Goal: Task Accomplishment & Management: Manage account settings

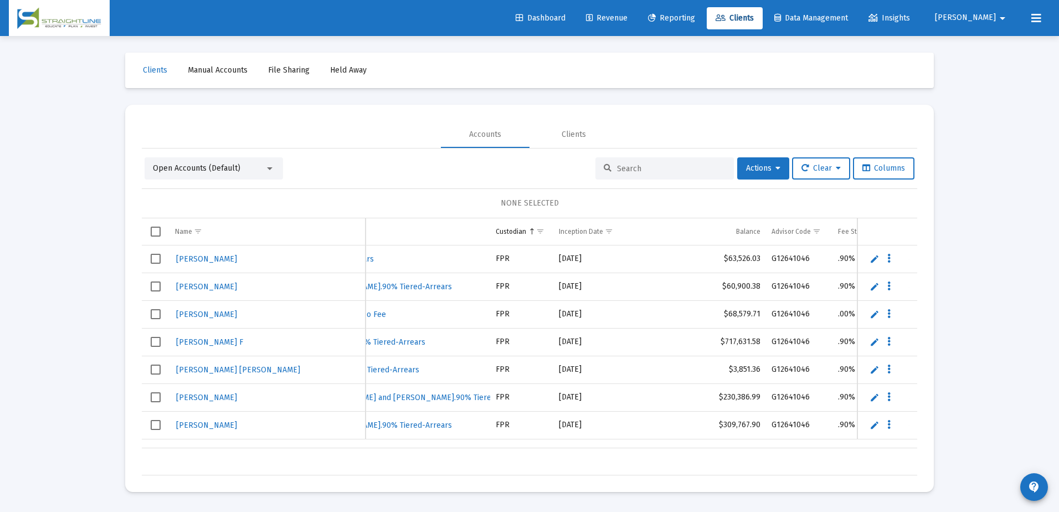
scroll to position [0, 517]
click at [674, 166] on input at bounding box center [671, 168] width 109 height 9
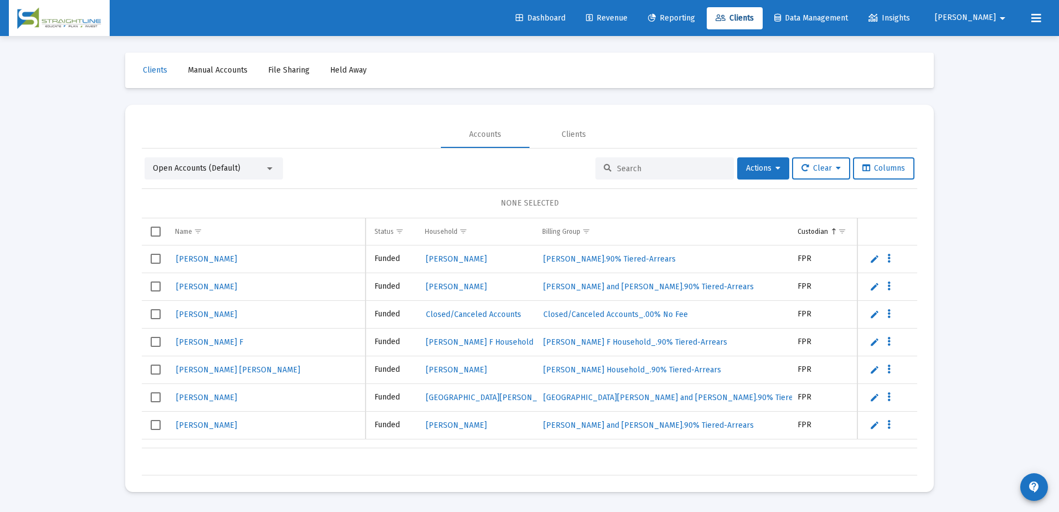
scroll to position [0, 227]
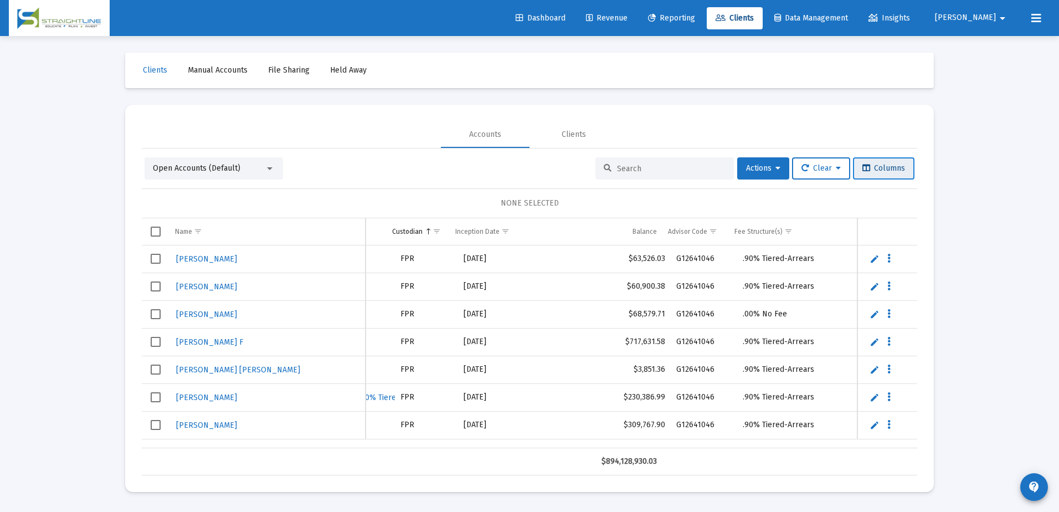
click at [877, 164] on span "Columns" at bounding box center [883, 167] width 43 height 9
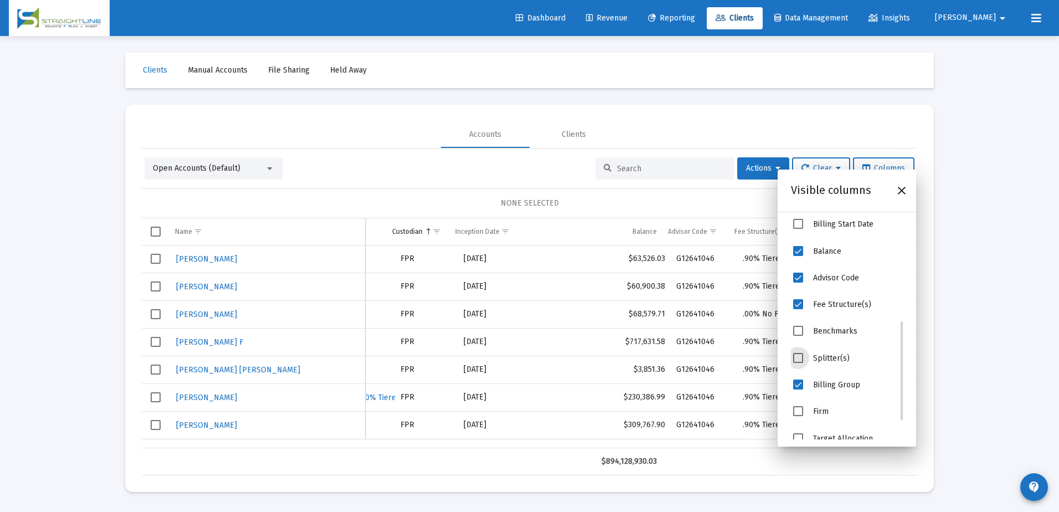
click at [798, 359] on span "Splitter(s)" at bounding box center [798, 358] width 10 height 10
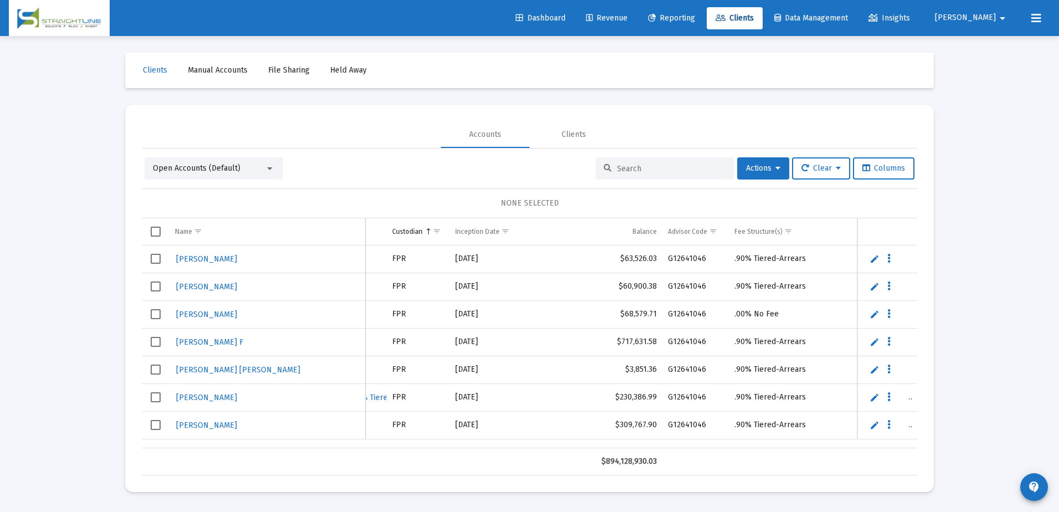
click at [921, 258] on mat-card "Accounts Clients Open Accounts (Default) Actions Clear Columns NONE SELECTED Na…" at bounding box center [529, 298] width 808 height 387
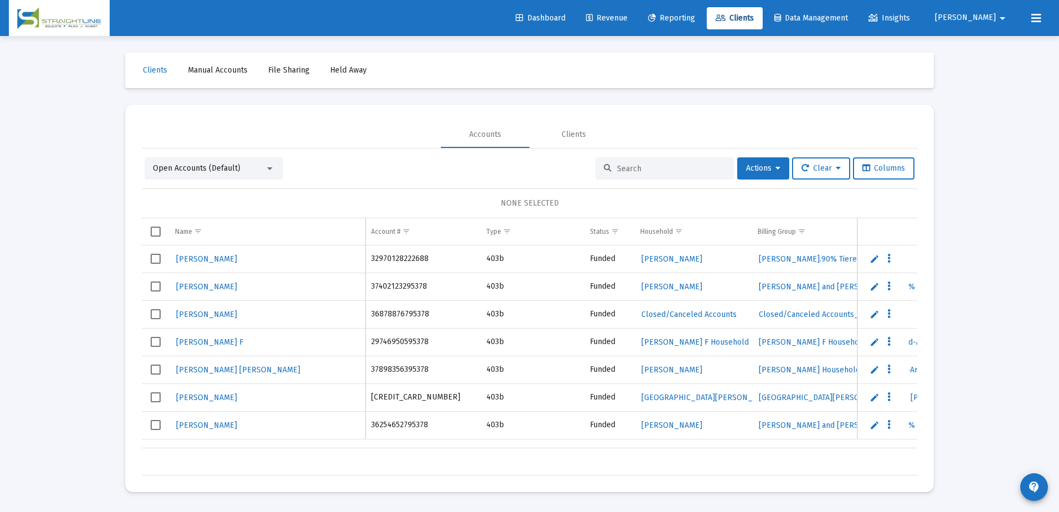
click at [268, 169] on div at bounding box center [270, 168] width 6 height 3
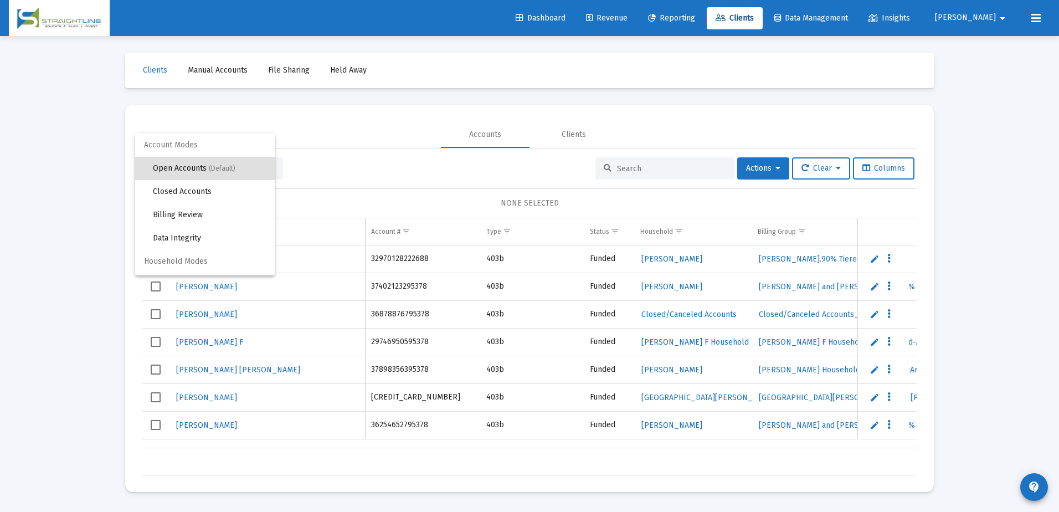
click at [341, 160] on div at bounding box center [529, 256] width 1059 height 512
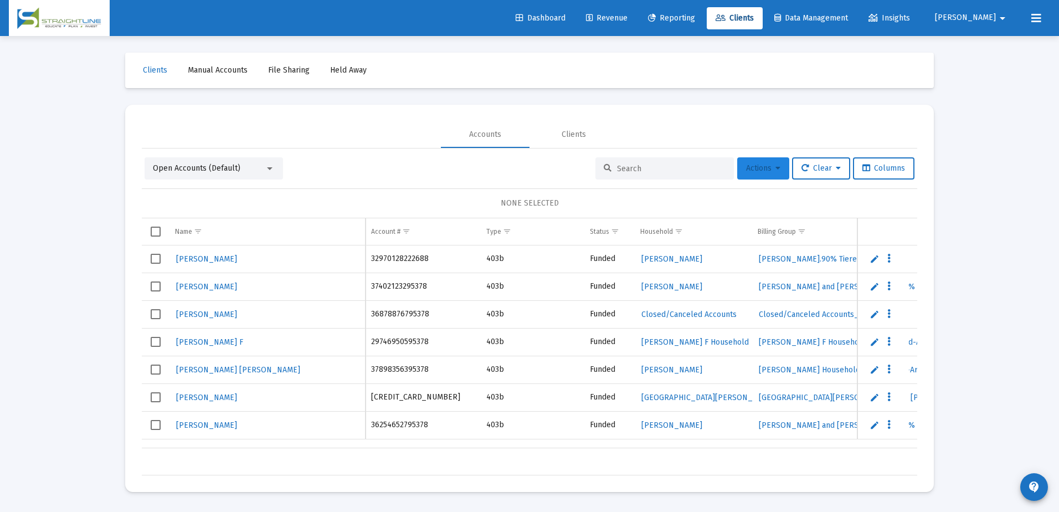
click at [775, 167] on icon at bounding box center [777, 168] width 5 height 8
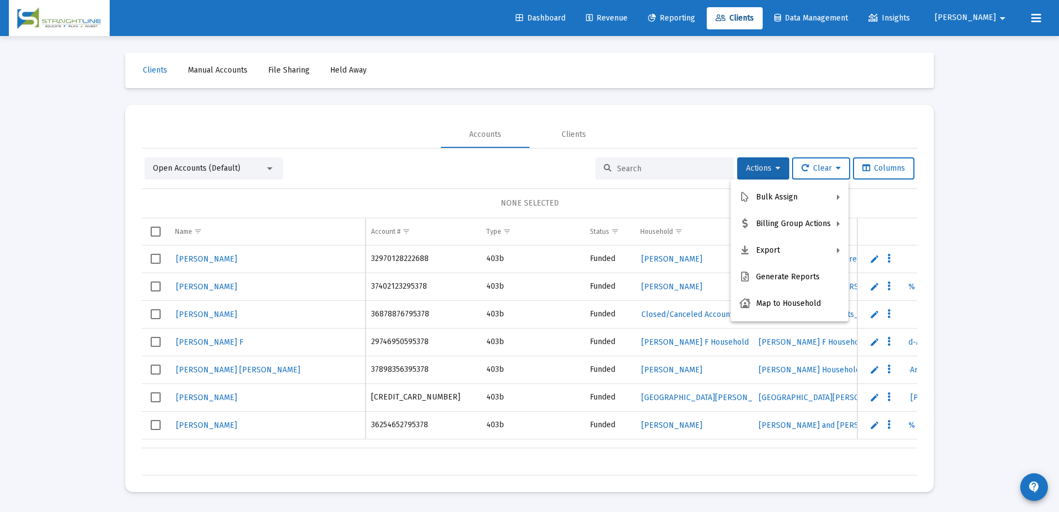
click at [887, 194] on div at bounding box center [529, 256] width 1059 height 512
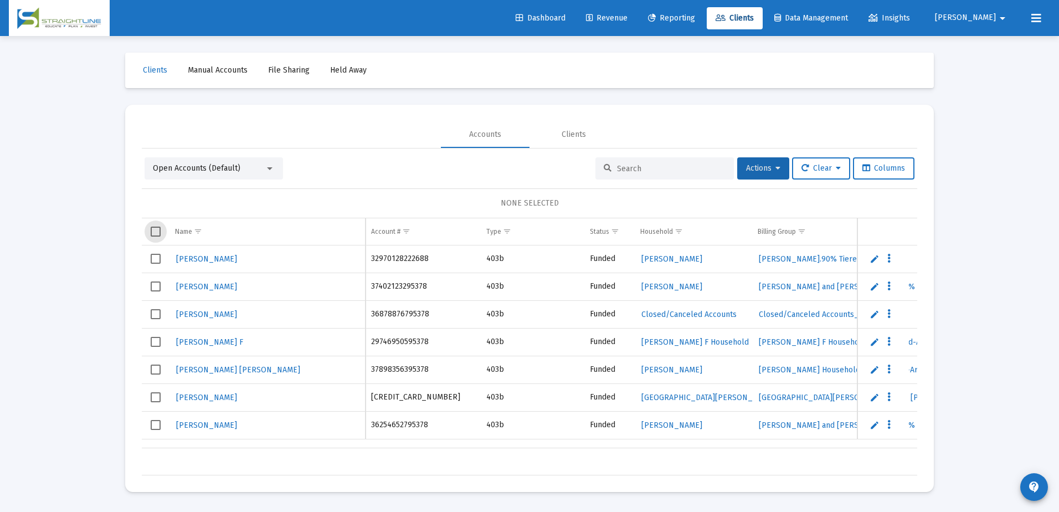
click at [151, 232] on span "Select all" at bounding box center [156, 231] width 10 height 10
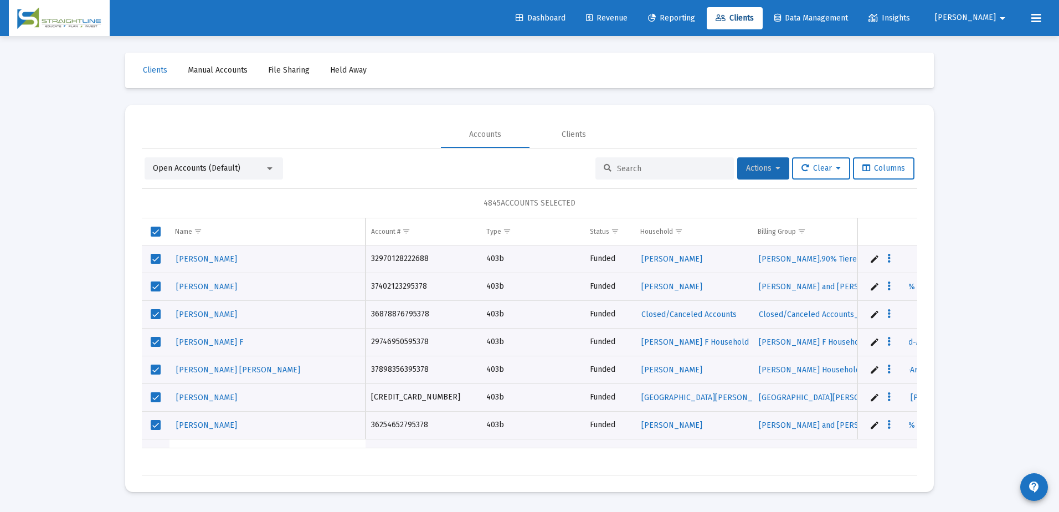
click at [768, 173] on button "Actions" at bounding box center [763, 168] width 52 height 22
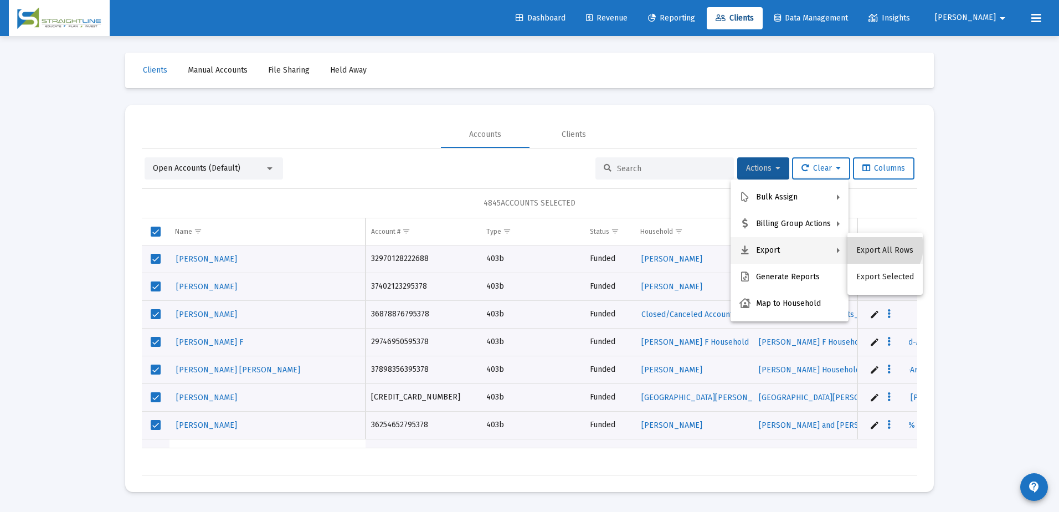
click at [876, 246] on button "Export All Rows" at bounding box center [884, 250] width 75 height 27
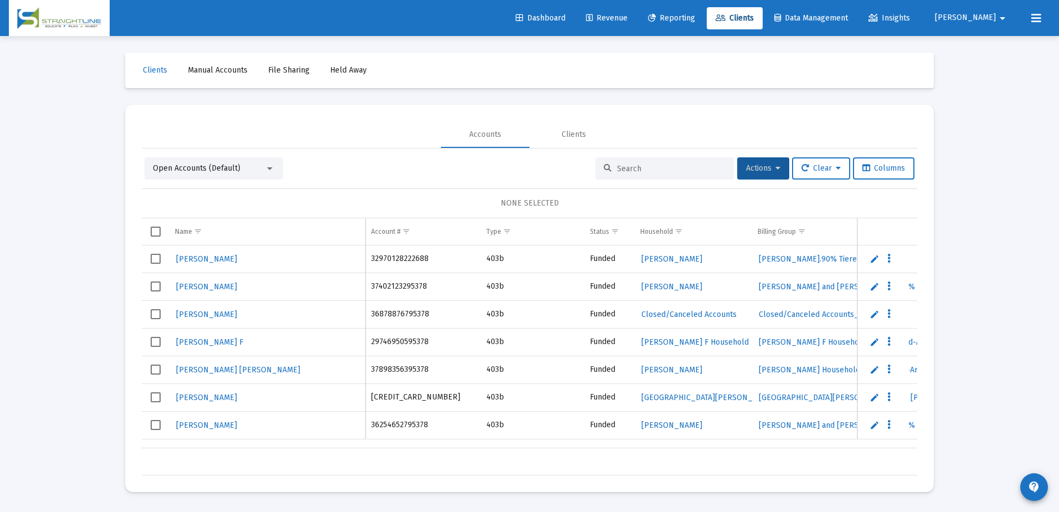
click at [409, 17] on div "Dashboard Revenue Reporting Clients Data Management Insights Rob arrow_drop_down" at bounding box center [529, 18] width 1041 height 36
click at [625, 167] on input at bounding box center [671, 168] width 109 height 9
paste input "306318F5__GR1001405552"
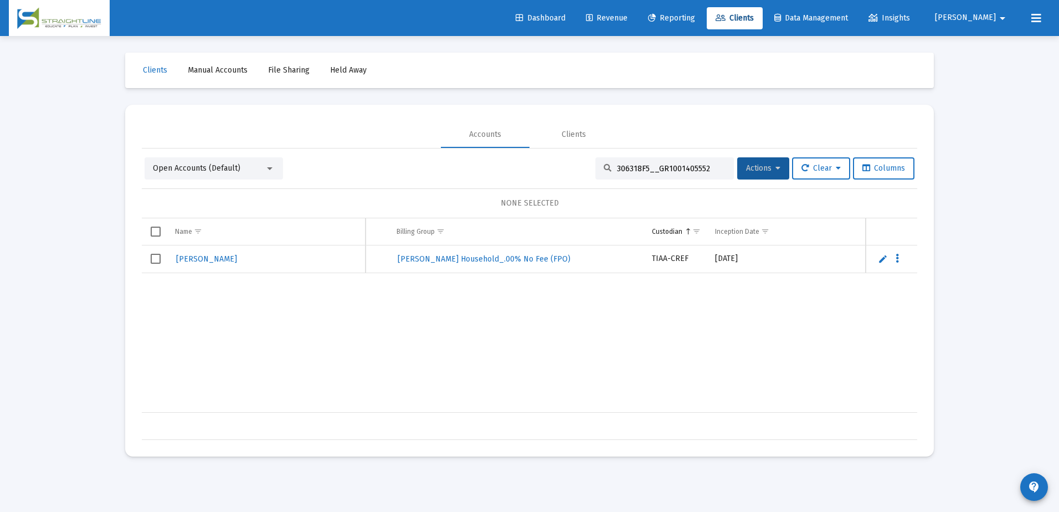
scroll to position [0, 376]
click at [665, 166] on input "306318F5__GR1001405552" at bounding box center [671, 168] width 109 height 9
paste input "74394K9__GR1001101010"
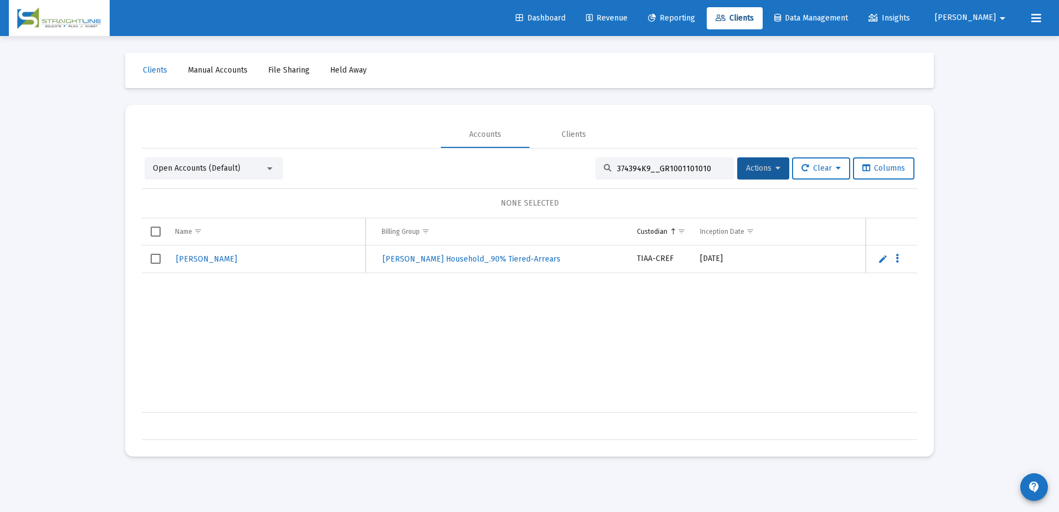
click at [651, 168] on input "374394K9__GR1001101010" at bounding box center [671, 168] width 109 height 9
paste input "82288L9__GR1001101011"
click at [666, 163] on div "382288L9__GR100110101" at bounding box center [664, 168] width 138 height 22
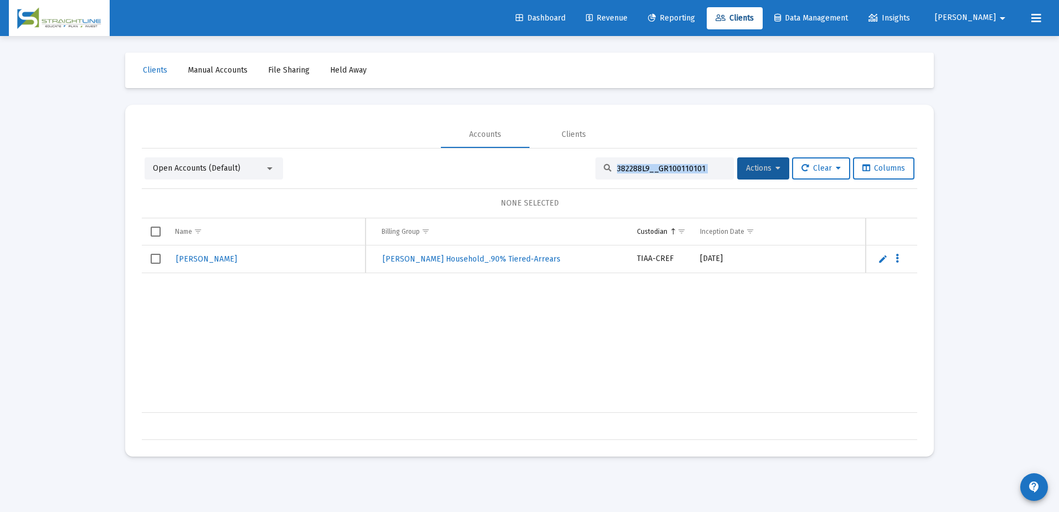
click at [666, 163] on div "382288L9__GR100110101" at bounding box center [664, 168] width 138 height 22
drag, startPoint x: 666, startPoint y: 163, endPoint x: 608, endPoint y: 188, distance: 62.7
click at [608, 188] on div "Open Accounts (Default) 382288L9__GR100110101 Actions Clear Columns NONE SELECT…" at bounding box center [529, 298] width 775 height 282
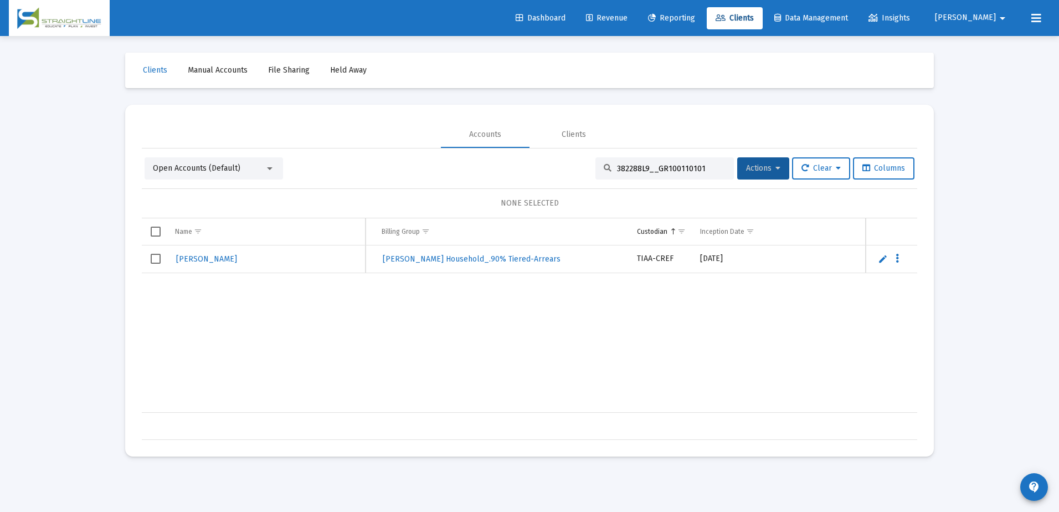
click at [684, 171] on input "382288L9__GR100110101" at bounding box center [671, 168] width 109 height 9
paste input "B5012329__RA6001102155"
click at [684, 160] on div "B5012329__RA6001102155" at bounding box center [664, 168] width 138 height 22
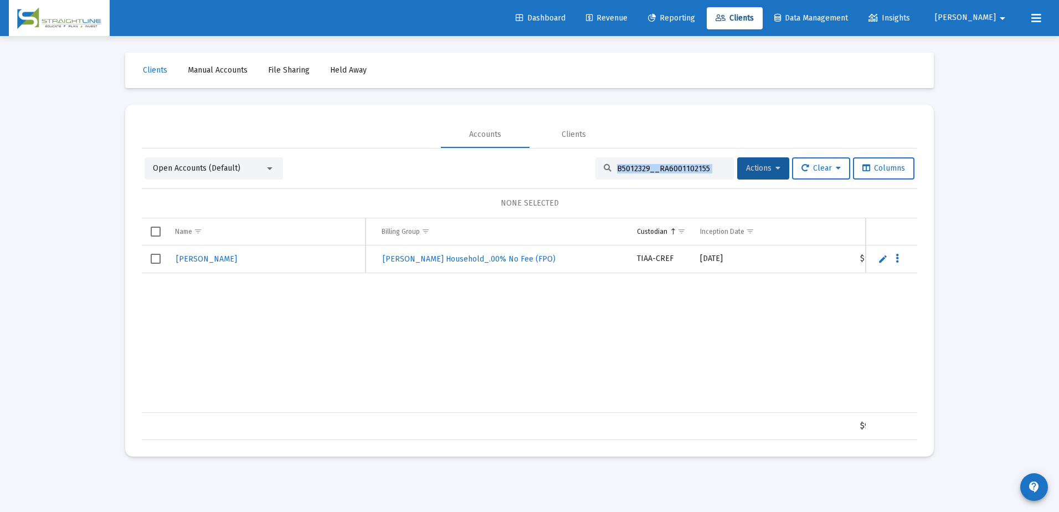
click at [684, 160] on div "B5012329__RA6001102155" at bounding box center [664, 168] width 138 height 22
click at [686, 167] on input "B5012329__RA6001102155" at bounding box center [671, 168] width 109 height 9
click at [686, 169] on input "B5012329__RA6001102155" at bounding box center [671, 168] width 109 height 9
paste input "F054T3F0__RS1001405552"
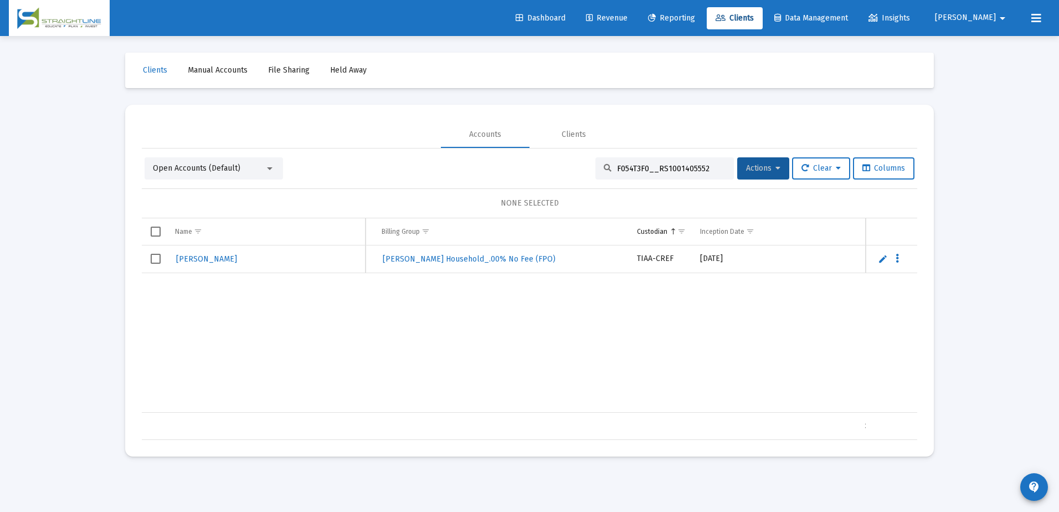
click at [662, 171] on input "F054T3F0__RS1001405552" at bounding box center [671, 168] width 109 height 9
click at [653, 173] on div "F054T3F0__RS1001405552" at bounding box center [664, 168] width 138 height 22
click at [653, 173] on input "F054T3F0__RS1001405552" at bounding box center [671, 168] width 109 height 9
paste input "1768C39__RS1001100275"
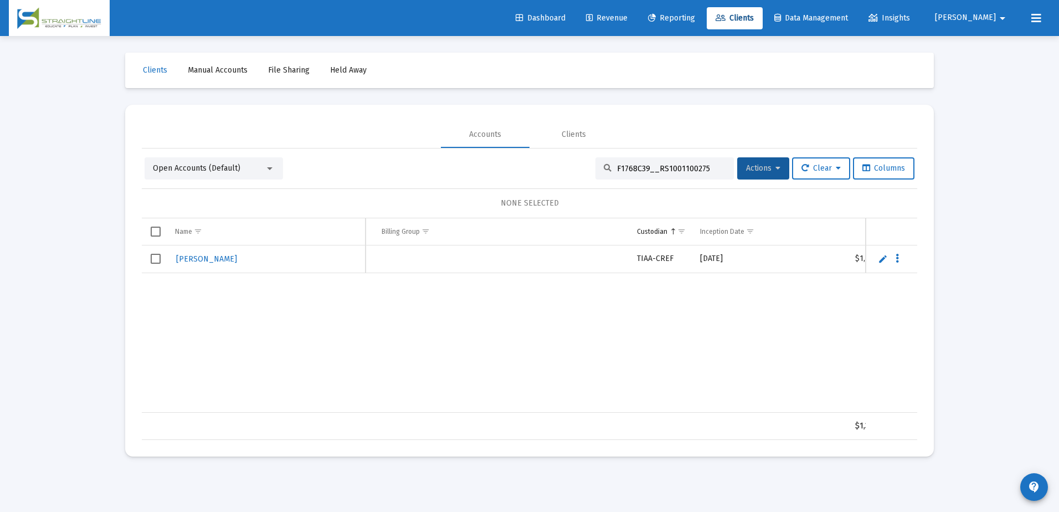
click at [631, 171] on input "F1768C39__RS1001100275" at bounding box center [671, 168] width 109 height 9
paste input "890C98"
click at [648, 167] on input "F1890C98__RS1001100275" at bounding box center [671, 168] width 109 height 9
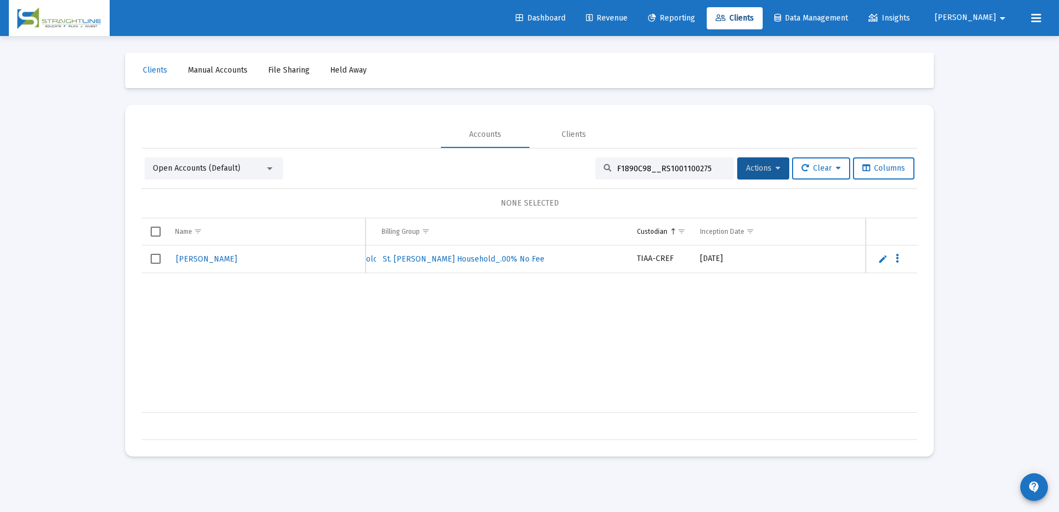
click at [648, 167] on input "F1890C98__RS1001100275" at bounding box center [671, 168] width 109 height 9
paste input "IH891RD8__TP100110215"
click at [689, 168] on input "IH891RD8__TP1001102155" at bounding box center [671, 168] width 109 height 9
paste input "14RF5__TP100136761"
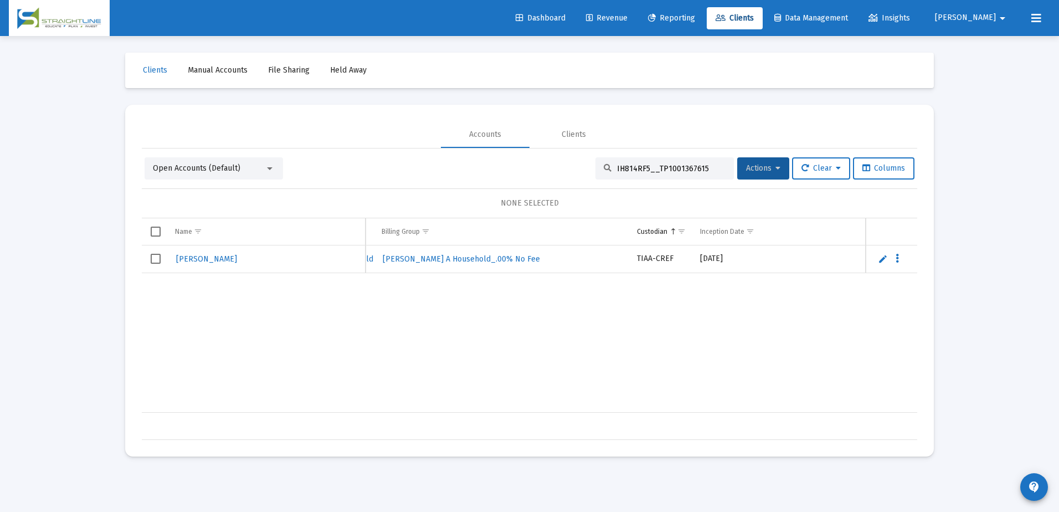
type input "IH814RF5__TP1001367615"
click at [955, 214] on div "Loading... Clients Manual Accounts File Sharing Held Away Accounts Clients Open…" at bounding box center [529, 256] width 1059 height 512
click at [716, 167] on input "IH814RF5__TP1001367615" at bounding box center [671, 168] width 109 height 9
drag, startPoint x: 653, startPoint y: 255, endPoint x: 615, endPoint y: 255, distance: 38.2
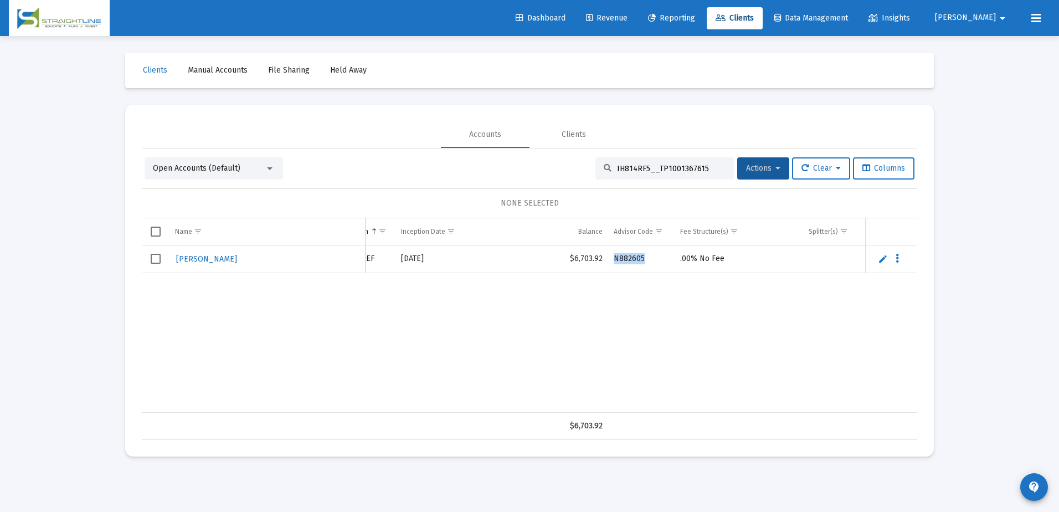
click at [615, 255] on td "N882605" at bounding box center [641, 259] width 66 height 28
copy td "N882605"
click at [97, 133] on div "Loading... Clients Manual Accounts File Sharing Held Away Accounts Clients Open…" at bounding box center [529, 256] width 1059 height 512
click at [565, 16] on span "Dashboard" at bounding box center [540, 17] width 50 height 9
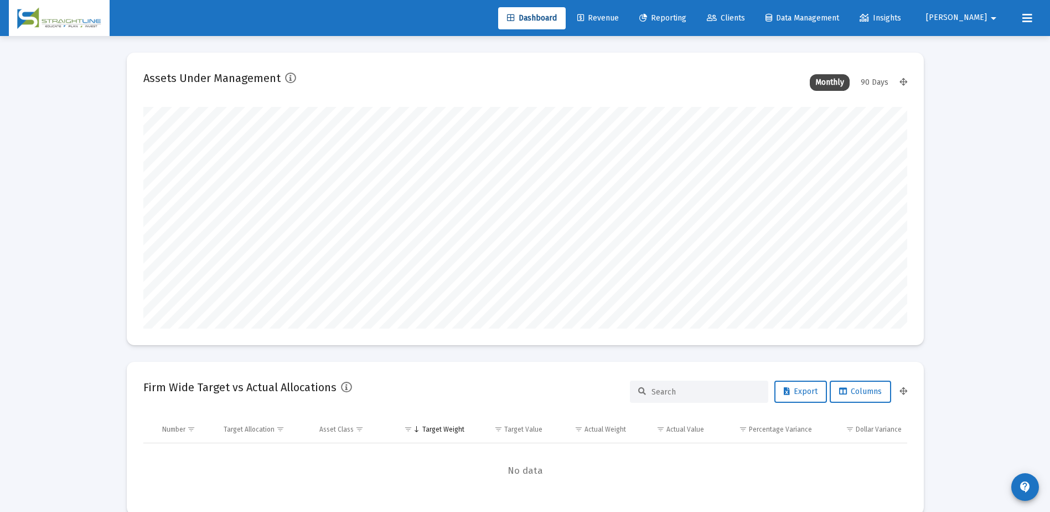
scroll to position [221, 411]
click at [686, 16] on span "Reporting" at bounding box center [662, 17] width 47 height 9
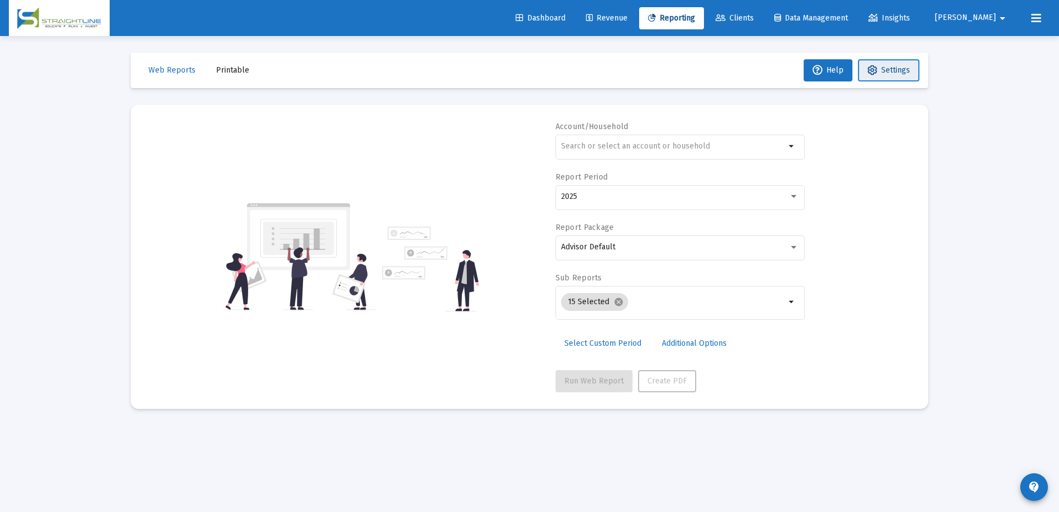
click at [864, 73] on button "Settings" at bounding box center [888, 70] width 61 height 22
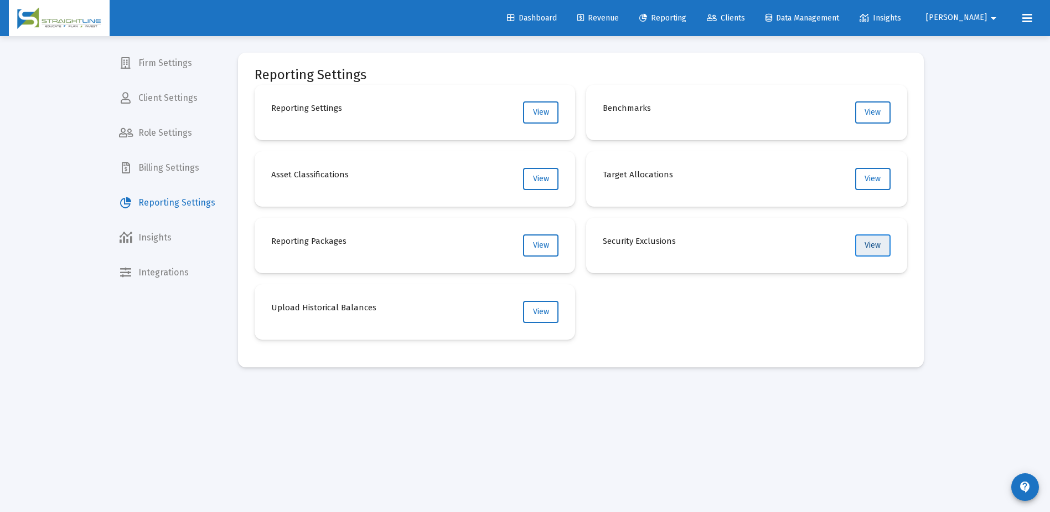
click at [868, 251] on button "View" at bounding box center [872, 245] width 35 height 22
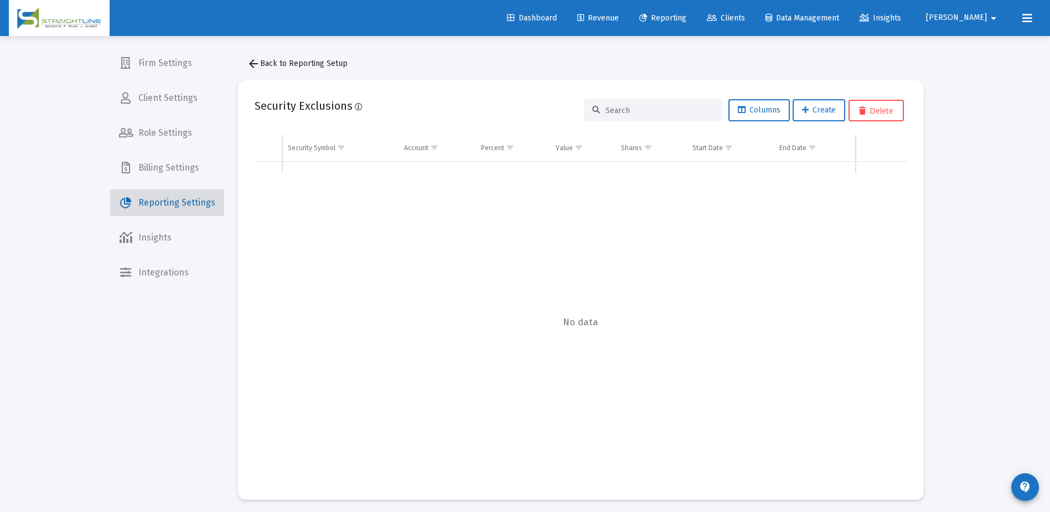
click at [185, 202] on span "Reporting Settings" at bounding box center [167, 202] width 114 height 27
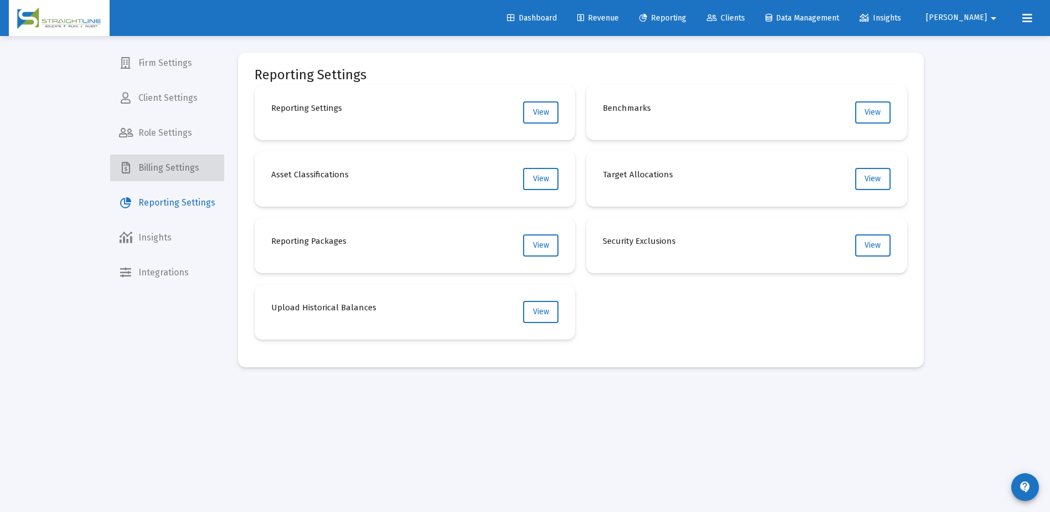
click at [189, 172] on span "Billing Settings" at bounding box center [167, 167] width 114 height 27
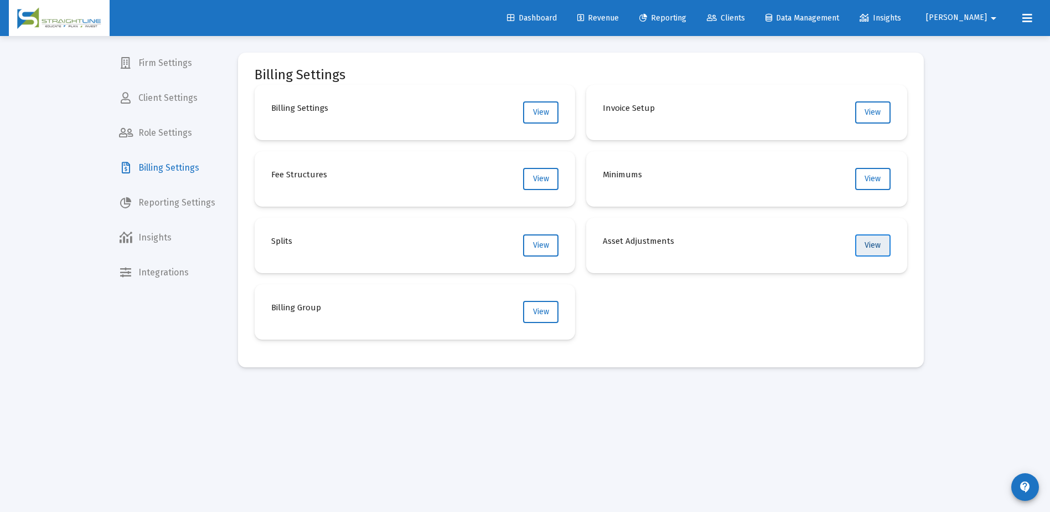
click at [869, 249] on span "View" at bounding box center [873, 244] width 16 height 9
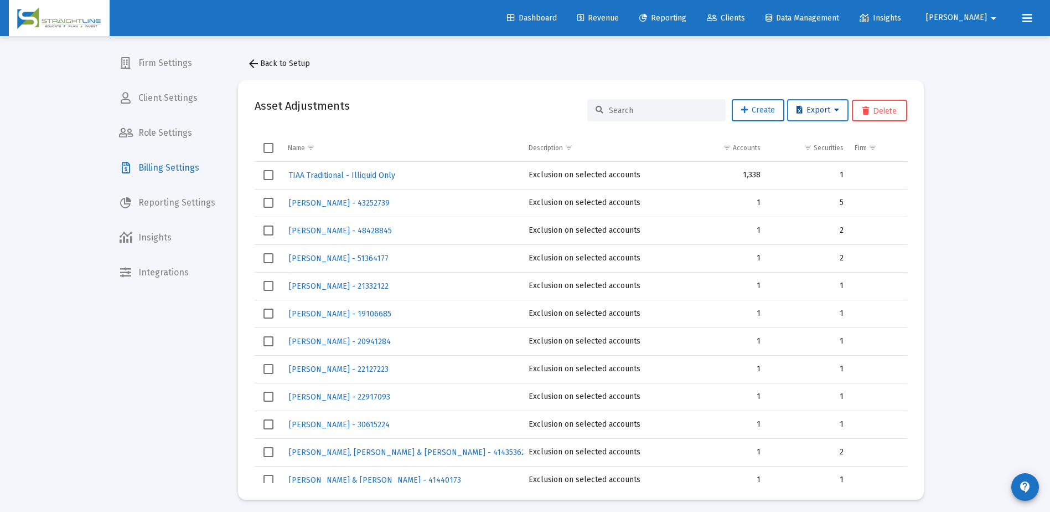
click at [825, 109] on span "Export" at bounding box center [818, 109] width 43 height 9
click at [784, 17] on div at bounding box center [525, 256] width 1050 height 512
click at [745, 17] on span "Clients" at bounding box center [726, 17] width 38 height 9
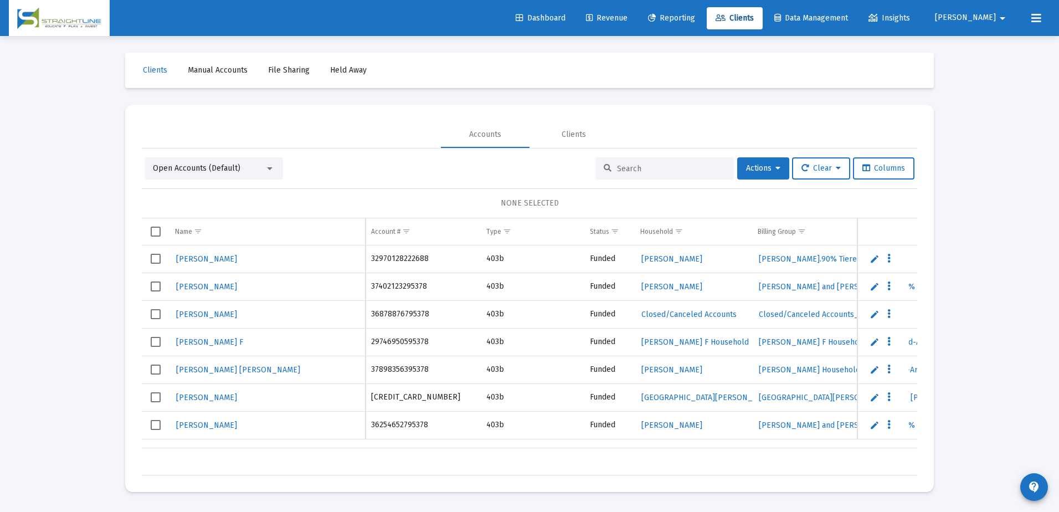
click at [653, 169] on input at bounding box center [671, 168] width 109 height 9
paste input "43252739"
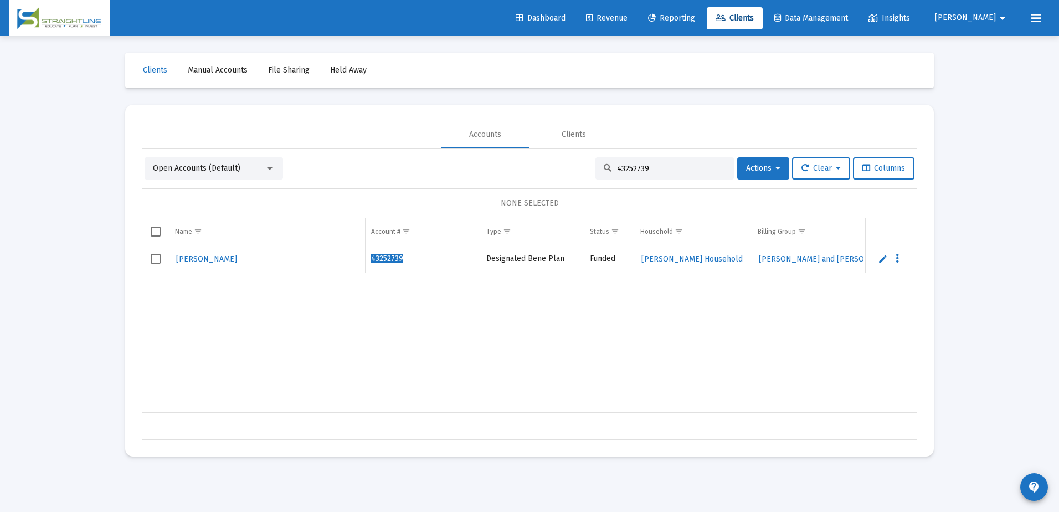
type input "43252739"
click at [221, 258] on span "[PERSON_NAME]" at bounding box center [206, 258] width 61 height 9
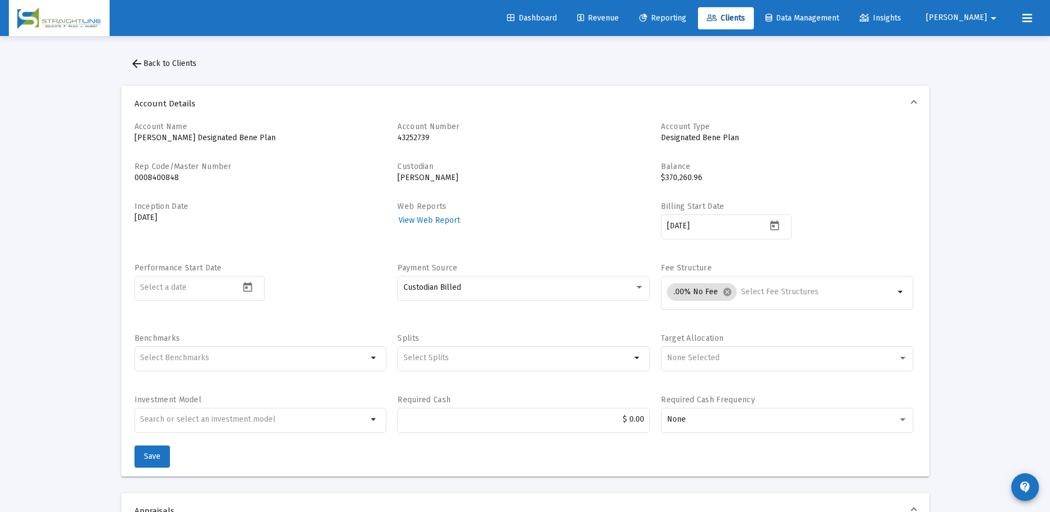
click at [179, 64] on span "arrow_back Back to Clients" at bounding box center [163, 63] width 66 height 9
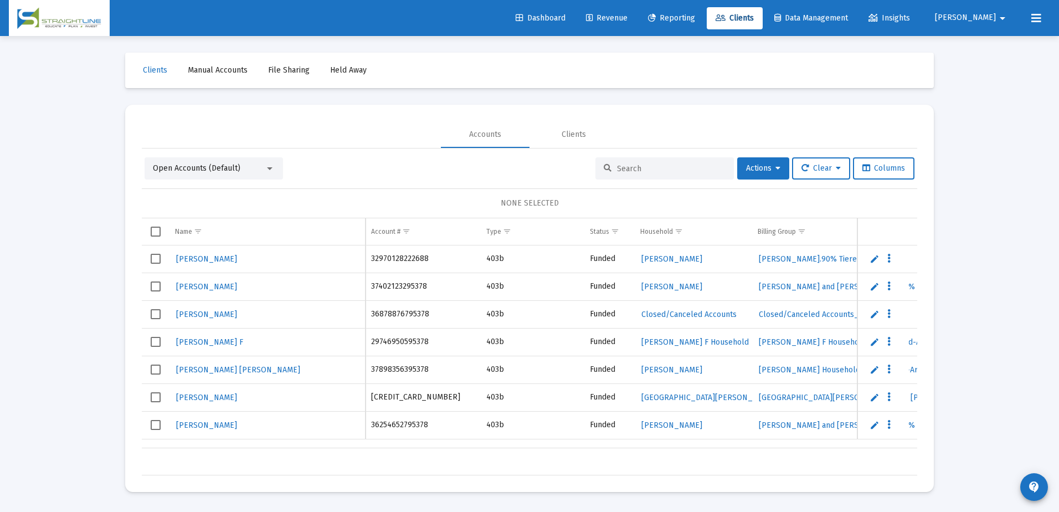
click at [638, 170] on input at bounding box center [671, 168] width 109 height 9
paste input "43252739"
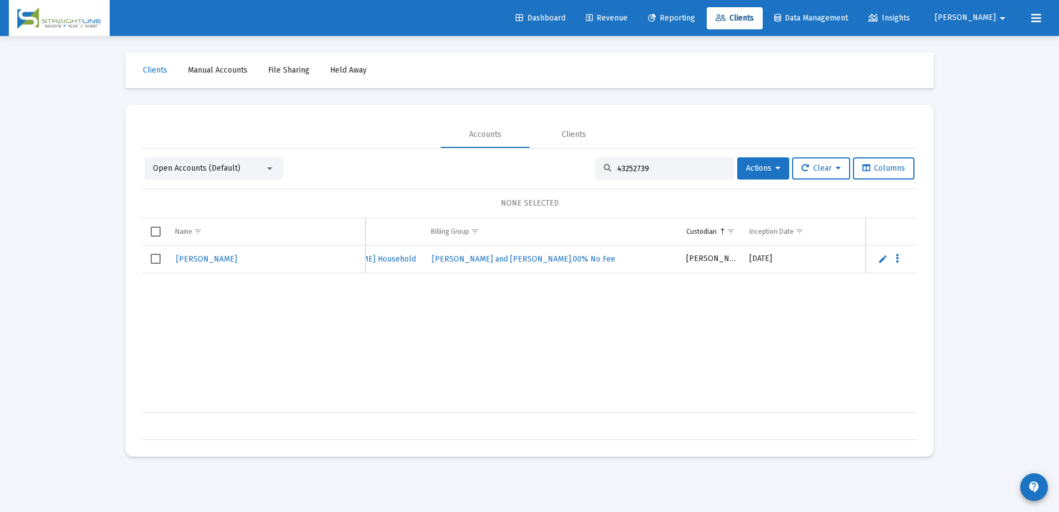
scroll to position [0, 331]
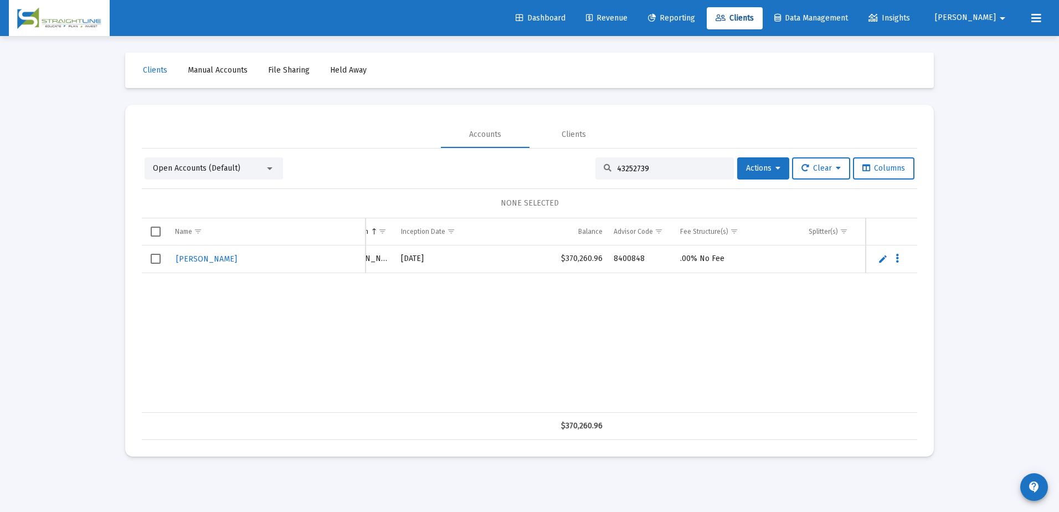
type input "43252739"
click at [627, 171] on input "43252739" at bounding box center [671, 168] width 109 height 9
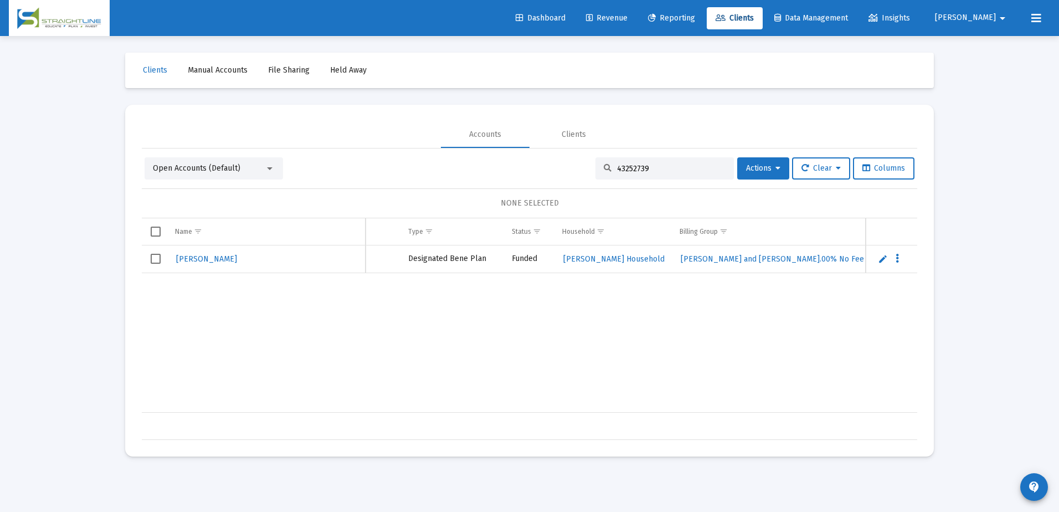
scroll to position [0, 121]
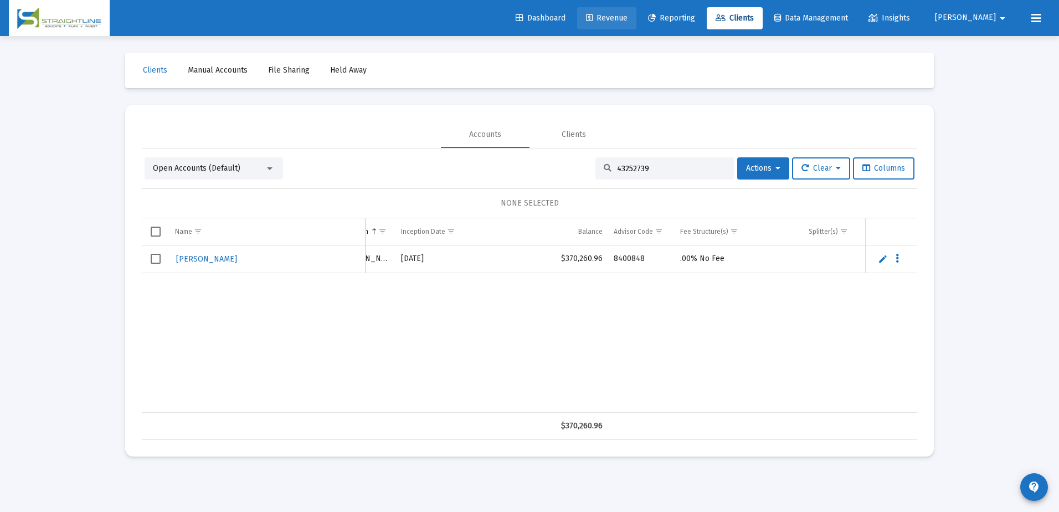
click at [636, 23] on link "Revenue" at bounding box center [606, 18] width 59 height 22
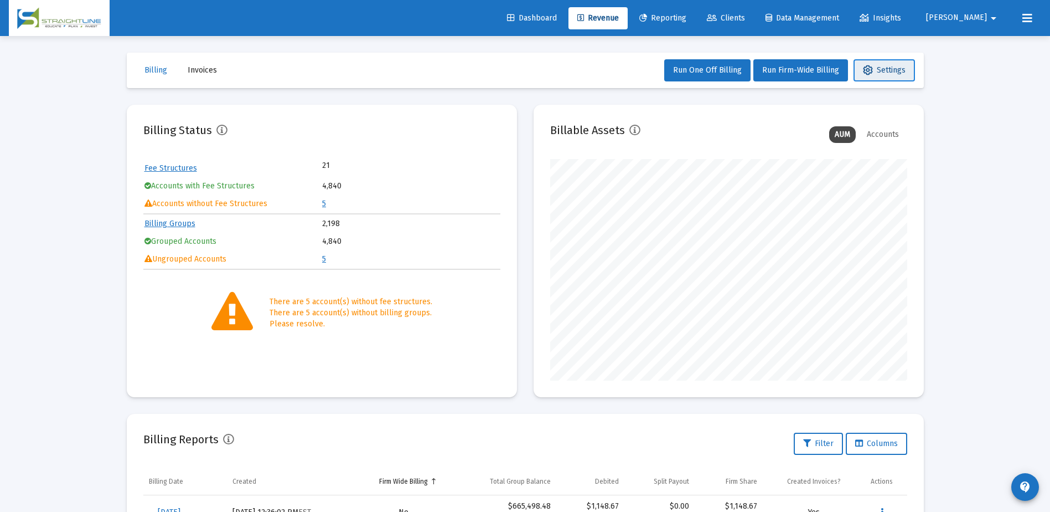
click at [891, 68] on span "Settings" at bounding box center [884, 69] width 43 height 9
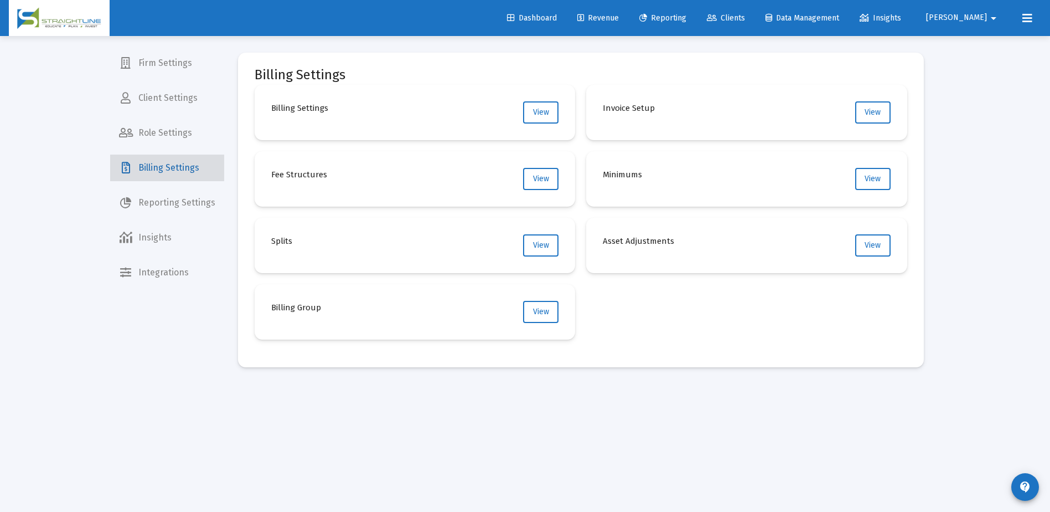
click at [189, 167] on span "Billing Settings" at bounding box center [167, 167] width 114 height 27
click at [886, 247] on button "View" at bounding box center [872, 245] width 35 height 22
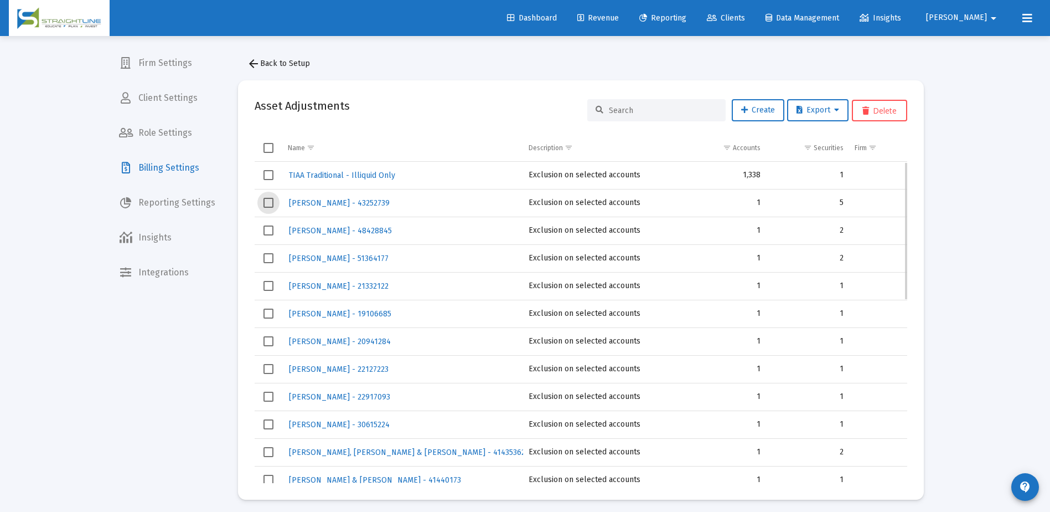
click at [269, 200] on span "Select row" at bounding box center [269, 203] width 10 height 10
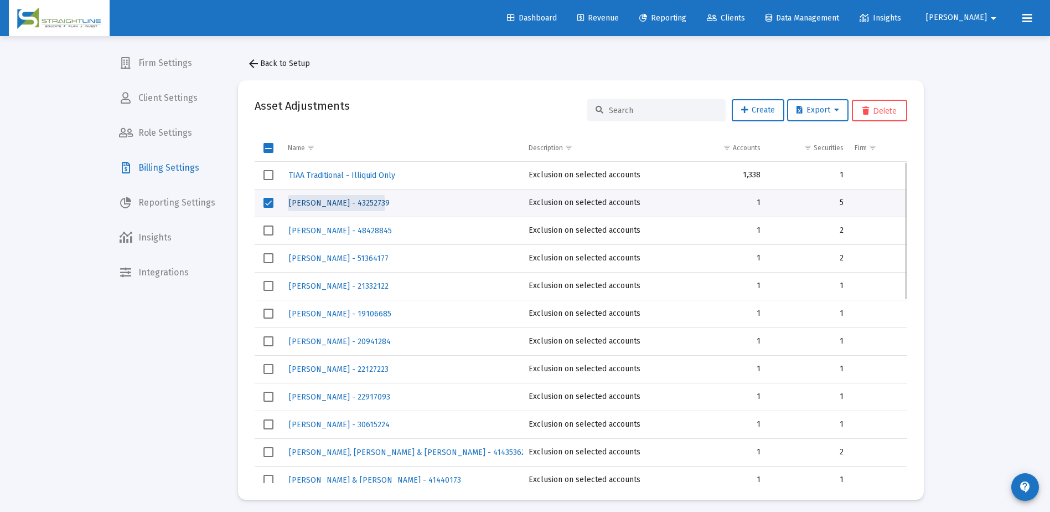
click at [336, 204] on span "Burns, Bernie - 43252739" at bounding box center [339, 202] width 101 height 9
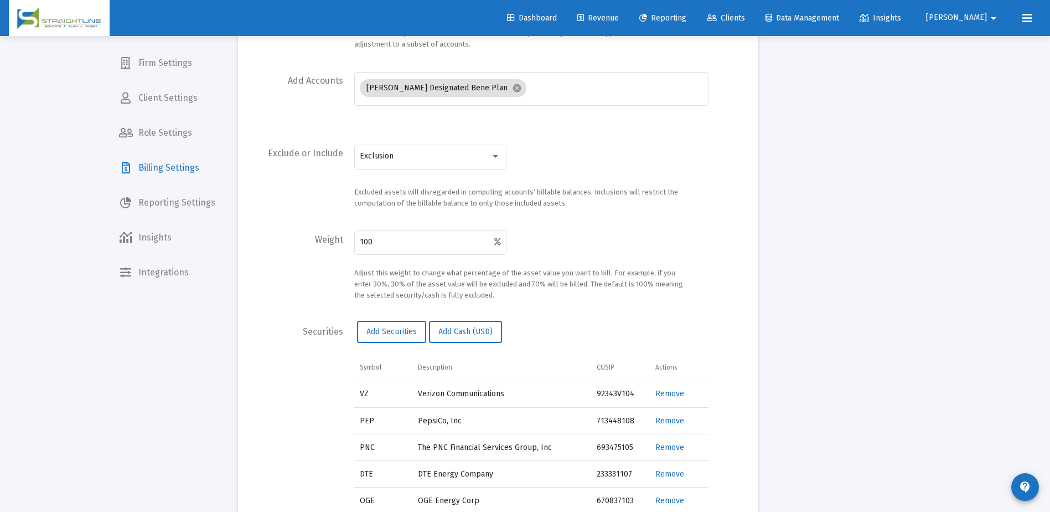
scroll to position [338, 0]
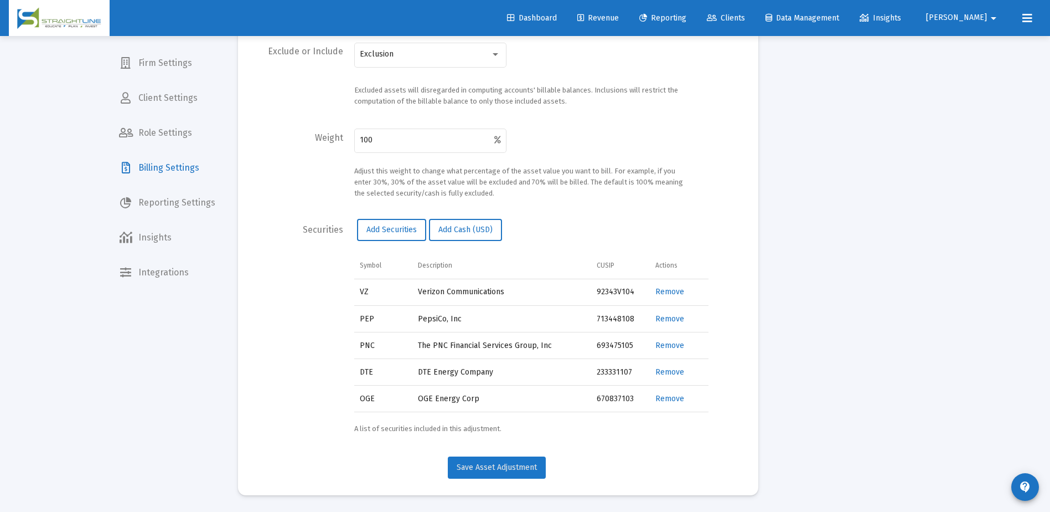
click at [524, 468] on span "Save Asset Adjustment" at bounding box center [497, 466] width 80 height 9
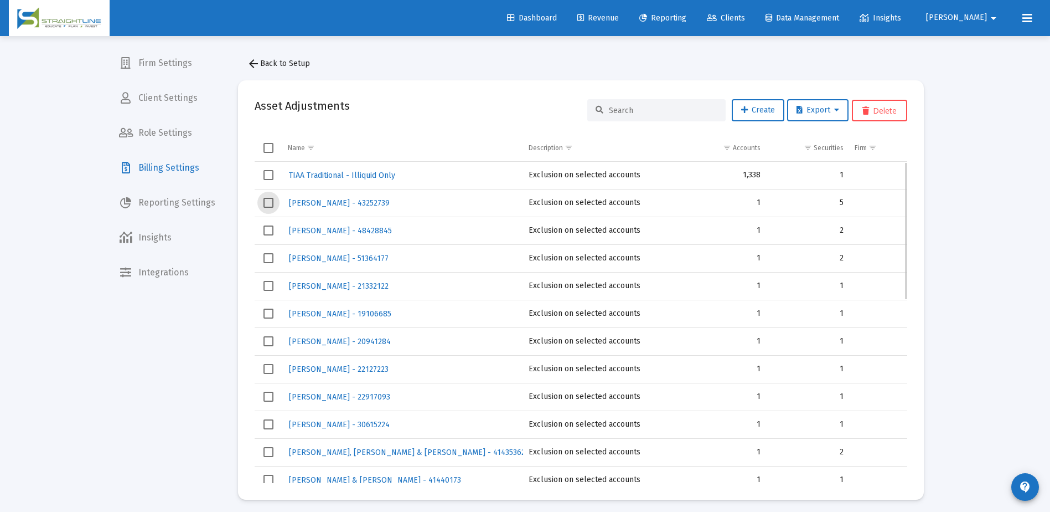
click at [269, 203] on span "Select row" at bounding box center [269, 203] width 10 height 10
click at [887, 112] on button "Delete" at bounding box center [879, 111] width 55 height 22
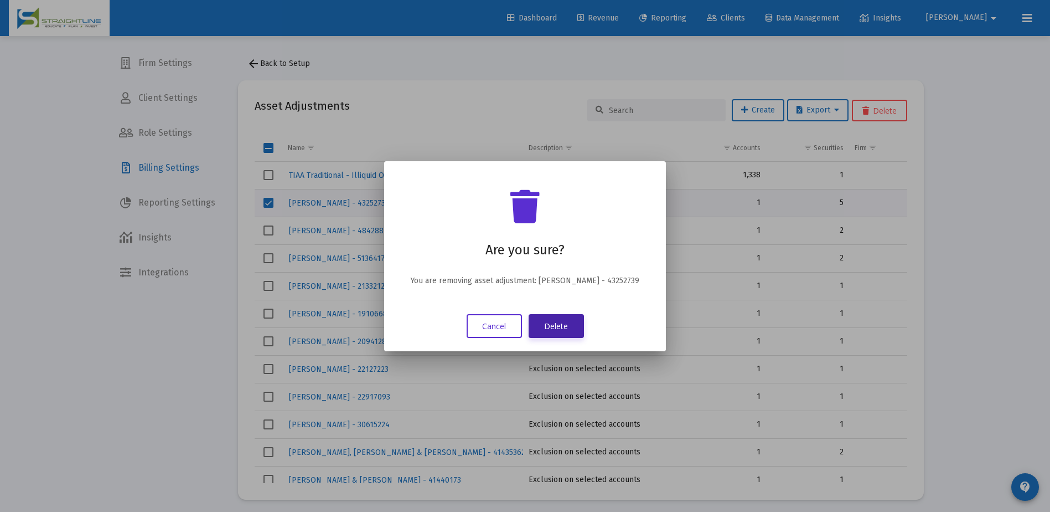
click at [548, 329] on button "Delete" at bounding box center [556, 326] width 55 height 24
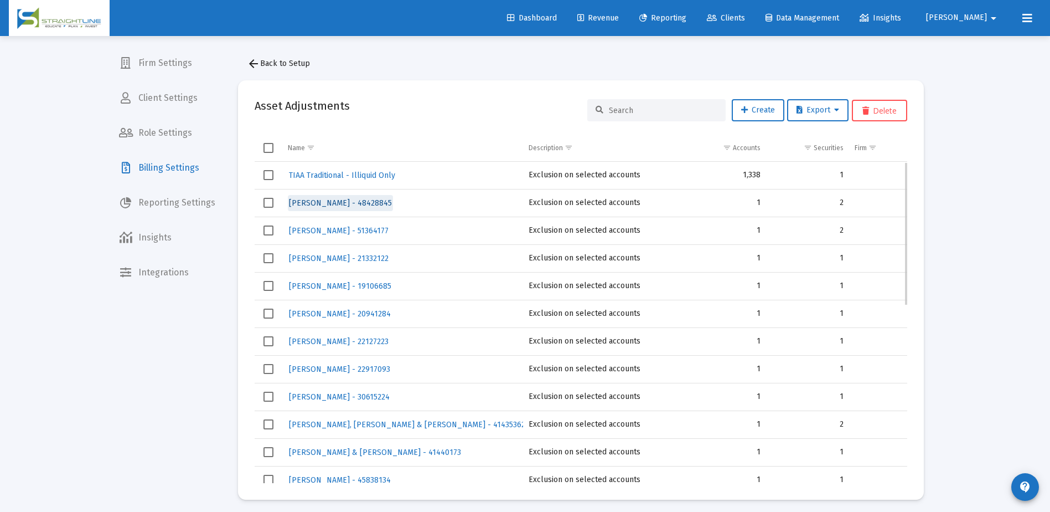
click at [335, 202] on span "[PERSON_NAME] - 48428845" at bounding box center [340, 202] width 103 height 9
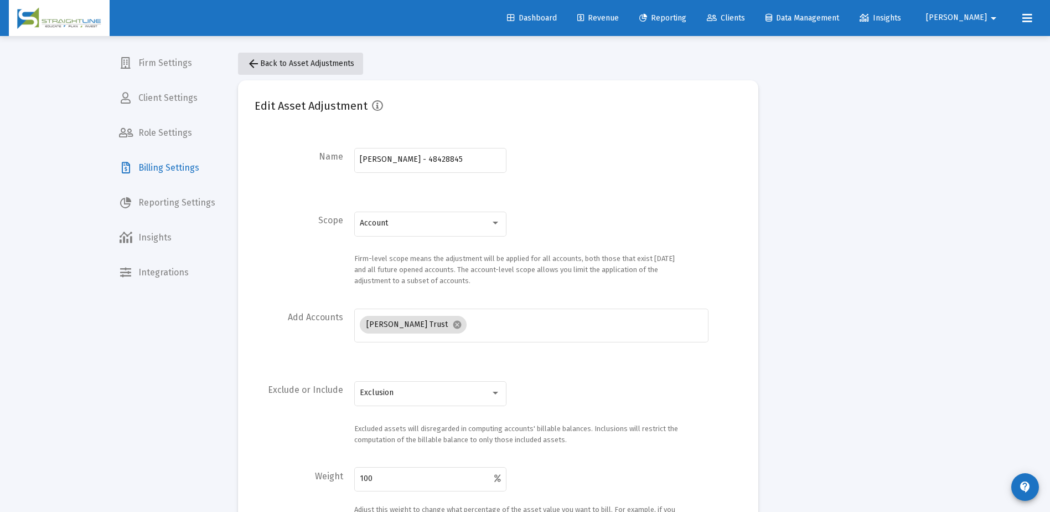
click at [274, 68] on button "arrow_back Back to Asset Adjustments" at bounding box center [300, 64] width 125 height 22
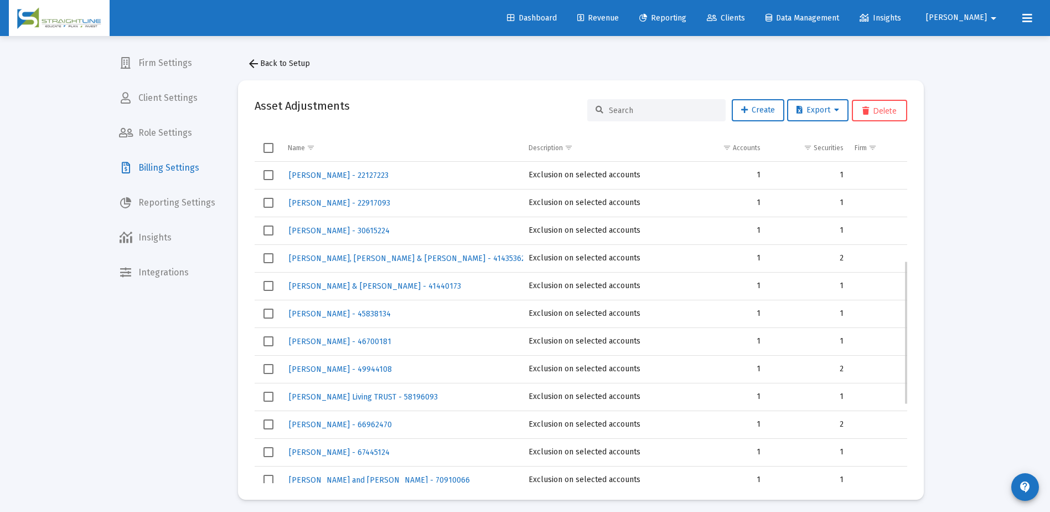
scroll to position [277, 0]
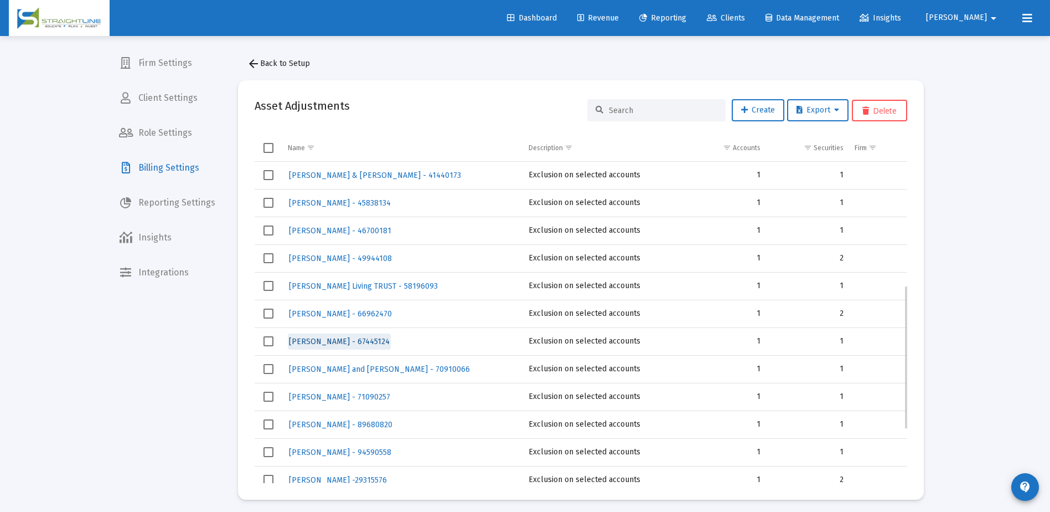
click at [356, 341] on span "Brawley, Kurt - 67445124" at bounding box center [339, 341] width 101 height 9
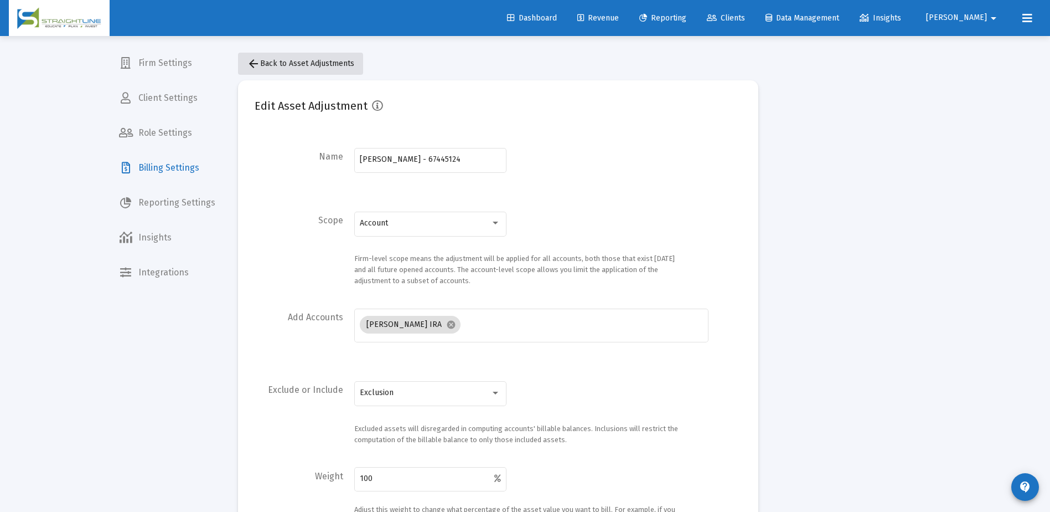
click at [265, 64] on span "arrow_back Back to Asset Adjustments" at bounding box center [300, 63] width 107 height 9
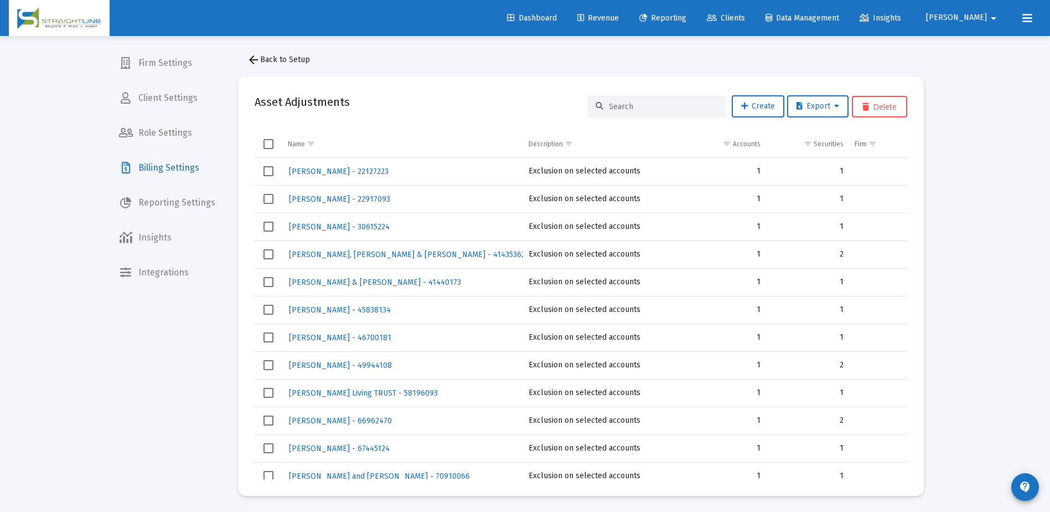
scroll to position [4, 0]
click at [265, 446] on span "Select row" at bounding box center [269, 447] width 10 height 10
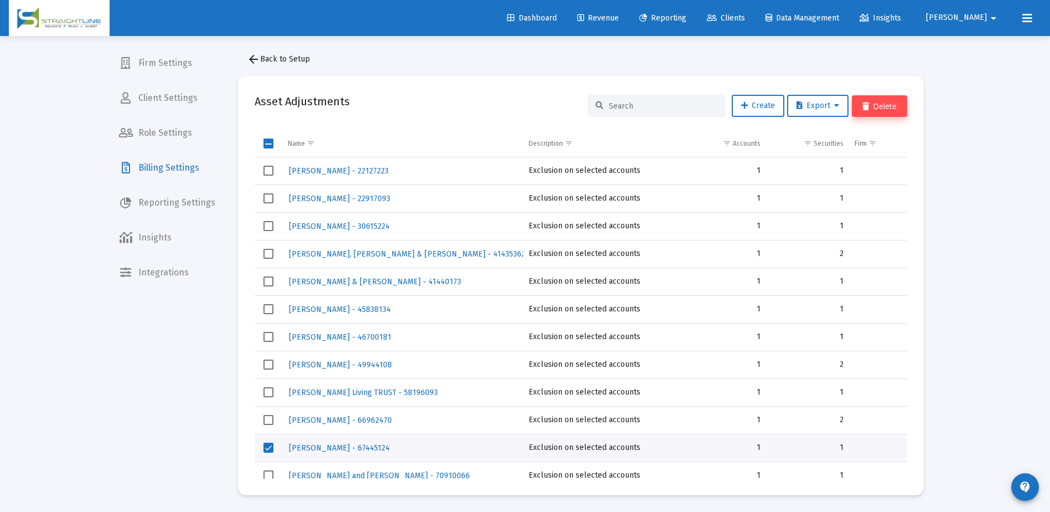
click at [889, 105] on button "Delete" at bounding box center [879, 106] width 55 height 22
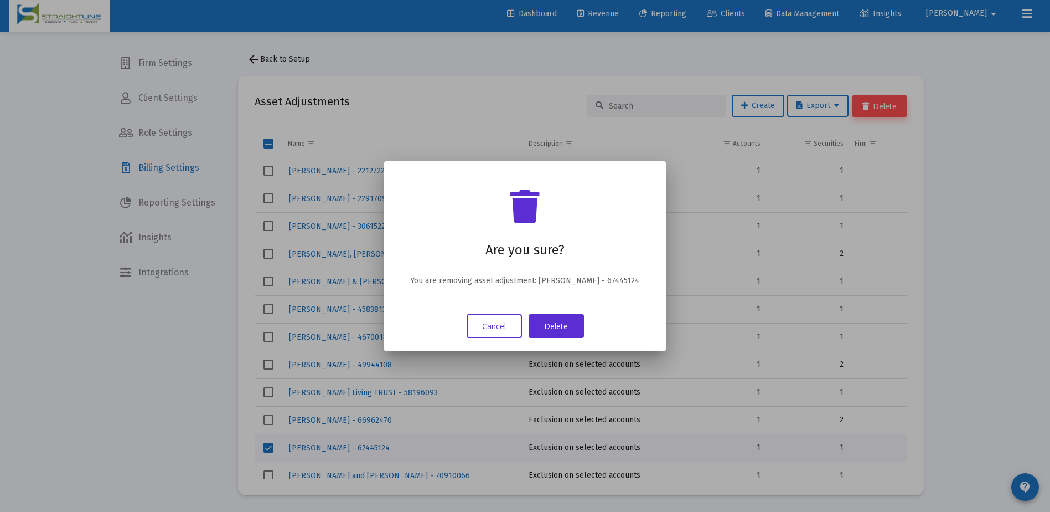
scroll to position [0, 0]
click at [571, 324] on button "Delete" at bounding box center [556, 326] width 55 height 24
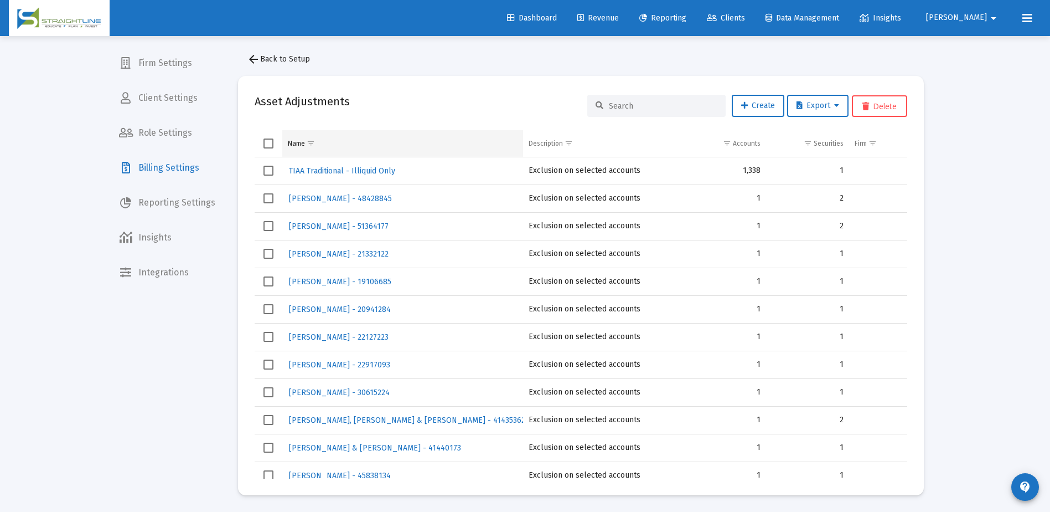
click at [313, 142] on span "Show filter options for column 'Name'" at bounding box center [311, 143] width 8 height 8
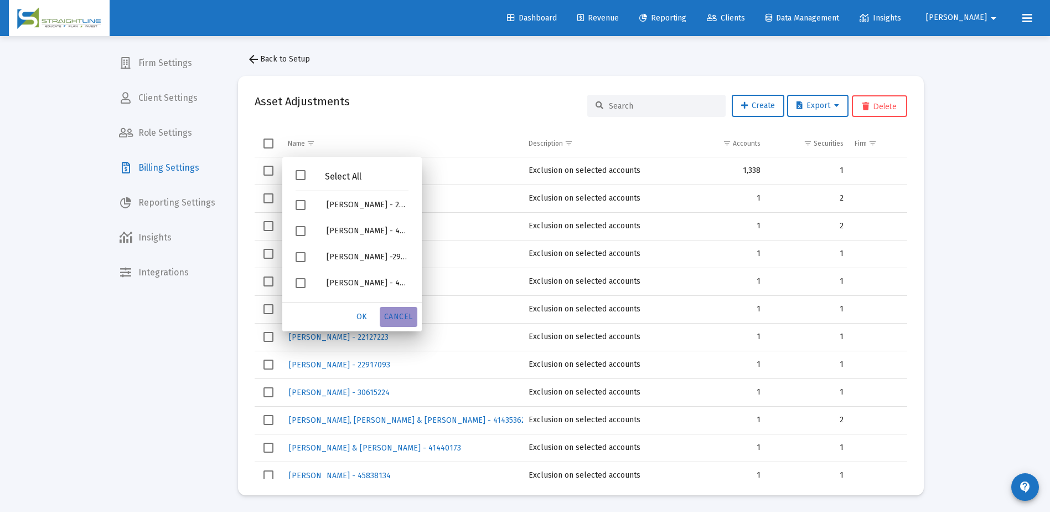
click at [395, 318] on span "Cancel" at bounding box center [398, 316] width 29 height 9
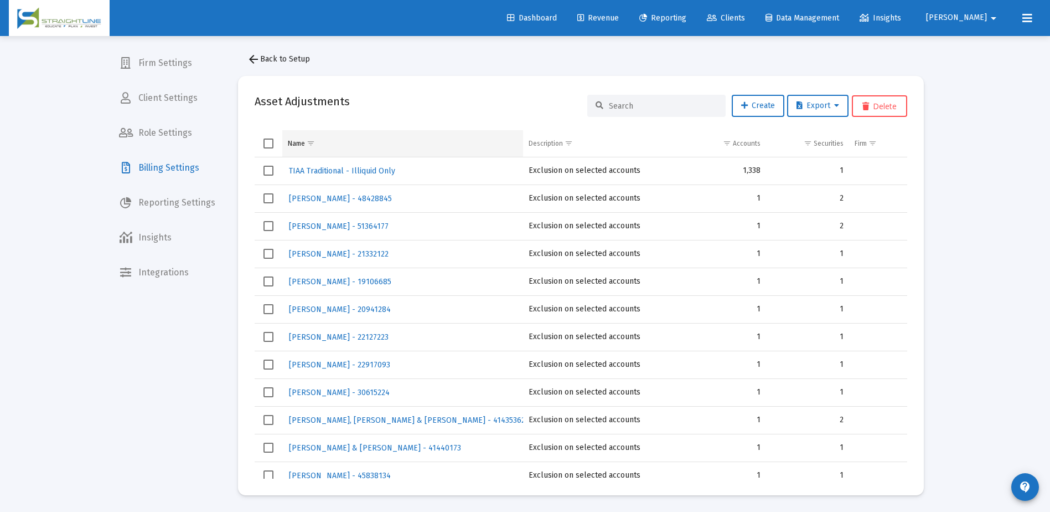
click at [291, 142] on div "Name" at bounding box center [296, 143] width 17 height 9
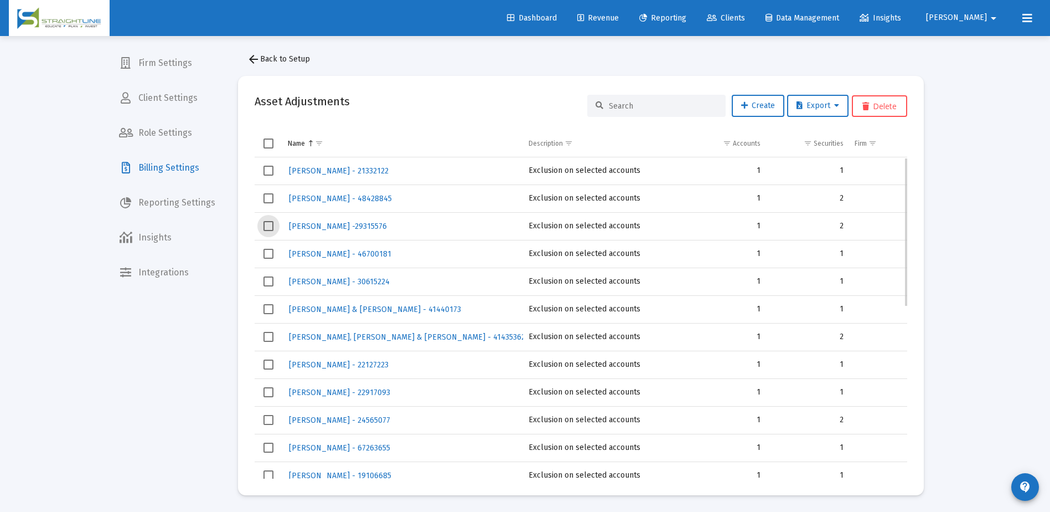
click at [264, 227] on span "Select row" at bounding box center [269, 226] width 10 height 10
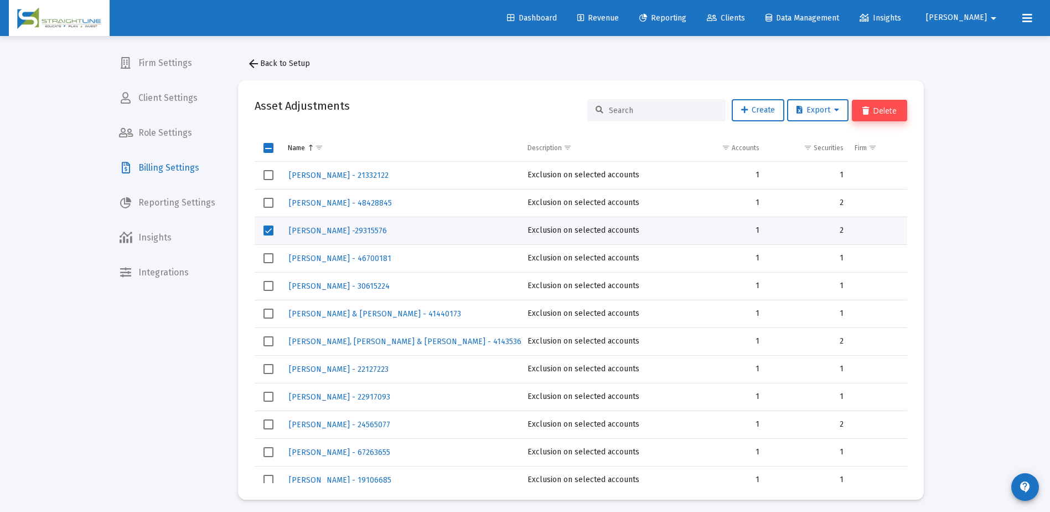
click at [871, 112] on button "Delete" at bounding box center [879, 111] width 55 height 22
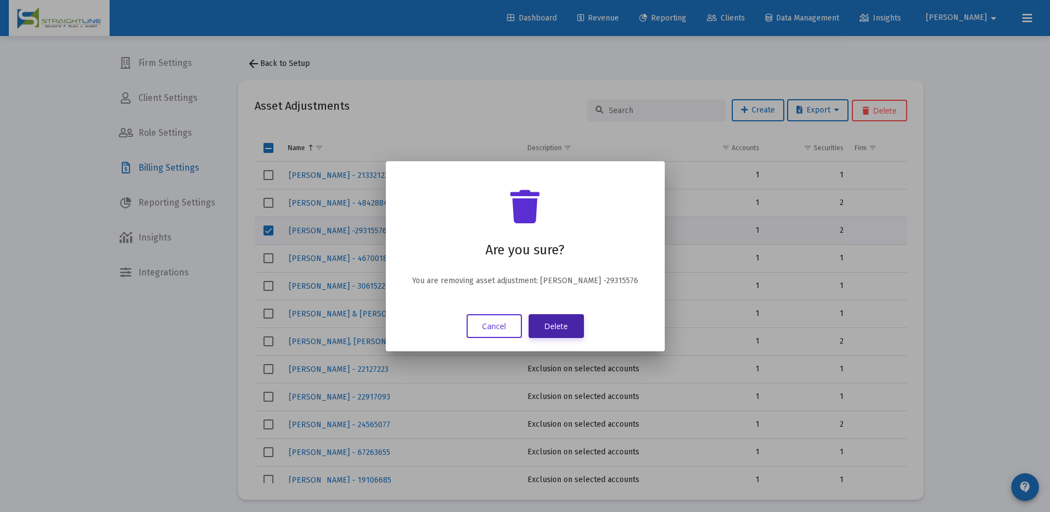
click at [570, 323] on button "Delete" at bounding box center [556, 326] width 55 height 24
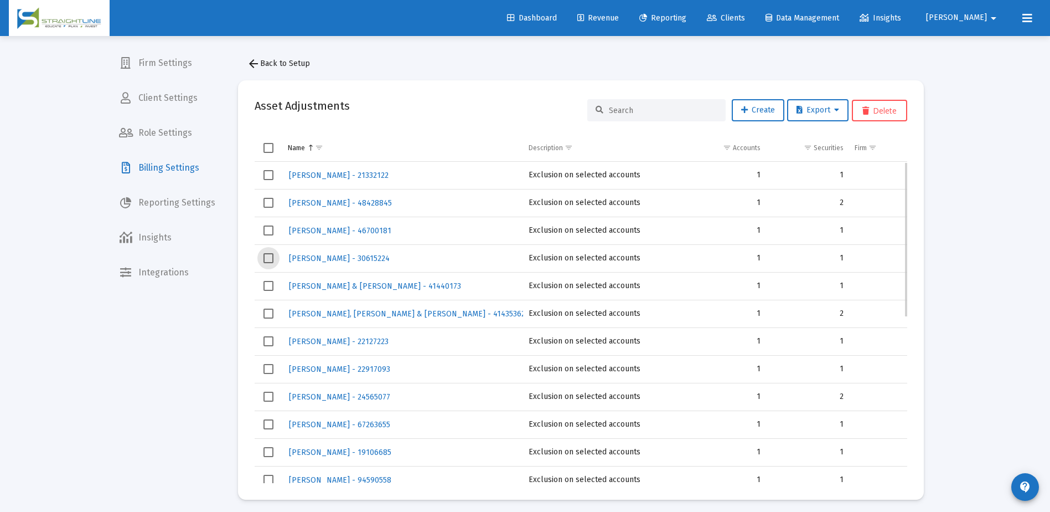
click at [270, 261] on span "Select row" at bounding box center [269, 258] width 10 height 10
click at [876, 109] on button "Delete" at bounding box center [879, 111] width 55 height 22
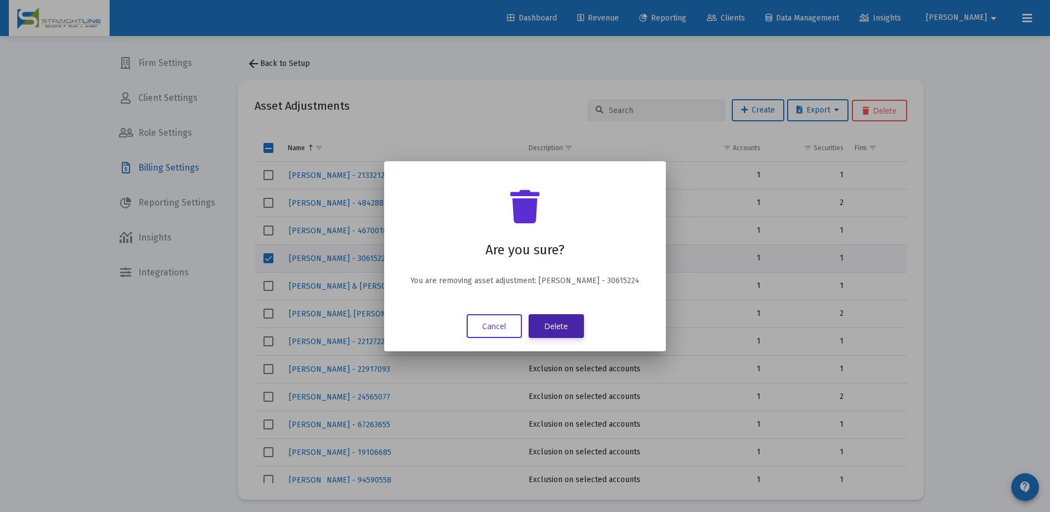
click at [564, 323] on button "Delete" at bounding box center [556, 326] width 55 height 24
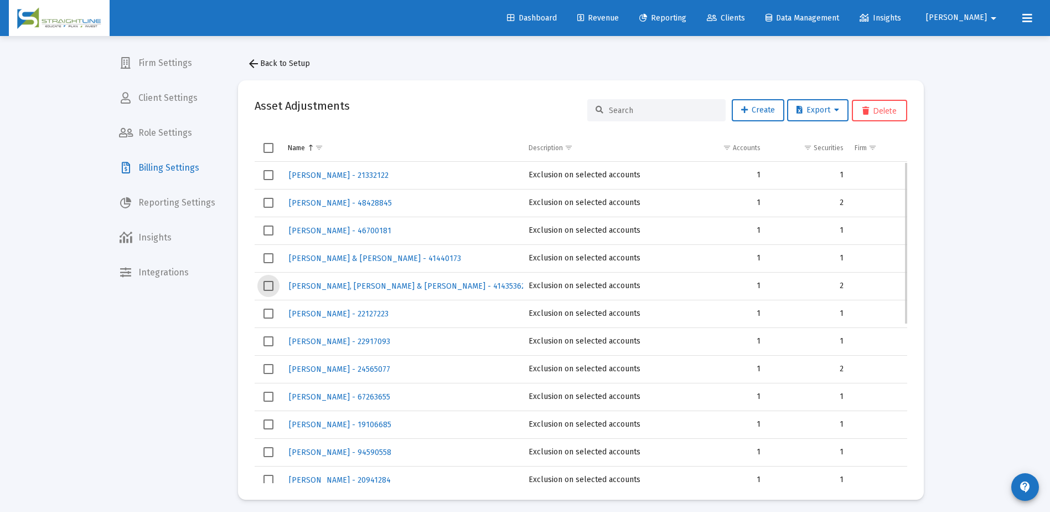
click at [269, 283] on span "Select row" at bounding box center [269, 286] width 10 height 10
click at [886, 110] on button "Delete" at bounding box center [879, 111] width 55 height 22
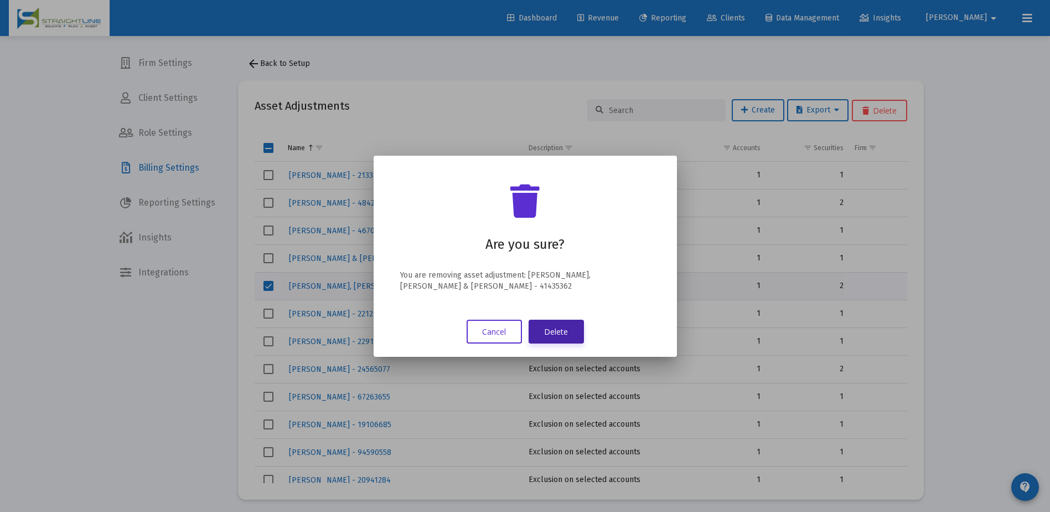
click at [559, 335] on button "Delete" at bounding box center [556, 331] width 55 height 24
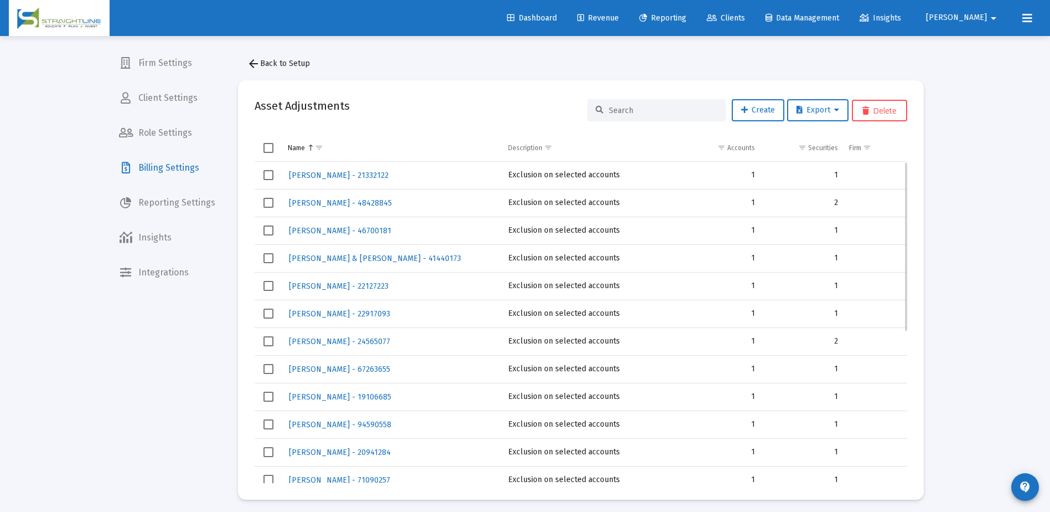
click at [271, 283] on span "Select row" at bounding box center [269, 286] width 10 height 10
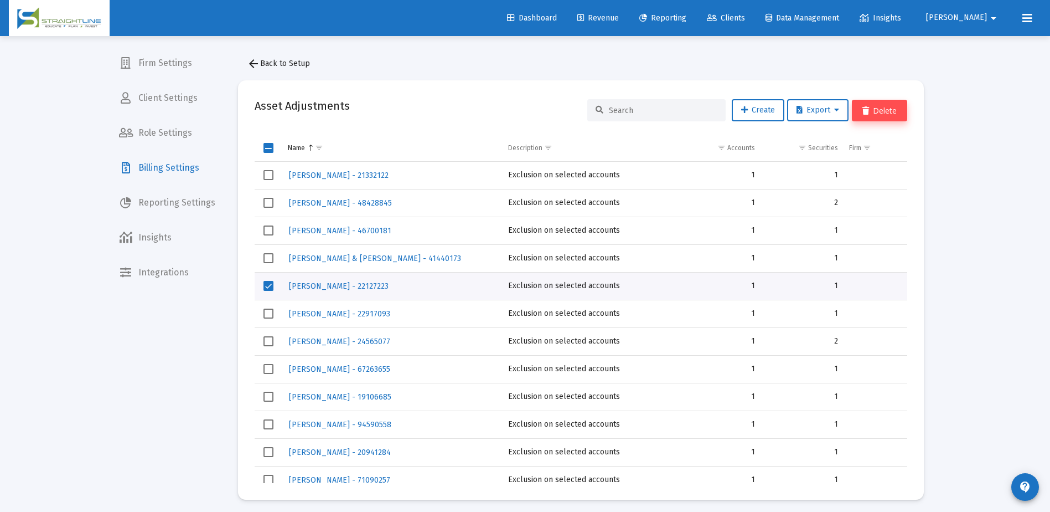
click at [876, 106] on button "Delete" at bounding box center [879, 111] width 55 height 22
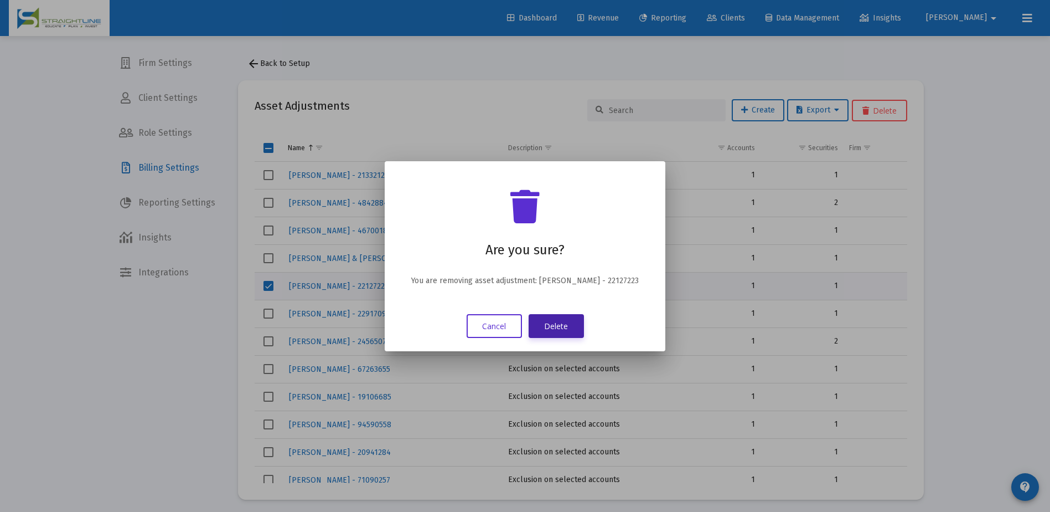
click at [574, 331] on button "Delete" at bounding box center [556, 326] width 55 height 24
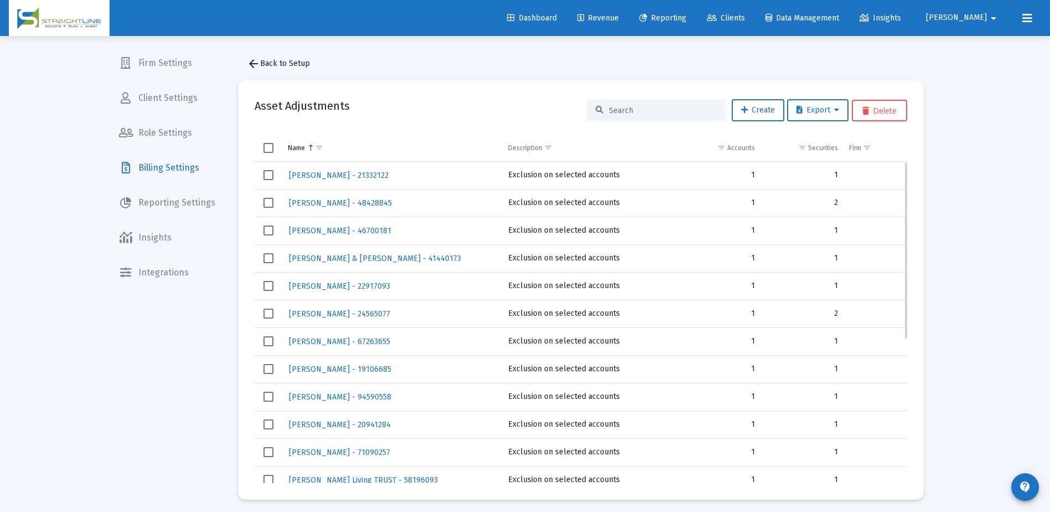
scroll to position [111, 0]
click at [371, 422] on span "[PERSON_NAME] and [PERSON_NAME] - 70910066" at bounding box center [379, 424] width 181 height 9
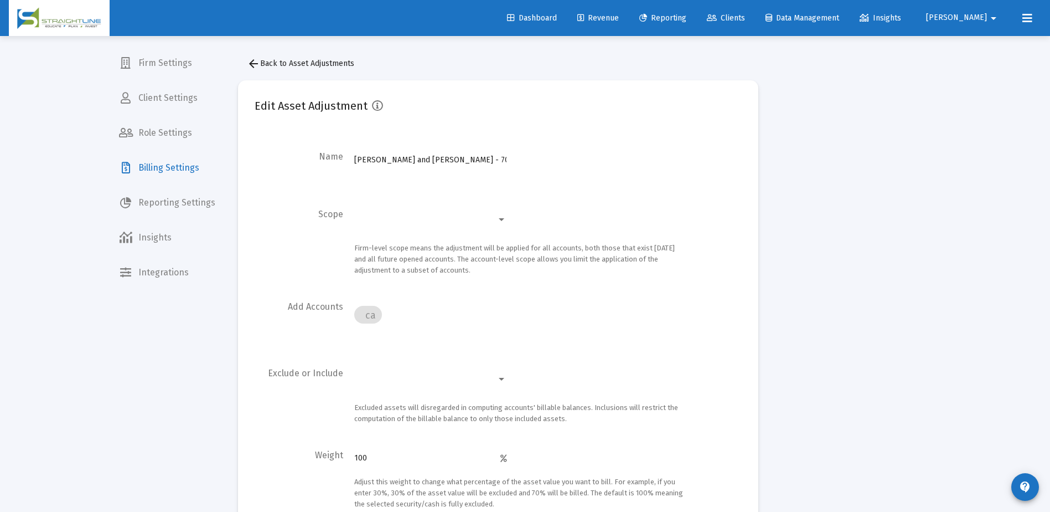
click at [282, 67] on span "arrow_back Back to Asset Adjustments" at bounding box center [300, 63] width 107 height 9
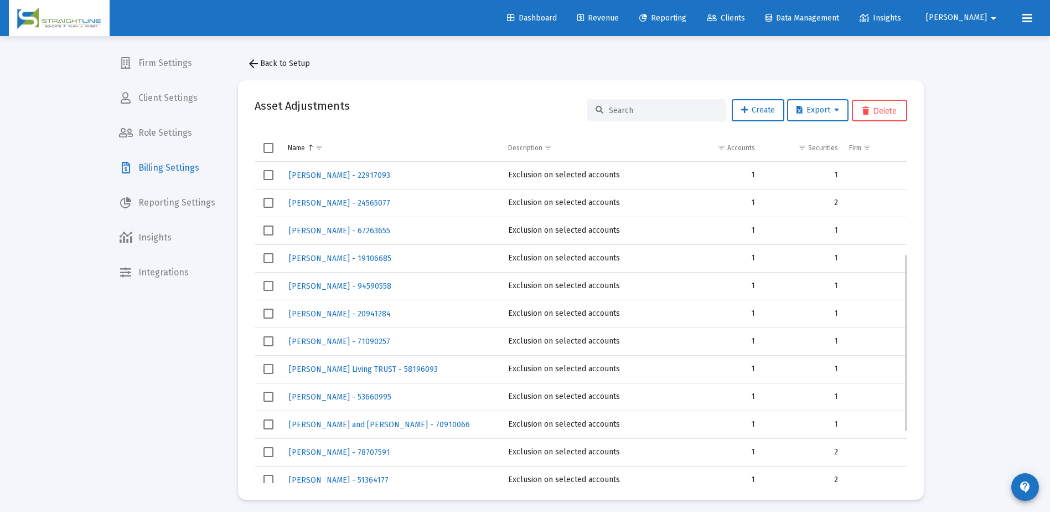
scroll to position [166, 0]
click at [270, 368] on span "Select row" at bounding box center [269, 369] width 10 height 10
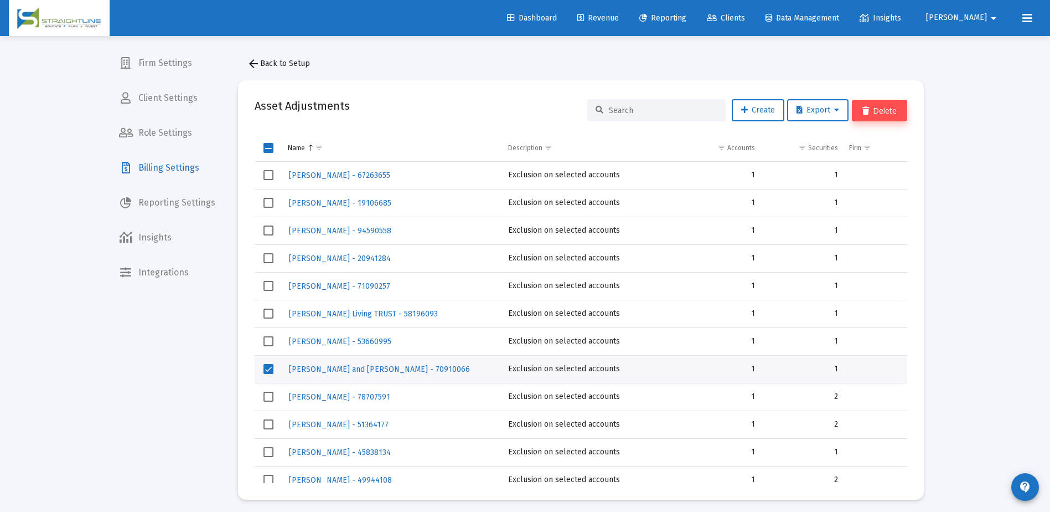
click at [866, 113] on icon at bounding box center [866, 111] width 7 height 8
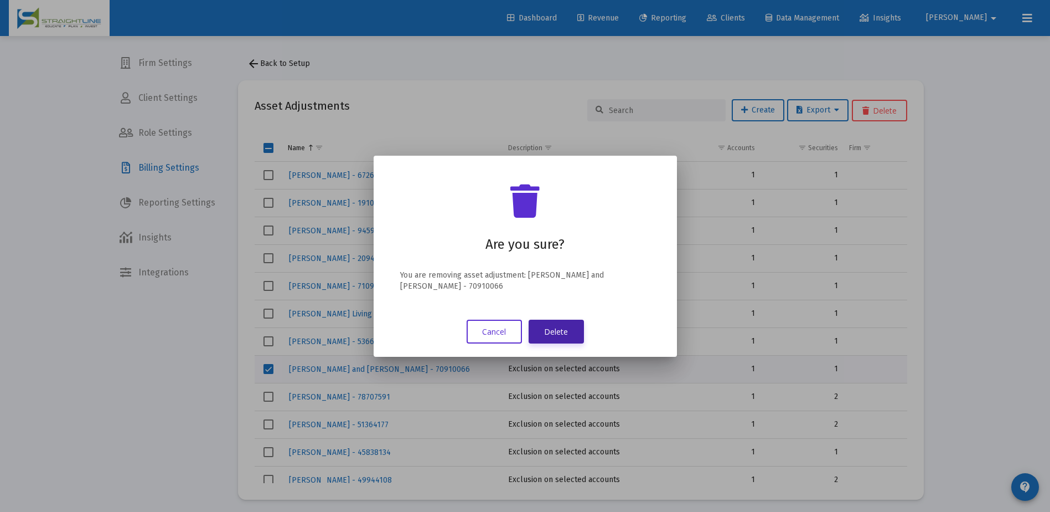
click at [572, 338] on button "Delete" at bounding box center [556, 331] width 55 height 24
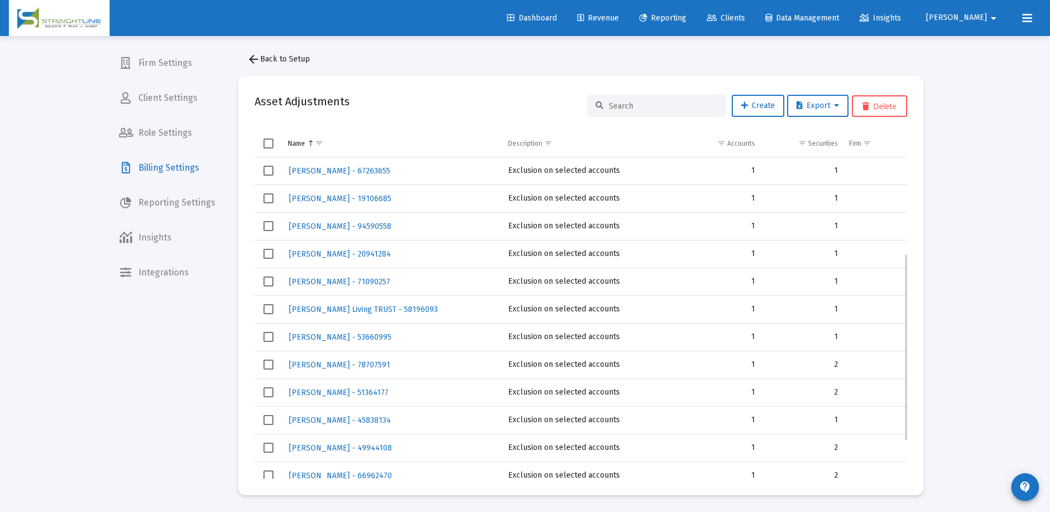
scroll to position [221, 0]
click at [327, 307] on span "[PERSON_NAME] - 78707591" at bounding box center [339, 308] width 101 height 9
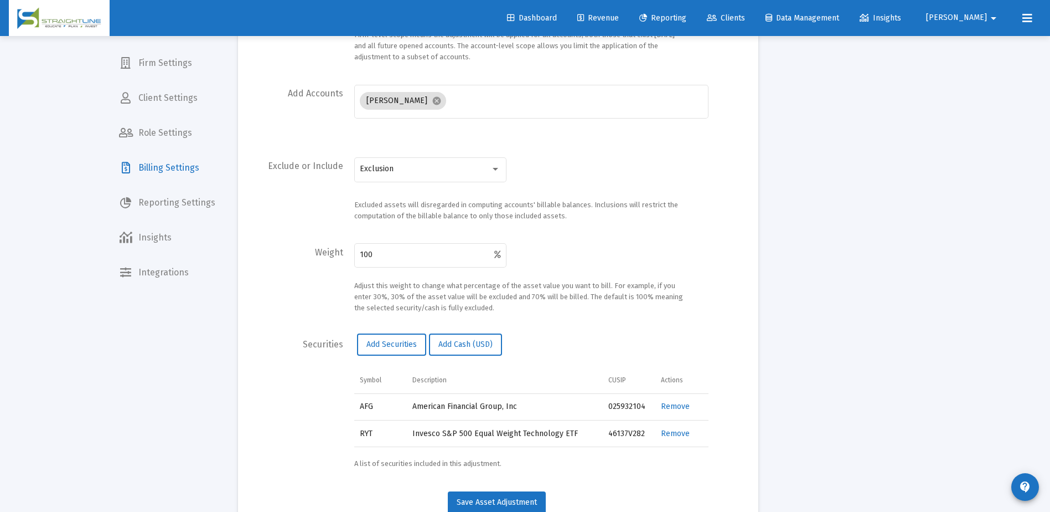
scroll to position [226, 0]
click at [395, 342] on span "Add Securities" at bounding box center [391, 341] width 50 height 9
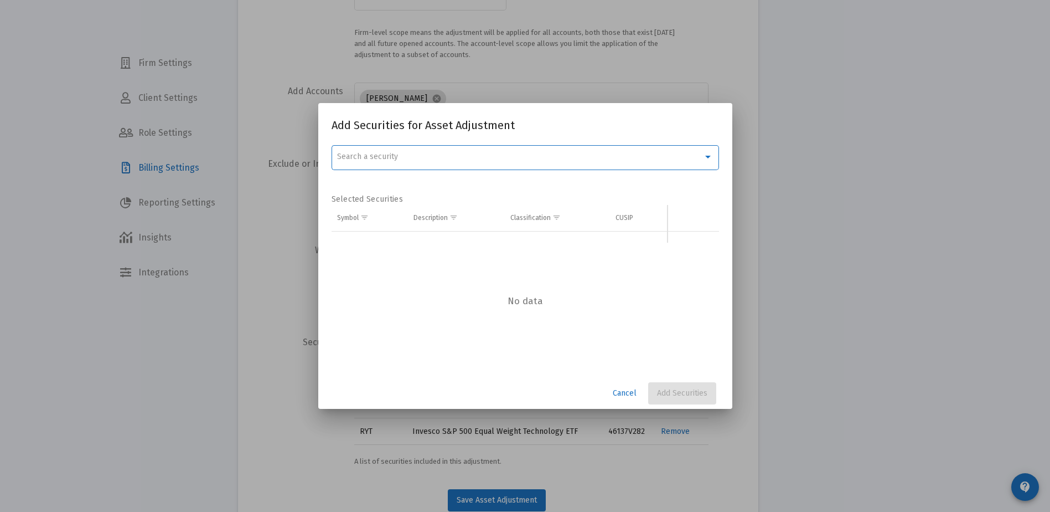
click at [415, 157] on div "Search a security" at bounding box center [520, 156] width 366 height 9
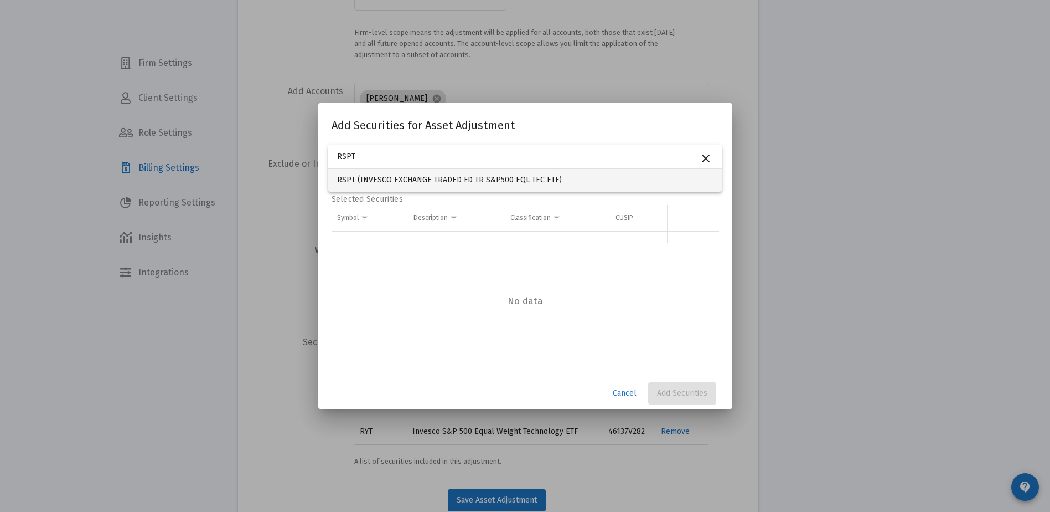
type input "RSPT"
click at [510, 179] on span "RSPT (INVESCO EXCHANGE TRADED FD TR S&P500 EQL TEC ETF)" at bounding box center [525, 179] width 376 height 23
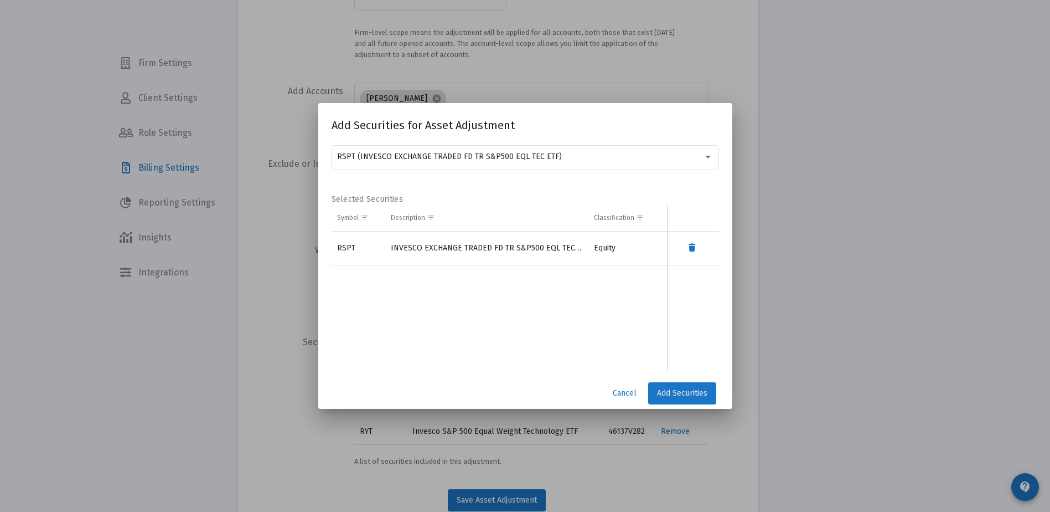
click at [664, 394] on span "Add Securities" at bounding box center [682, 392] width 50 height 9
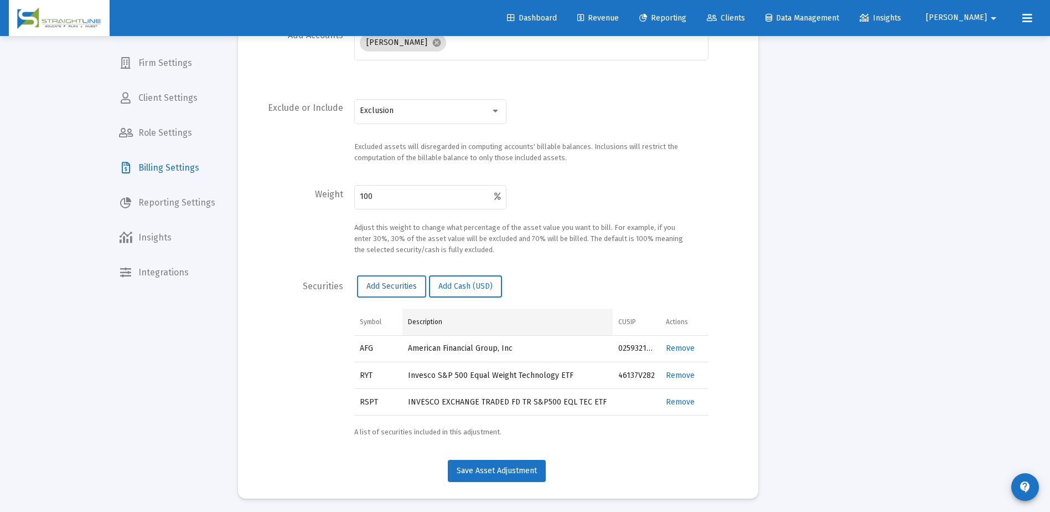
scroll to position [285, 0]
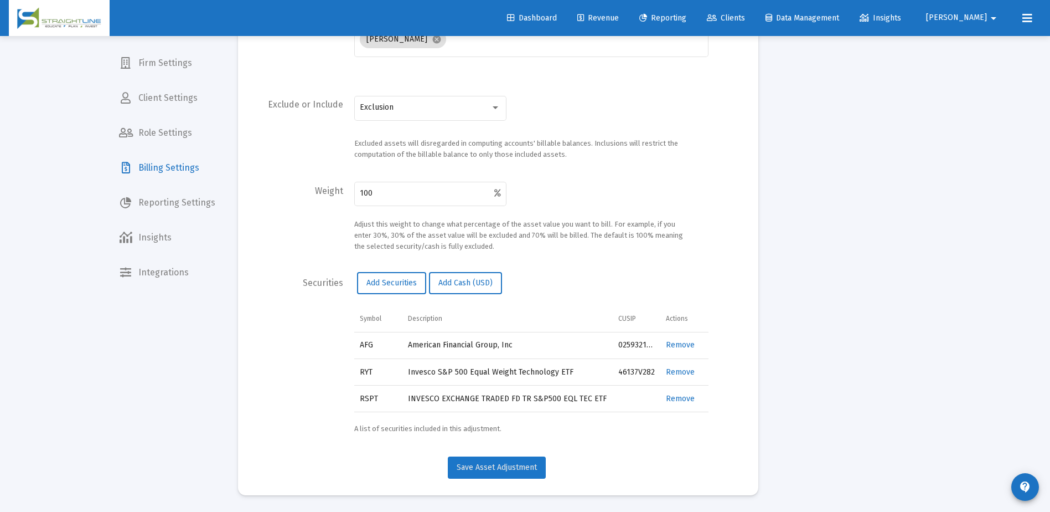
click at [499, 467] on span "Save Asset Adjustment" at bounding box center [497, 466] width 80 height 9
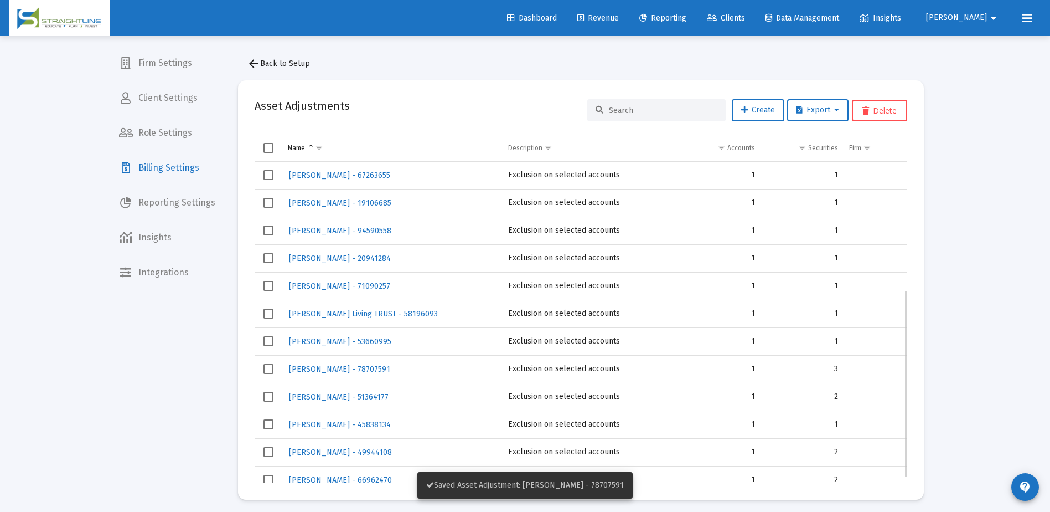
scroll to position [232, 0]
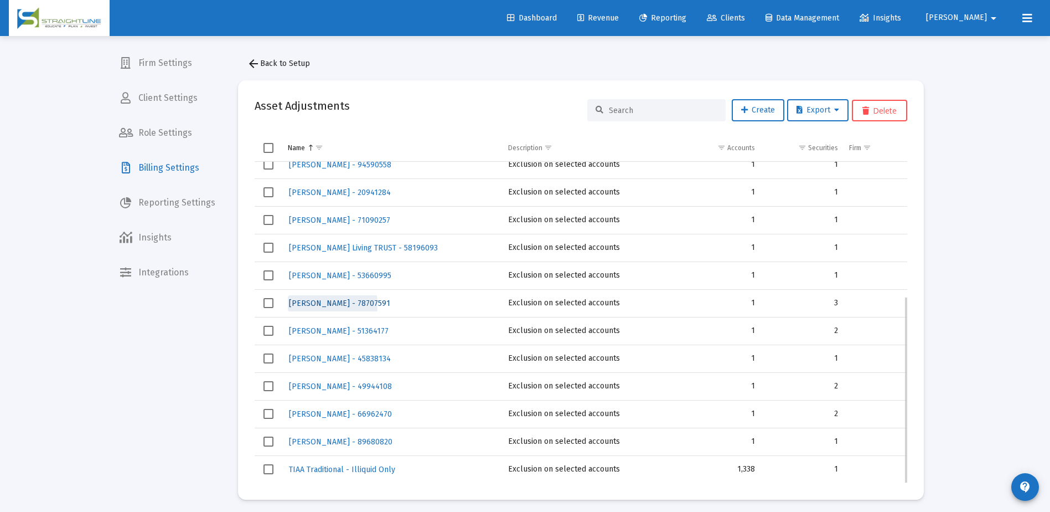
click at [313, 304] on span "[PERSON_NAME] - 78707591" at bounding box center [339, 302] width 101 height 9
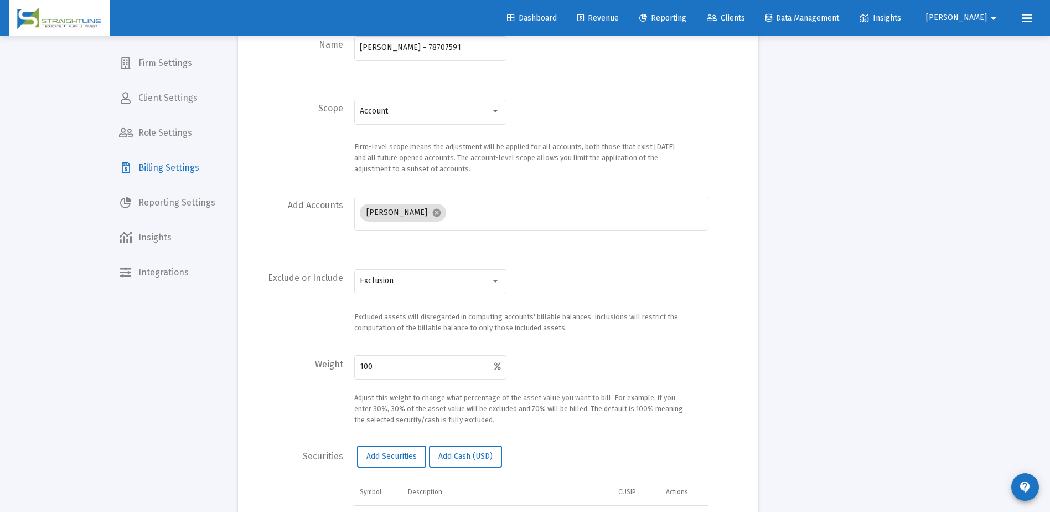
scroll to position [221, 0]
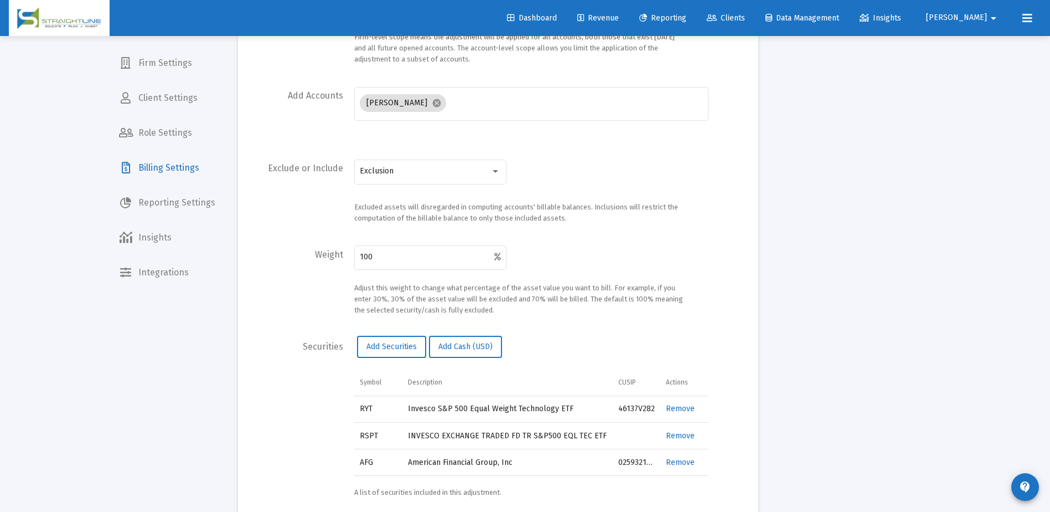
click at [636, 435] on td "Data grid" at bounding box center [637, 435] width 48 height 27
click at [793, 412] on app-billing-asset-adjustments-create-edit "arrow_back Back to Asset Adjustments Edit Asset Adjustment Name Miga, Matthew -…" at bounding box center [580, 195] width 719 height 761
click at [683, 436] on link "Remove" at bounding box center [680, 435] width 29 height 9
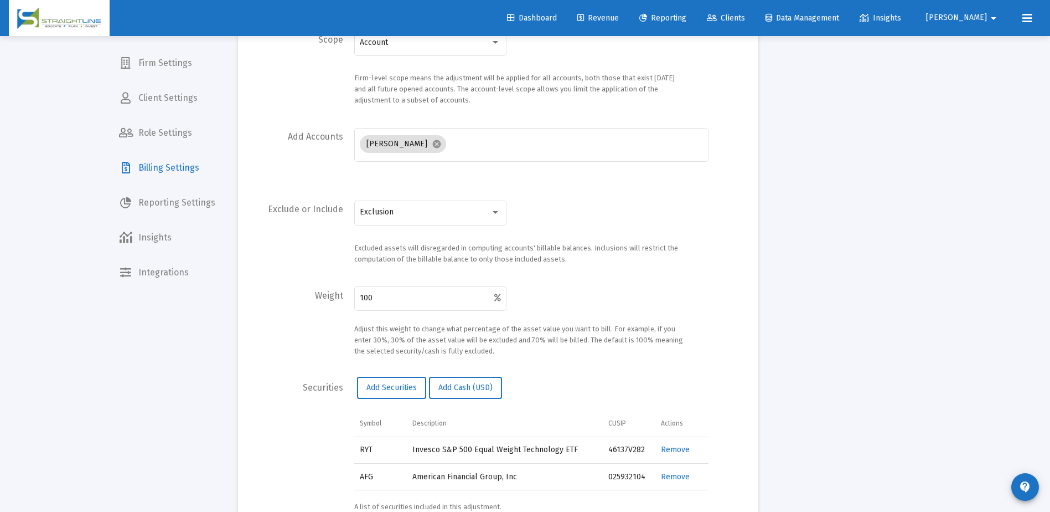
scroll to position [0, 0]
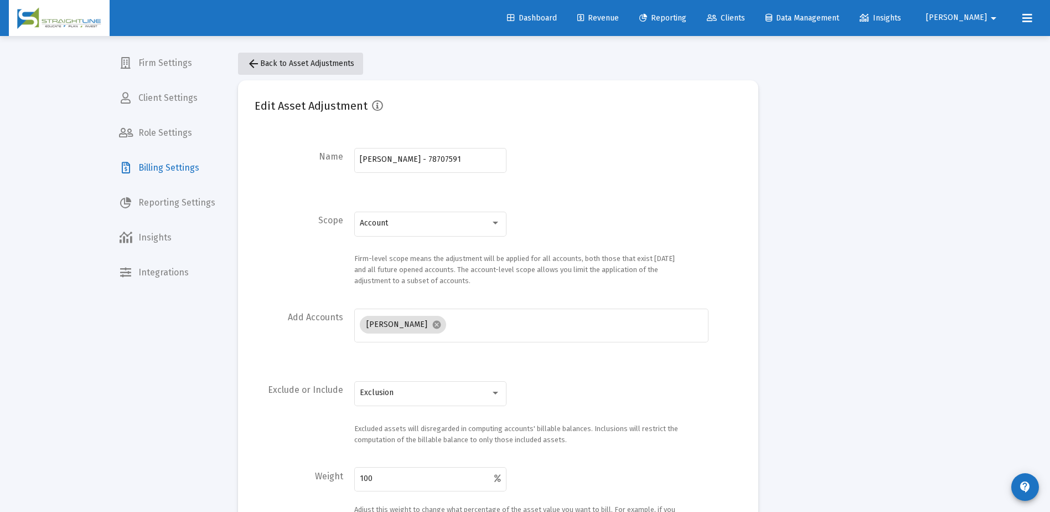
click at [303, 66] on span "arrow_back Back to Asset Adjustments" at bounding box center [300, 63] width 107 height 9
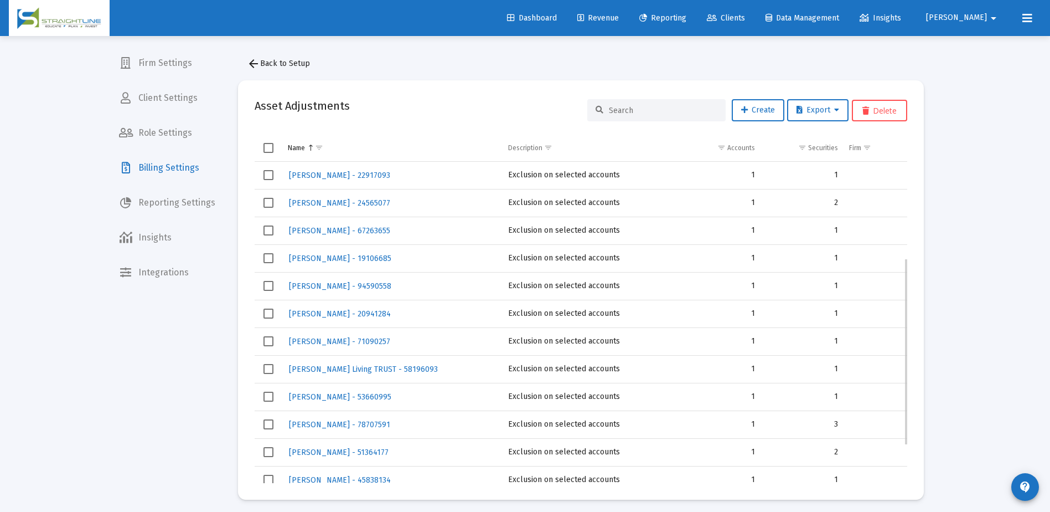
scroll to position [166, 0]
click at [334, 369] on span "[PERSON_NAME] - 78707591" at bounding box center [339, 368] width 101 height 9
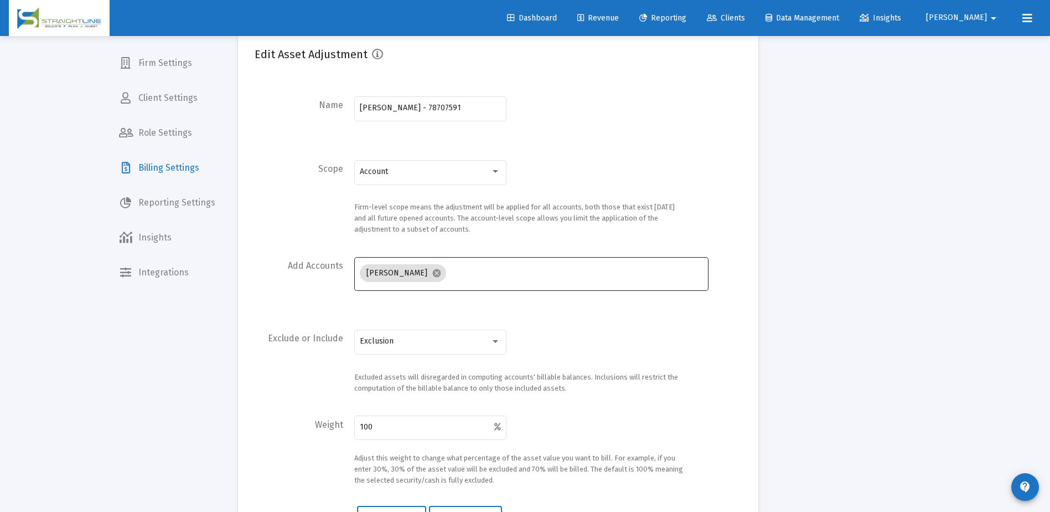
scroll to position [221, 0]
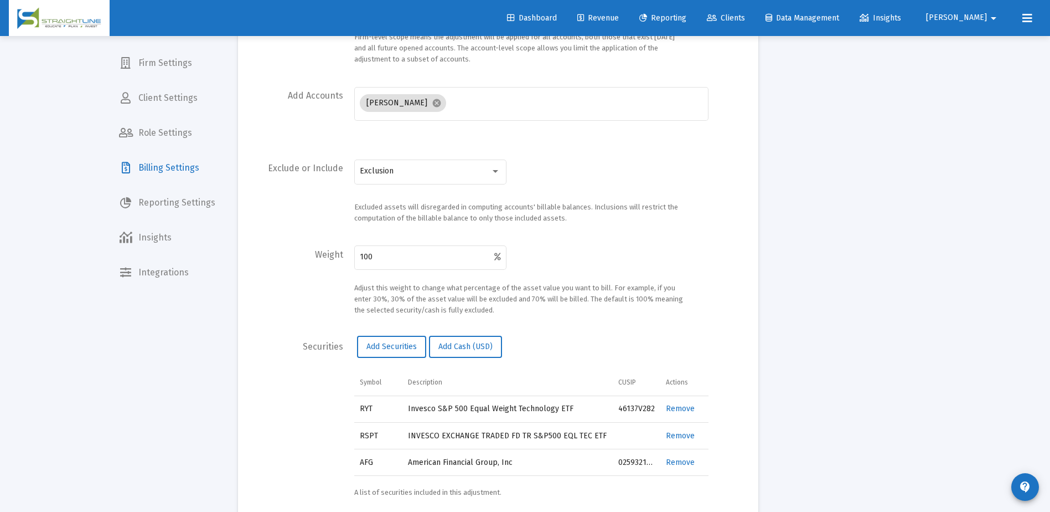
click at [680, 434] on link "Remove" at bounding box center [680, 435] width 29 height 9
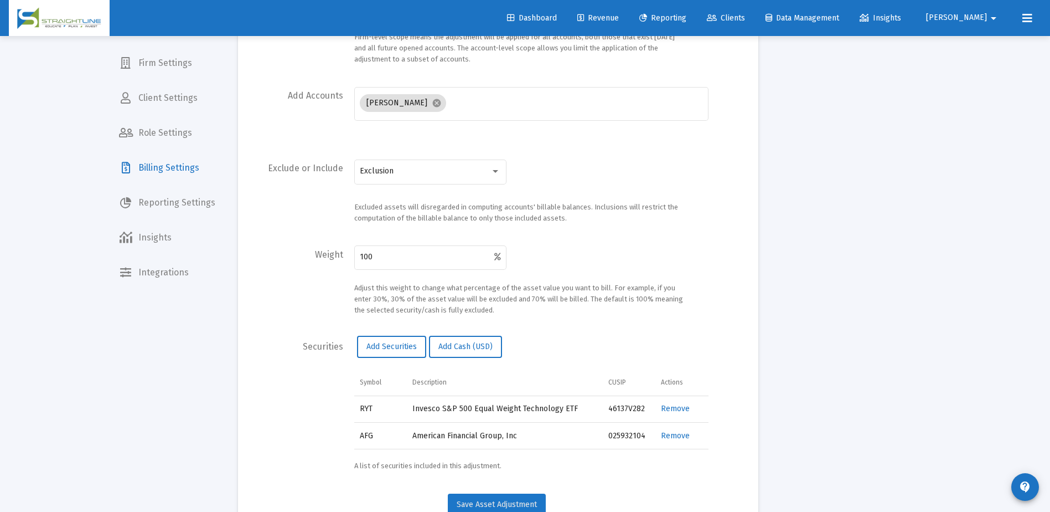
click at [508, 504] on span "Save Asset Adjustment" at bounding box center [497, 503] width 80 height 9
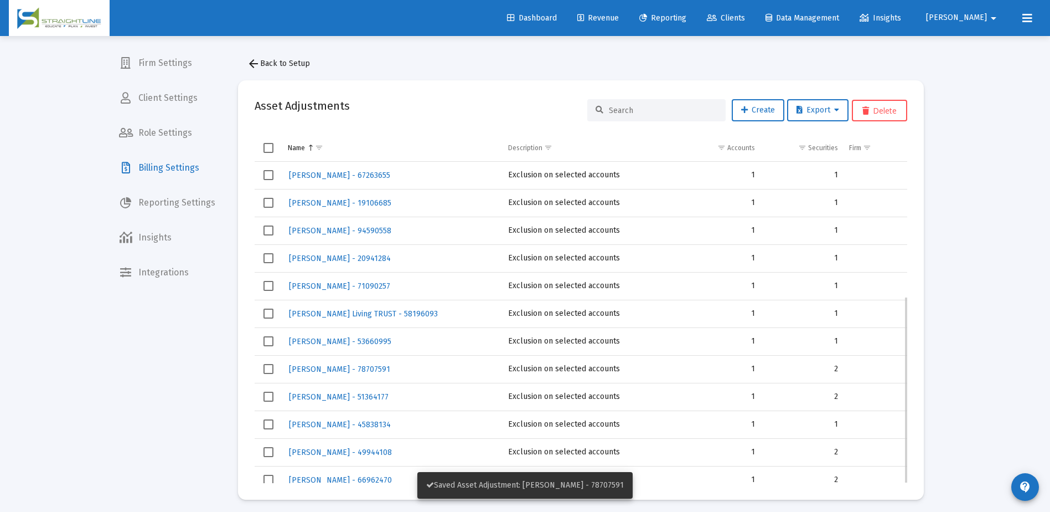
scroll to position [232, 0]
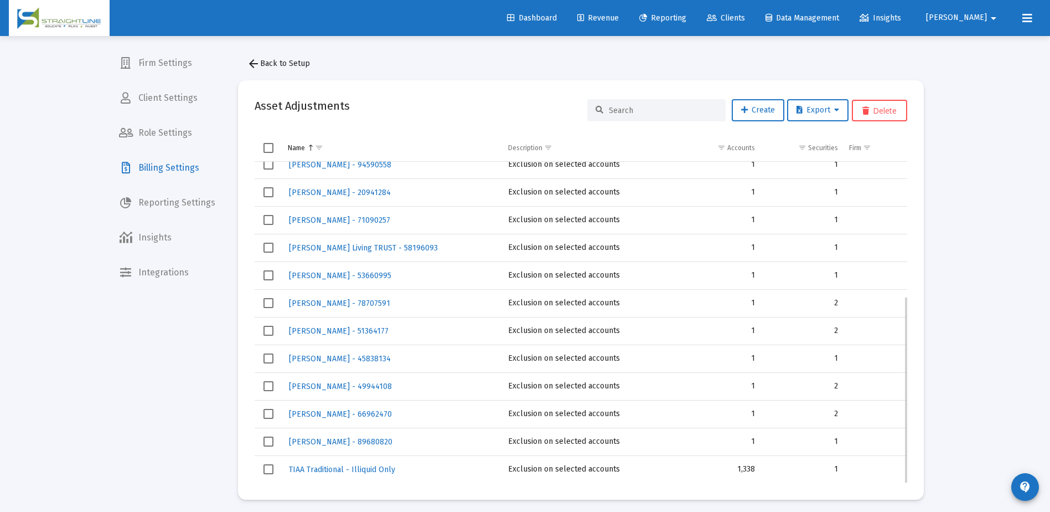
click at [272, 413] on span "Select row" at bounding box center [269, 414] width 10 height 10
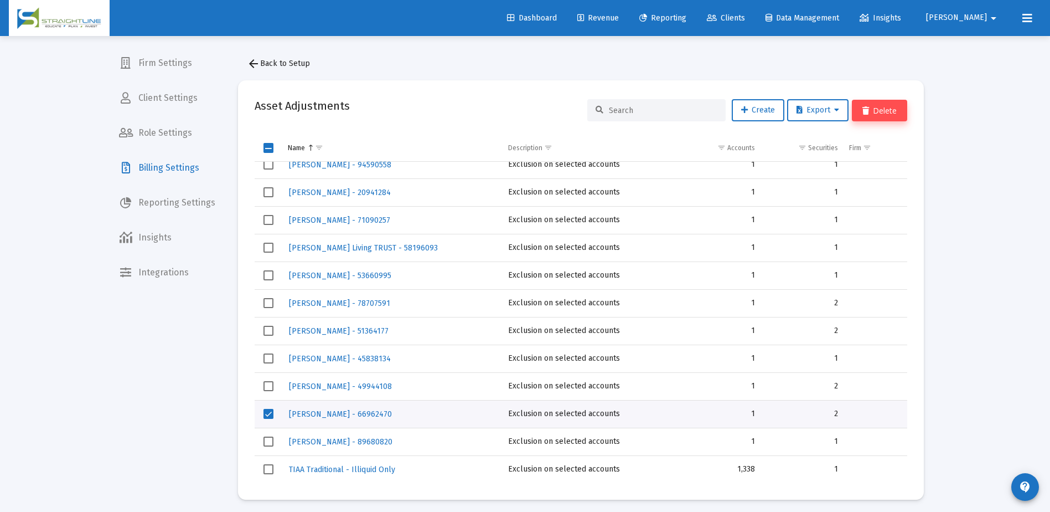
click at [875, 110] on button "Delete" at bounding box center [879, 111] width 55 height 22
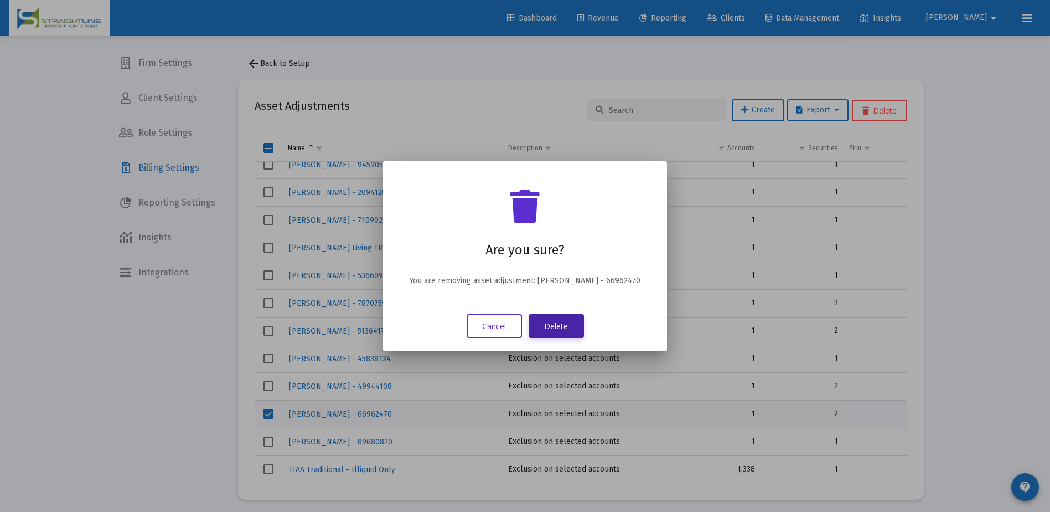
click at [567, 327] on button "Delete" at bounding box center [556, 326] width 55 height 24
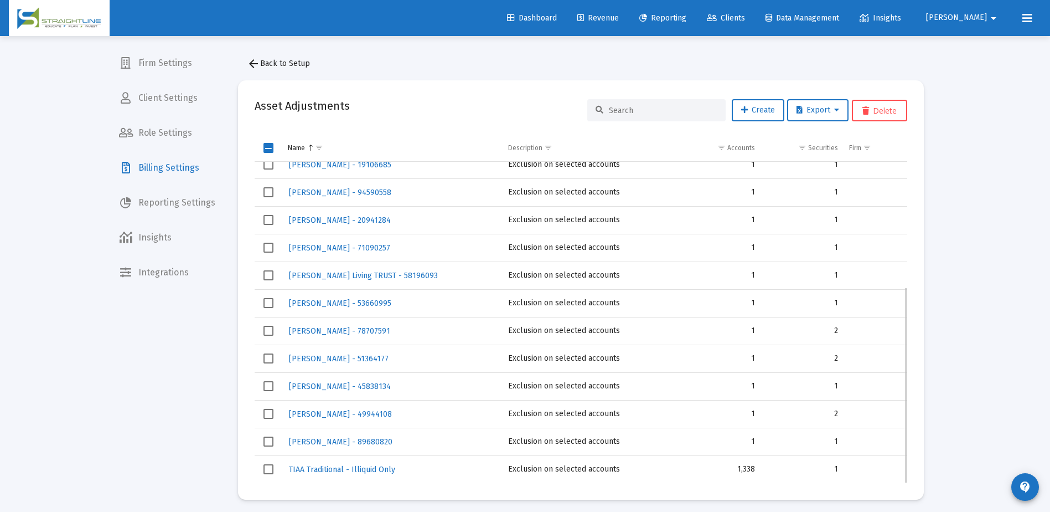
scroll to position [204, 0]
click at [364, 412] on span "[PERSON_NAME] - 49944108" at bounding box center [340, 413] width 103 height 9
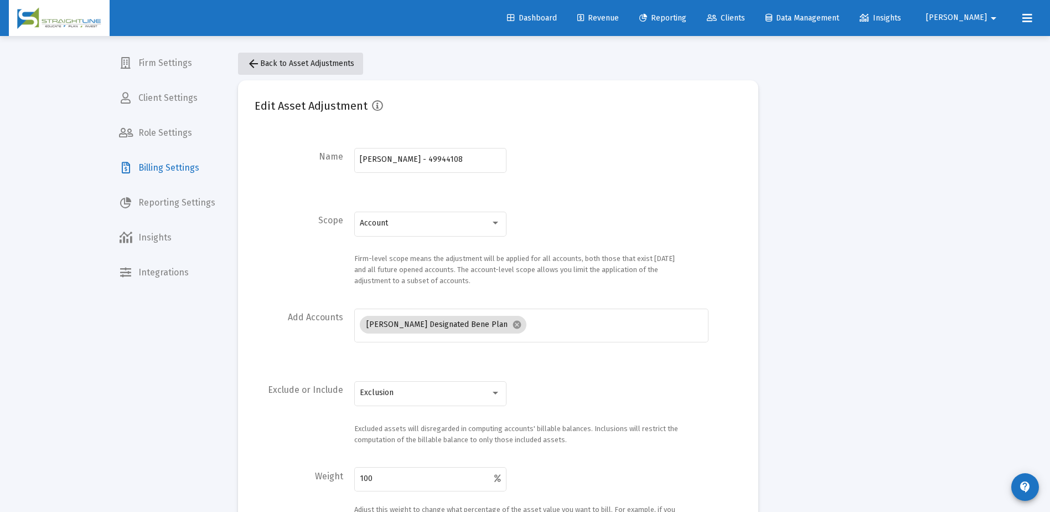
click at [307, 65] on span "arrow_back Back to Asset Adjustments" at bounding box center [300, 63] width 107 height 9
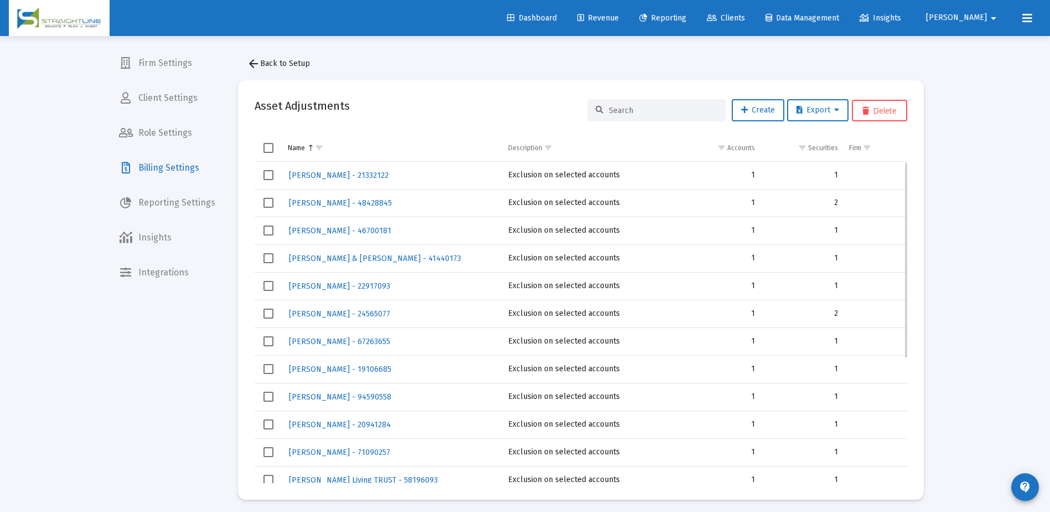
scroll to position [204, 0]
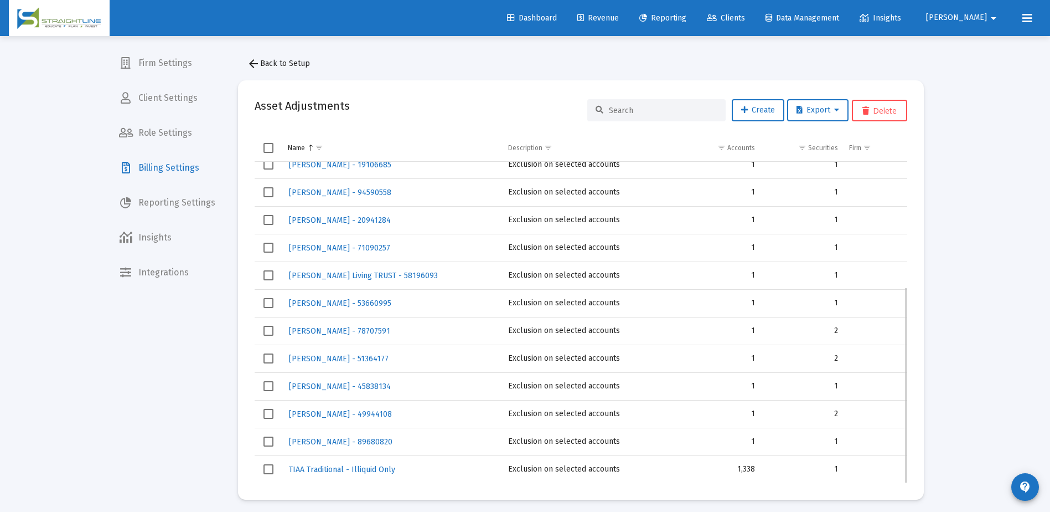
click at [271, 413] on span "Select row" at bounding box center [269, 414] width 10 height 10
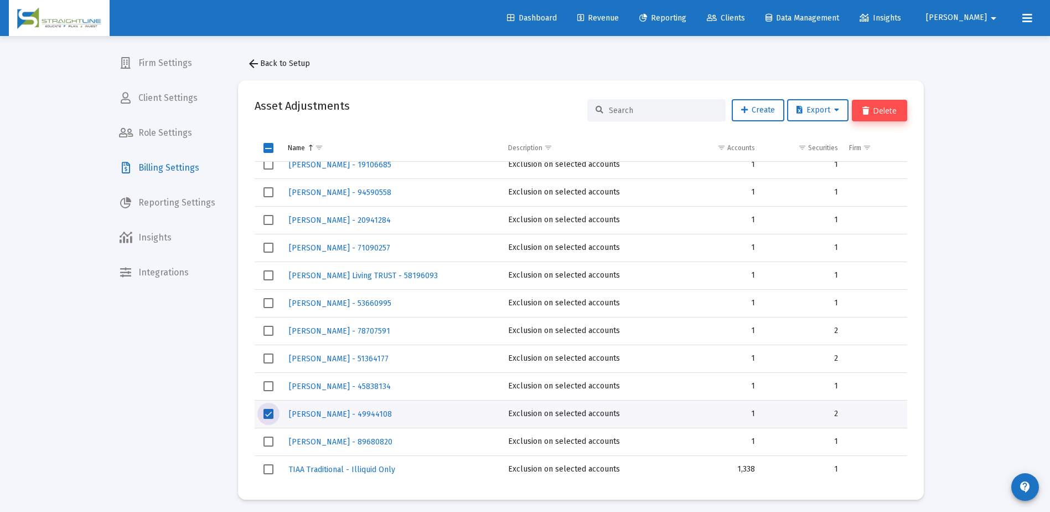
click at [874, 108] on button "Delete" at bounding box center [879, 111] width 55 height 22
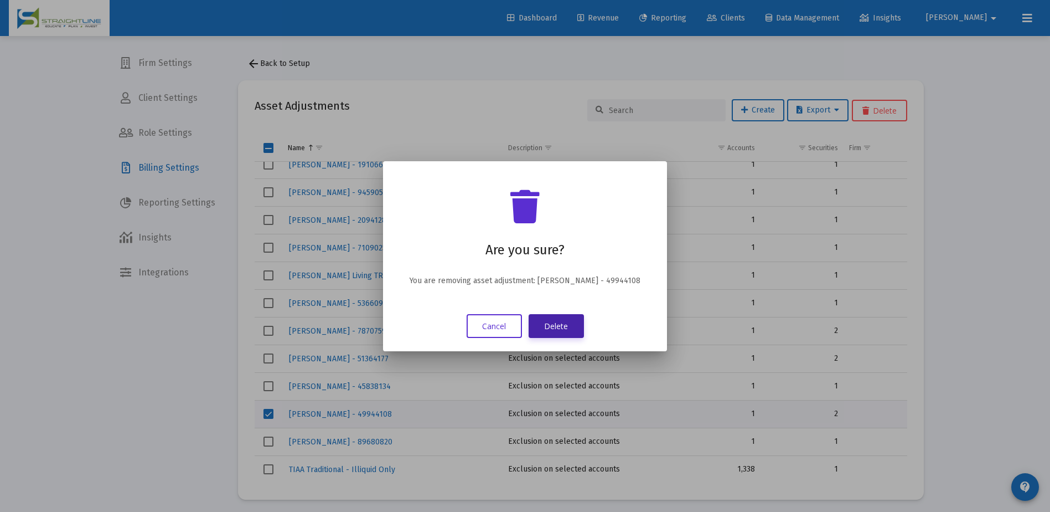
click at [566, 322] on button "Delete" at bounding box center [556, 326] width 55 height 24
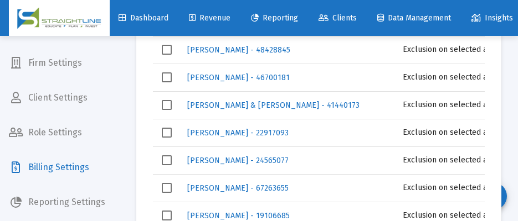
scroll to position [0, 0]
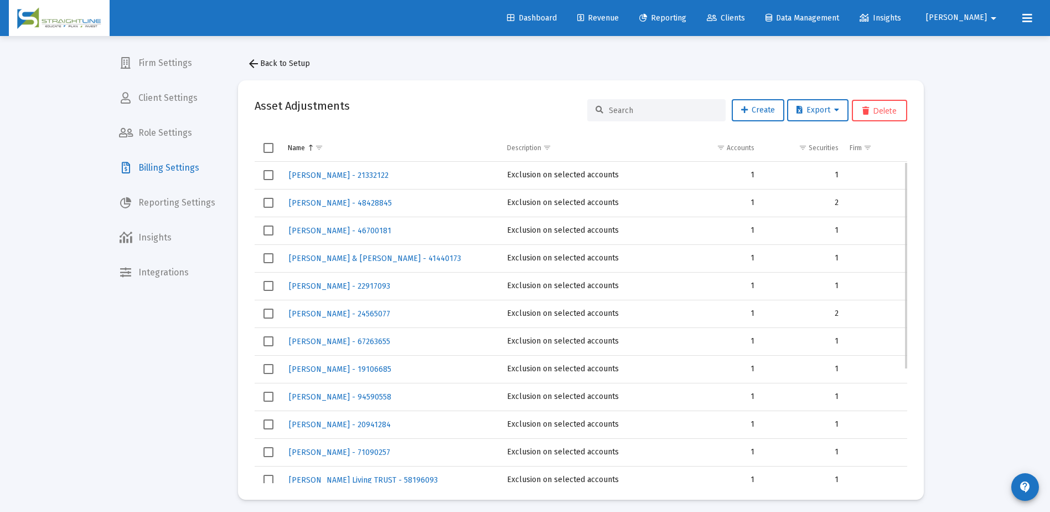
click at [274, 313] on td "Data grid" at bounding box center [269, 314] width 28 height 28
click at [876, 112] on button "Delete" at bounding box center [879, 111] width 55 height 22
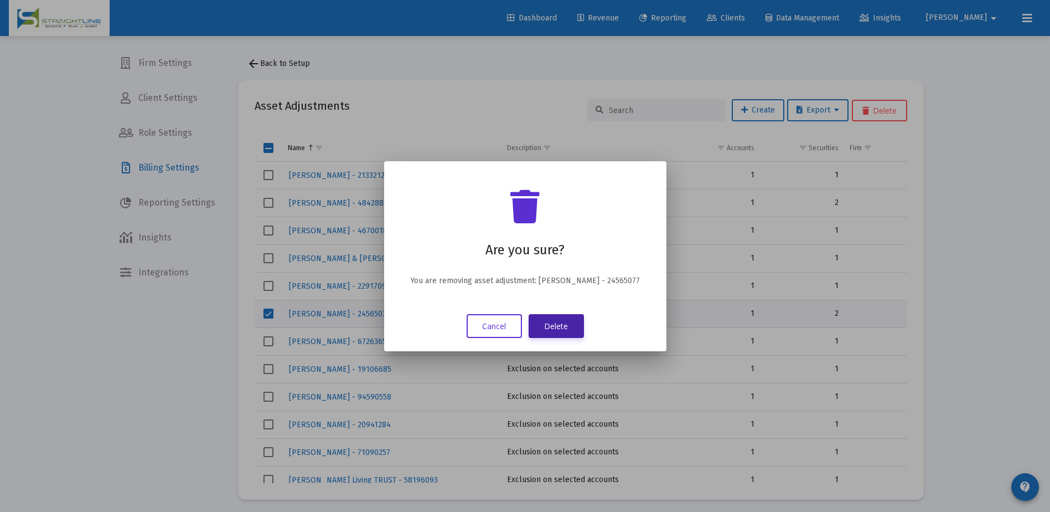
click at [567, 324] on button "Delete" at bounding box center [556, 326] width 55 height 24
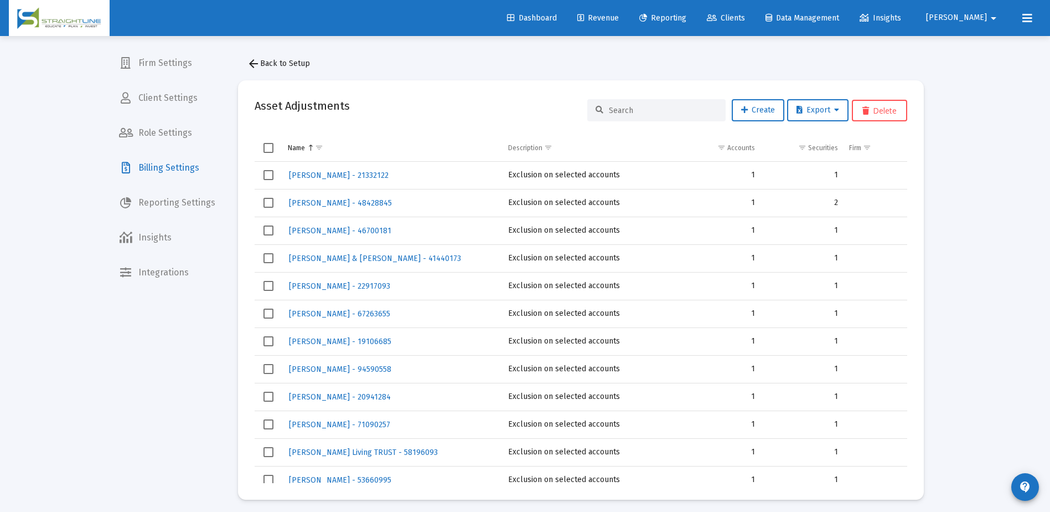
drag, startPoint x: 973, startPoint y: 181, endPoint x: 963, endPoint y: 190, distance: 13.3
click at [973, 181] on div "Loading... Firm Settings Client Settings Role Settings Billing Settings Reporti…" at bounding box center [525, 258] width 1050 height 516
click at [741, 107] on icon at bounding box center [744, 110] width 7 height 8
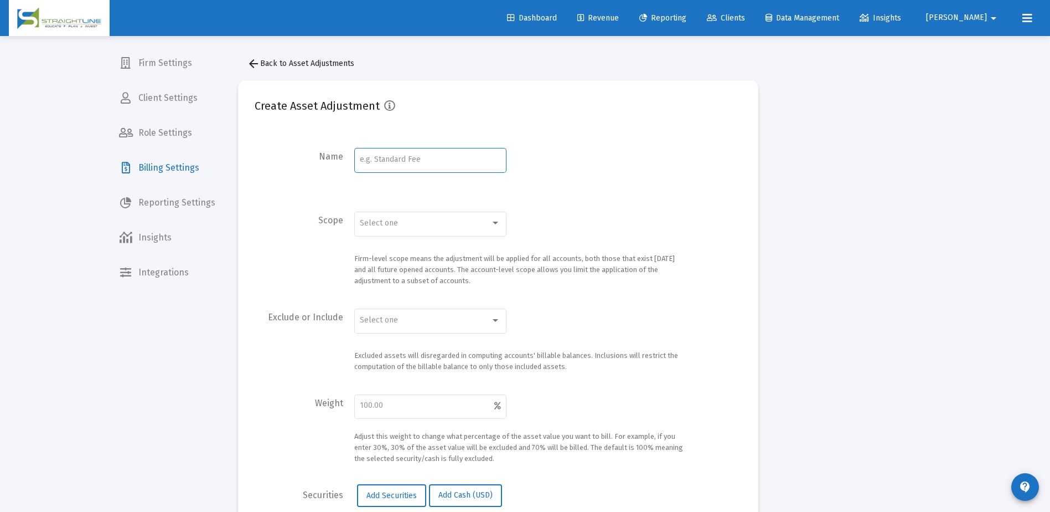
click at [436, 163] on input at bounding box center [430, 159] width 141 height 9
paste input "Merlo, Patricia"
type input "Merlo, Patricia - 56310980"
click at [493, 223] on div at bounding box center [496, 222] width 6 height 3
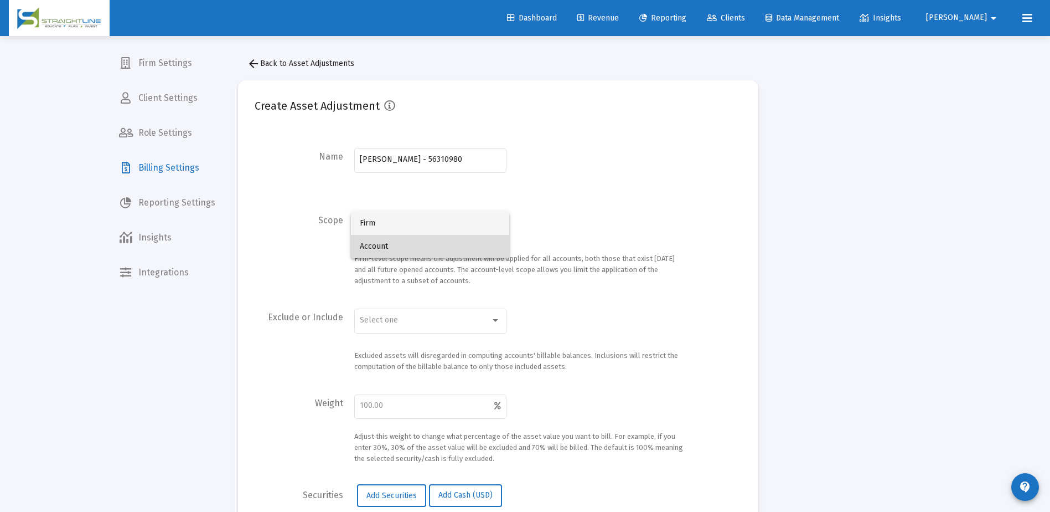
click at [461, 241] on span "Account" at bounding box center [430, 246] width 141 height 23
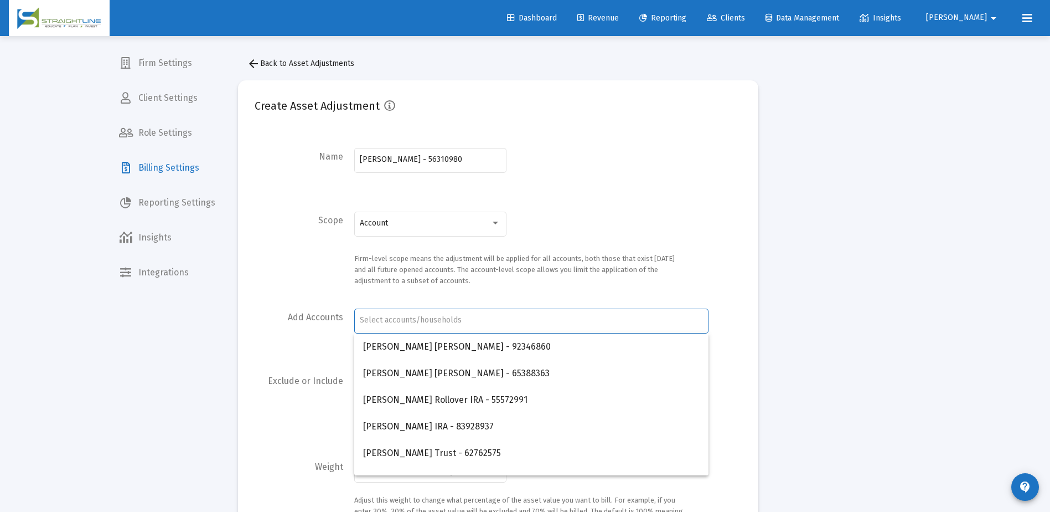
click at [461, 317] on input "Account Selection" at bounding box center [531, 320] width 343 height 9
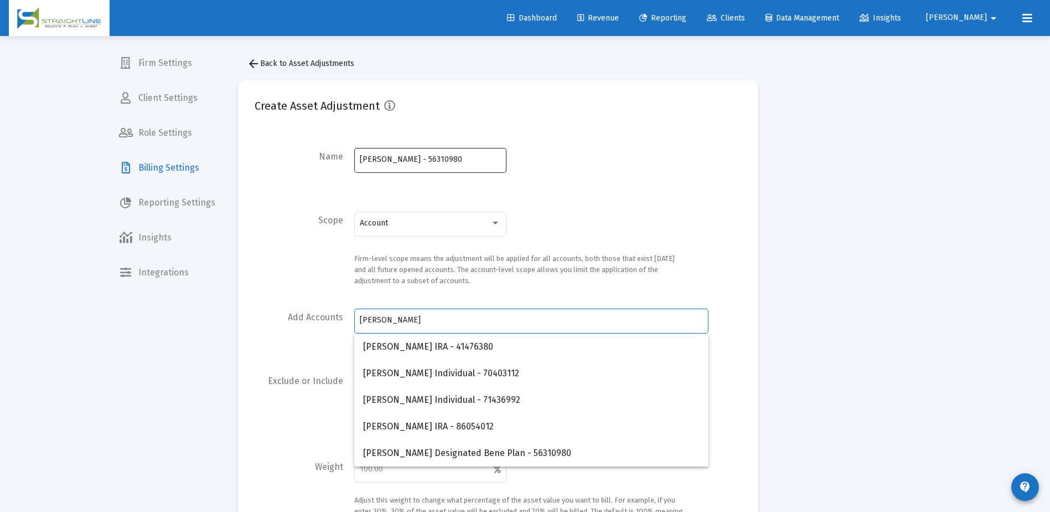
type input "[PERSON_NAME]"
drag, startPoint x: 455, startPoint y: 162, endPoint x: 419, endPoint y: 153, distance: 37.1
click at [419, 153] on div "Merlo, Patricia - 56310980" at bounding box center [430, 159] width 141 height 27
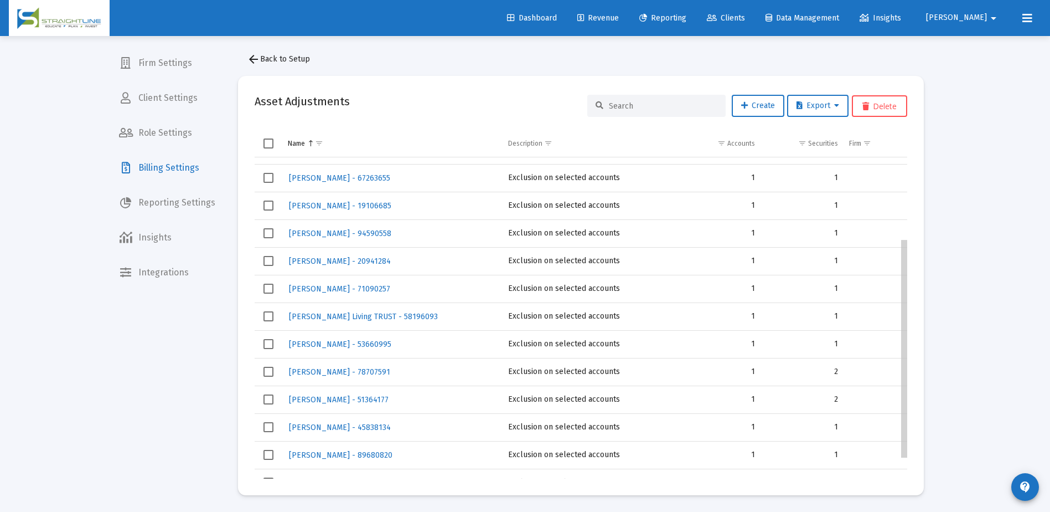
scroll to position [149, 0]
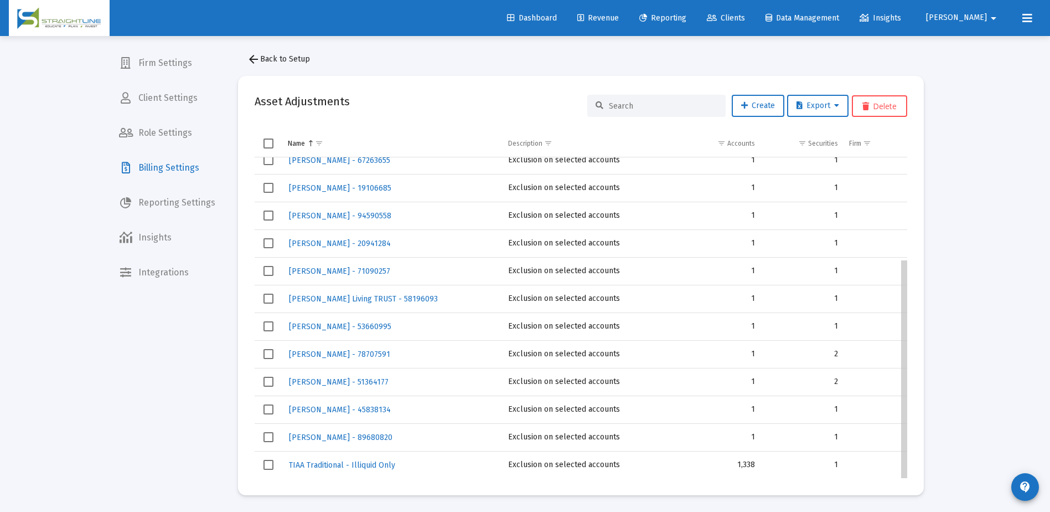
drag, startPoint x: 905, startPoint y: 354, endPoint x: 920, endPoint y: 427, distance: 74.0
click at [920, 427] on body "Dashboard Revenue Reporting Clients Data Management Insights Rob arrow_drop_dow…" at bounding box center [525, 252] width 1050 height 512
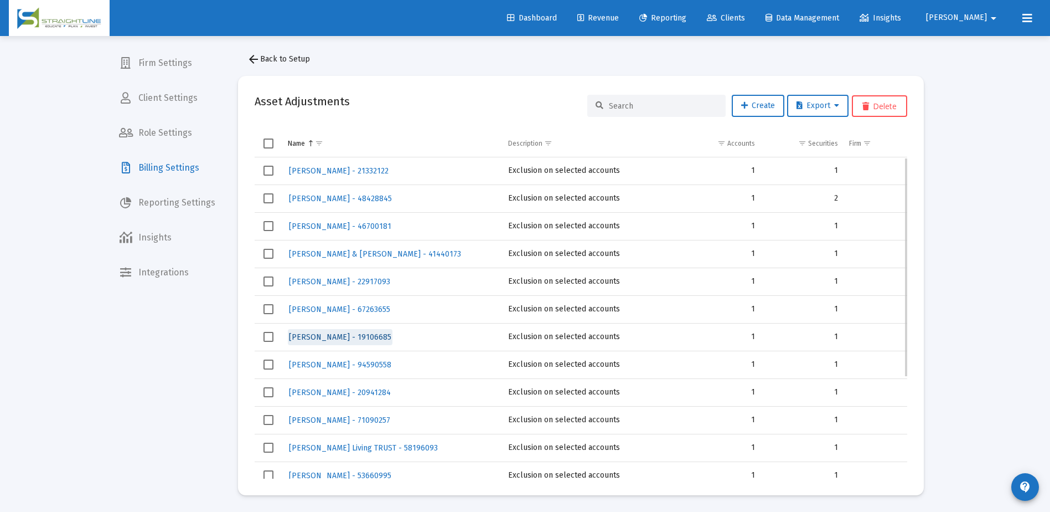
click at [344, 335] on span "[PERSON_NAME] - 19106685" at bounding box center [340, 336] width 102 height 9
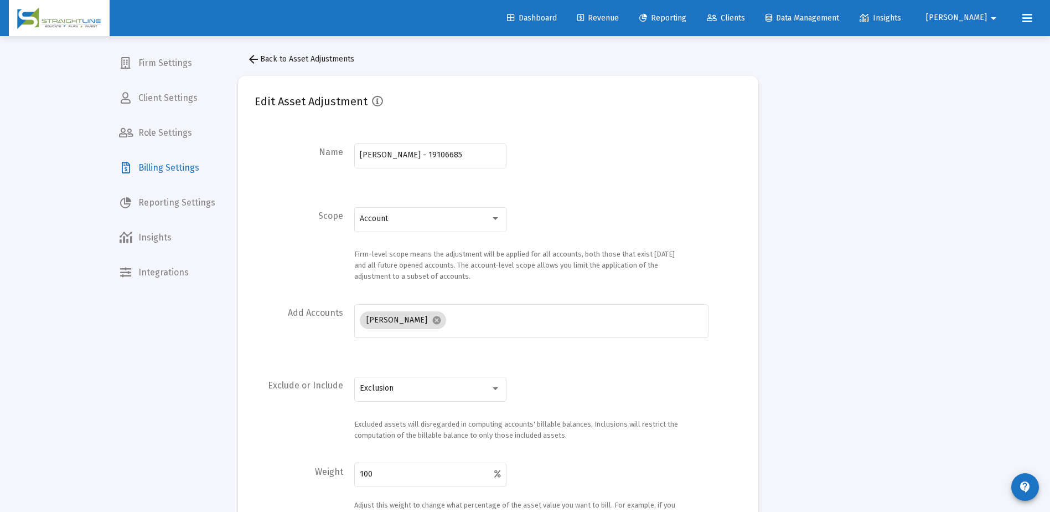
click at [344, 335] on div "Add Accounts Hatsios, John IRA cancel" at bounding box center [498, 328] width 487 height 53
click at [251, 59] on mat-icon "arrow_back" at bounding box center [253, 59] width 13 height 13
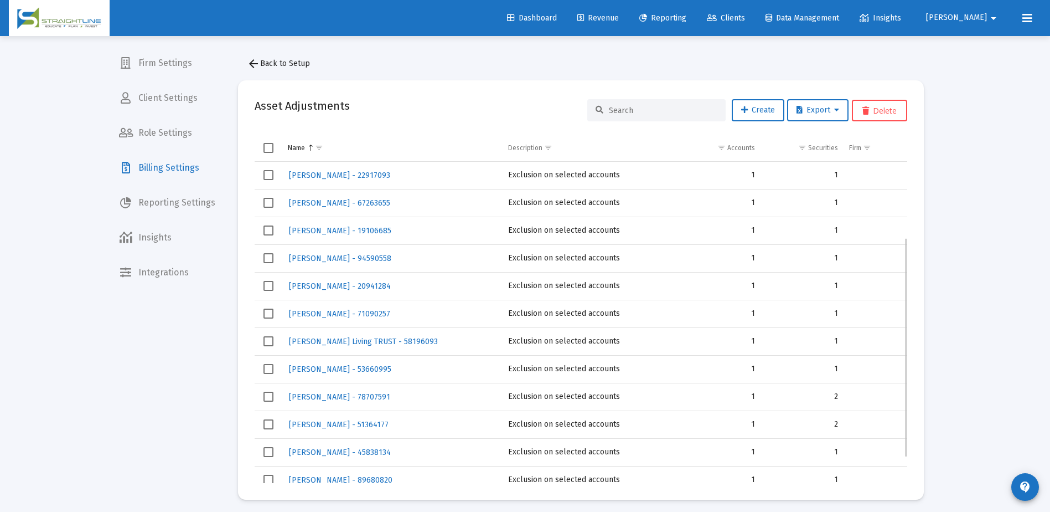
scroll to position [149, 0]
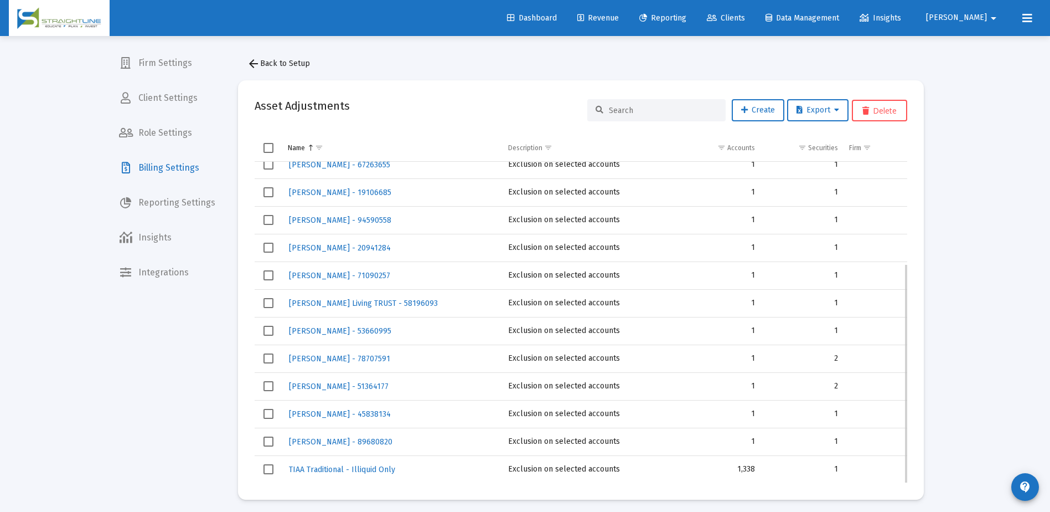
click at [272, 246] on span "Select row" at bounding box center [269, 247] width 10 height 10
click at [266, 271] on span "Select row" at bounding box center [269, 275] width 10 height 10
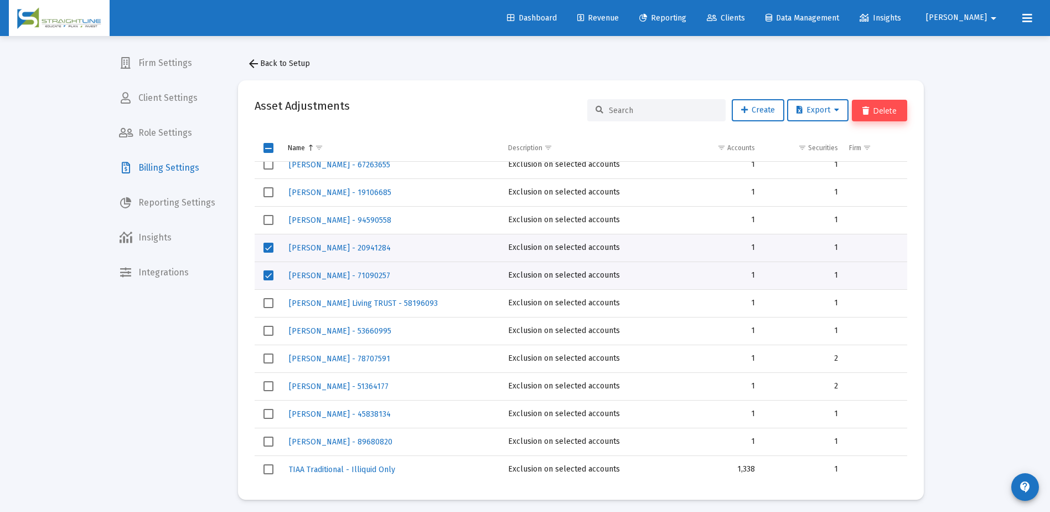
click at [876, 113] on button "Delete" at bounding box center [879, 111] width 55 height 22
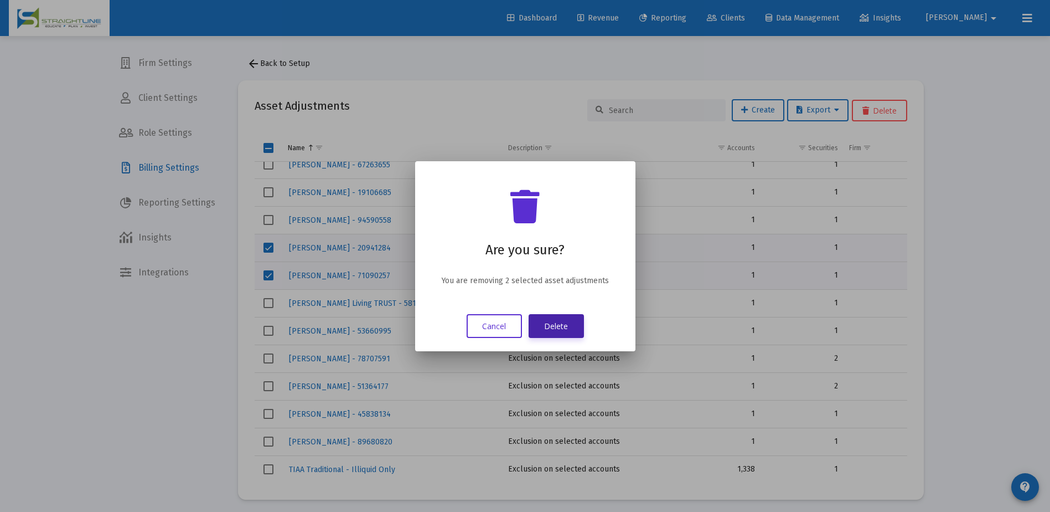
click at [561, 323] on button "Delete" at bounding box center [556, 326] width 55 height 24
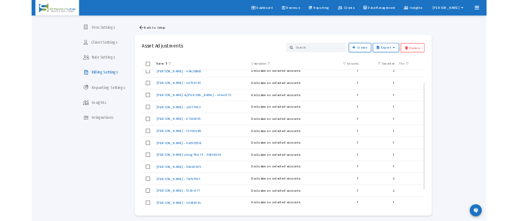
scroll to position [0, 0]
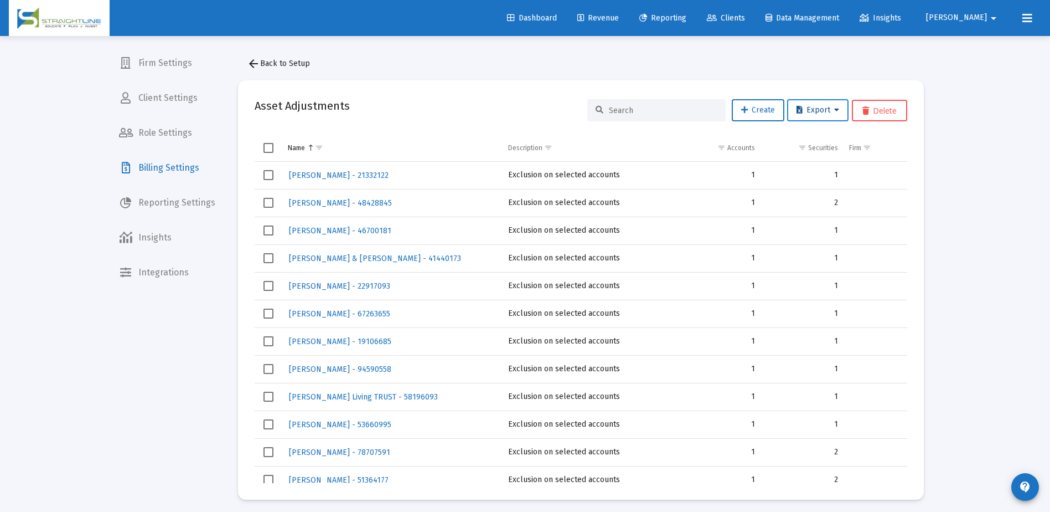
click at [813, 111] on span "Export" at bounding box center [818, 109] width 43 height 9
click at [810, 135] on button "Export All Rows" at bounding box center [821, 139] width 75 height 27
click at [680, 69] on div "arrow_back Back to Setup Asset Adjustments Create Export Delete Name Descriptio…" at bounding box center [580, 276] width 719 height 480
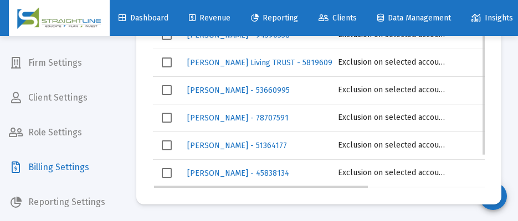
scroll to position [165, 0]
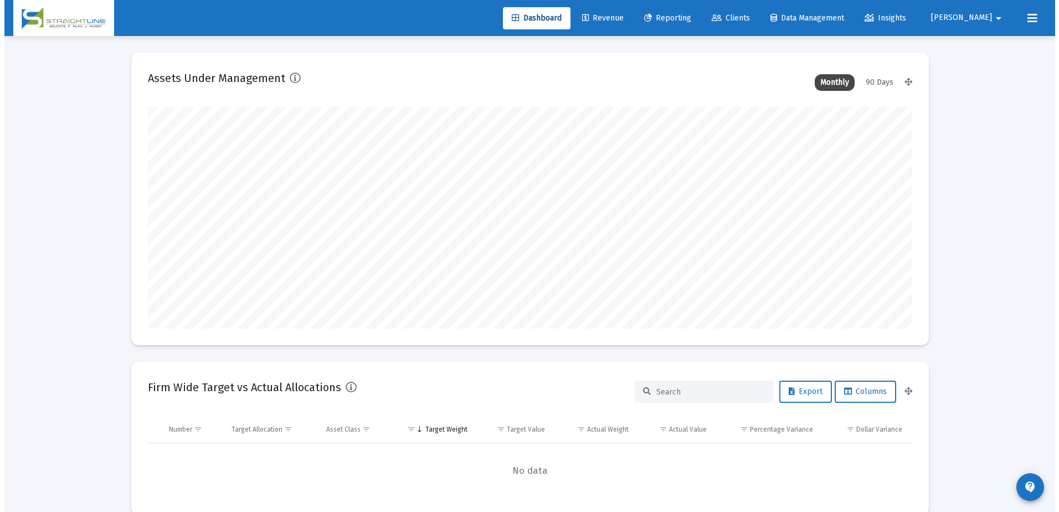
scroll to position [221, 764]
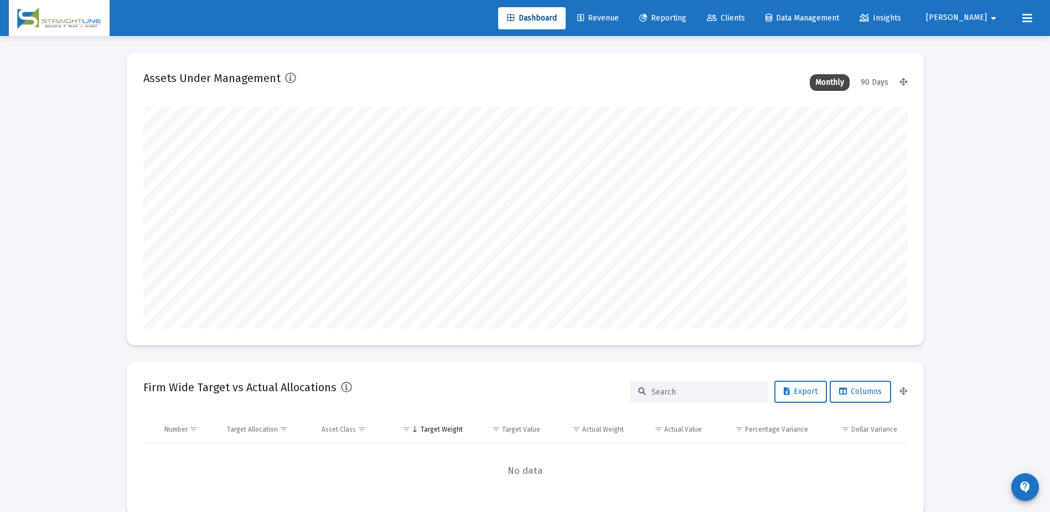
click at [745, 18] on span "Clients" at bounding box center [726, 17] width 38 height 9
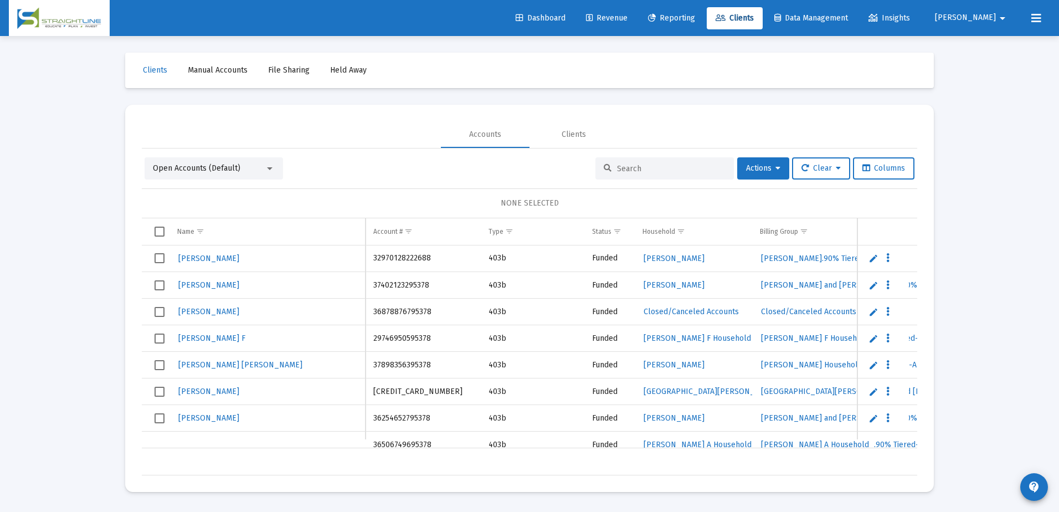
click at [633, 168] on input at bounding box center [671, 168] width 109 height 9
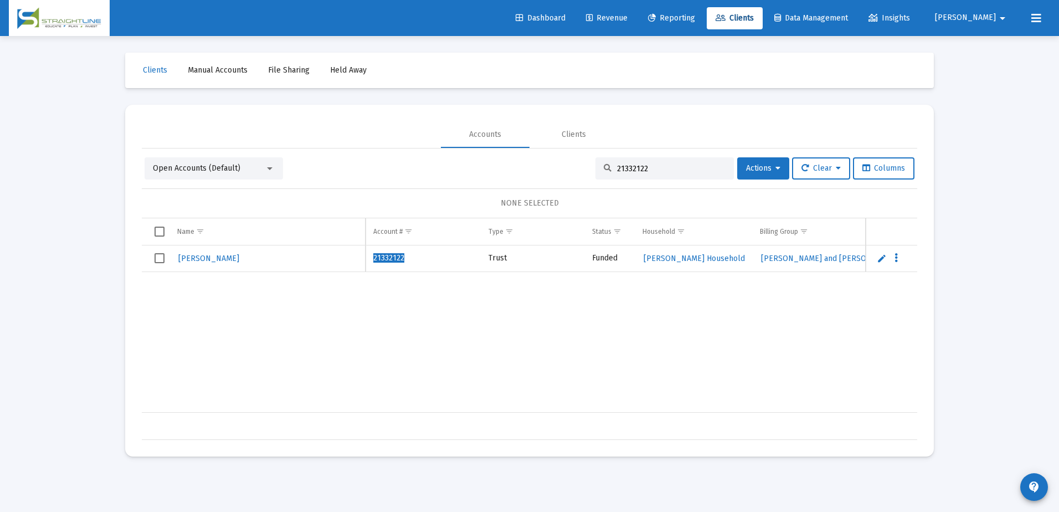
type input "21332122"
click at [203, 256] on span "[PERSON_NAME]" at bounding box center [208, 258] width 61 height 9
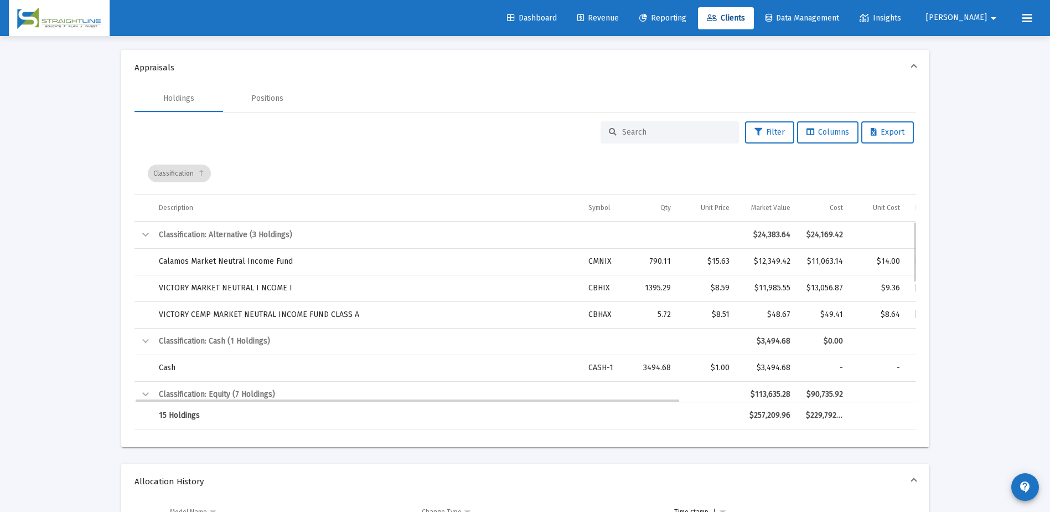
drag, startPoint x: 795, startPoint y: 366, endPoint x: 588, endPoint y: 359, distance: 206.6
click at [588, 359] on tr "Cash CASH-1 3494.68 $1.00 $3,494.68 - - - - - 1.36%" at bounding box center [695, 367] width 1120 height 27
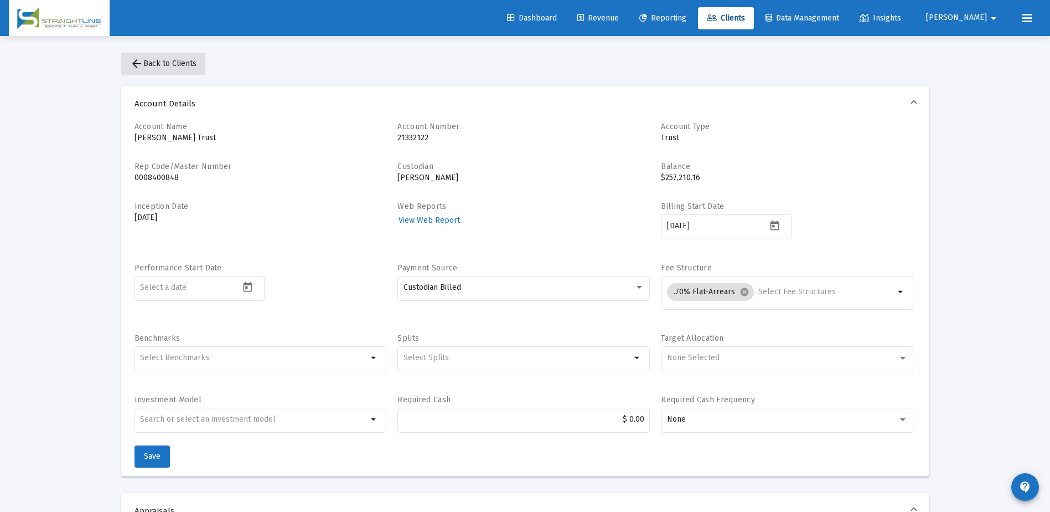
click at [158, 65] on span "arrow_back Back to Clients" at bounding box center [163, 63] width 66 height 9
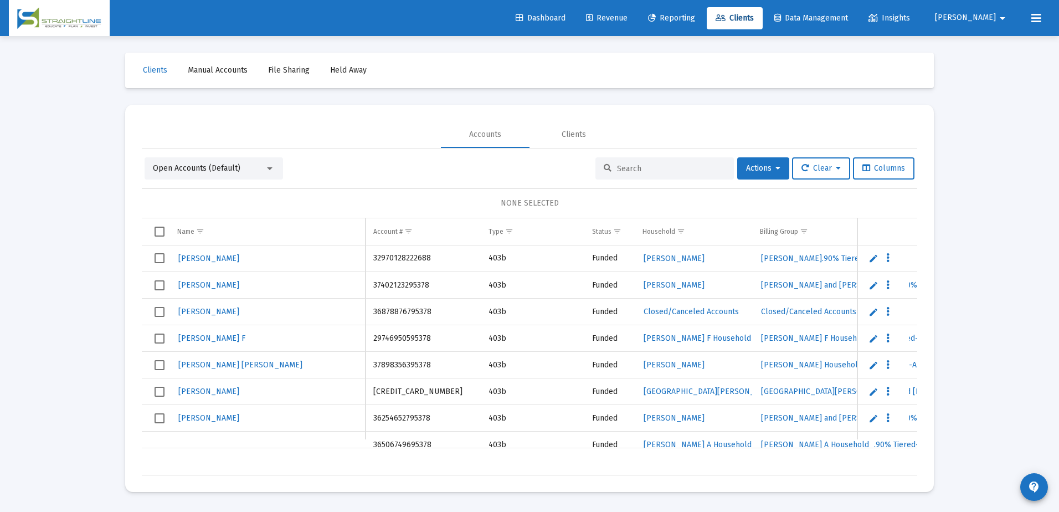
click at [620, 168] on input at bounding box center [671, 168] width 109 height 9
paste input "[URL][DOMAIN_NAME][SECURITY_DATA]"
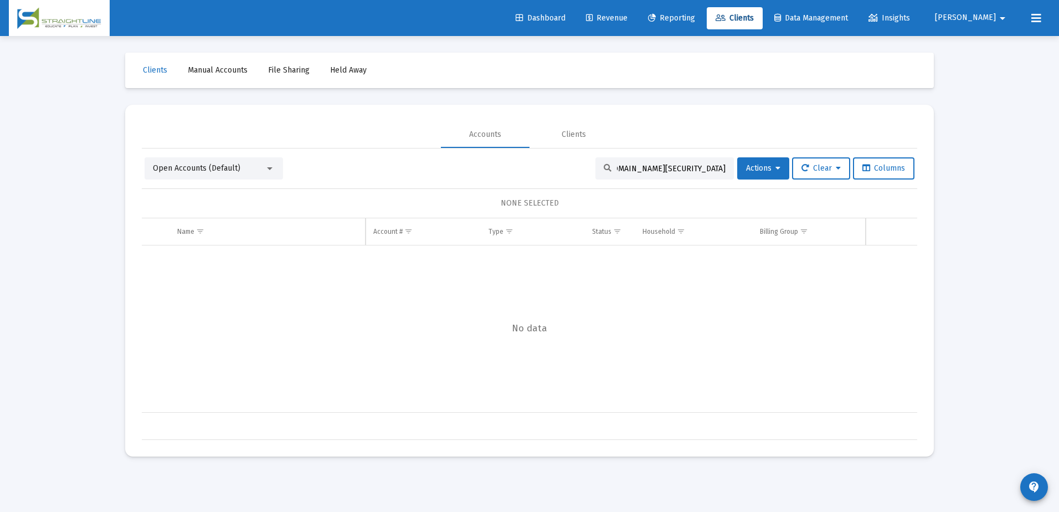
click at [650, 172] on input "[URL][DOMAIN_NAME][SECURITY_DATA]" at bounding box center [671, 168] width 109 height 9
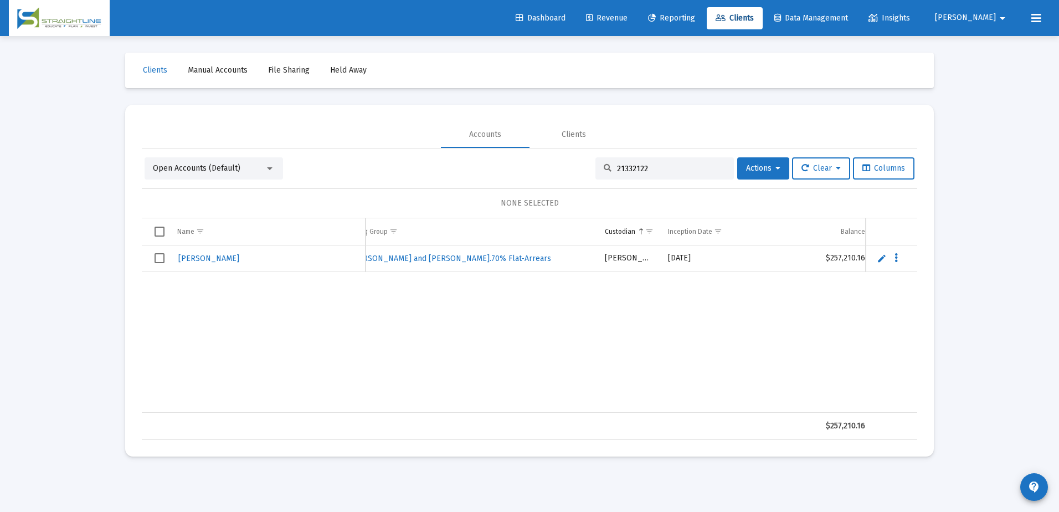
scroll to position [0, 447]
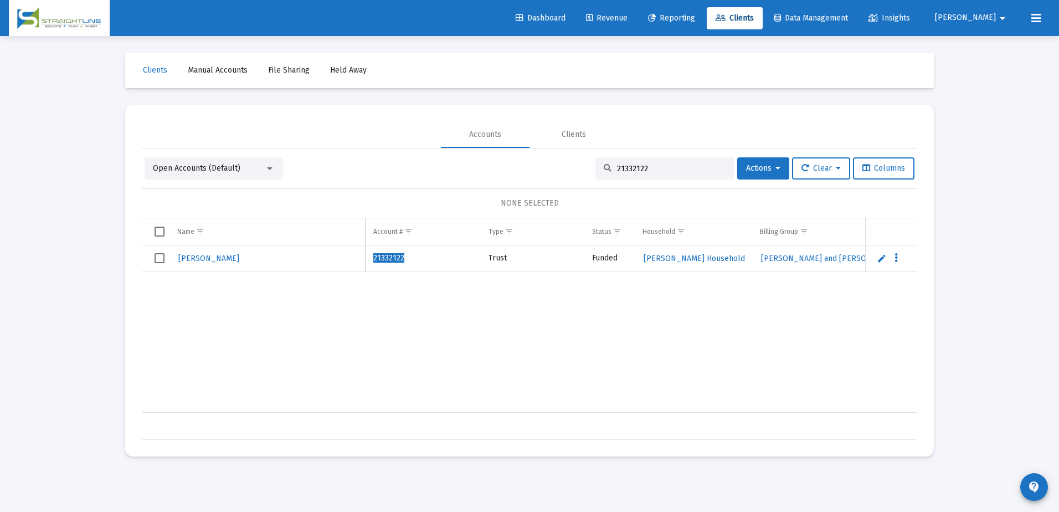
click at [626, 167] on input "21332122" at bounding box center [671, 168] width 109 height 9
paste input "67445124"
type input "67445124"
click at [206, 257] on span "[PERSON_NAME]" at bounding box center [208, 258] width 61 height 9
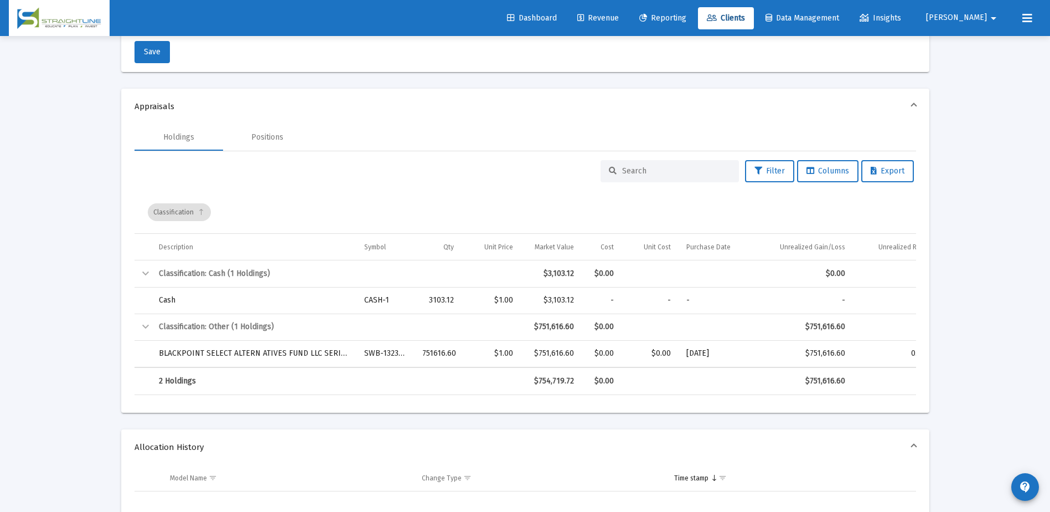
scroll to position [443, 0]
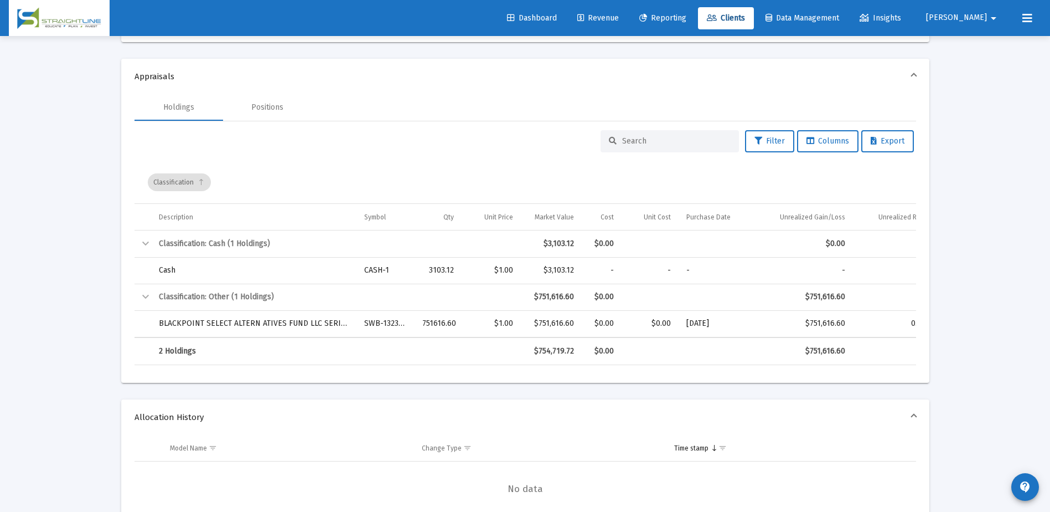
click at [641, 144] on input at bounding box center [676, 140] width 109 height 9
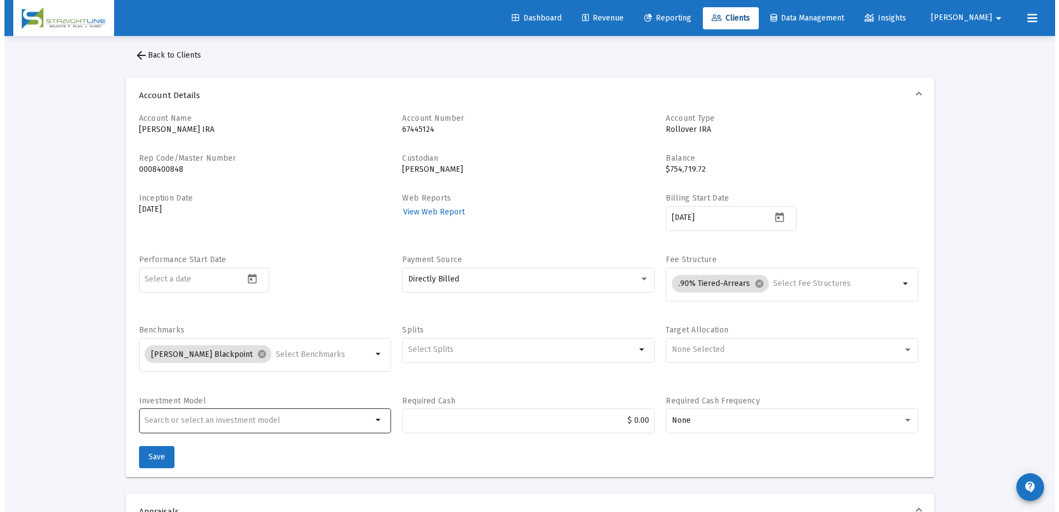
scroll to position [0, 0]
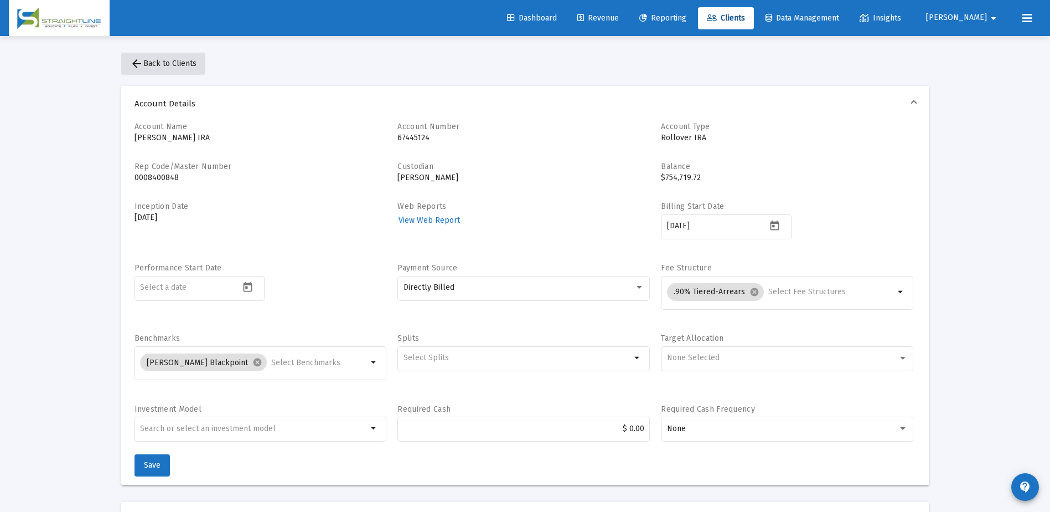
click at [164, 58] on button "arrow_back Back to Clients" at bounding box center [163, 64] width 84 height 22
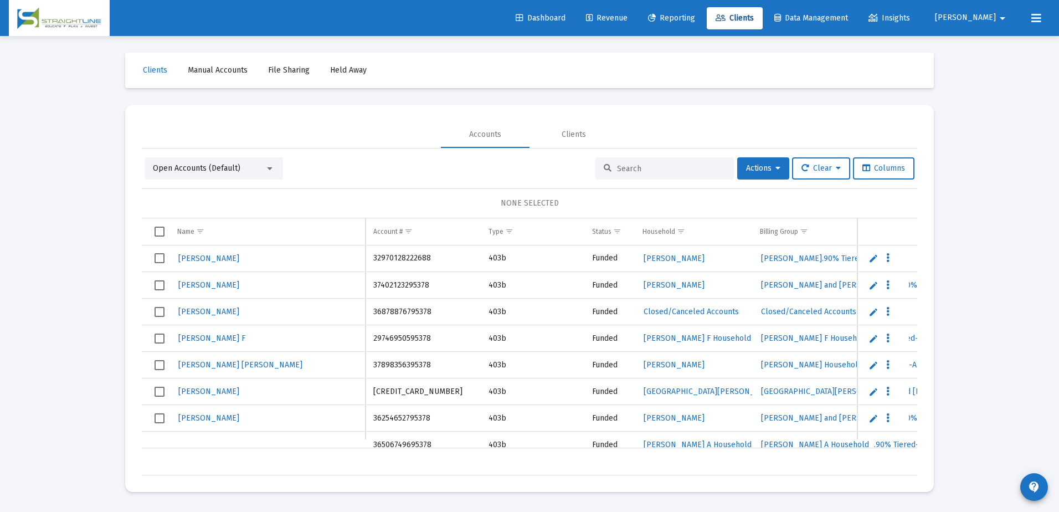
click at [674, 163] on div at bounding box center [664, 168] width 138 height 22
click at [671, 167] on input at bounding box center [671, 168] width 109 height 9
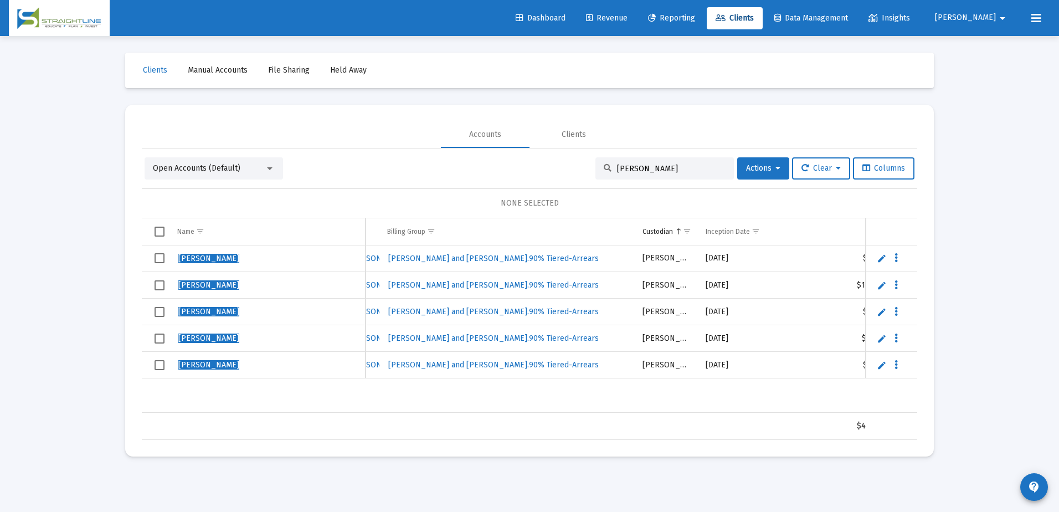
scroll to position [0, 375]
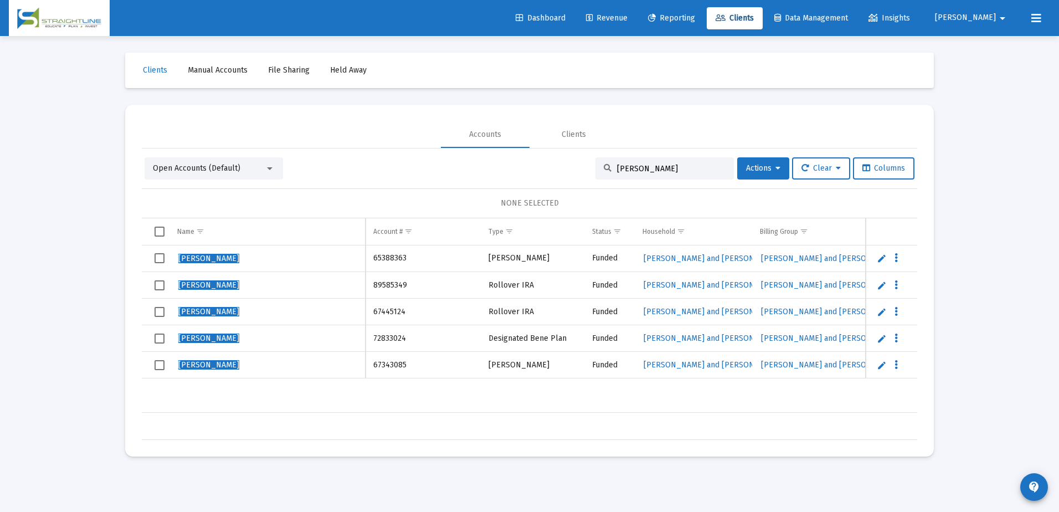
drag, startPoint x: 483, startPoint y: 403, endPoint x: 514, endPoint y: 403, distance: 31.0
click at [514, 403] on div "[PERSON_NAME] 65388363 [PERSON_NAME] Funded [PERSON_NAME] and [PERSON_NAME] Hou…" at bounding box center [867, 328] width 1450 height 167
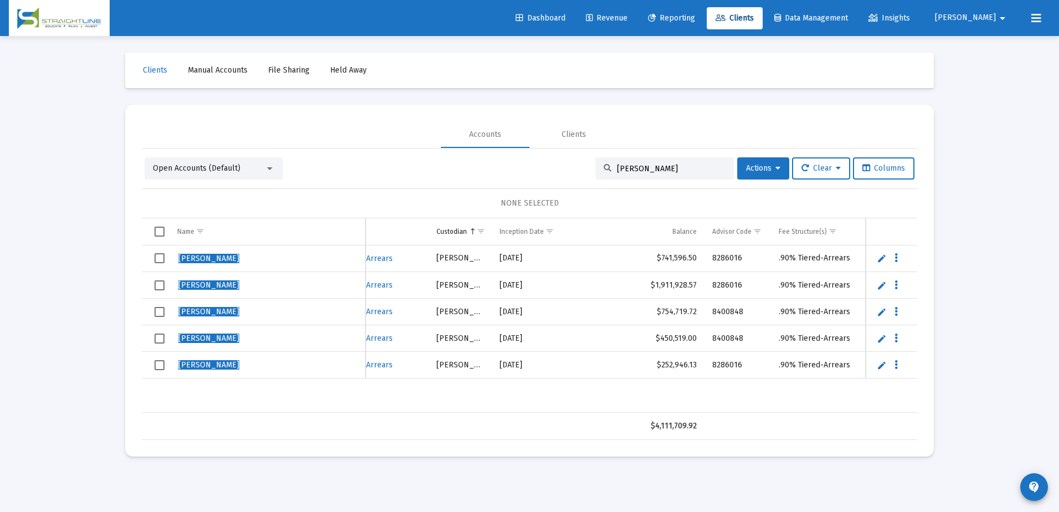
scroll to position [0, 652]
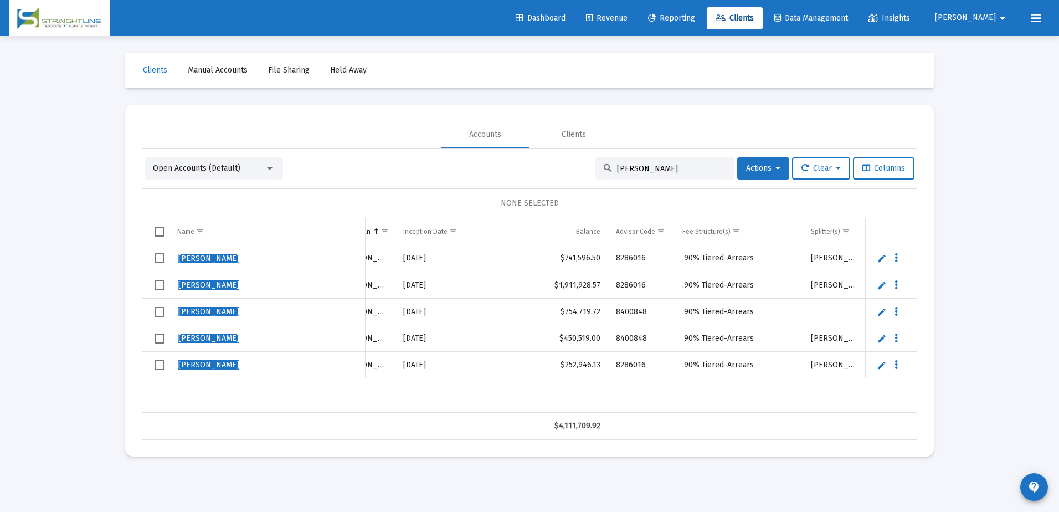
click at [261, 167] on div "Open Accounts (Default)" at bounding box center [209, 168] width 112 height 11
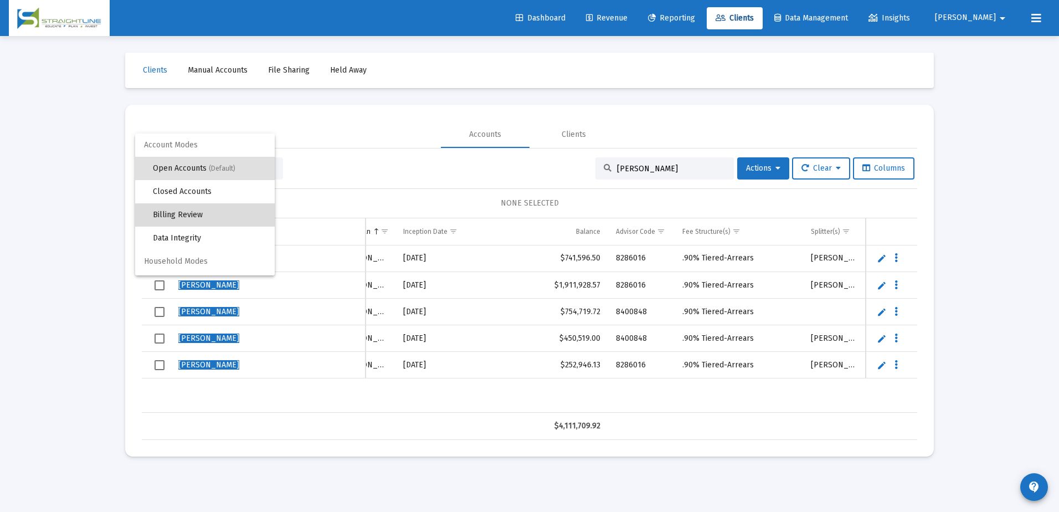
click at [211, 218] on span "Billing Review" at bounding box center [209, 214] width 113 height 23
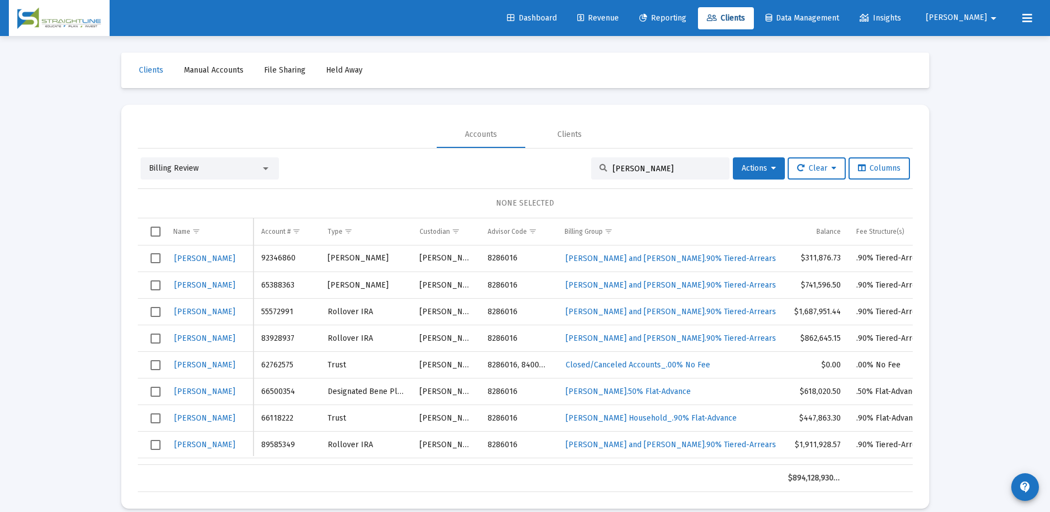
click at [661, 169] on input "[PERSON_NAME]" at bounding box center [667, 168] width 109 height 9
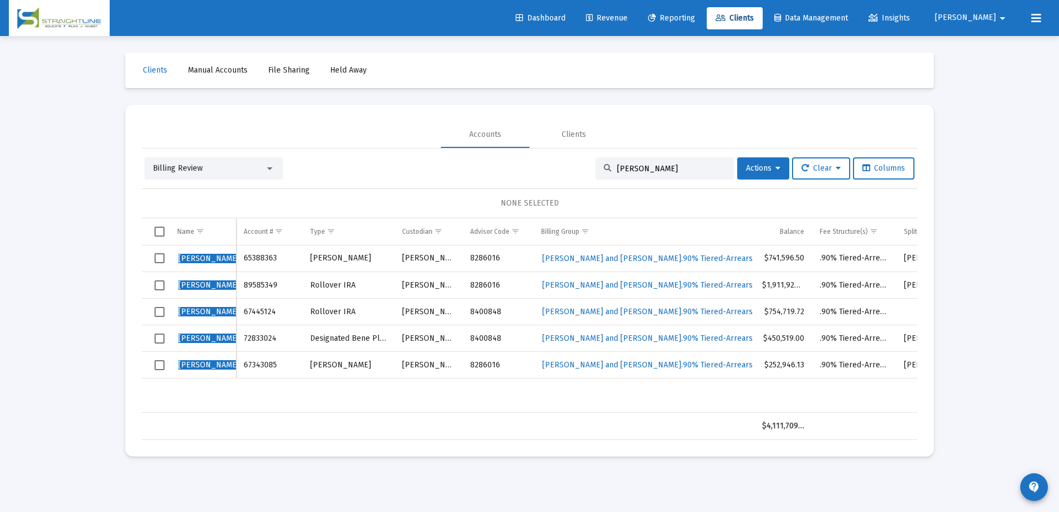
scroll to position [0, 2]
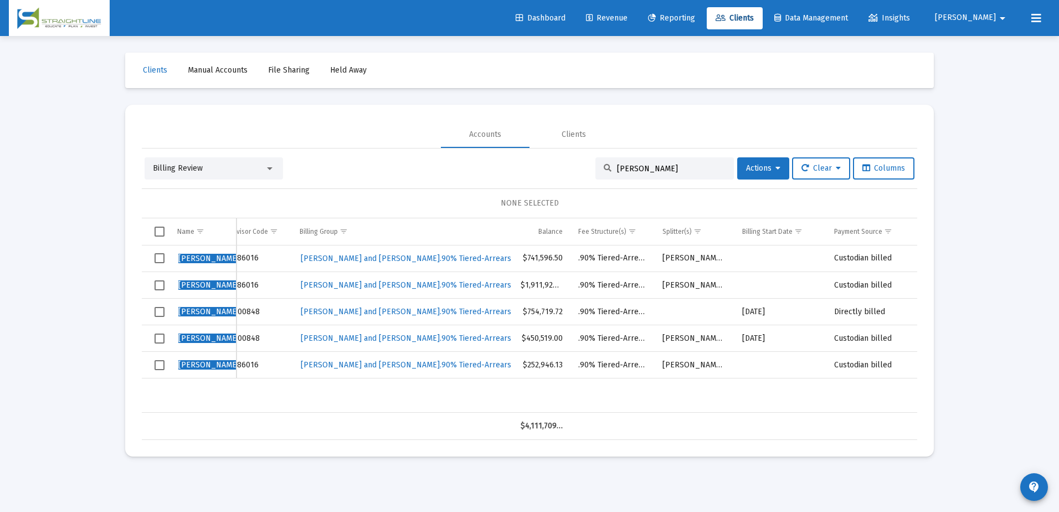
click at [790, 306] on td "[DATE]" at bounding box center [780, 311] width 92 height 27
drag, startPoint x: 781, startPoint y: 309, endPoint x: 741, endPoint y: 312, distance: 40.5
click at [741, 312] on td "[DATE]" at bounding box center [780, 311] width 92 height 27
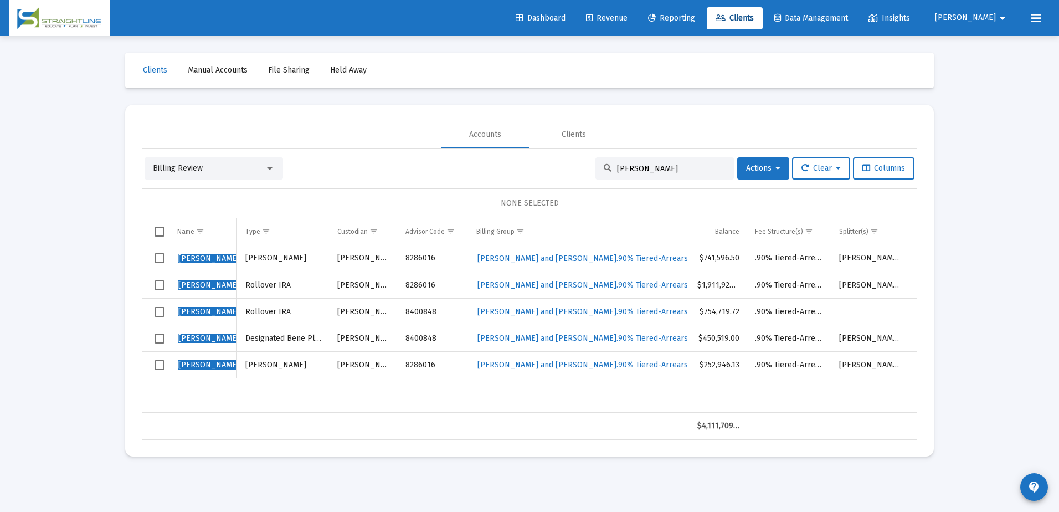
scroll to position [0, 82]
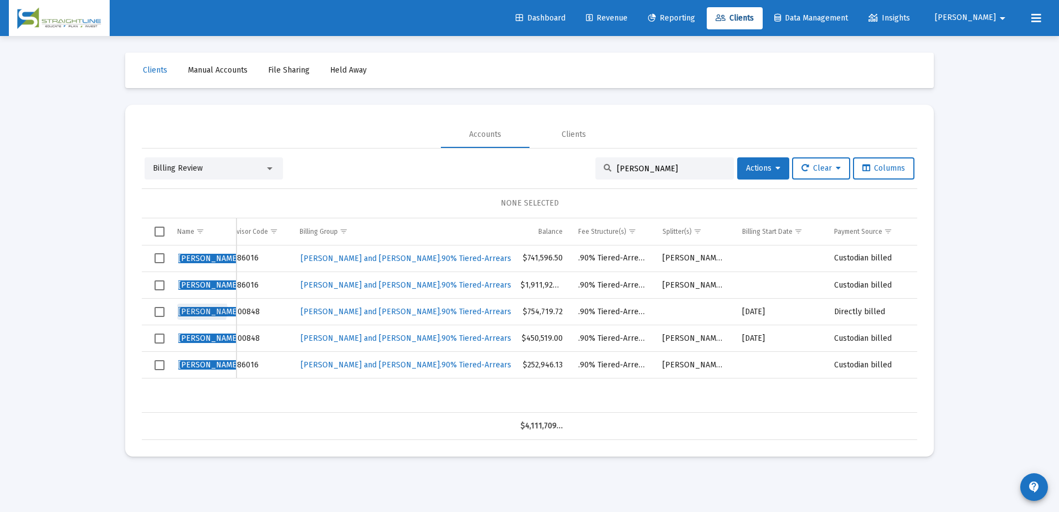
click at [202, 310] on span "[PERSON_NAME]" at bounding box center [208, 311] width 61 height 9
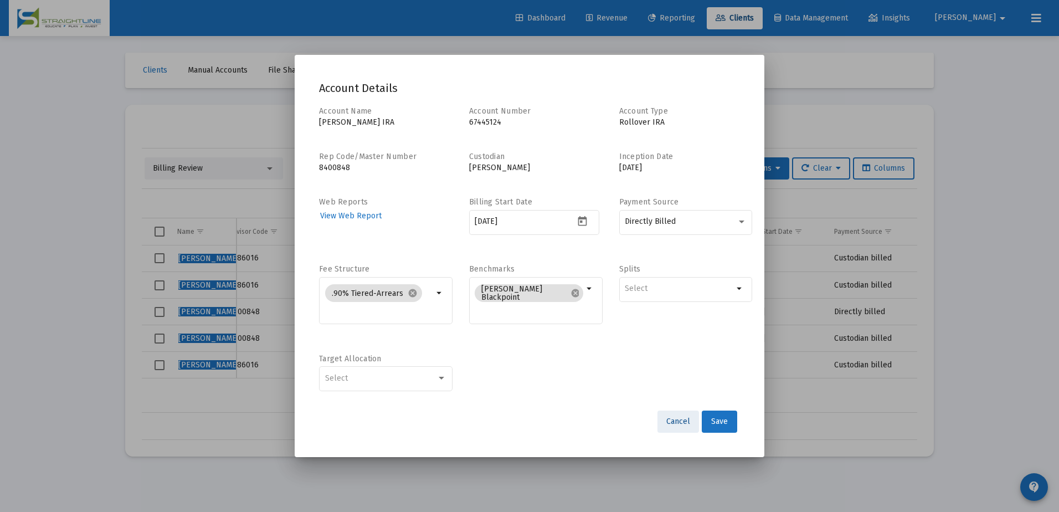
click at [675, 418] on span "Cancel" at bounding box center [678, 420] width 24 height 9
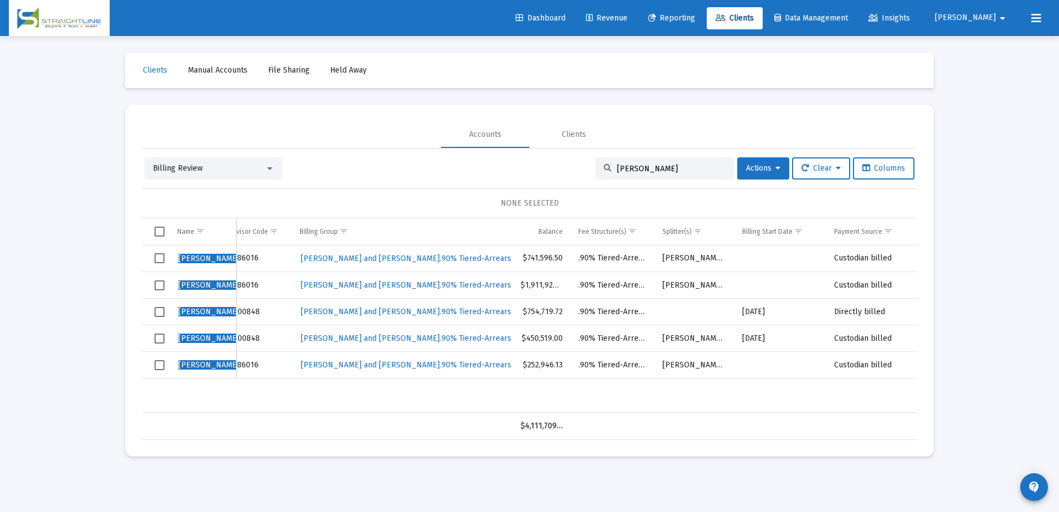
click at [632, 168] on input "[PERSON_NAME]" at bounding box center [671, 168] width 109 height 9
click at [632, 167] on input "[PERSON_NAME]" at bounding box center [671, 168] width 109 height 9
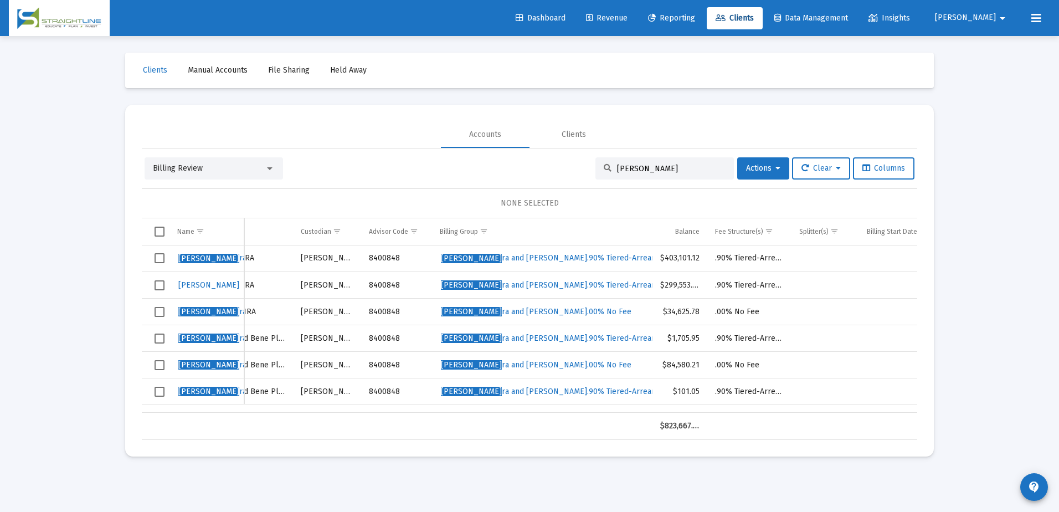
scroll to position [0, 93]
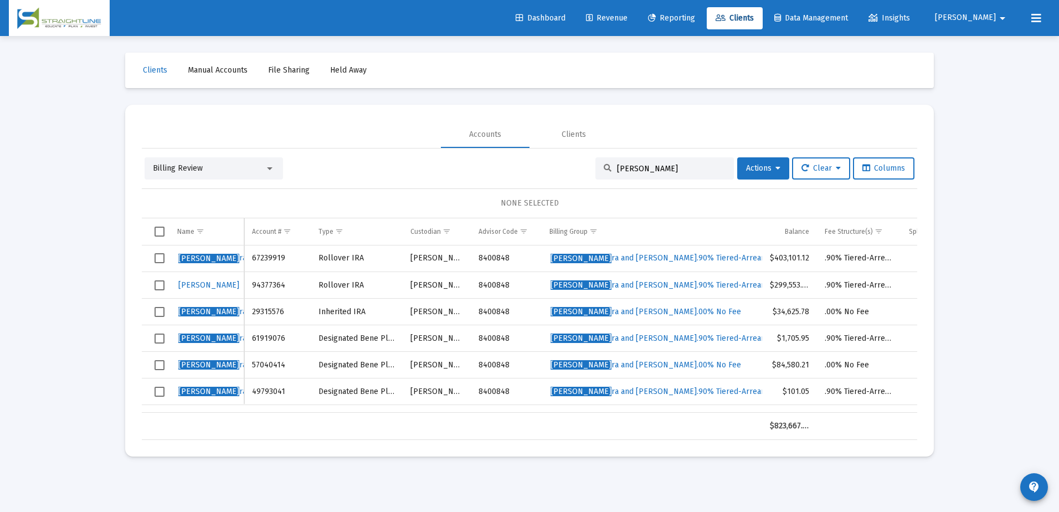
click at [641, 164] on input "[PERSON_NAME]" at bounding box center [671, 168] width 109 height 9
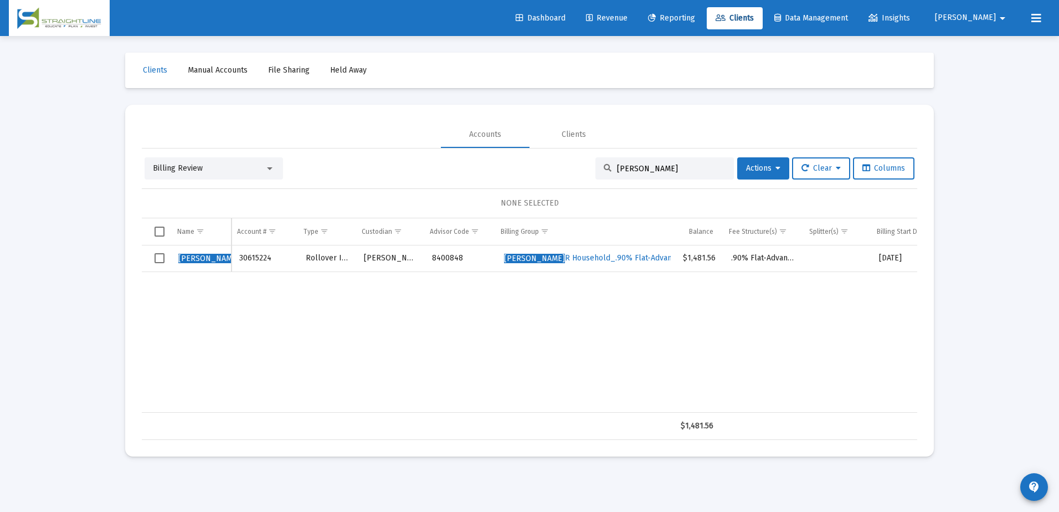
scroll to position [0, 0]
type input "[PERSON_NAME]"
click at [162, 259] on span "Select row" at bounding box center [159, 258] width 10 height 10
click at [777, 167] on button "Actions" at bounding box center [763, 168] width 52 height 22
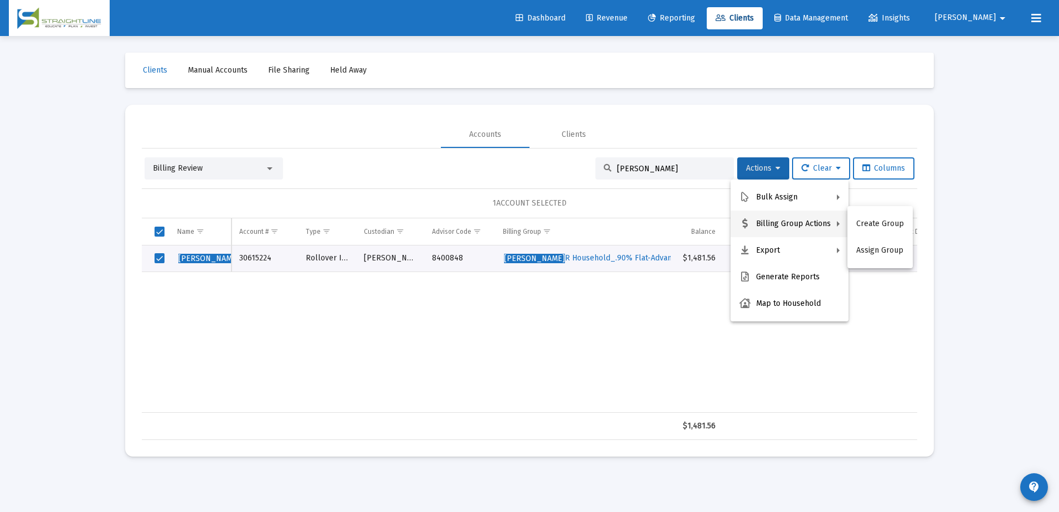
drag, startPoint x: 892, startPoint y: 240, endPoint x: 973, endPoint y: 244, distance: 80.3
click at [973, 244] on div "Bulk Assign Billing Group Actions Export Generate Reports Map to Household Crea…" at bounding box center [529, 256] width 1059 height 512
click at [870, 244] on button "Fee Structures" at bounding box center [888, 250] width 82 height 27
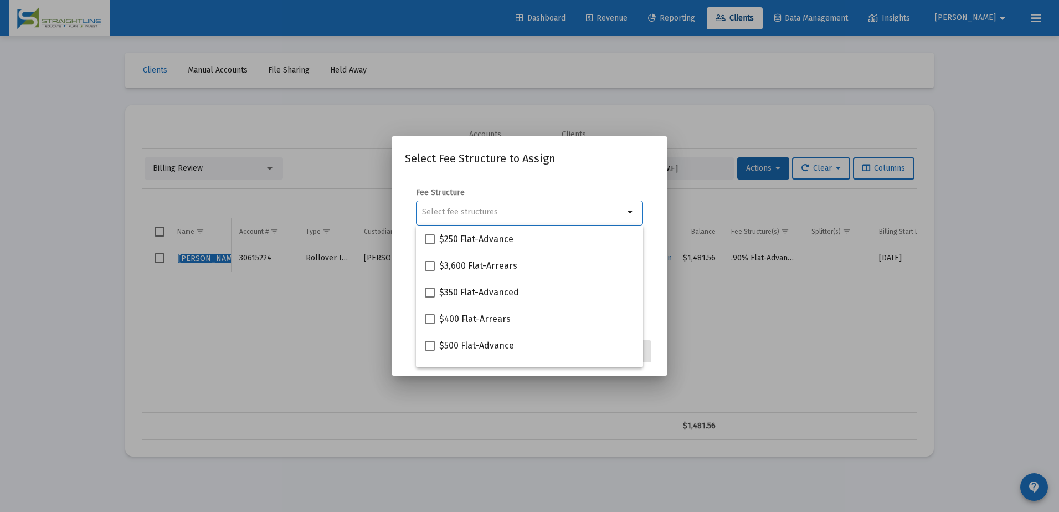
click at [490, 210] on input "Selection" at bounding box center [523, 212] width 202 height 9
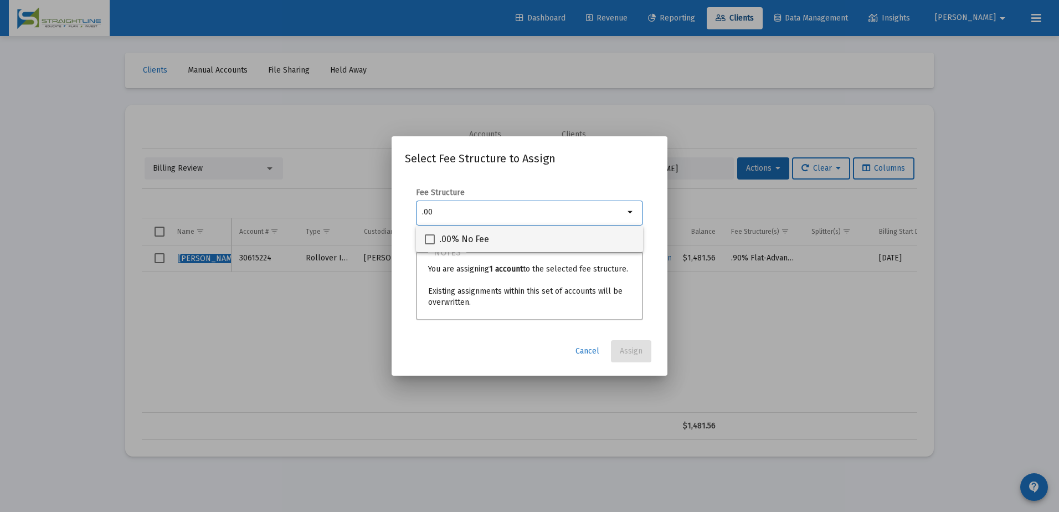
type input ".00"
click at [468, 238] on span ".00% No Fee" at bounding box center [464, 239] width 50 height 13
click at [430, 244] on input ".00% No Fee" at bounding box center [429, 244] width 1 height 1
checkbox input "true"
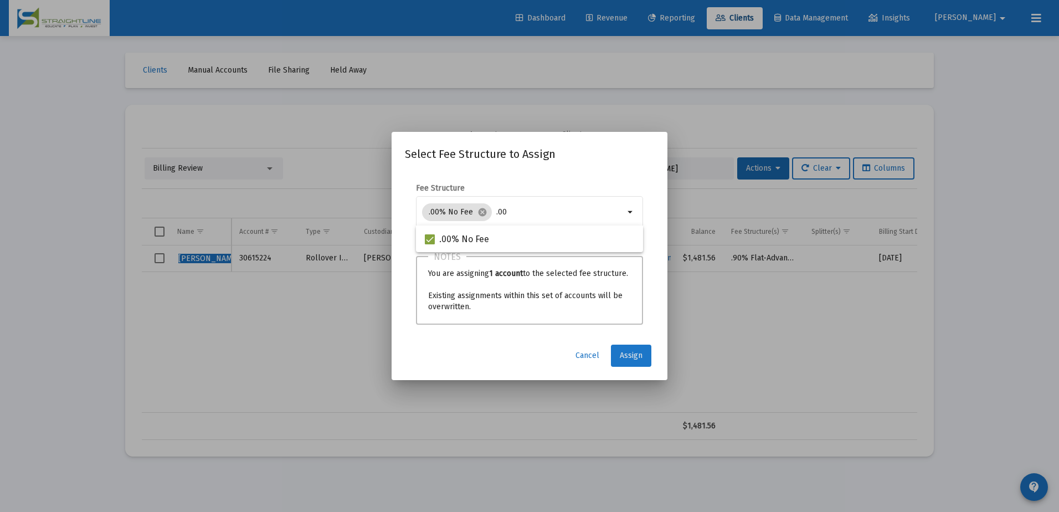
click at [629, 355] on span "Assign" at bounding box center [631, 354] width 23 height 9
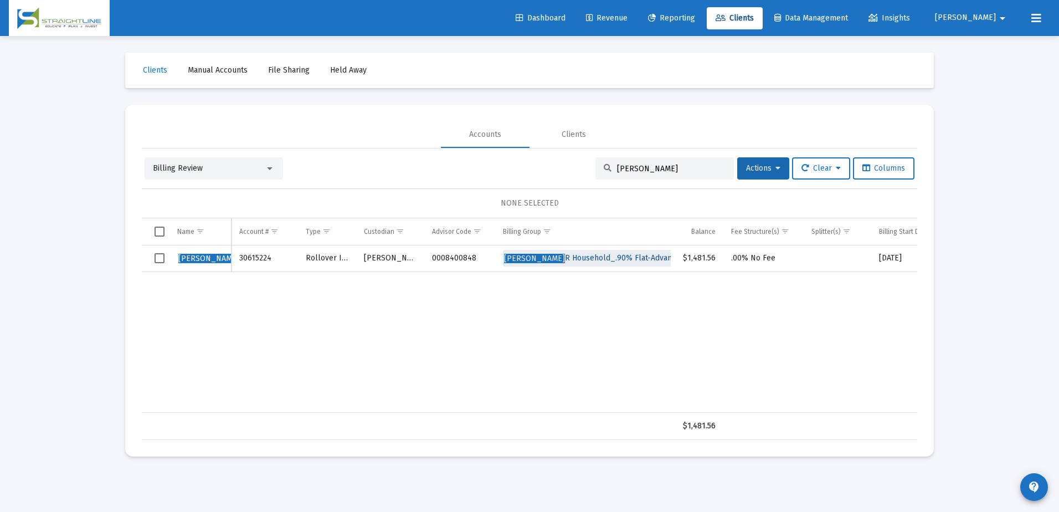
click at [620, 256] on span "[PERSON_NAME] Household_.90% Flat-Advance" at bounding box center [592, 257] width 176 height 9
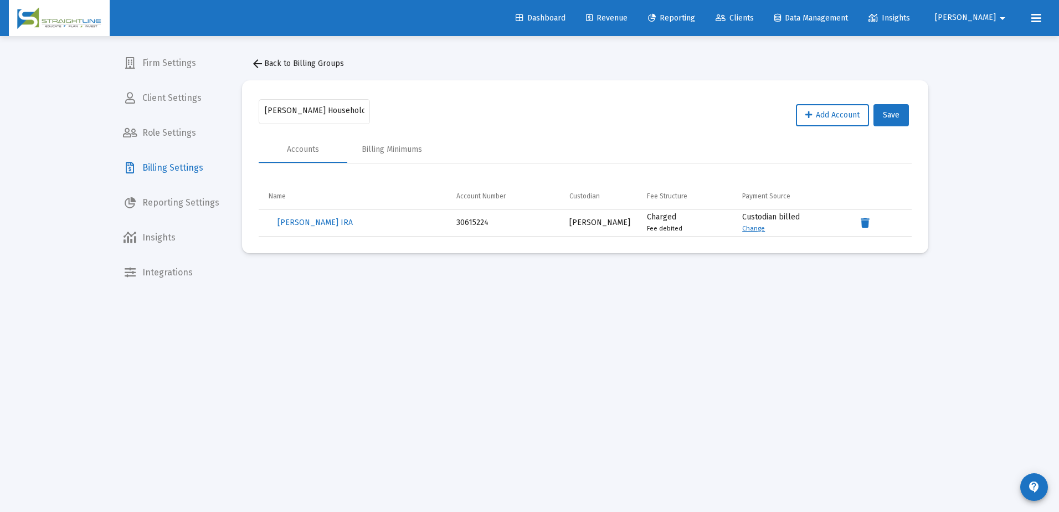
drag, startPoint x: 339, startPoint y: 108, endPoint x: 371, endPoint y: 107, distance: 32.1
click at [352, 110] on input "[PERSON_NAME] Household_.90% Flat-Advance" at bounding box center [315, 110] width 100 height 9
click at [301, 65] on span "arrow_back Back to Billing Groups" at bounding box center [297, 63] width 93 height 9
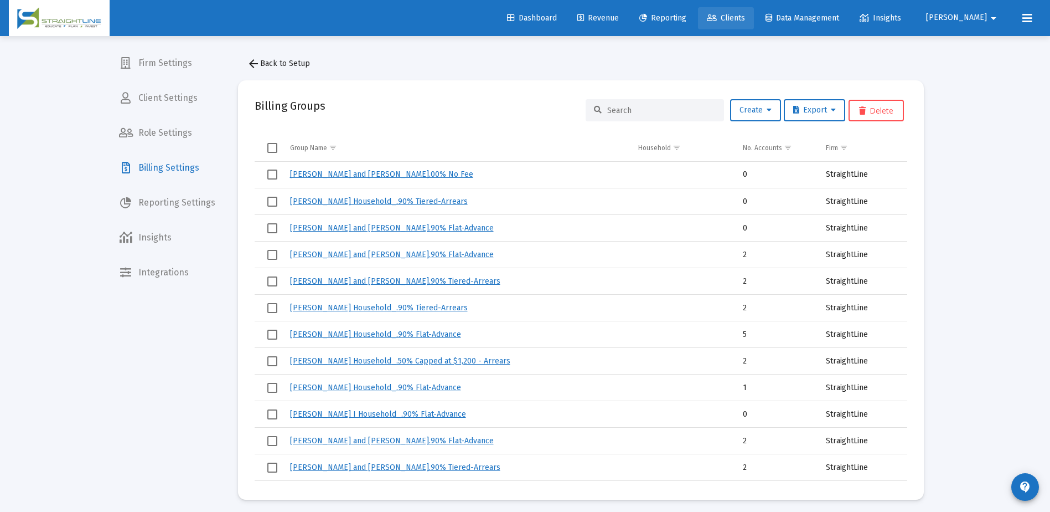
click at [745, 20] on span "Clients" at bounding box center [726, 17] width 38 height 9
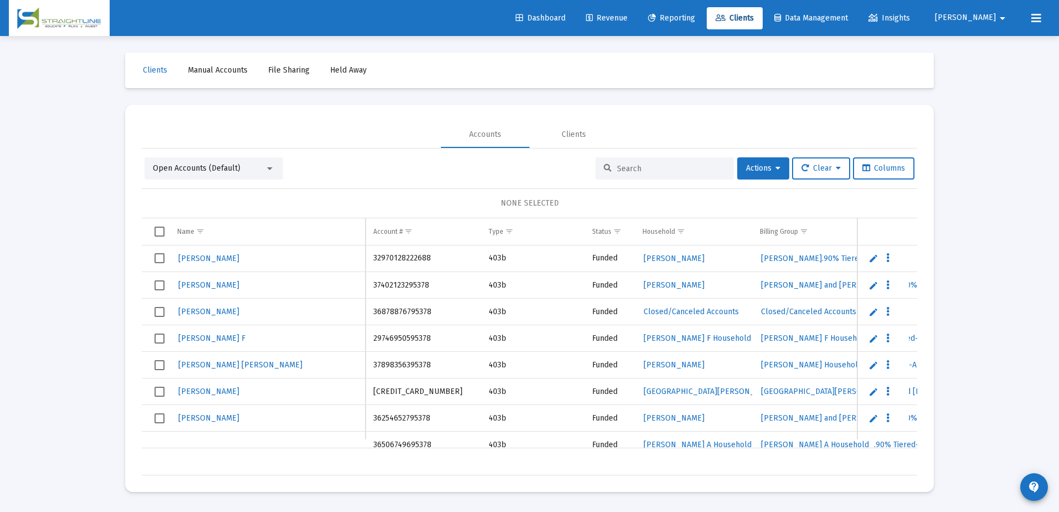
click at [626, 167] on input at bounding box center [671, 168] width 109 height 9
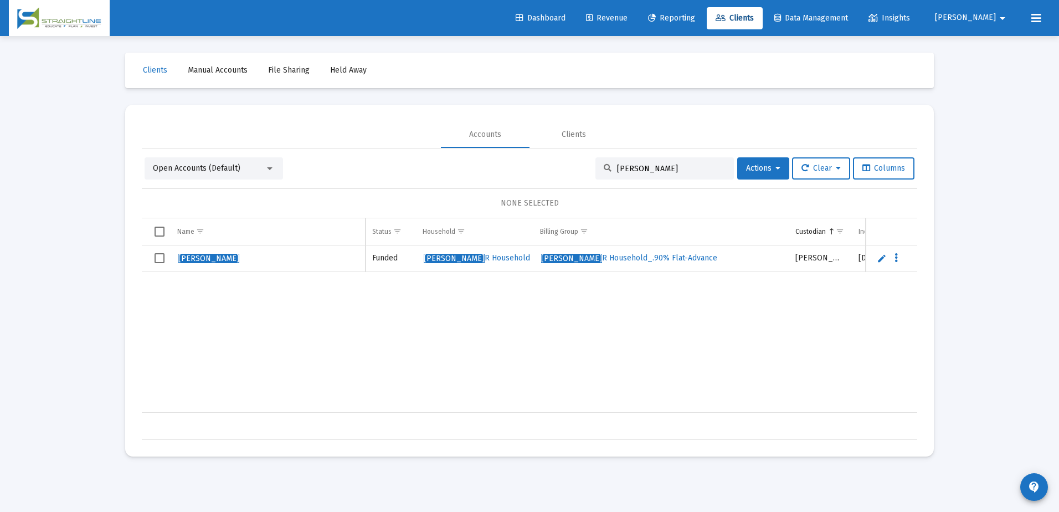
scroll to position [0, 299]
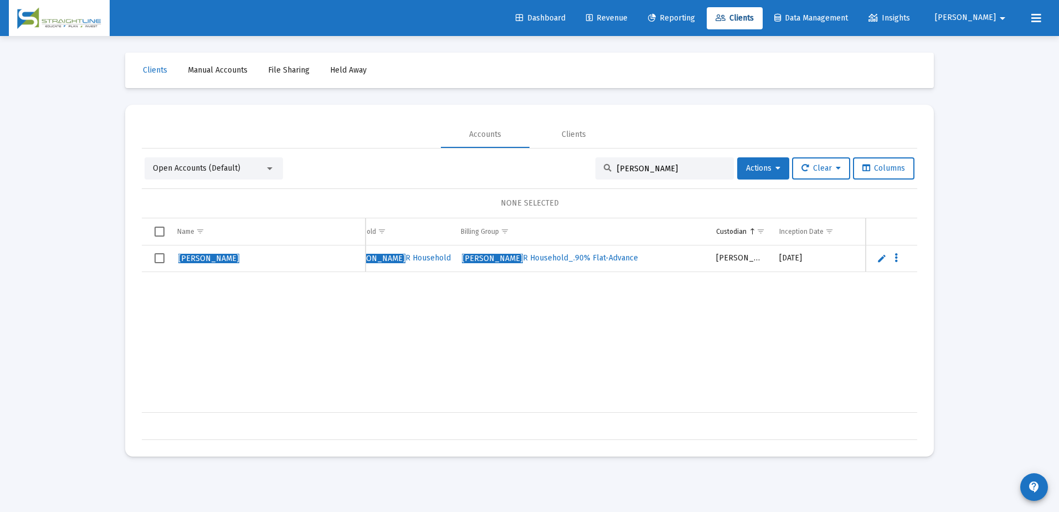
type input "[PERSON_NAME]"
click at [585, 256] on span "[PERSON_NAME] Household_.90% Flat-Advance" at bounding box center [550, 257] width 176 height 9
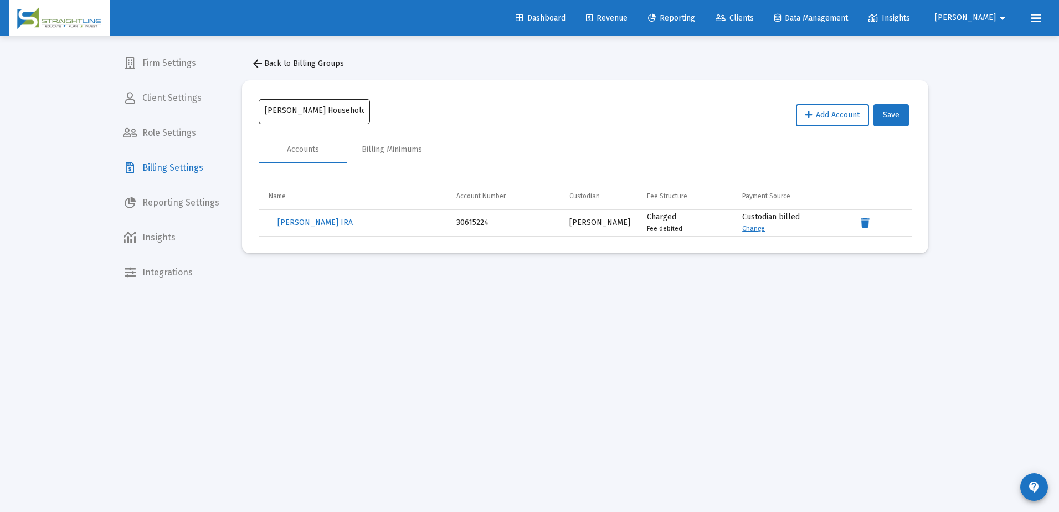
click at [361, 112] on input "[PERSON_NAME] Household_.90% Flat-Advance" at bounding box center [315, 110] width 100 height 9
drag, startPoint x: 359, startPoint y: 111, endPoint x: 365, endPoint y: 111, distance: 6.6
click at [365, 111] on div "[PERSON_NAME] Household_.90% Flat-Advance" at bounding box center [314, 110] width 111 height 27
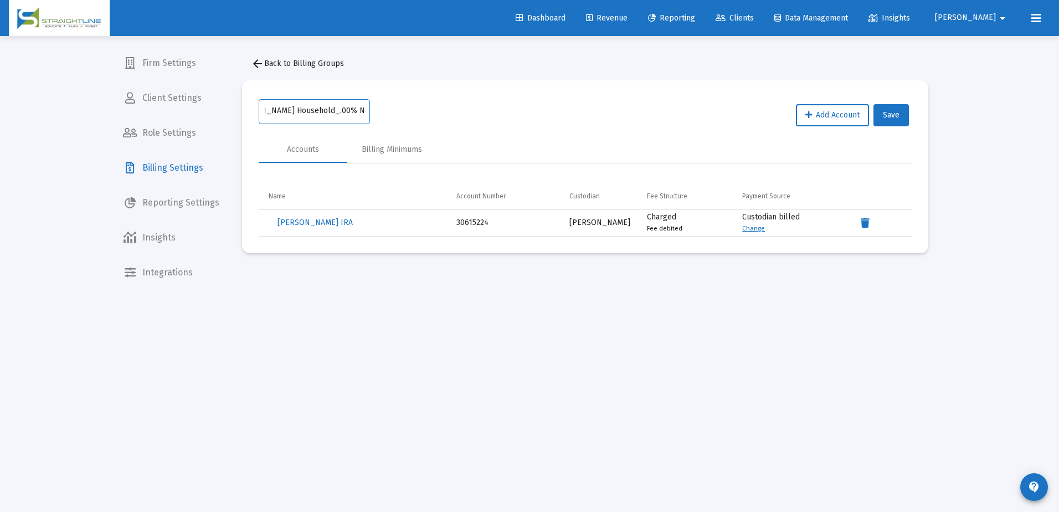
type input "[PERSON_NAME] Household_.00% No Fee"
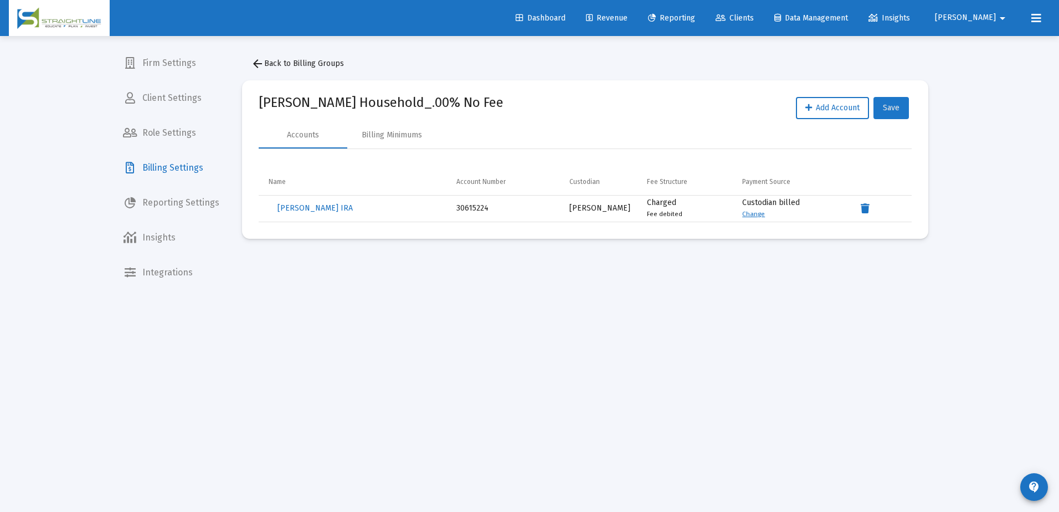
click at [900, 106] on button "Save" at bounding box center [890, 108] width 35 height 22
click at [314, 59] on span "arrow_back Back to Billing Groups" at bounding box center [297, 63] width 93 height 9
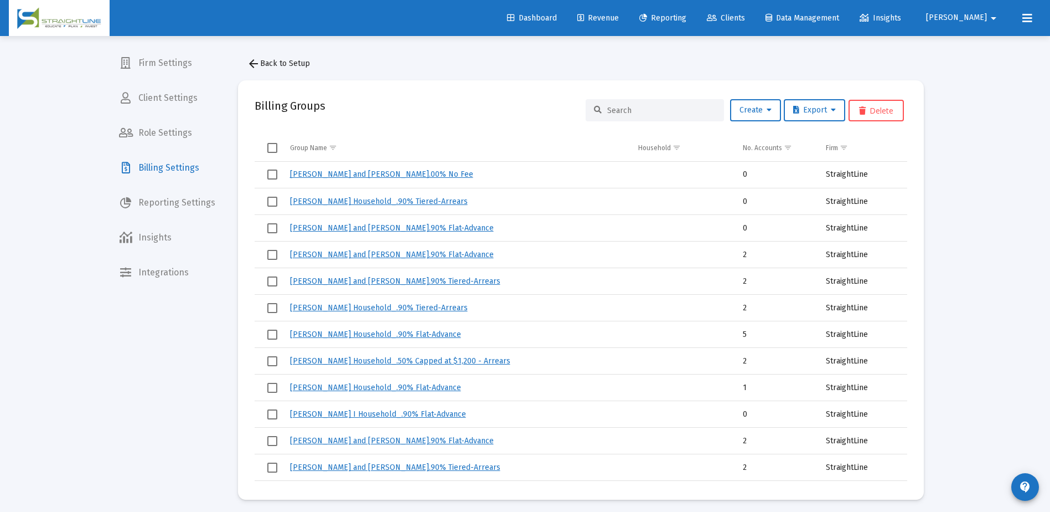
click at [189, 164] on span "Billing Settings" at bounding box center [167, 167] width 114 height 27
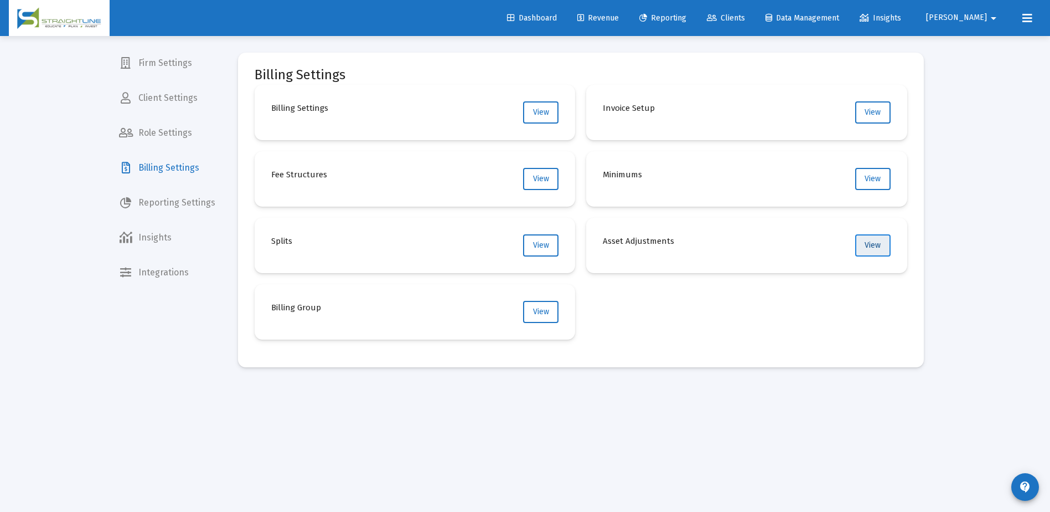
click at [870, 244] on span "View" at bounding box center [873, 244] width 16 height 9
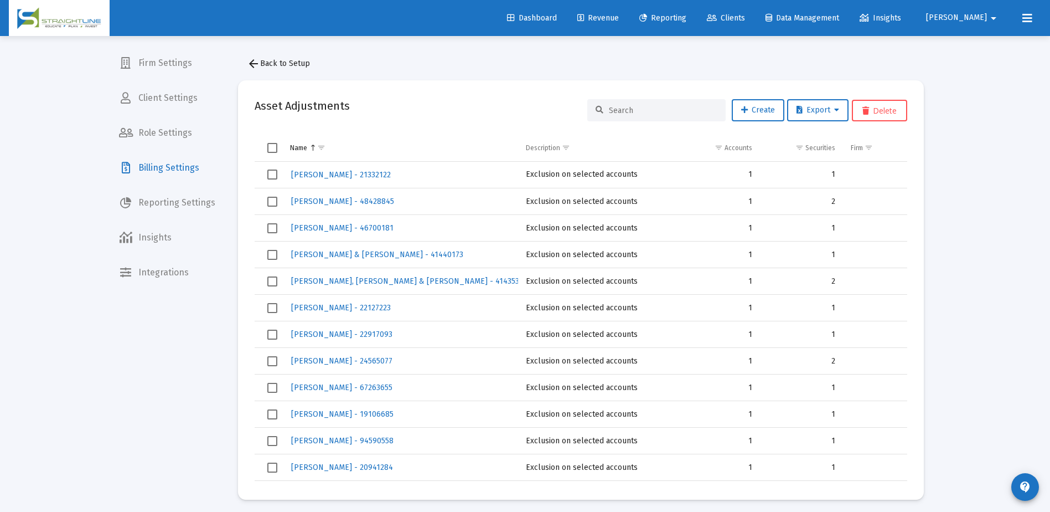
click at [269, 69] on button "arrow_back Back to Setup" at bounding box center [278, 64] width 81 height 22
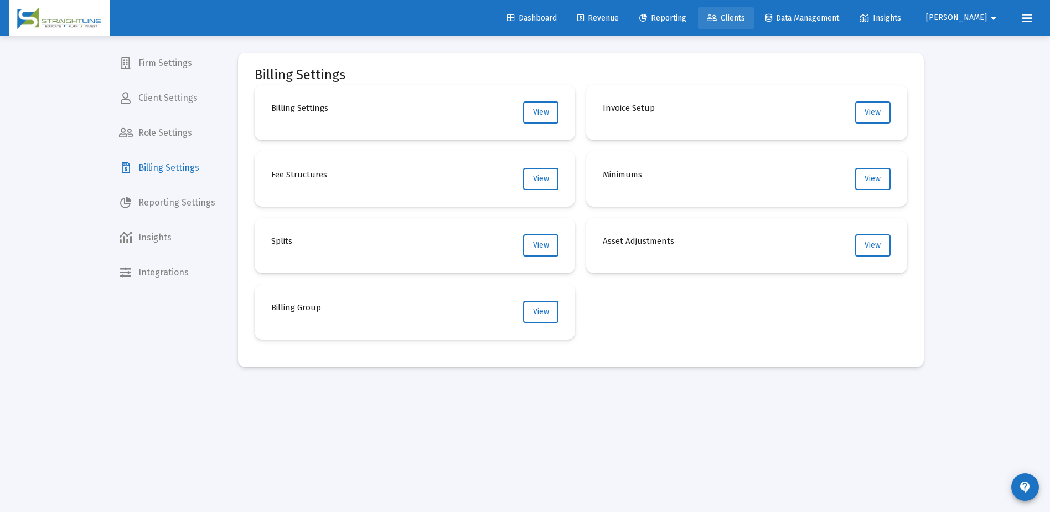
click at [745, 18] on span "Clients" at bounding box center [726, 17] width 38 height 9
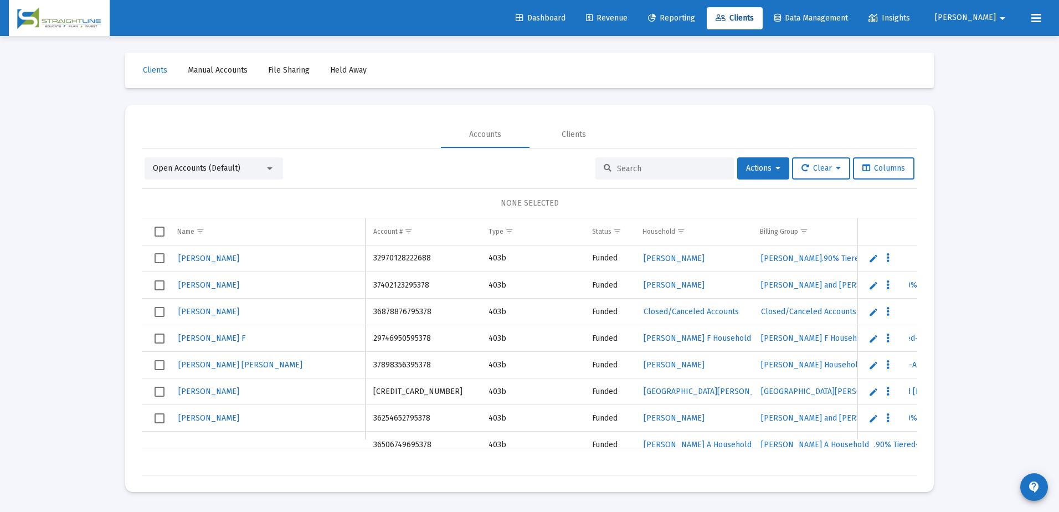
click at [654, 166] on input at bounding box center [671, 168] width 109 height 9
paste input "41435362"
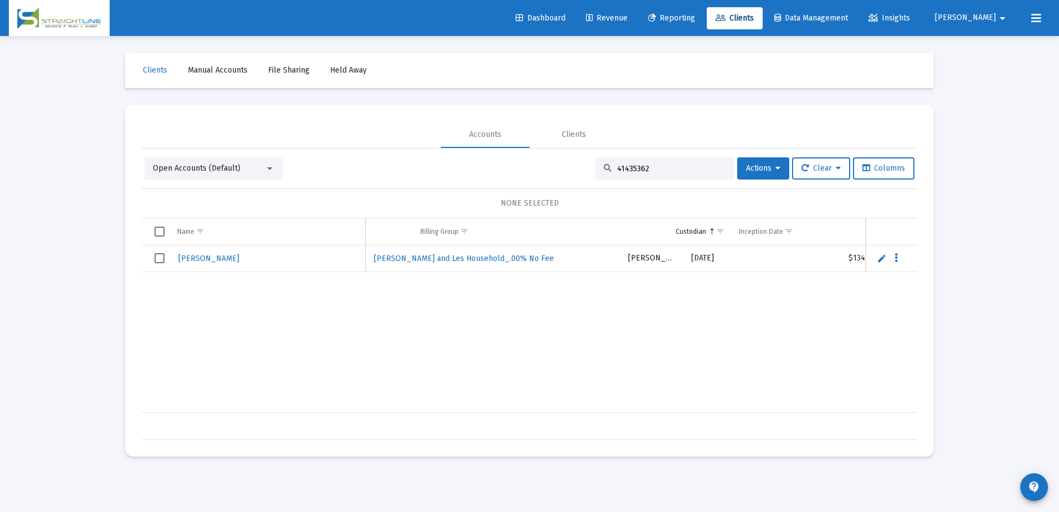
scroll to position [0, 387]
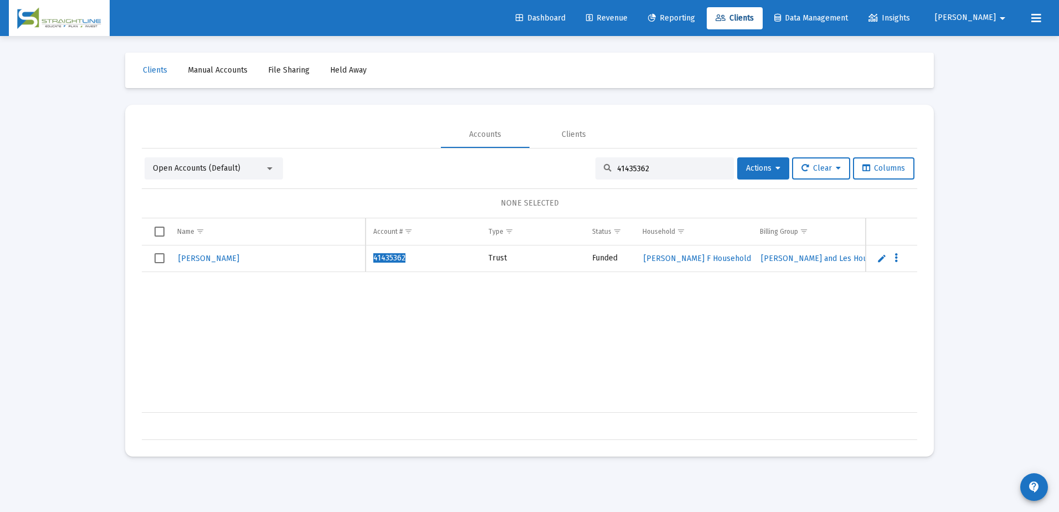
click at [647, 168] on input "41435362" at bounding box center [671, 168] width 109 height 9
click at [651, 170] on input "4780" at bounding box center [671, 168] width 109 height 9
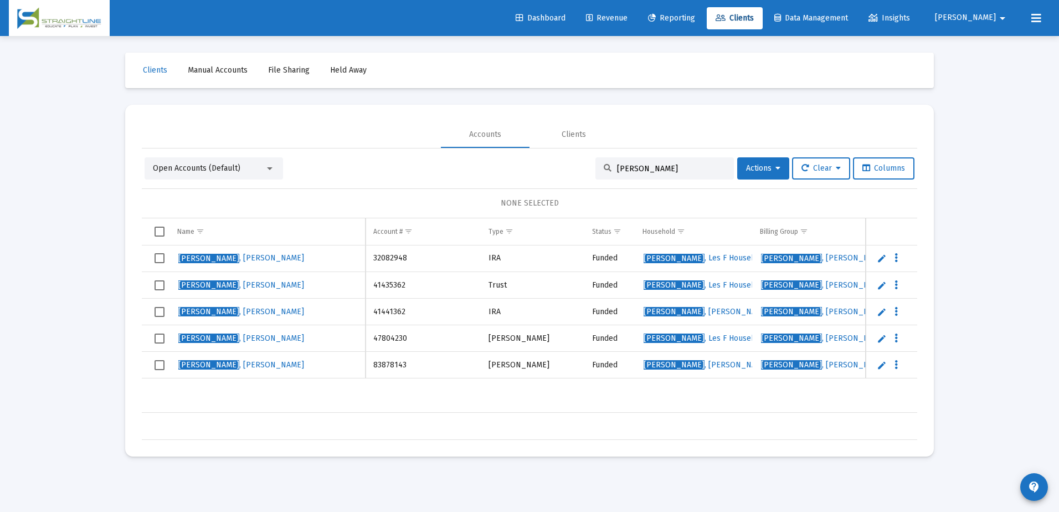
click at [662, 168] on input "[PERSON_NAME]" at bounding box center [671, 168] width 109 height 9
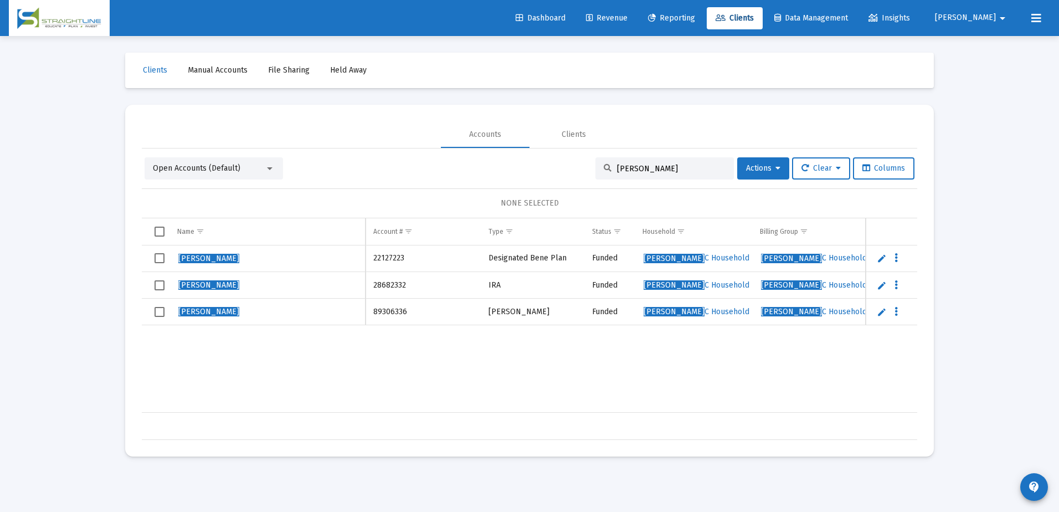
type input "[PERSON_NAME]"
click at [224, 257] on span "[PERSON_NAME]" at bounding box center [208, 258] width 61 height 9
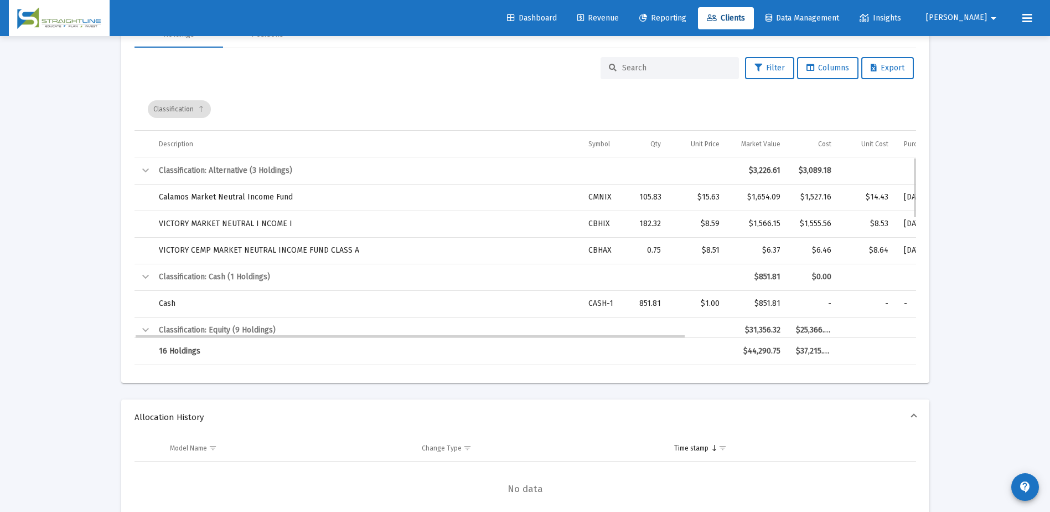
drag, startPoint x: 784, startPoint y: 302, endPoint x: 757, endPoint y: 303, distance: 27.1
click at [757, 303] on td "$851.81" at bounding box center [757, 303] width 61 height 27
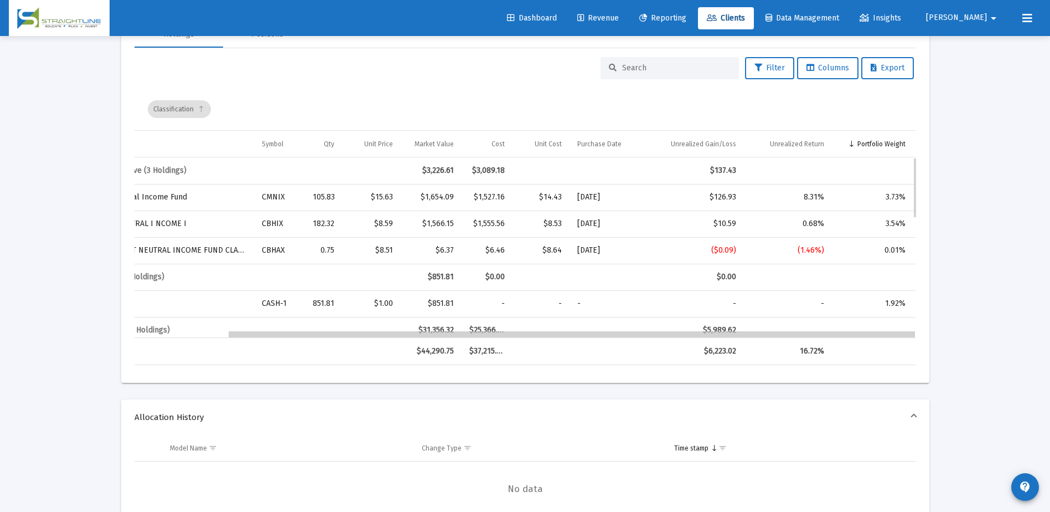
drag, startPoint x: 384, startPoint y: 335, endPoint x: 550, endPoint y: 335, distance: 165.5
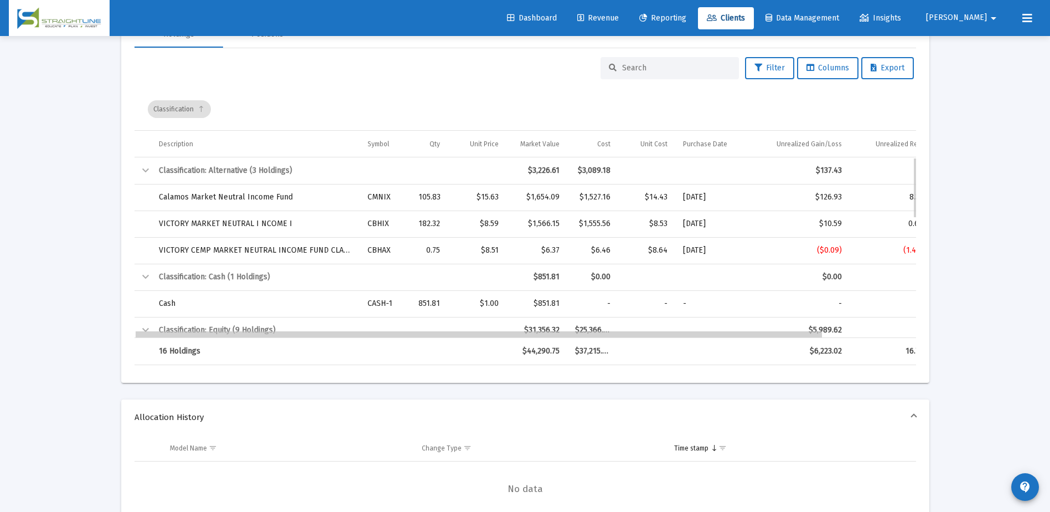
drag, startPoint x: 549, startPoint y: 335, endPoint x: 393, endPoint y: 333, distance: 156.1
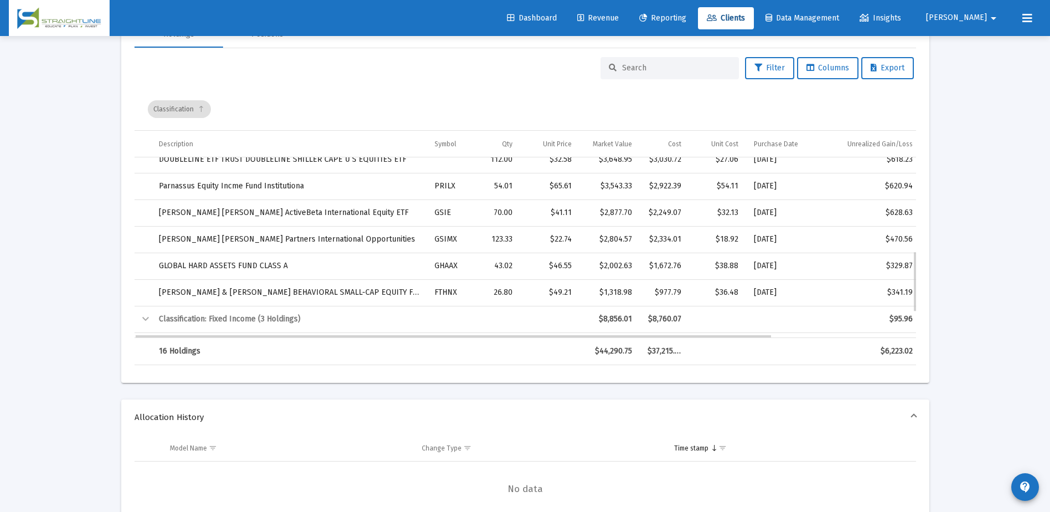
scroll to position [352, 0]
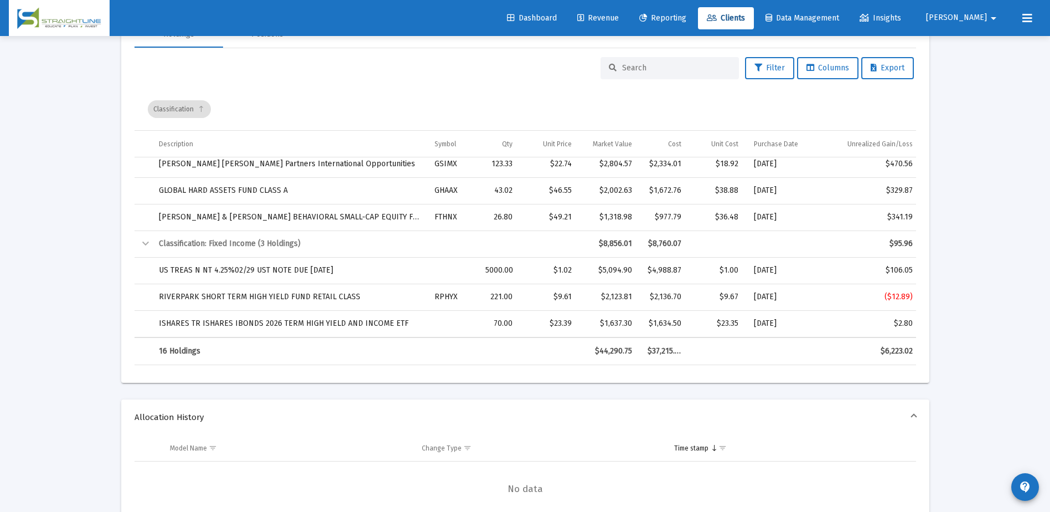
click at [665, 70] on input at bounding box center [676, 67] width 109 height 9
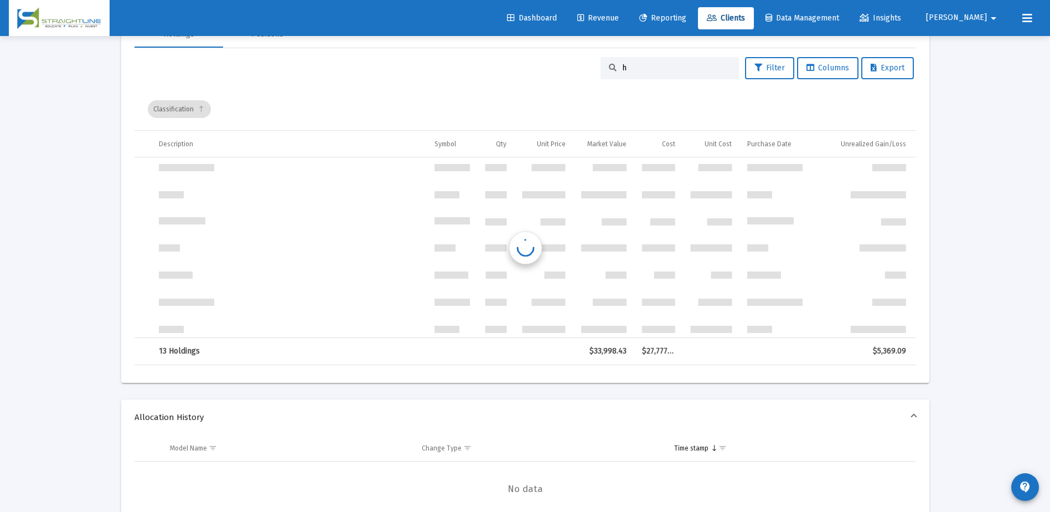
scroll to position [0, 0]
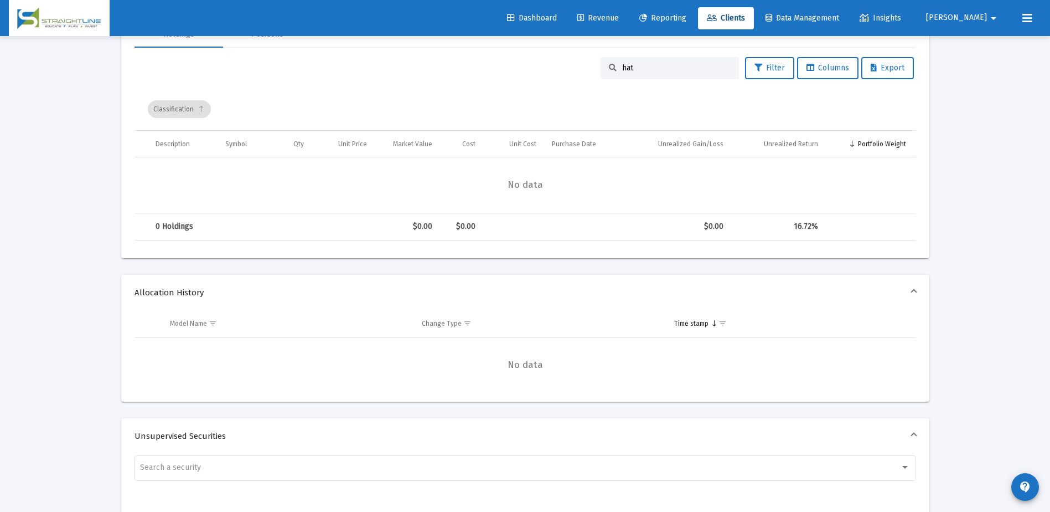
type input "hat"
click at [745, 18] on span "Clients" at bounding box center [726, 17] width 38 height 9
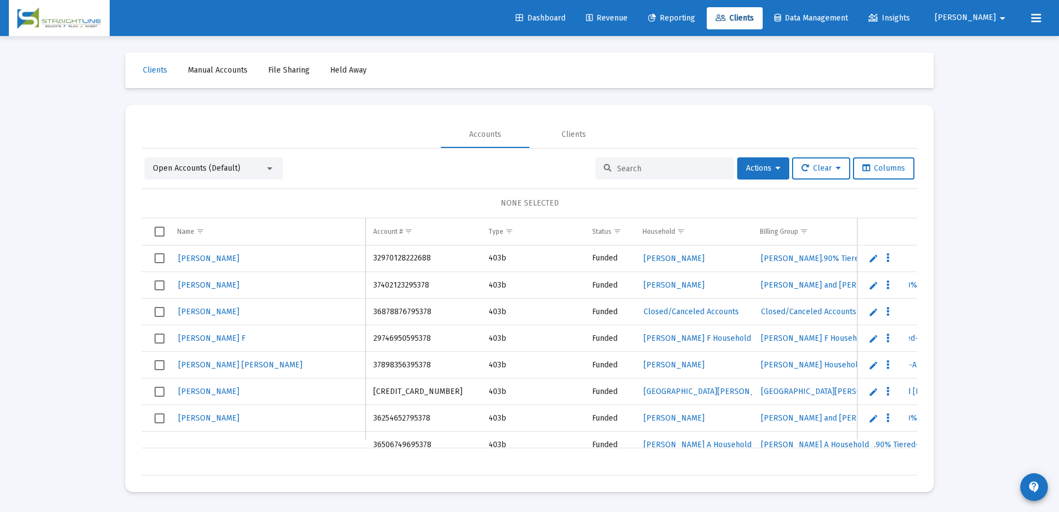
click at [640, 169] on input at bounding box center [671, 168] width 109 height 9
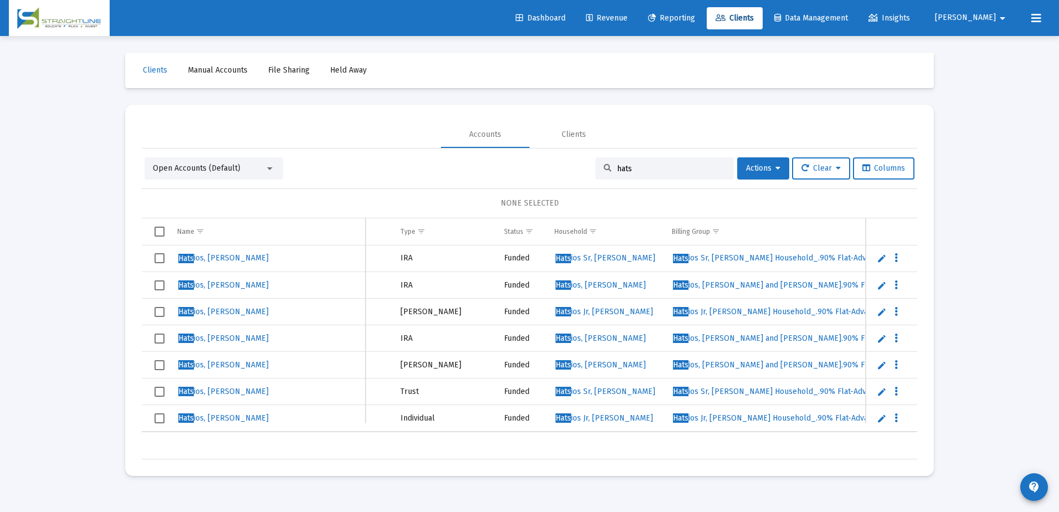
scroll to position [0, 89]
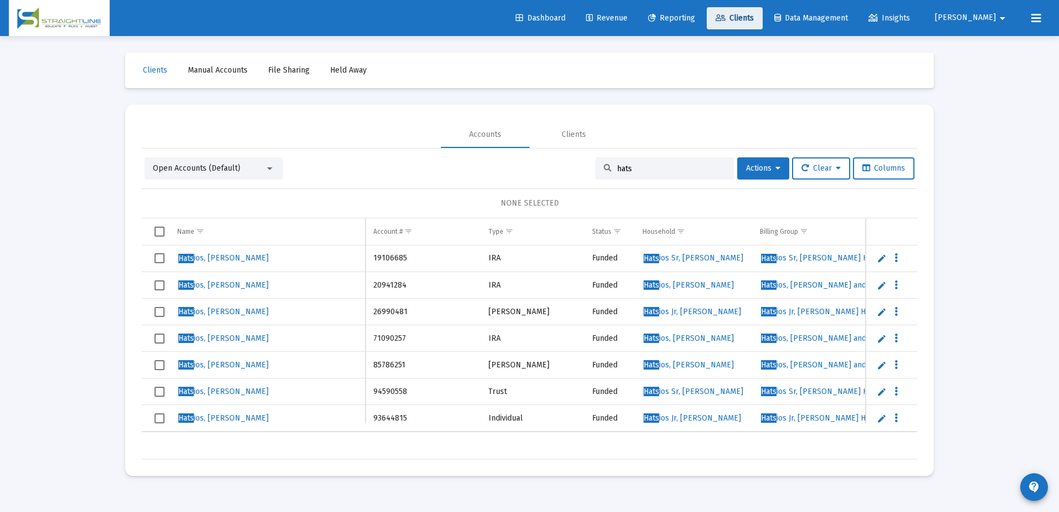
click at [762, 24] on link "Clients" at bounding box center [734, 18] width 56 height 22
click at [643, 169] on input "hats" at bounding box center [671, 168] width 109 height 9
paste input "58196093"
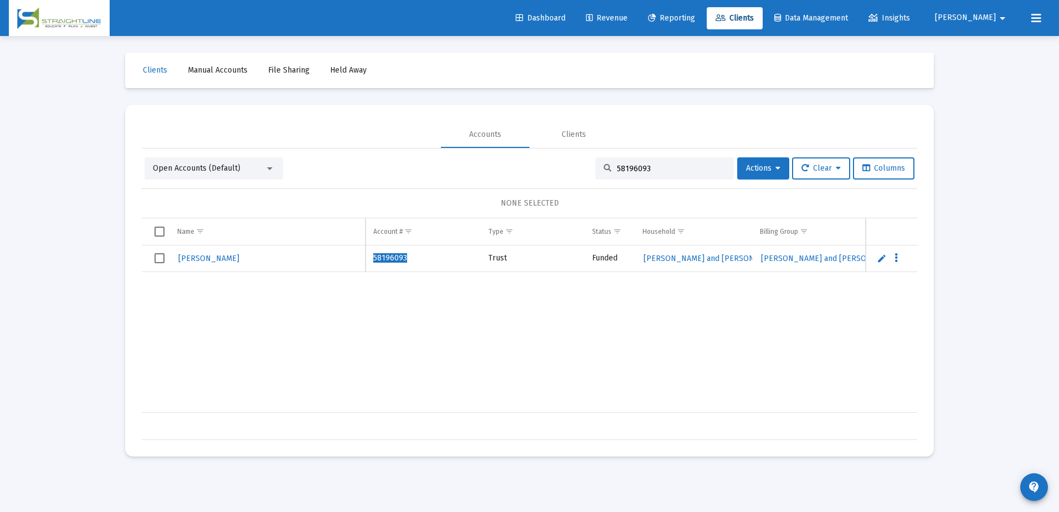
click at [647, 167] on input "58196093" at bounding box center [671, 168] width 109 height 9
click at [654, 170] on input "58196093" at bounding box center [671, 168] width 109 height 9
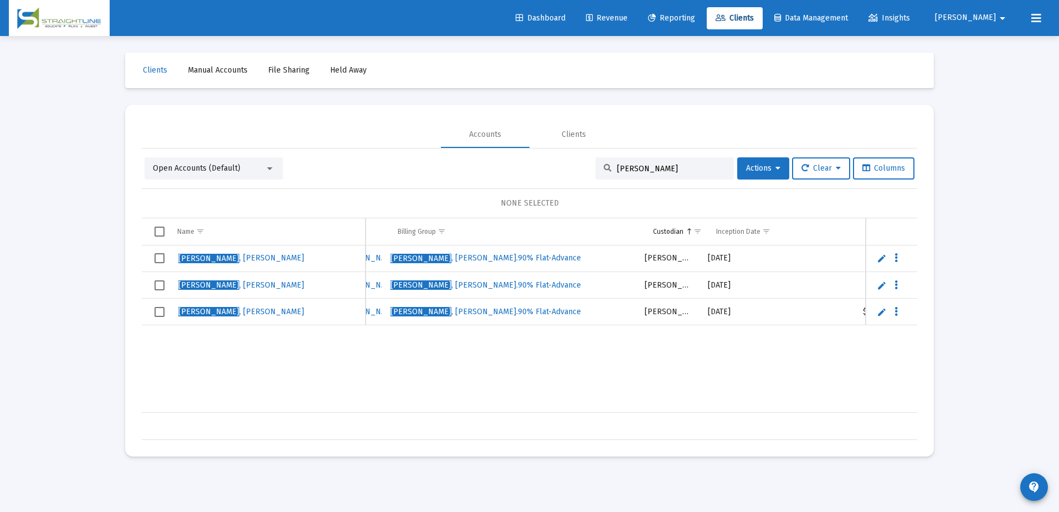
scroll to position [0, 391]
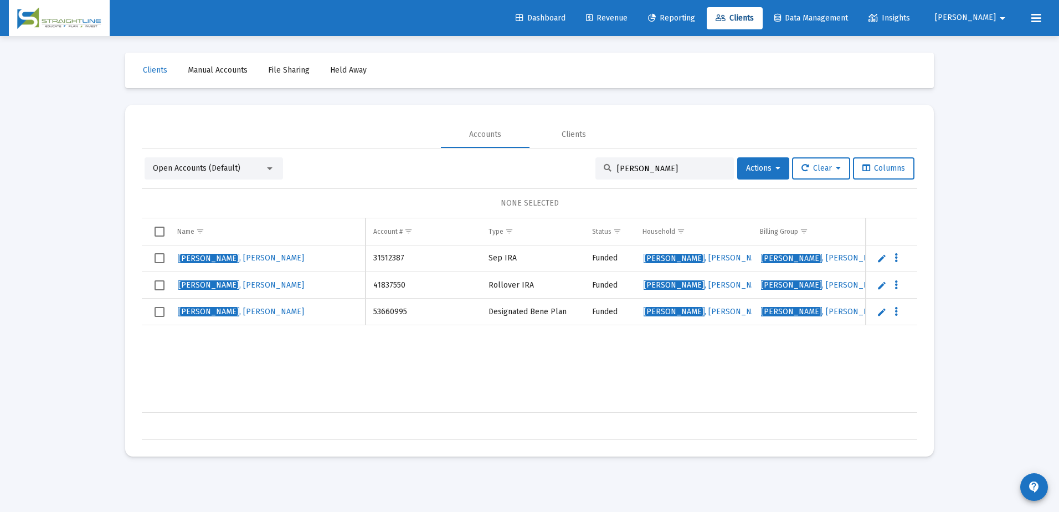
click at [618, 164] on input "[PERSON_NAME]" at bounding box center [671, 168] width 109 height 9
drag, startPoint x: 618, startPoint y: 164, endPoint x: 626, endPoint y: 161, distance: 8.7
click at [626, 161] on div "[PERSON_NAME]" at bounding box center [664, 168] width 138 height 22
click at [625, 166] on input "[PERSON_NAME]" at bounding box center [671, 168] width 109 height 9
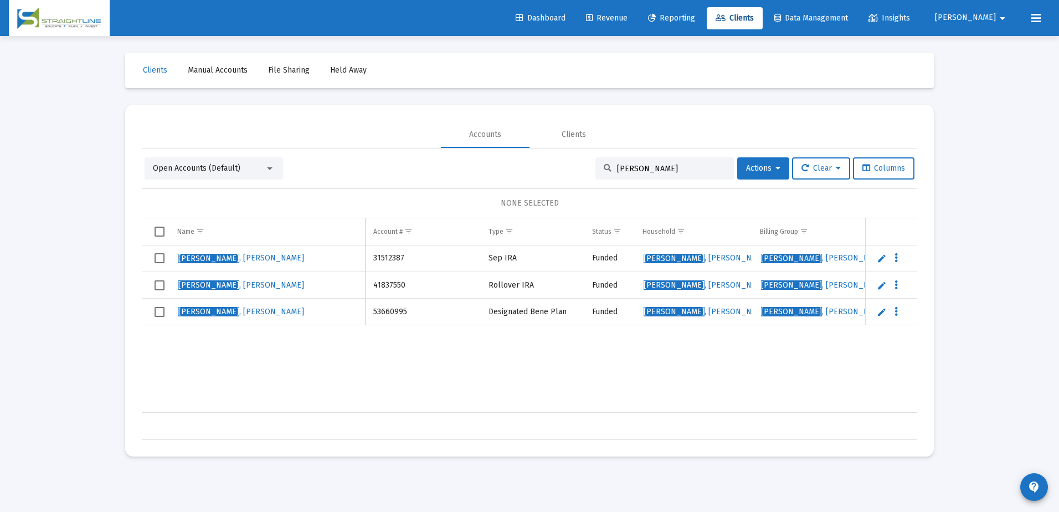
click at [625, 166] on input "[PERSON_NAME]" at bounding box center [671, 168] width 109 height 9
click at [625, 165] on input "[PERSON_NAME]" at bounding box center [671, 168] width 109 height 9
paste input "70910066"
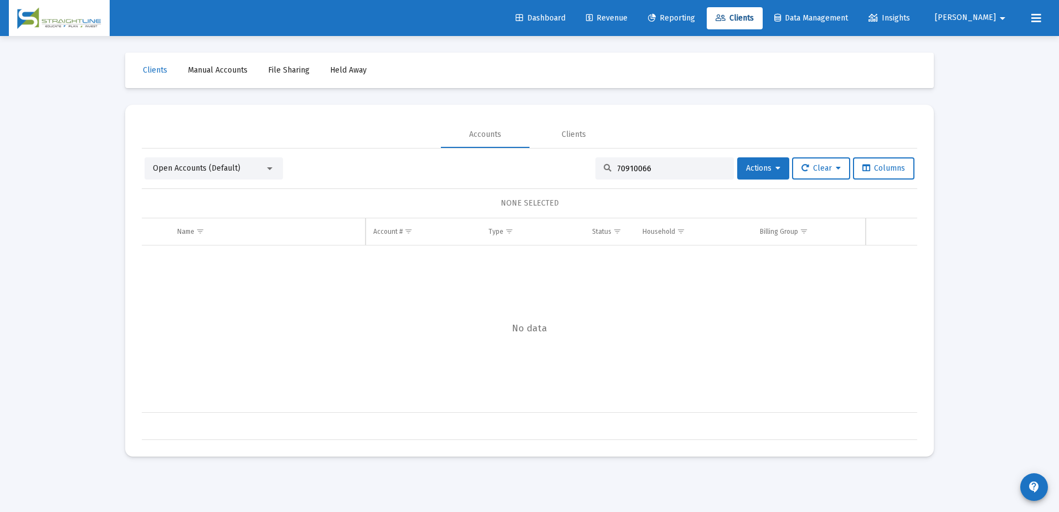
click at [274, 167] on div at bounding box center [270, 168] width 10 height 9
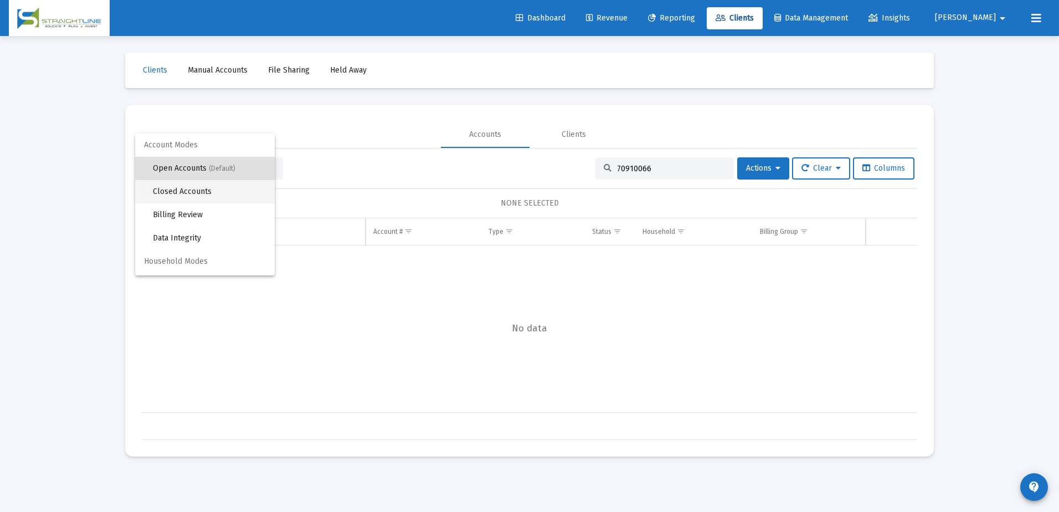
click at [237, 189] on span "Closed Accounts" at bounding box center [209, 191] width 113 height 23
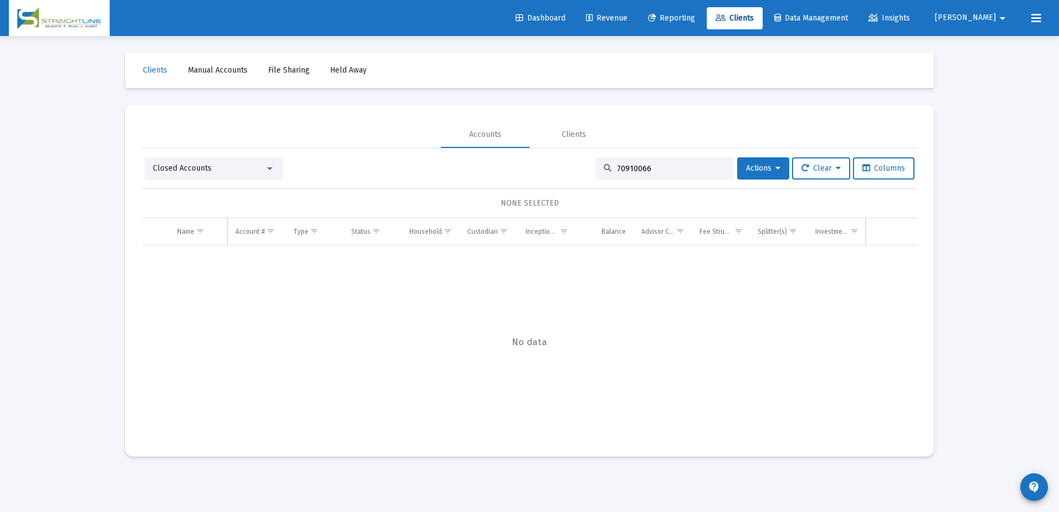
click at [658, 174] on div "70910066" at bounding box center [664, 168] width 138 height 22
click at [662, 168] on input "70910066" at bounding box center [671, 168] width 109 height 9
click at [272, 169] on div at bounding box center [270, 168] width 10 height 9
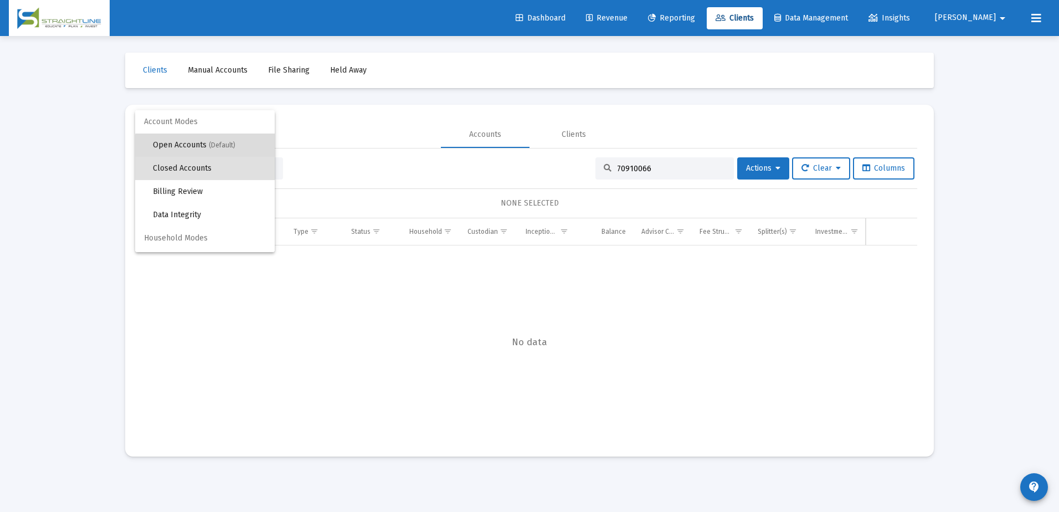
click at [209, 147] on span "Open Accounts (Default)" at bounding box center [209, 144] width 113 height 23
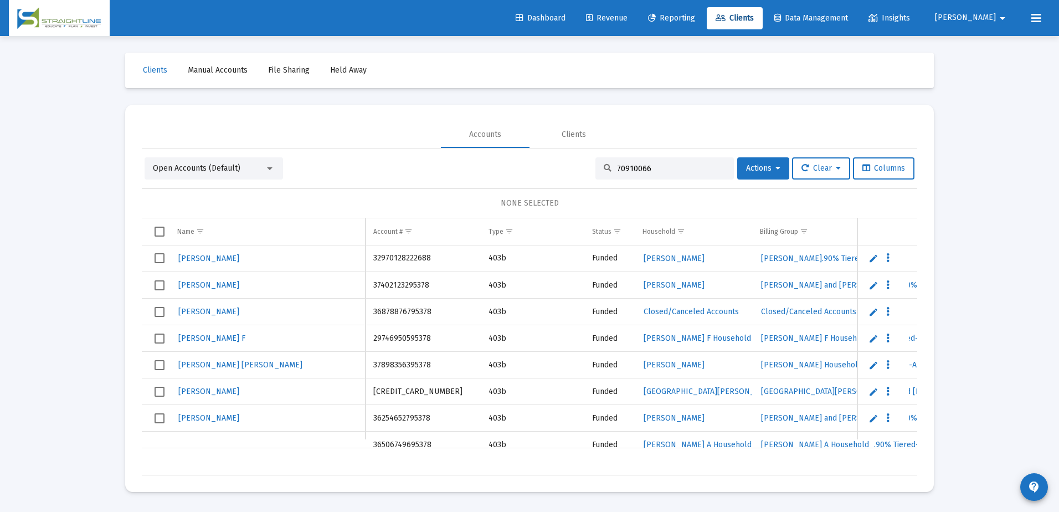
click at [642, 166] on input "70910066" at bounding box center [671, 168] width 109 height 9
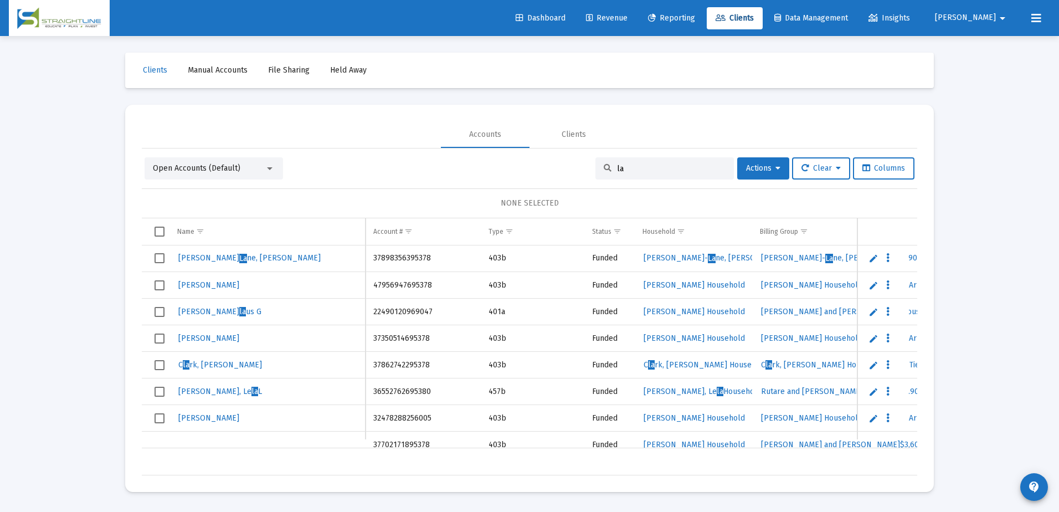
type input "l"
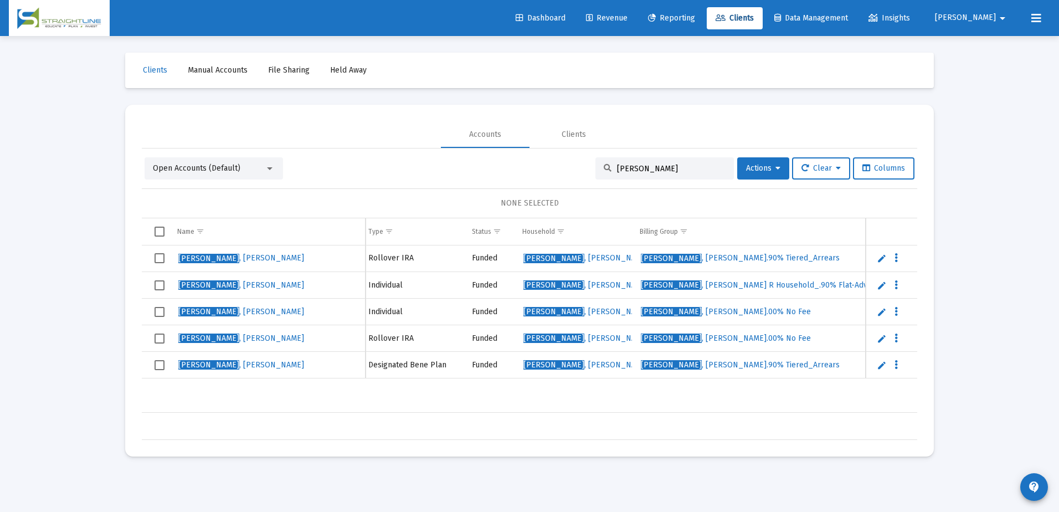
scroll to position [0, 0]
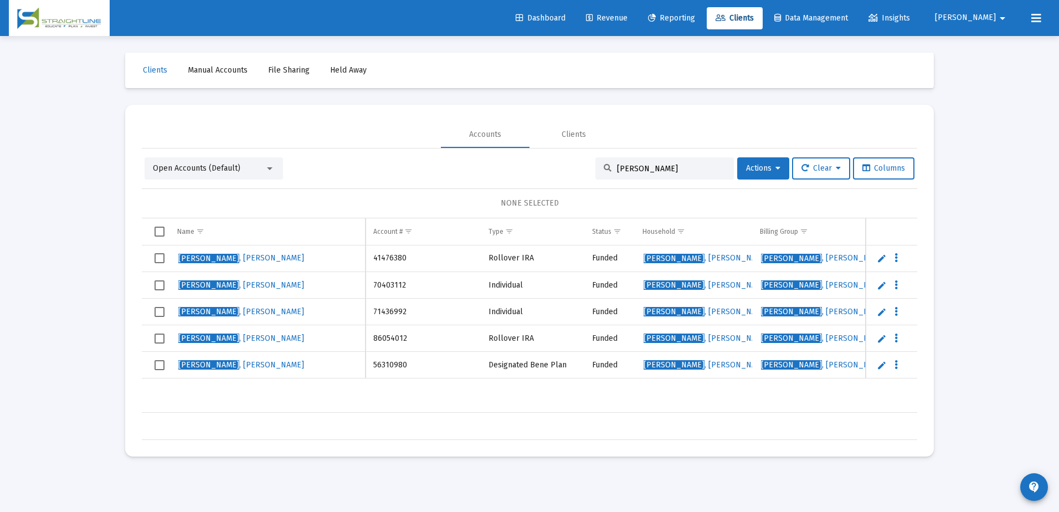
click at [268, 172] on div at bounding box center [270, 168] width 10 height 9
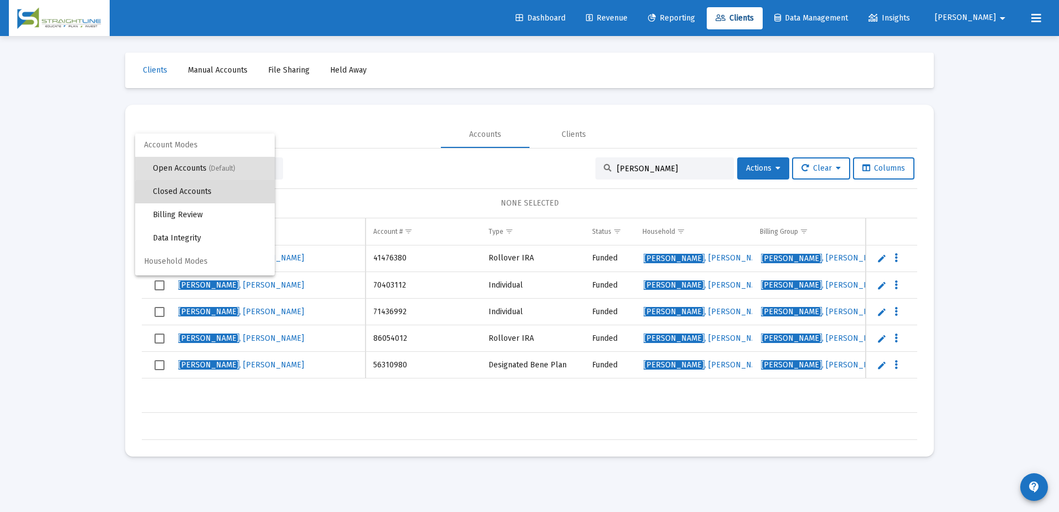
click at [214, 194] on span "Closed Accounts" at bounding box center [209, 191] width 113 height 23
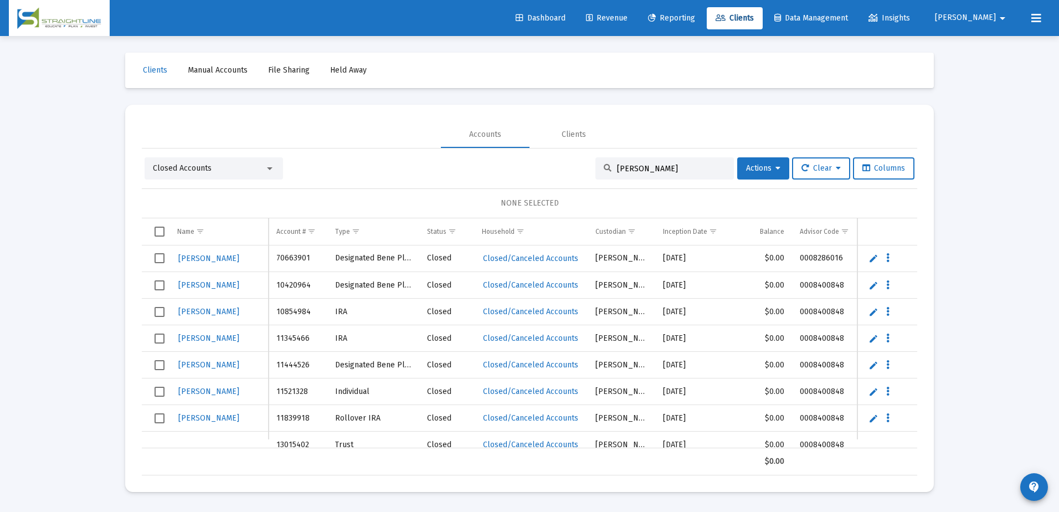
click at [641, 166] on input "[PERSON_NAME]" at bounding box center [671, 168] width 109 height 9
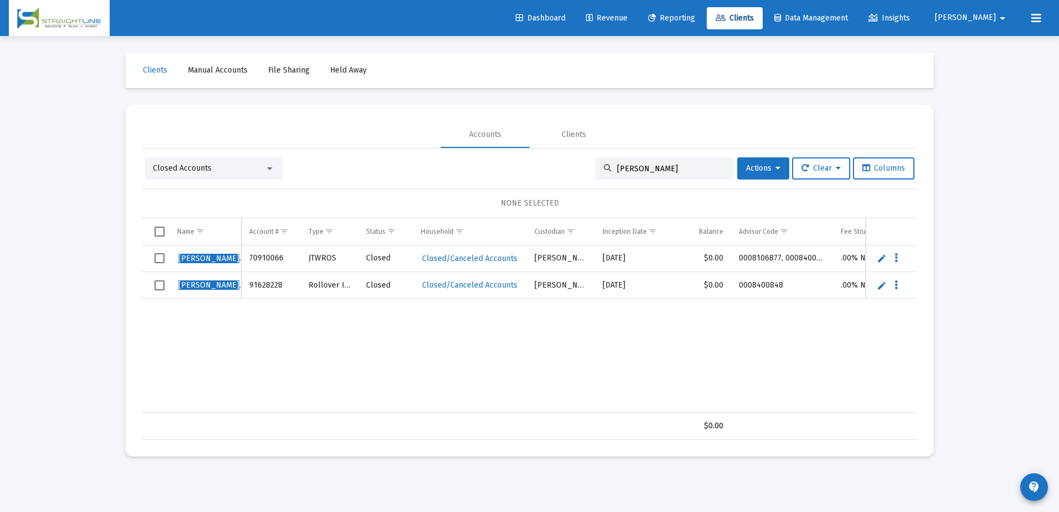
click at [639, 167] on input "[PERSON_NAME]" at bounding box center [671, 168] width 109 height 9
click at [639, 166] on input "[PERSON_NAME]" at bounding box center [671, 168] width 109 height 9
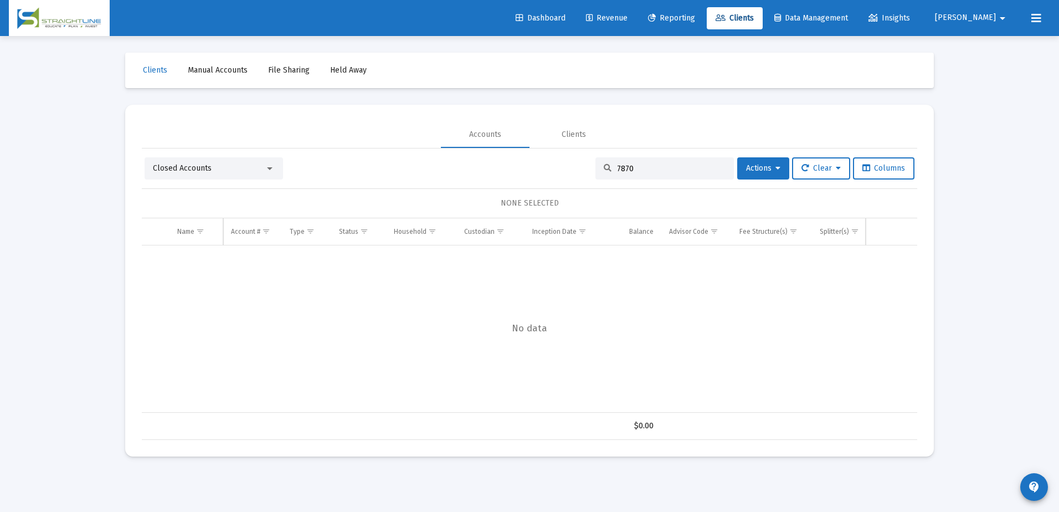
click at [242, 166] on div "Closed Accounts" at bounding box center [209, 168] width 112 height 11
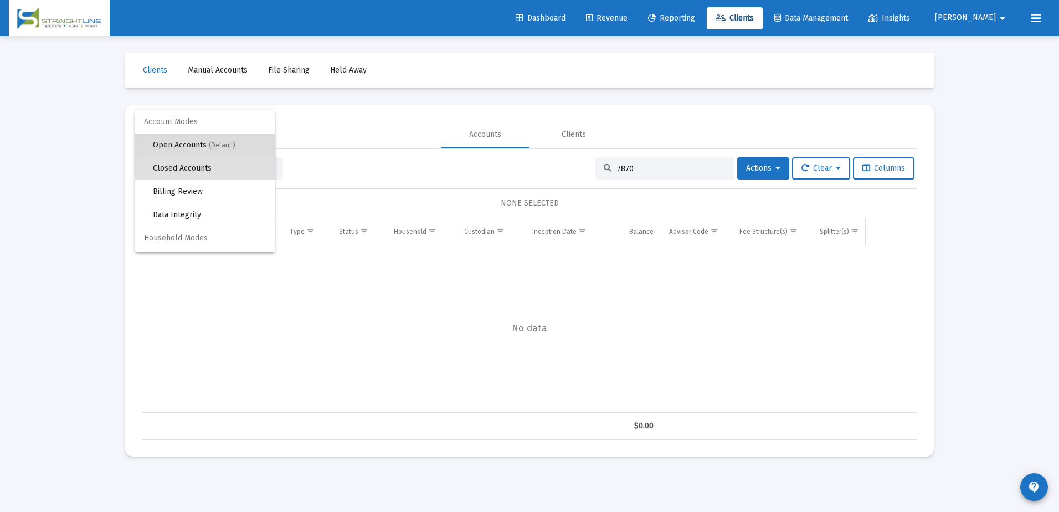
click at [219, 144] on span "(Default)" at bounding box center [222, 145] width 27 height 8
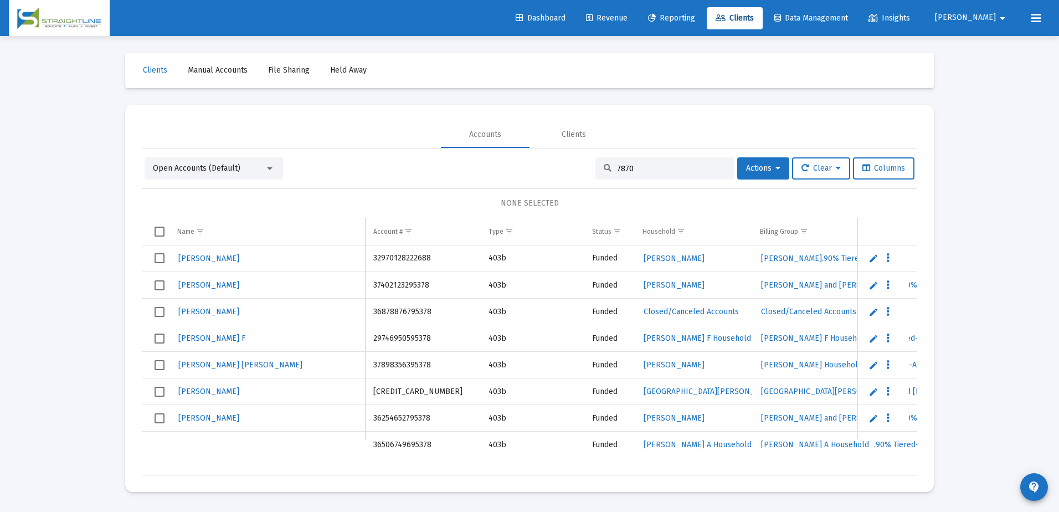
click at [660, 169] on input "7870" at bounding box center [671, 168] width 109 height 9
type input "7870"
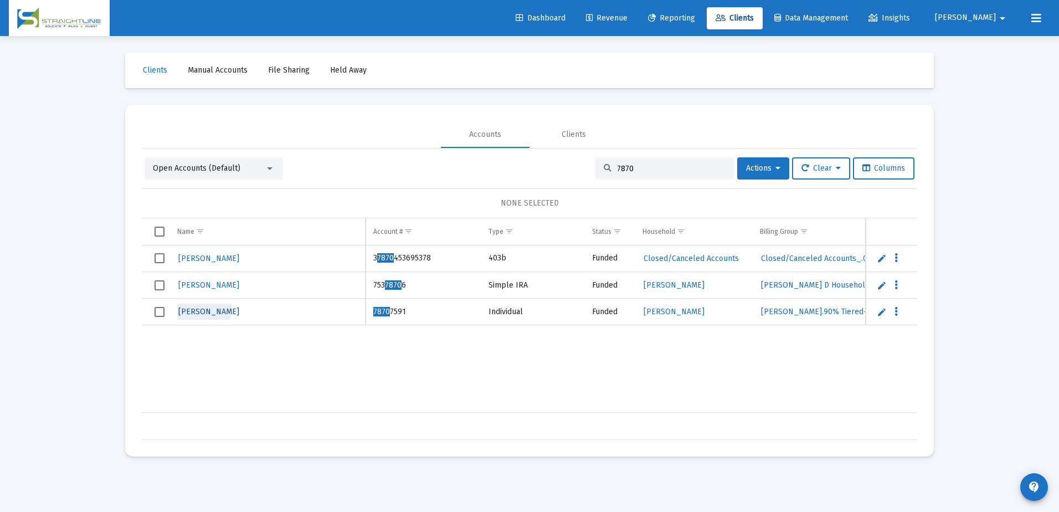
click at [203, 308] on span "[PERSON_NAME]" at bounding box center [208, 311] width 61 height 9
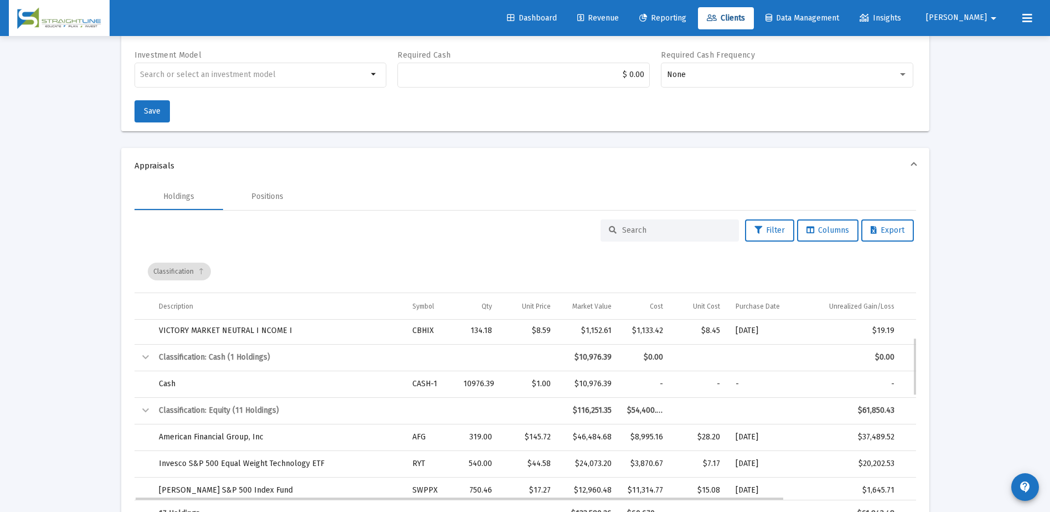
scroll to position [388, 0]
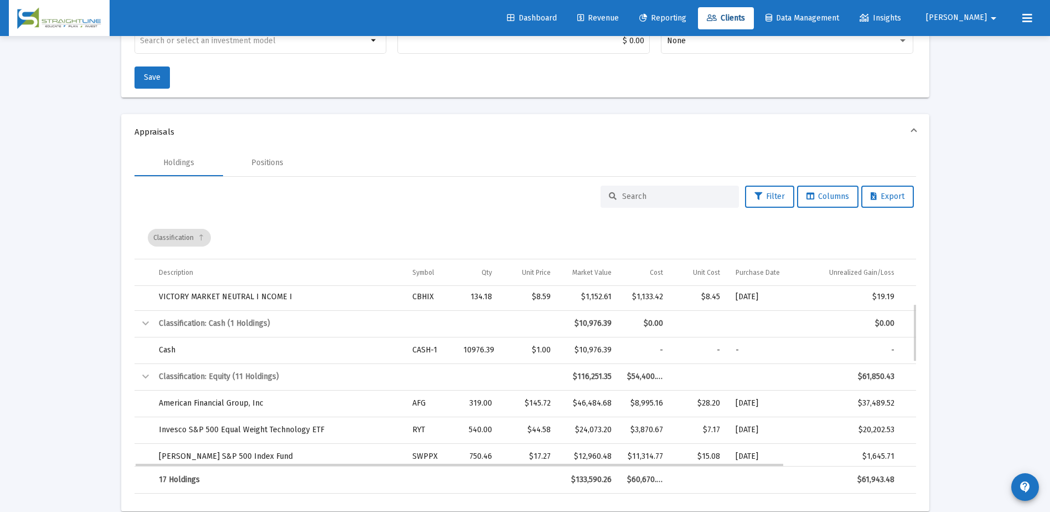
drag, startPoint x: 431, startPoint y: 431, endPoint x: 404, endPoint y: 430, distance: 27.7
click at [404, 430] on tr "Invesco S&P 500 Equal Weight Technology ETF RYT 540.00 $44.58 $24,073.20 $3,870…" at bounding box center [605, 429] width 940 height 27
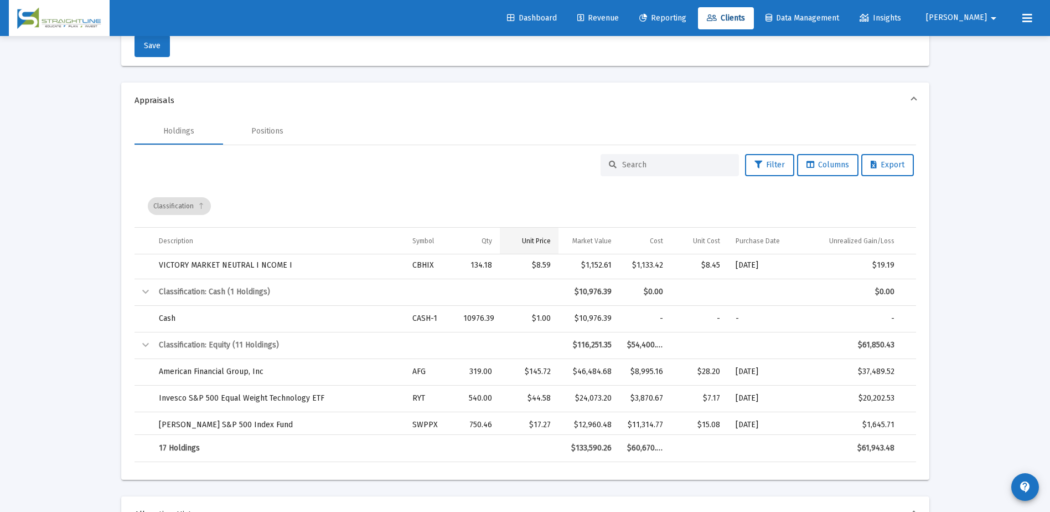
scroll to position [498, 0]
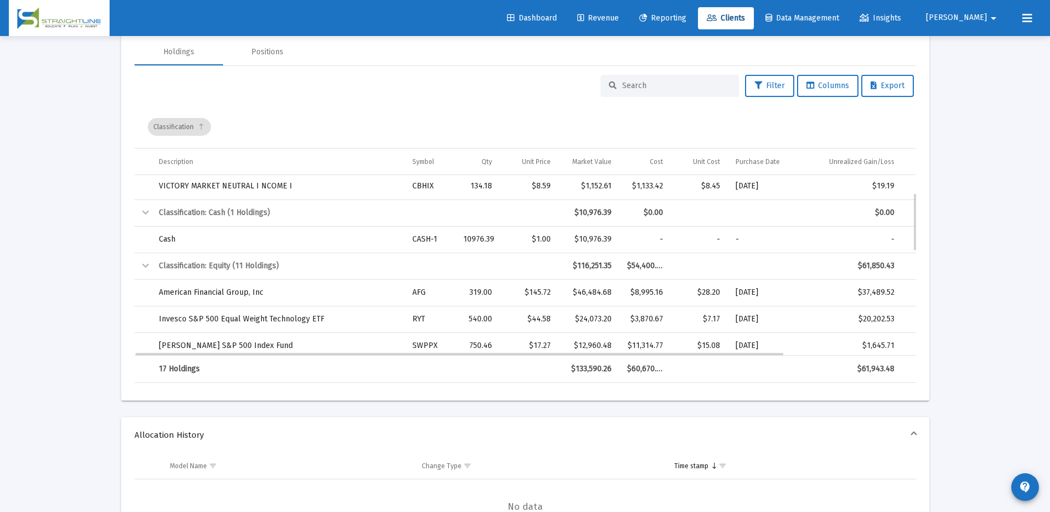
drag, startPoint x: 426, startPoint y: 317, endPoint x: 409, endPoint y: 316, distance: 16.7
click at [409, 316] on td "RYT" at bounding box center [430, 319] width 51 height 27
drag, startPoint x: 409, startPoint y: 316, endPoint x: 470, endPoint y: 317, distance: 60.9
click at [470, 317] on div "540.00" at bounding box center [477, 318] width 29 height 11
drag, startPoint x: 470, startPoint y: 317, endPoint x: 560, endPoint y: 316, distance: 89.7
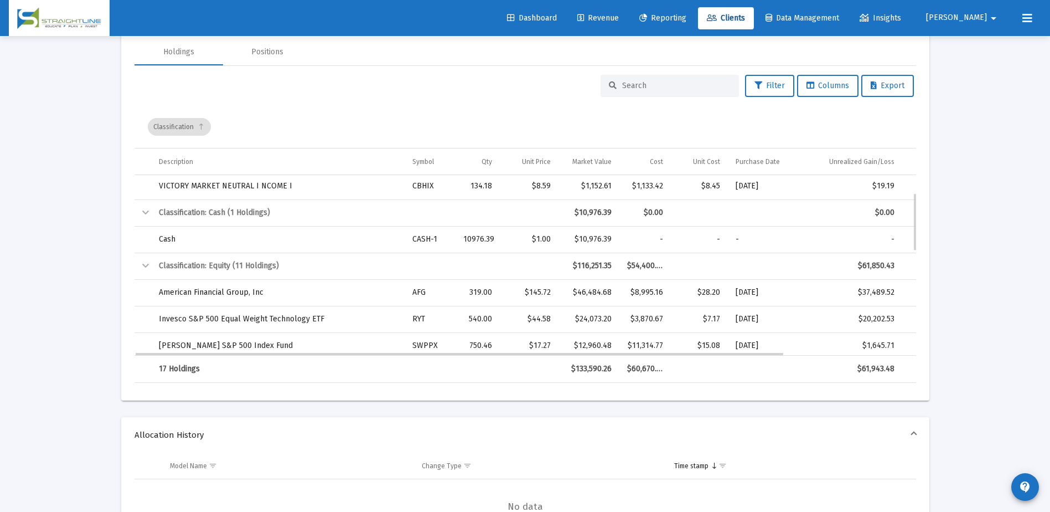
click at [560, 316] on td "$24,073.20" at bounding box center [589, 319] width 61 height 27
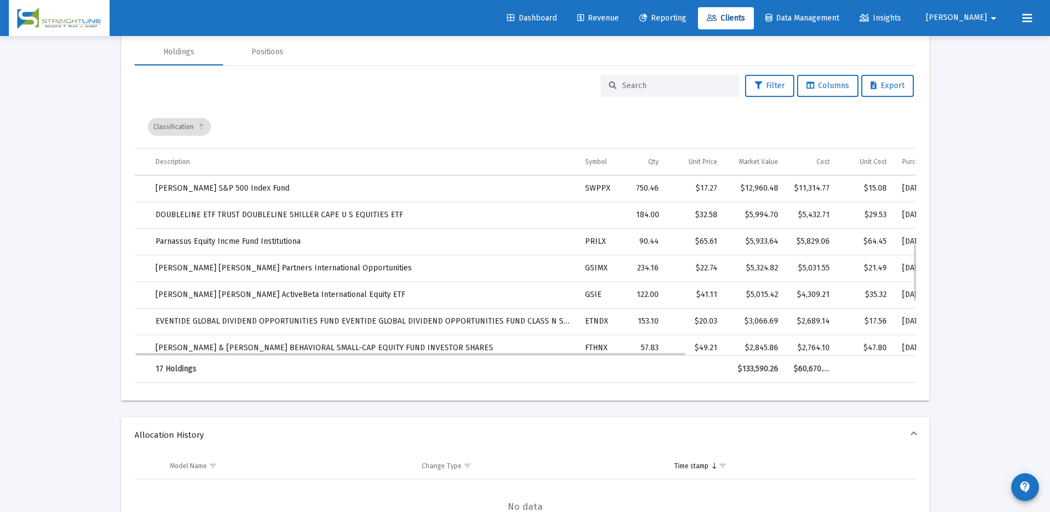
scroll to position [102, 0]
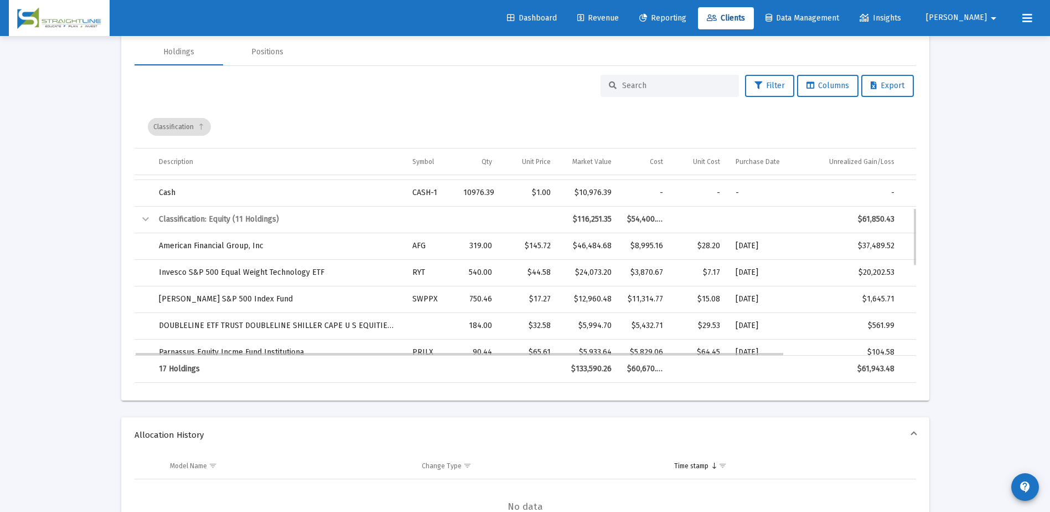
drag, startPoint x: 427, startPoint y: 270, endPoint x: 412, endPoint y: 272, distance: 15.0
click at [412, 272] on td "RYT" at bounding box center [430, 272] width 51 height 27
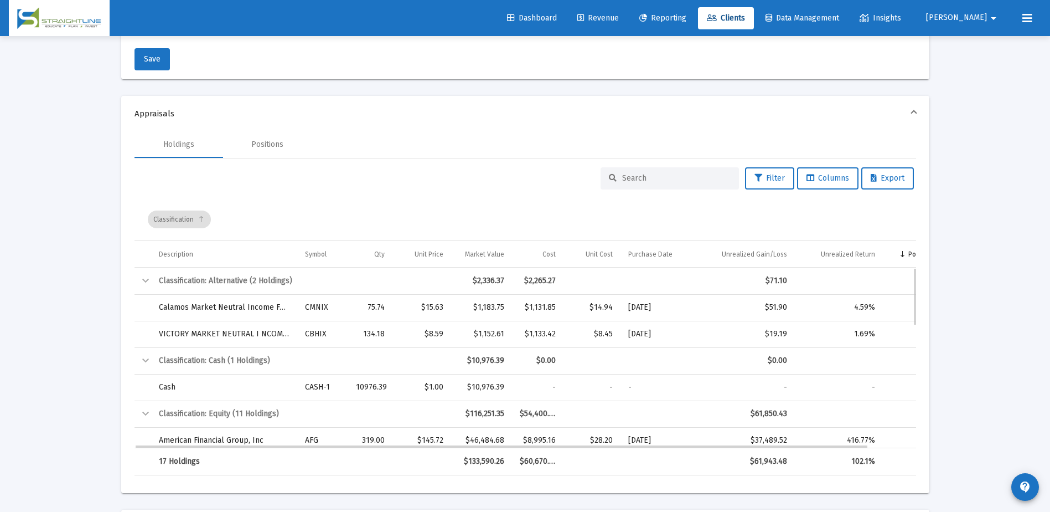
scroll to position [111, 0]
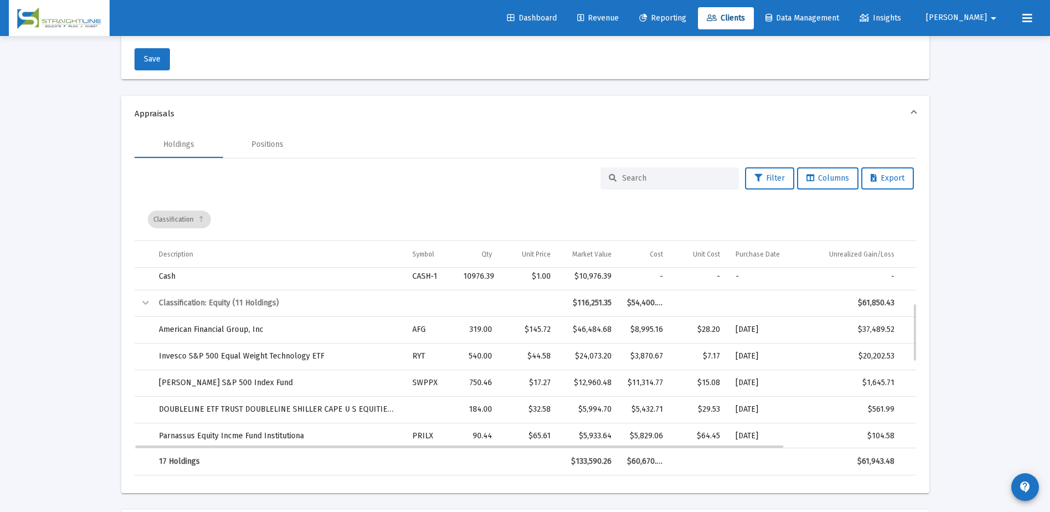
drag, startPoint x: 427, startPoint y: 356, endPoint x: 414, endPoint y: 356, distance: 13.8
click at [414, 356] on td "RYT" at bounding box center [430, 356] width 51 height 27
copy td "RYT"
click at [591, 357] on div "$24,073.20" at bounding box center [588, 355] width 45 height 11
drag, startPoint x: 611, startPoint y: 353, endPoint x: 579, endPoint y: 355, distance: 32.7
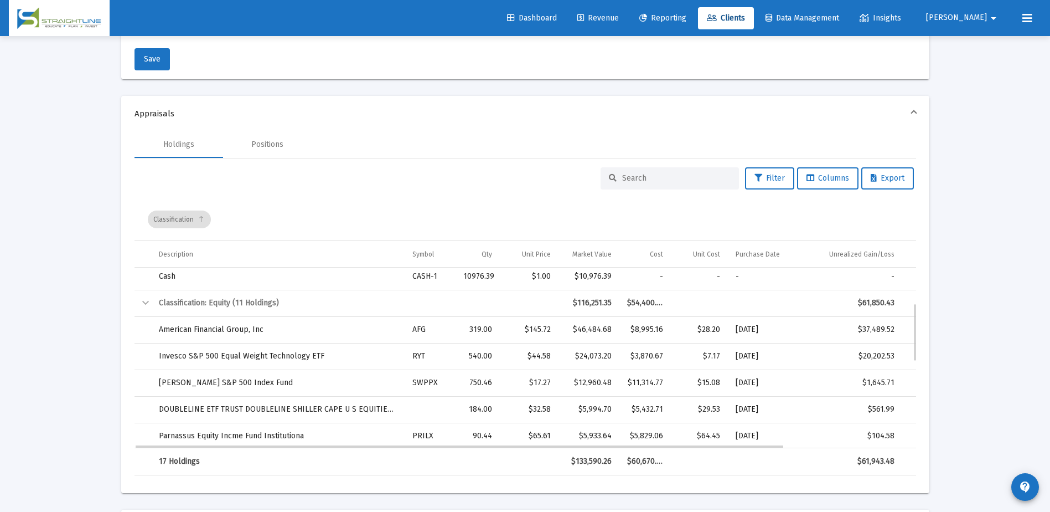
click at [579, 355] on div "$24,073.20" at bounding box center [588, 355] width 45 height 11
click at [592, 359] on div "$24,073.20" at bounding box center [588, 355] width 45 height 11
click at [745, 15] on span "Clients" at bounding box center [726, 17] width 38 height 9
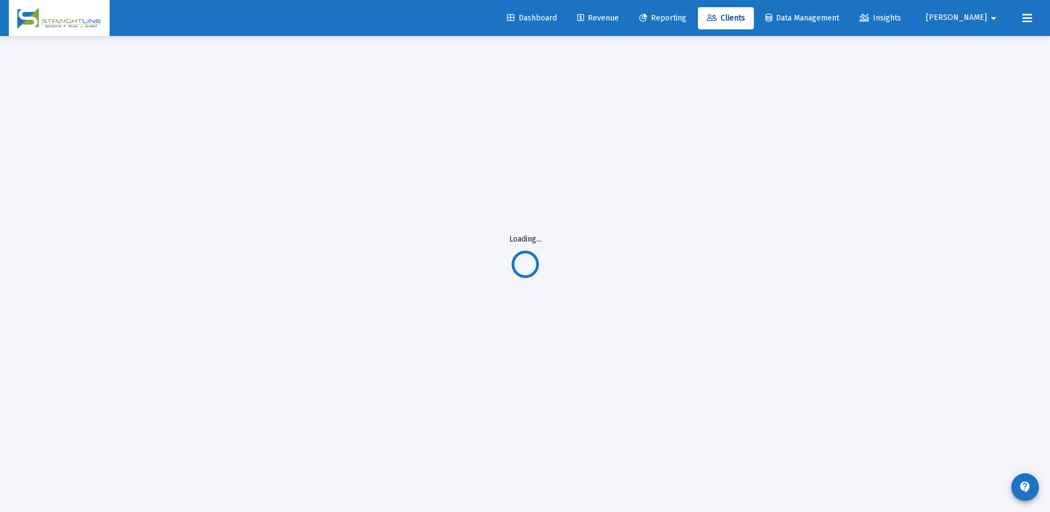
scroll to position [406, 0]
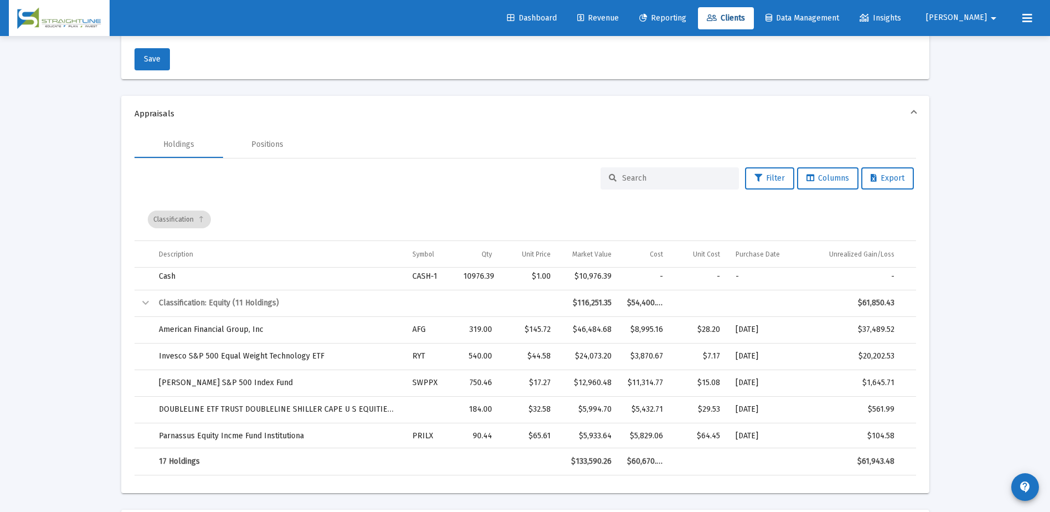
click at [652, 180] on input at bounding box center [676, 177] width 109 height 9
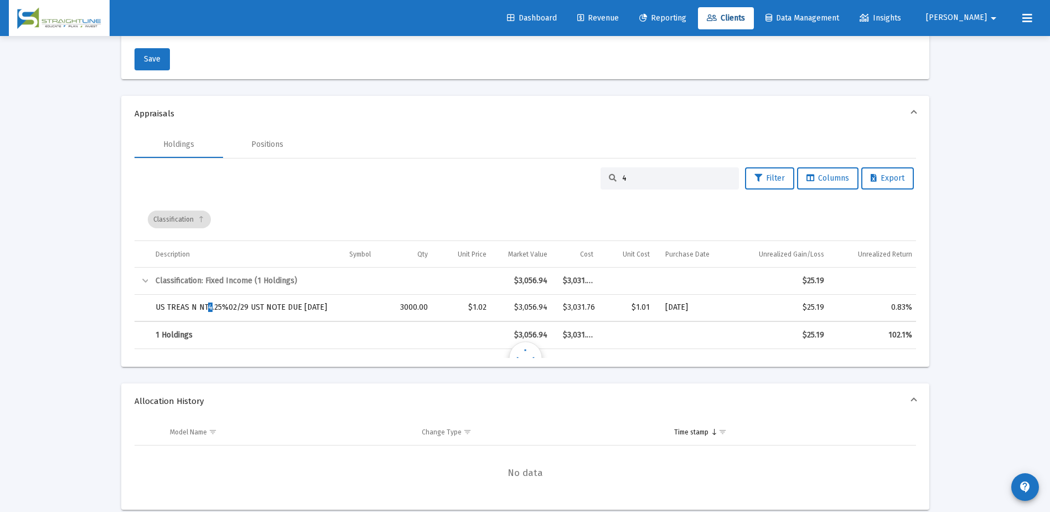
scroll to position [0, 0]
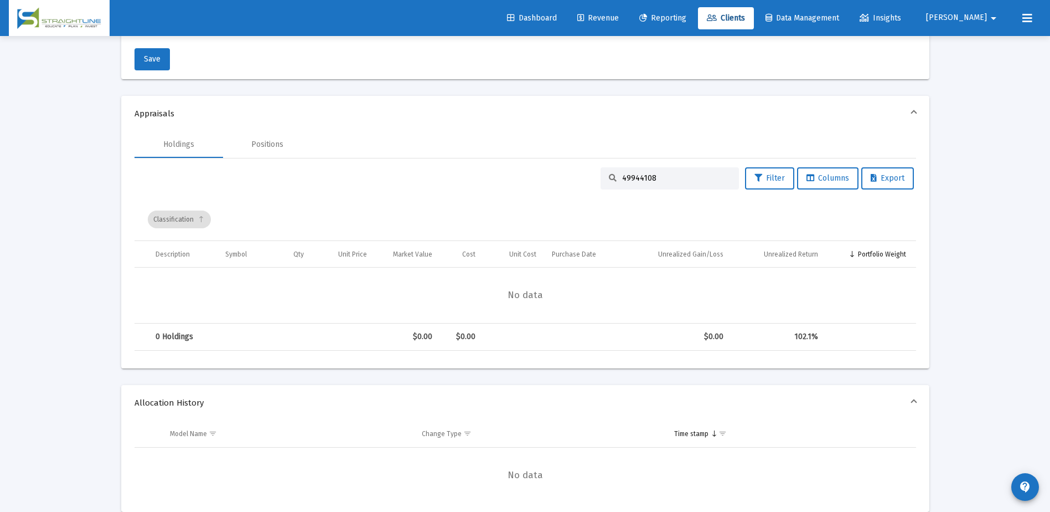
type input "49944108"
click at [754, 13] on link "Clients" at bounding box center [726, 18] width 56 height 22
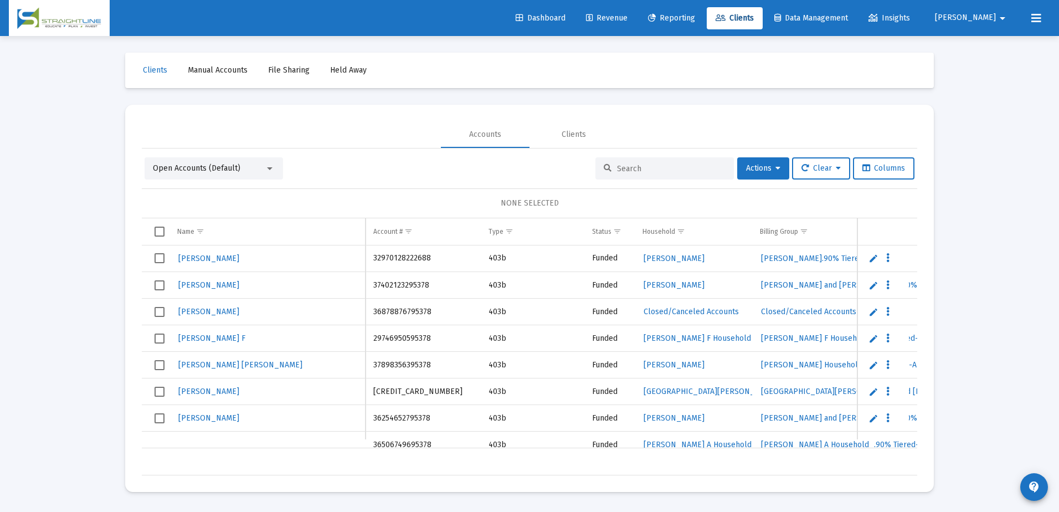
click at [633, 166] on input at bounding box center [671, 168] width 109 height 9
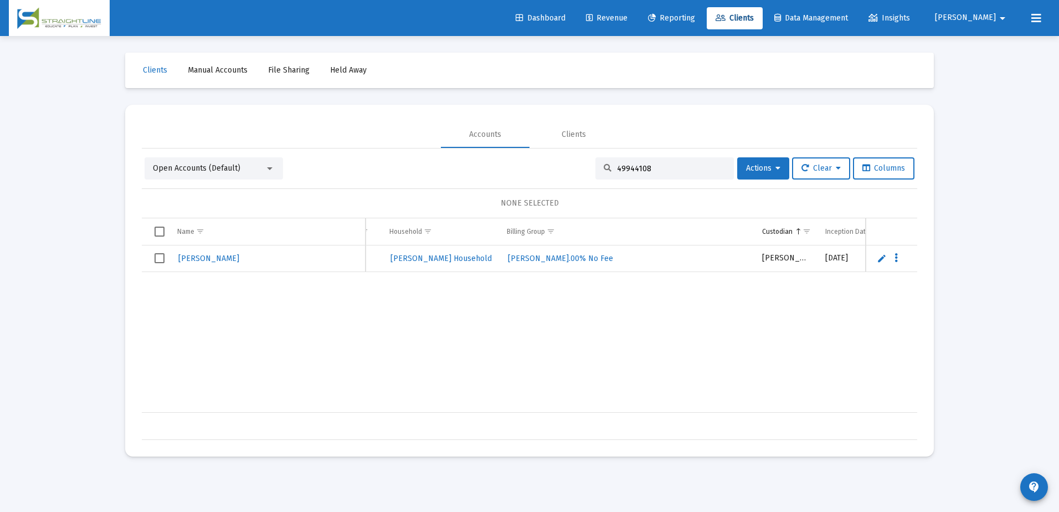
scroll to position [0, 307]
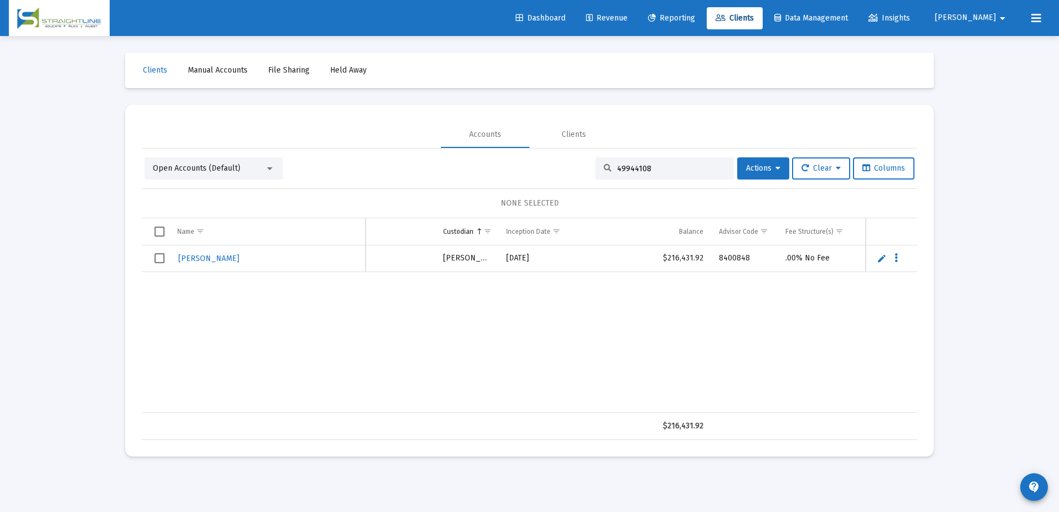
click at [643, 176] on div "49944108" at bounding box center [664, 168] width 138 height 22
click at [646, 168] on input "49944108" at bounding box center [671, 168] width 109 height 9
paste input "66962470"
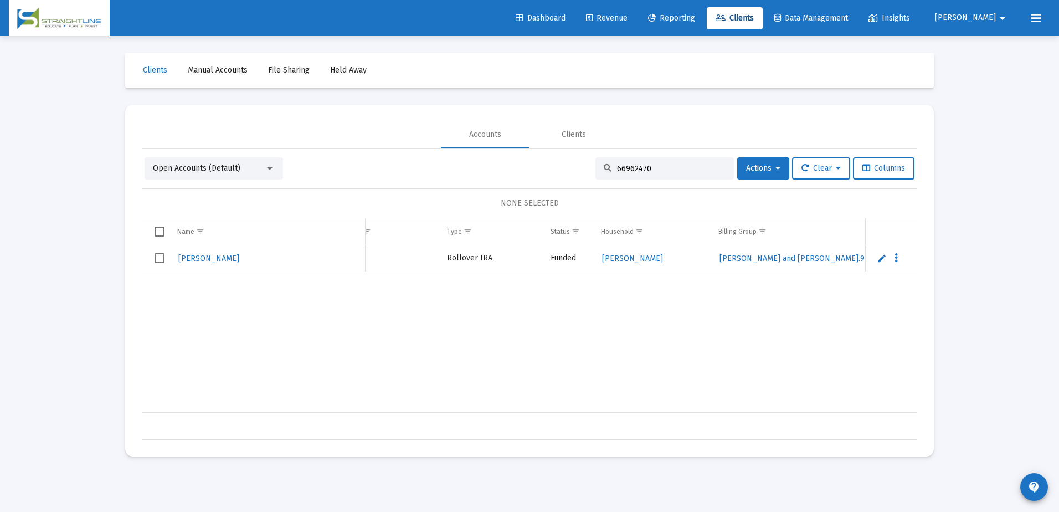
click at [625, 164] on input "66962470" at bounding box center [671, 168] width 109 height 9
type input "66962470"
click at [208, 260] on span "[PERSON_NAME]" at bounding box center [208, 258] width 61 height 9
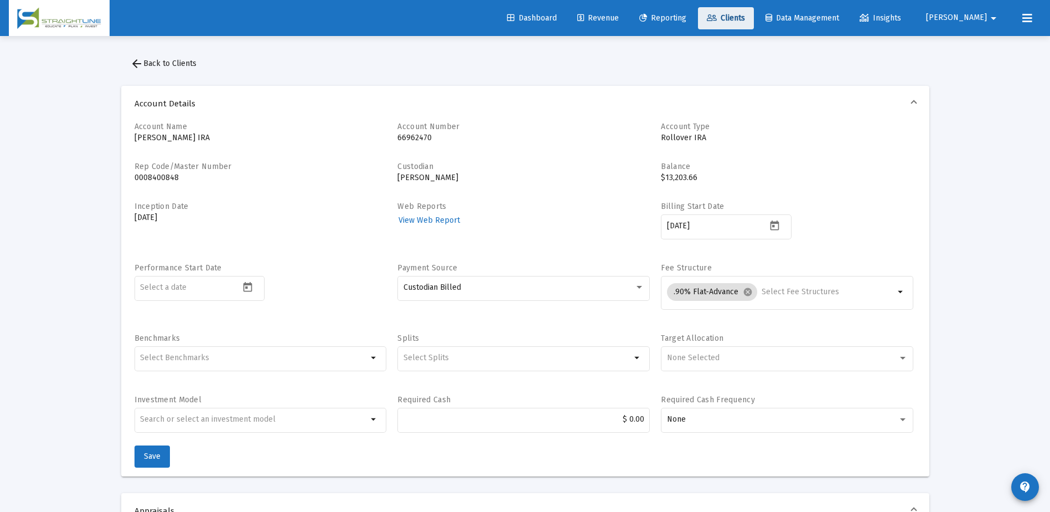
click at [745, 15] on span "Clients" at bounding box center [726, 17] width 38 height 9
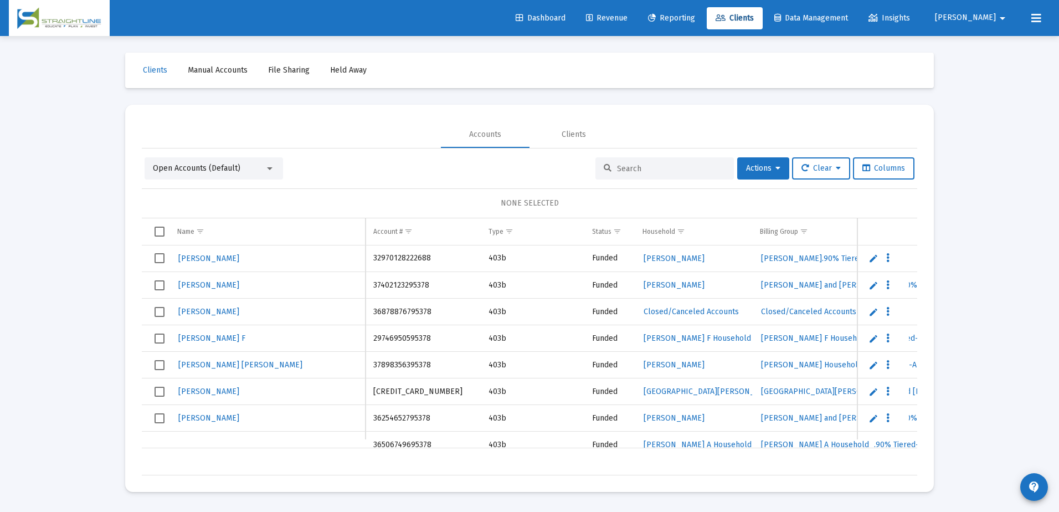
click at [634, 164] on input at bounding box center [671, 168] width 109 height 9
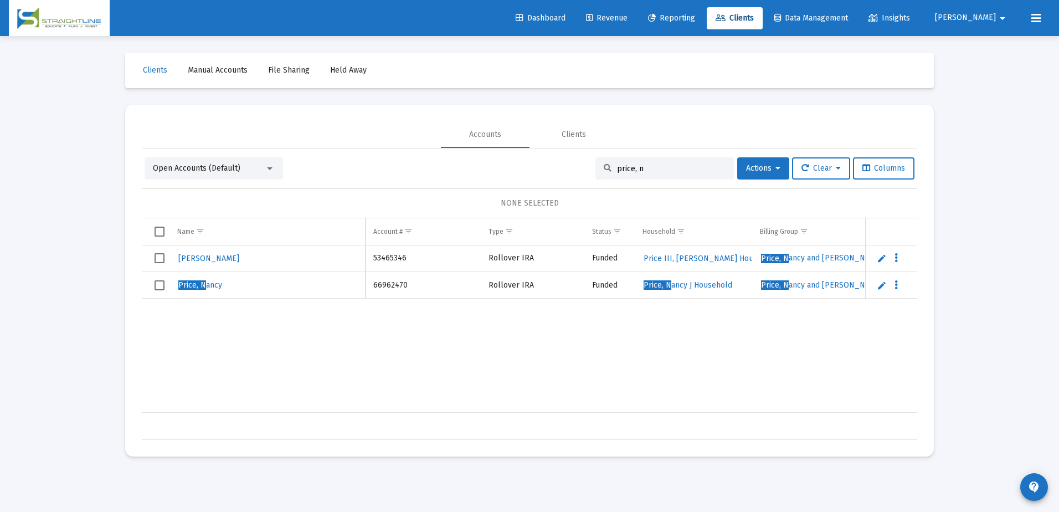
scroll to position [0, 47]
type input "price, n"
click at [837, 286] on span "Price, N ancy and [PERSON_NAME].90% Flat-Advance" at bounding box center [854, 284] width 187 height 9
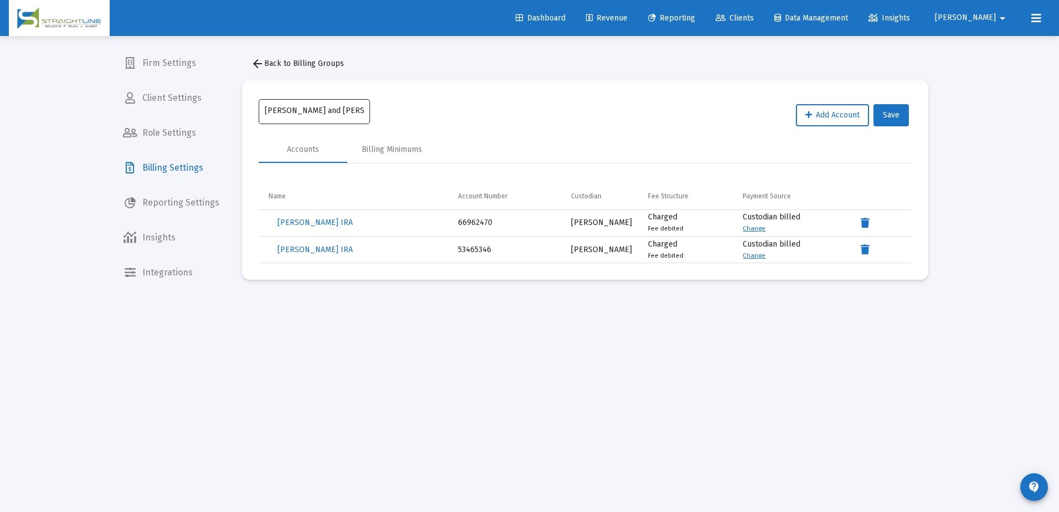
click at [343, 112] on input "[PERSON_NAME] and [PERSON_NAME].90% Flat-Advance" at bounding box center [315, 110] width 100 height 9
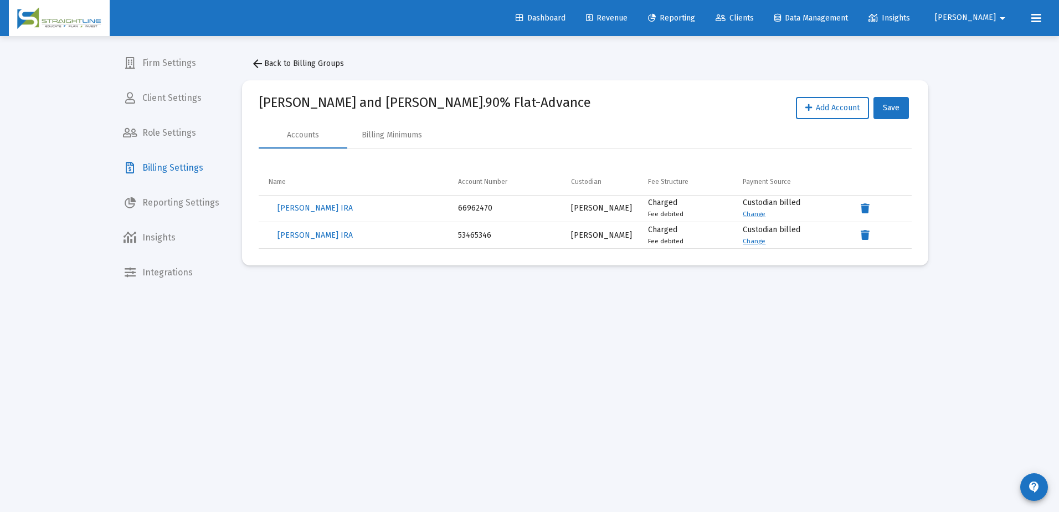
click at [293, 65] on span "arrow_back Back to Billing Groups" at bounding box center [297, 63] width 93 height 9
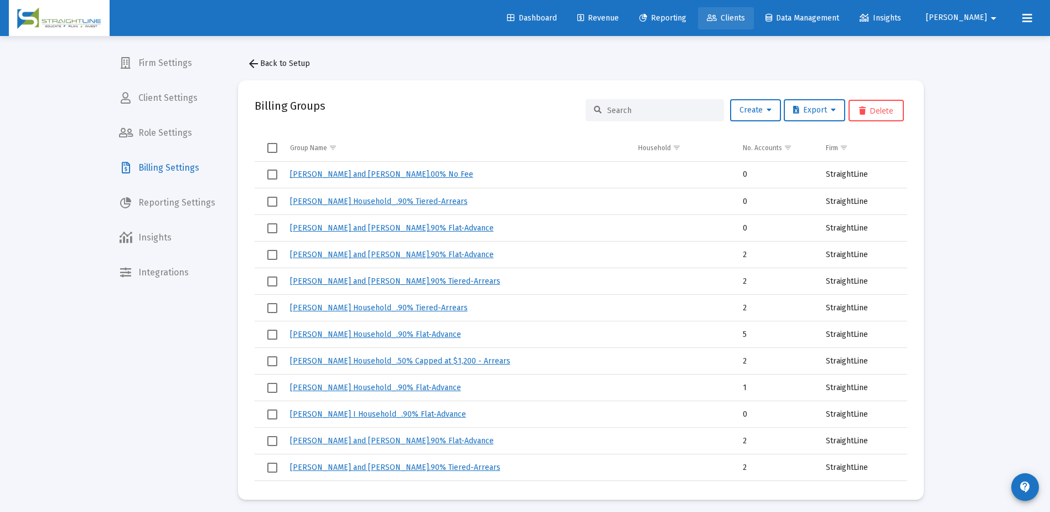
click at [745, 22] on span "Clients" at bounding box center [726, 17] width 38 height 9
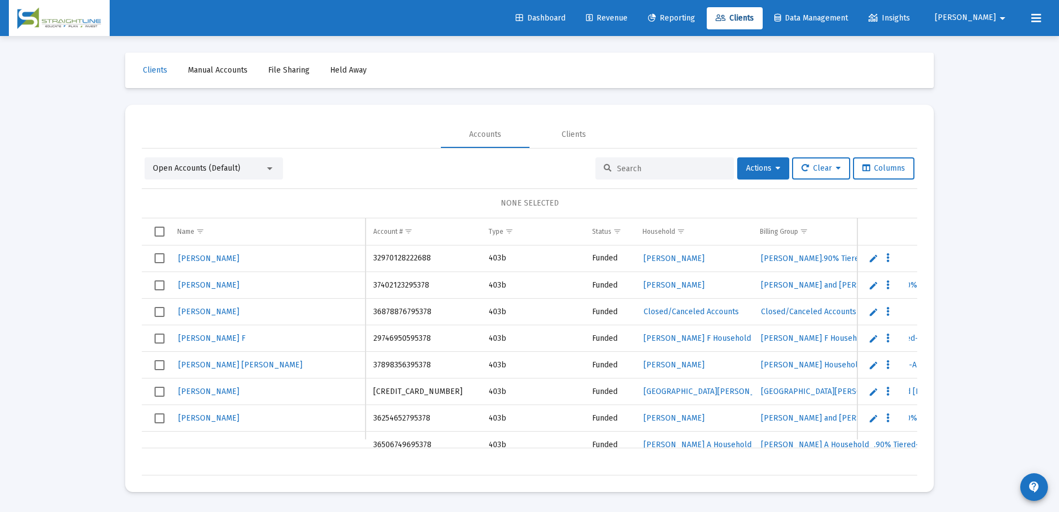
click at [671, 177] on div at bounding box center [664, 168] width 138 height 22
click at [674, 172] on input at bounding box center [671, 168] width 109 height 9
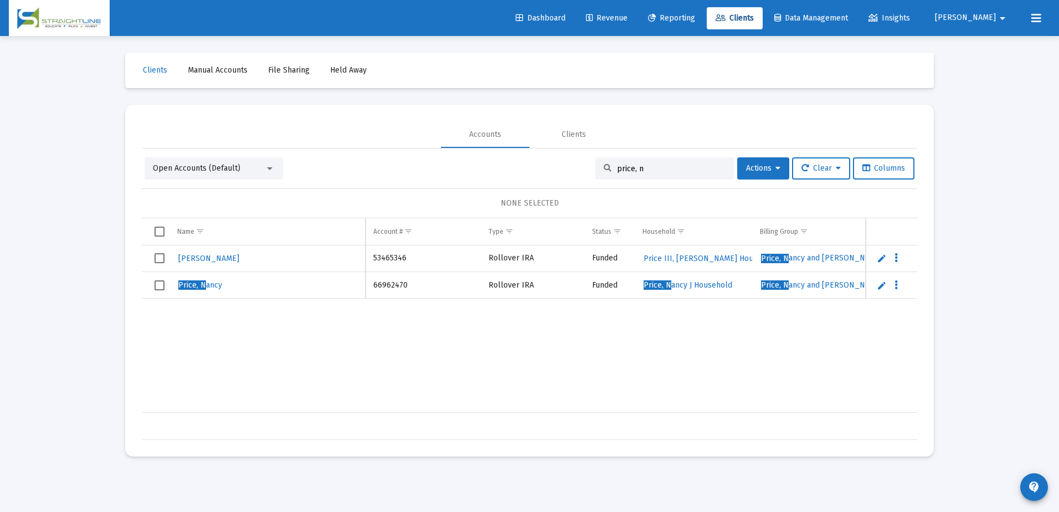
type input "price, n"
click at [161, 285] on span "Select row" at bounding box center [159, 285] width 10 height 10
click at [757, 167] on span "Actions" at bounding box center [763, 167] width 34 height 9
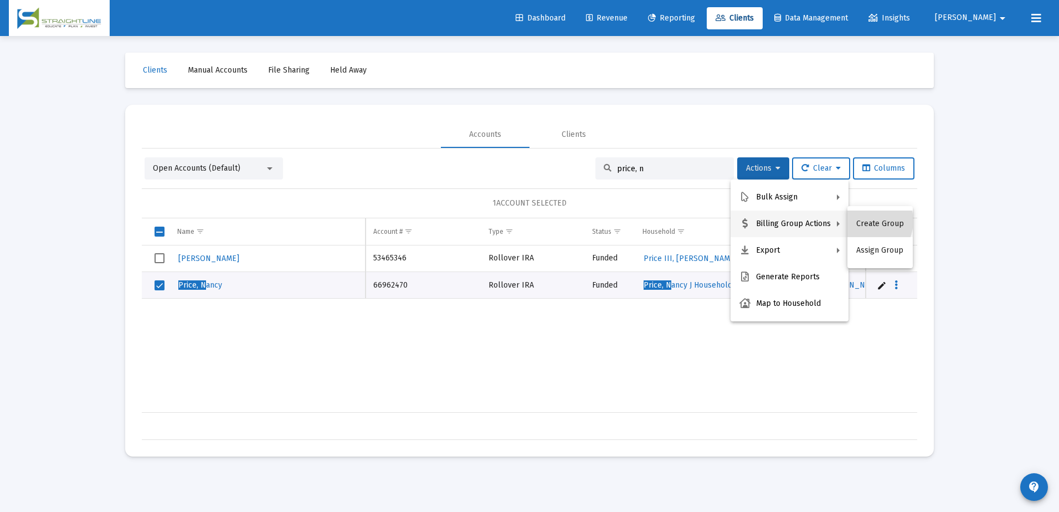
click at [866, 221] on button "Create Group" at bounding box center [879, 223] width 65 height 27
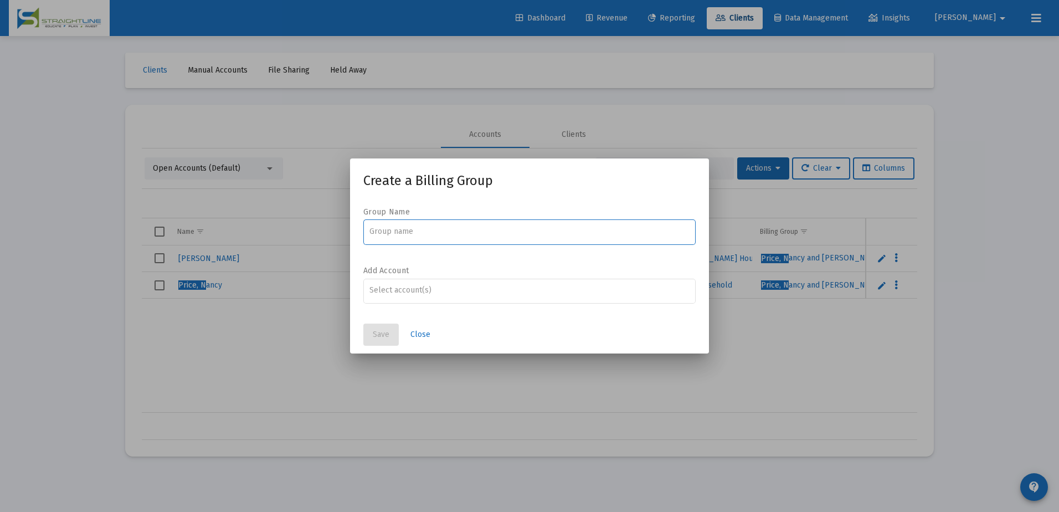
click at [468, 223] on div at bounding box center [529, 231] width 321 height 27
click at [466, 228] on input at bounding box center [529, 231] width 321 height 9
paste input "[PERSON_NAME] and [PERSON_NAME].90% Flat-Advance"
click at [492, 231] on input "[PERSON_NAME] and [PERSON_NAME].90% Flat-Advance" at bounding box center [529, 231] width 321 height 9
drag, startPoint x: 577, startPoint y: 231, endPoint x: 504, endPoint y: 231, distance: 73.6
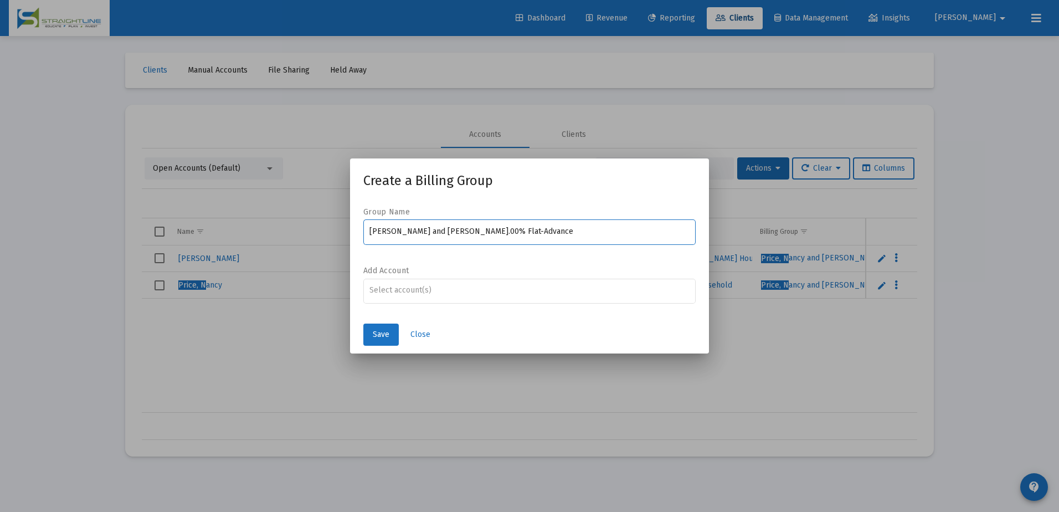
click at [504, 231] on input "[PERSON_NAME] and [PERSON_NAME].00% Flat-Advance" at bounding box center [529, 231] width 321 height 9
type input "[PERSON_NAME] and [PERSON_NAME].00% No Fee"
drag, startPoint x: 497, startPoint y: 287, endPoint x: 386, endPoint y: 292, distance: 110.8
click at [497, 287] on input "Assignment Selection" at bounding box center [529, 290] width 321 height 9
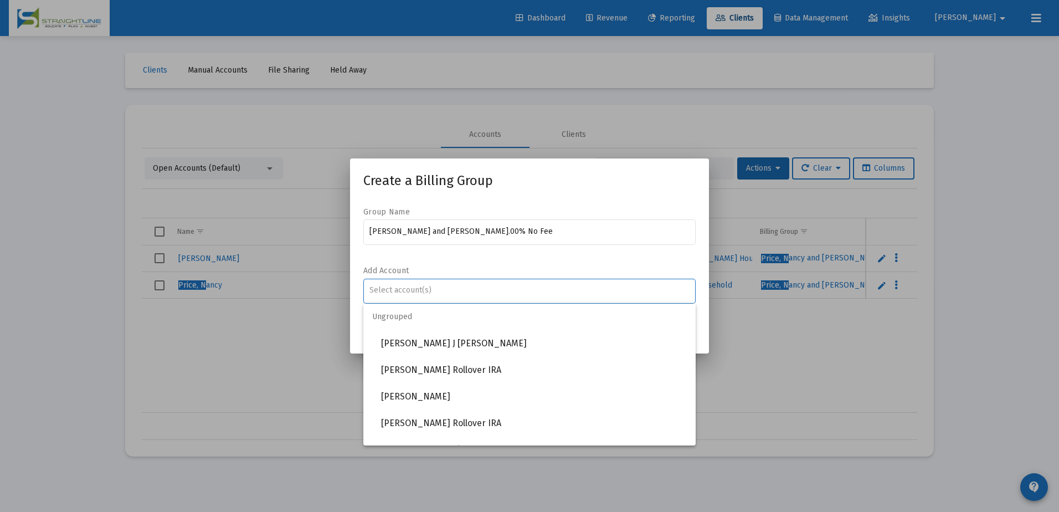
click at [394, 288] on input "Assignment Selection" at bounding box center [529, 290] width 321 height 9
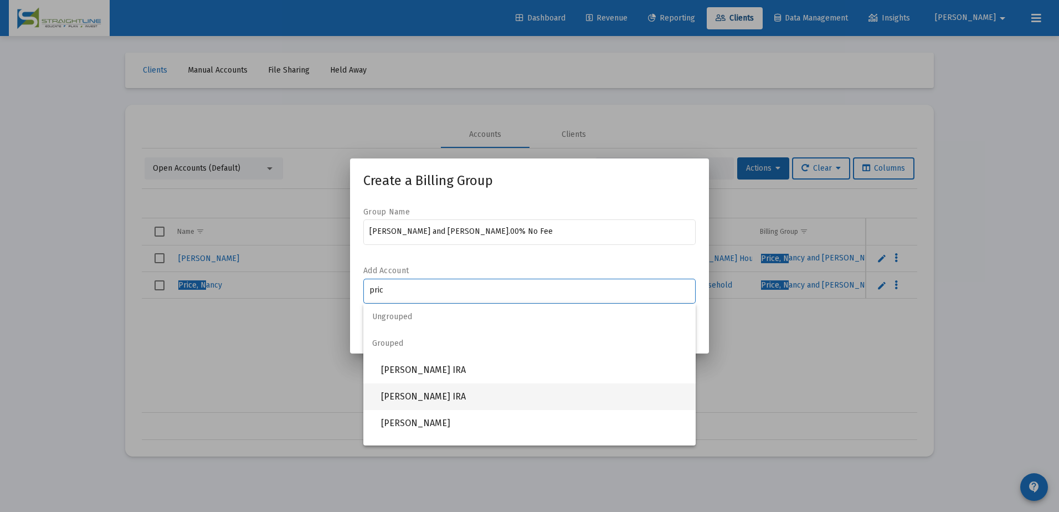
type input "pric"
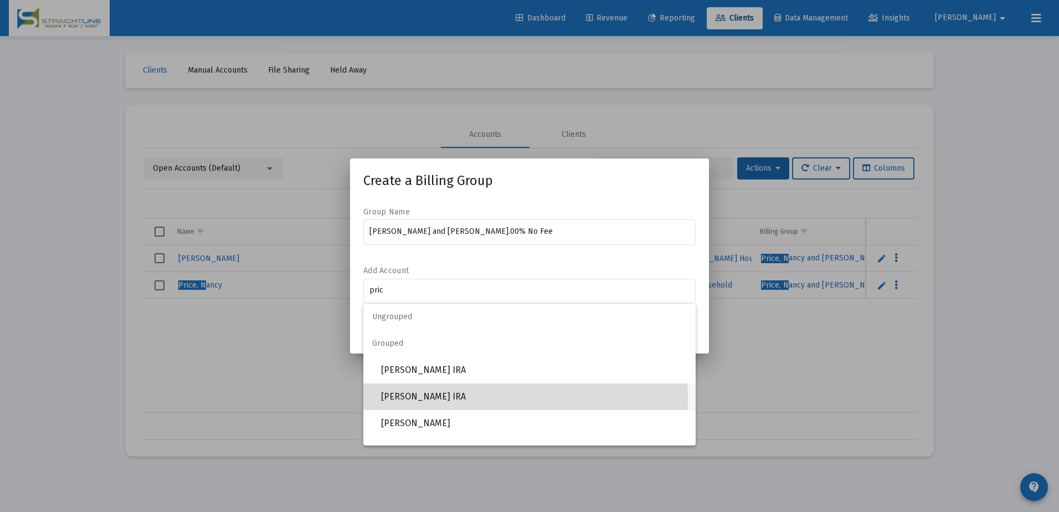
click at [425, 396] on span "[PERSON_NAME] IRA" at bounding box center [534, 396] width 306 height 27
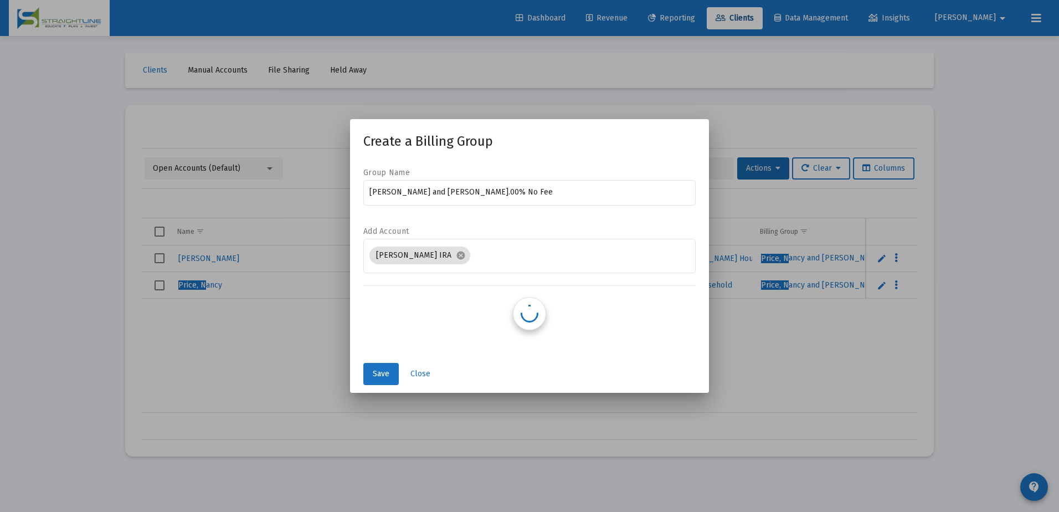
click at [425, 396] on div at bounding box center [529, 256] width 1059 height 512
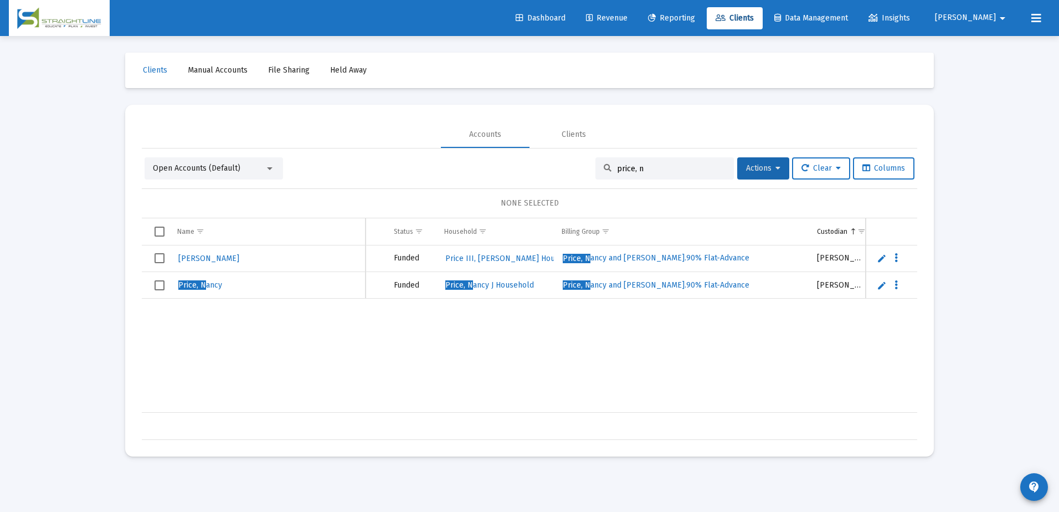
scroll to position [0, 199]
click at [777, 173] on button "Actions" at bounding box center [763, 168] width 52 height 22
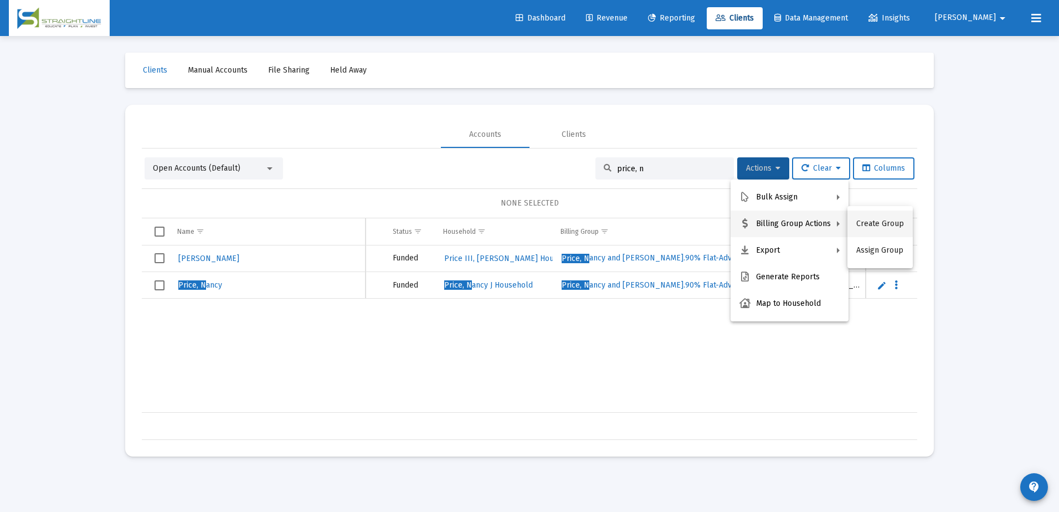
drag, startPoint x: 871, startPoint y: 253, endPoint x: 879, endPoint y: 229, distance: 25.6
click at [879, 229] on div "Create Group Assign Group" at bounding box center [879, 237] width 65 height 62
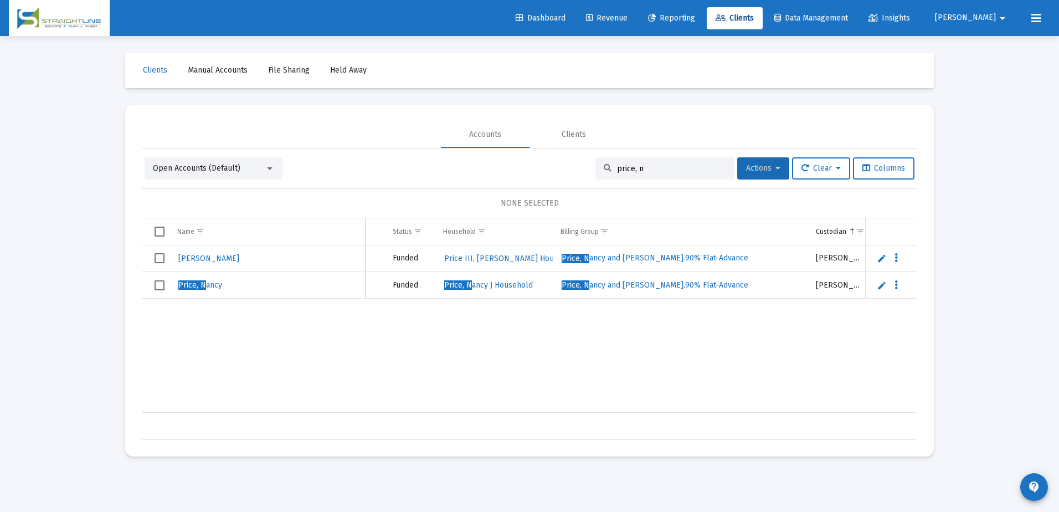
click at [764, 175] on button "Actions" at bounding box center [763, 168] width 52 height 22
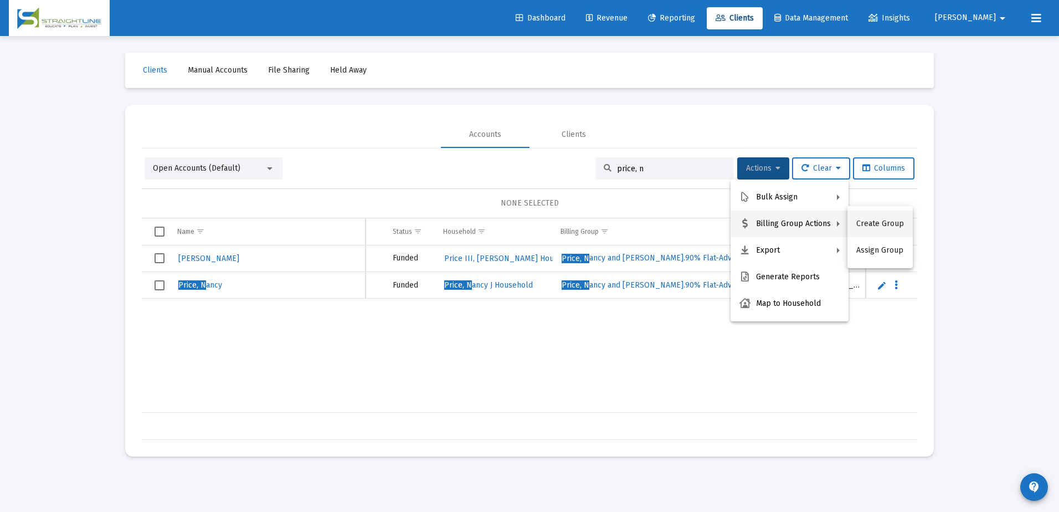
click at [863, 225] on button "Create Group" at bounding box center [879, 223] width 65 height 27
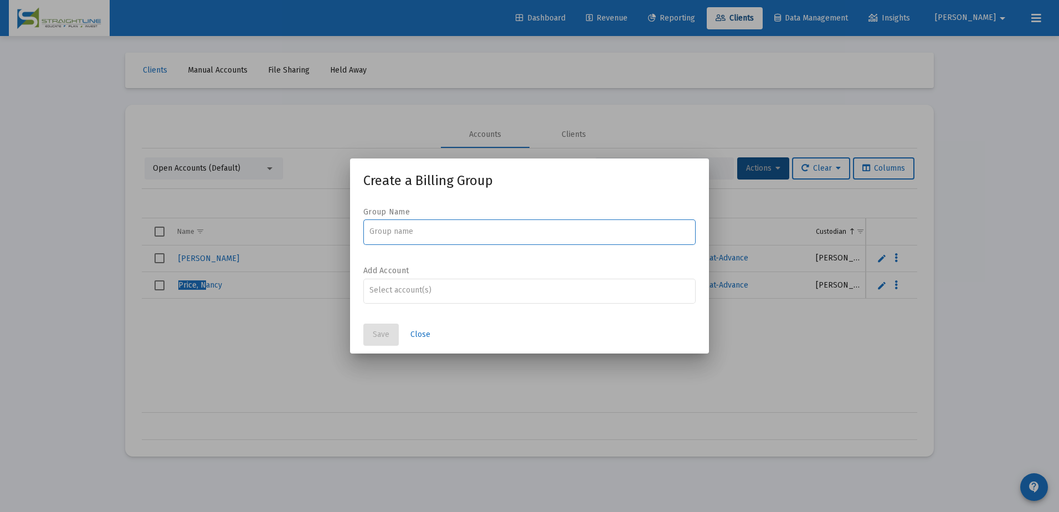
click at [397, 234] on input at bounding box center [529, 231] width 321 height 9
paste input "[PERSON_NAME] and [PERSON_NAME].90% Flat-Advance"
click at [493, 231] on input "[PERSON_NAME] and [PERSON_NAME].90% Flat-Advance" at bounding box center [529, 231] width 321 height 9
click at [490, 231] on input "[PERSON_NAME] and [PERSON_NAME].90% Flat-Advance" at bounding box center [529, 231] width 321 height 9
drag, startPoint x: 554, startPoint y: 232, endPoint x: 504, endPoint y: 228, distance: 49.5
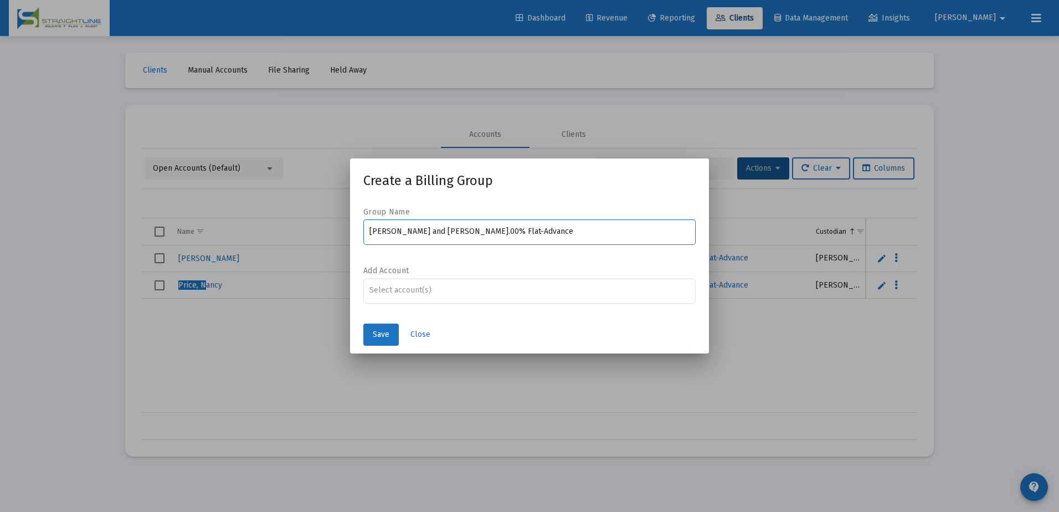
click at [504, 228] on input "[PERSON_NAME] and [PERSON_NAME].00% Flat-Advance" at bounding box center [529, 231] width 321 height 9
type input "[PERSON_NAME] and [PERSON_NAME].00% No Fee"
click at [429, 290] on input "Assignment Selection" at bounding box center [529, 290] width 321 height 9
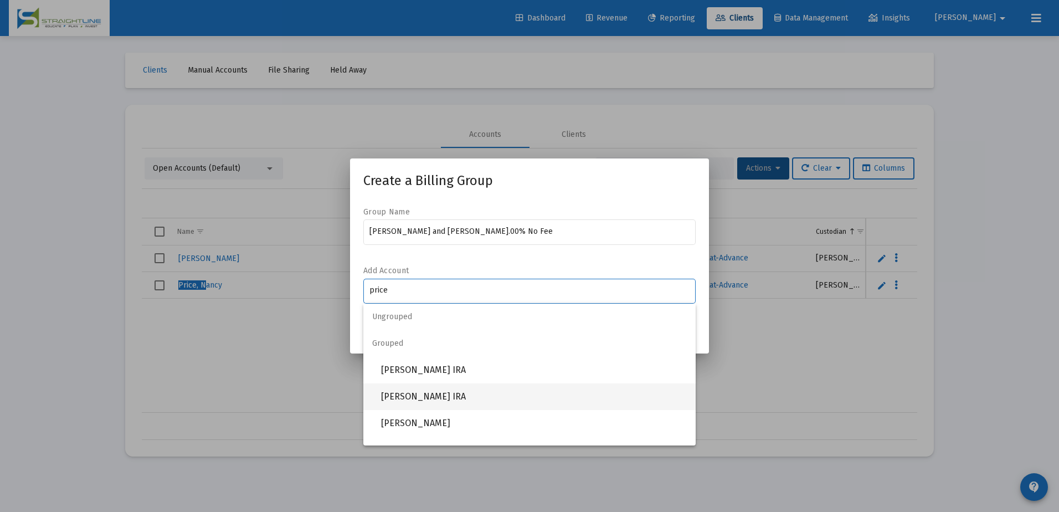
type input "price"
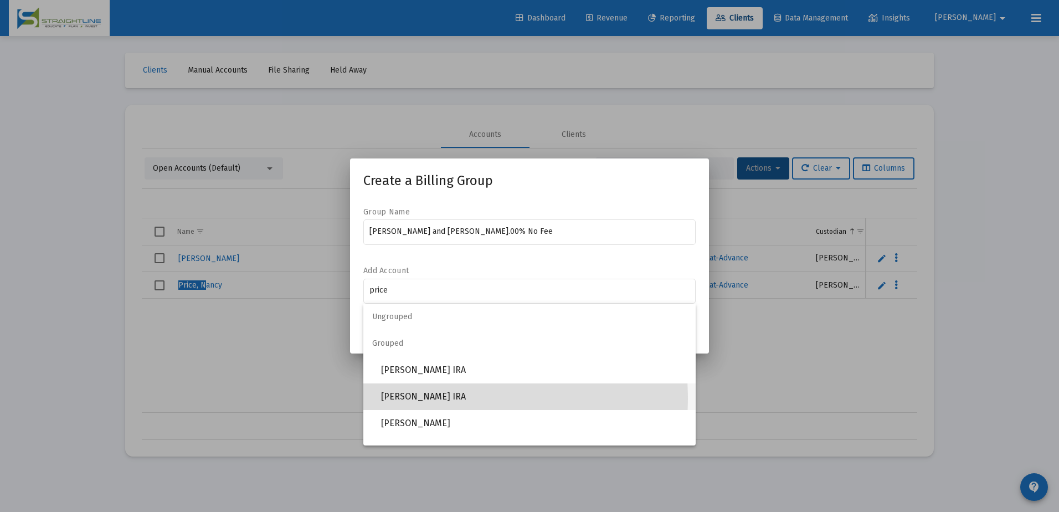
click at [402, 399] on span "[PERSON_NAME] IRA" at bounding box center [534, 396] width 306 height 27
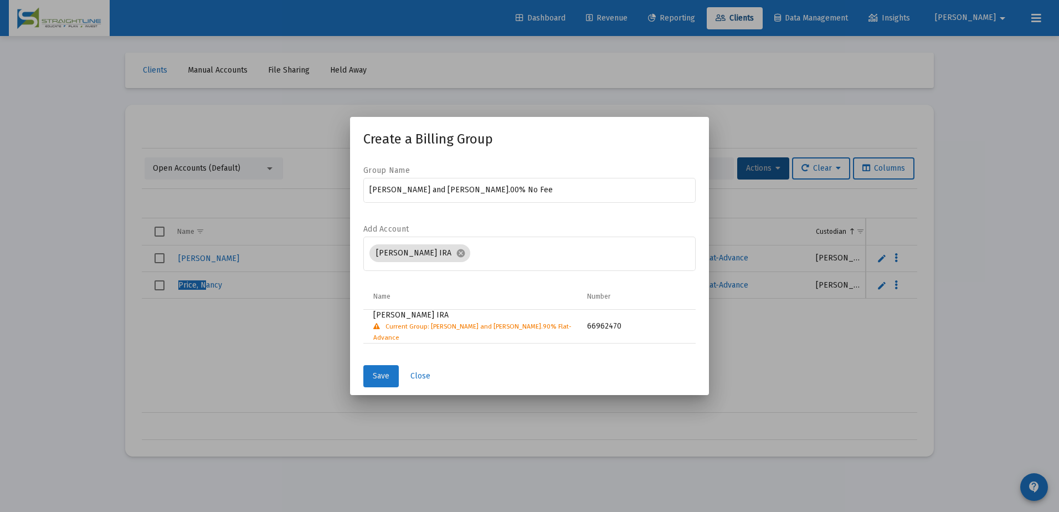
click at [391, 372] on button "Save" at bounding box center [380, 376] width 35 height 22
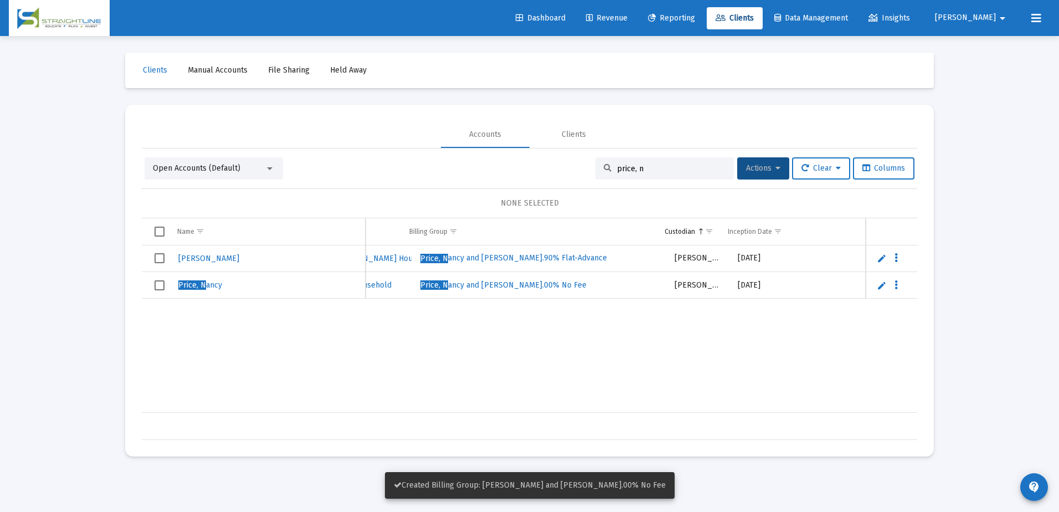
scroll to position [0, 359]
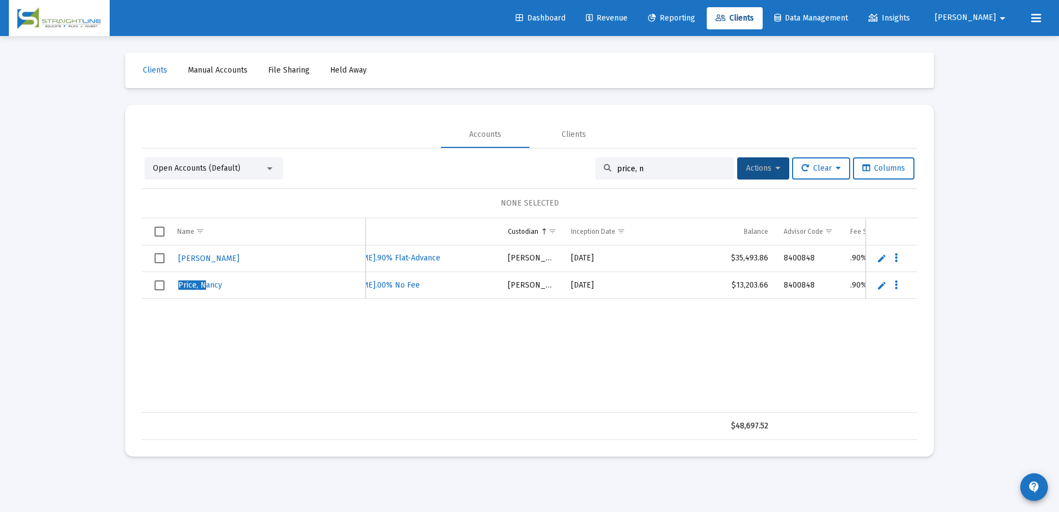
click at [158, 287] on span "Select row" at bounding box center [159, 285] width 10 height 10
click at [779, 167] on button "Actions" at bounding box center [763, 168] width 52 height 22
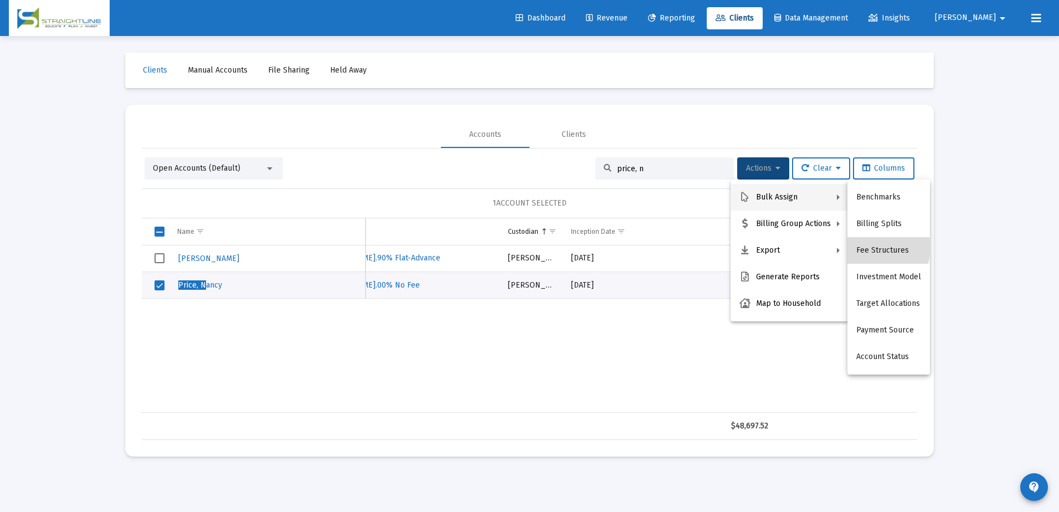
click at [880, 247] on button "Fee Structures" at bounding box center [888, 250] width 82 height 27
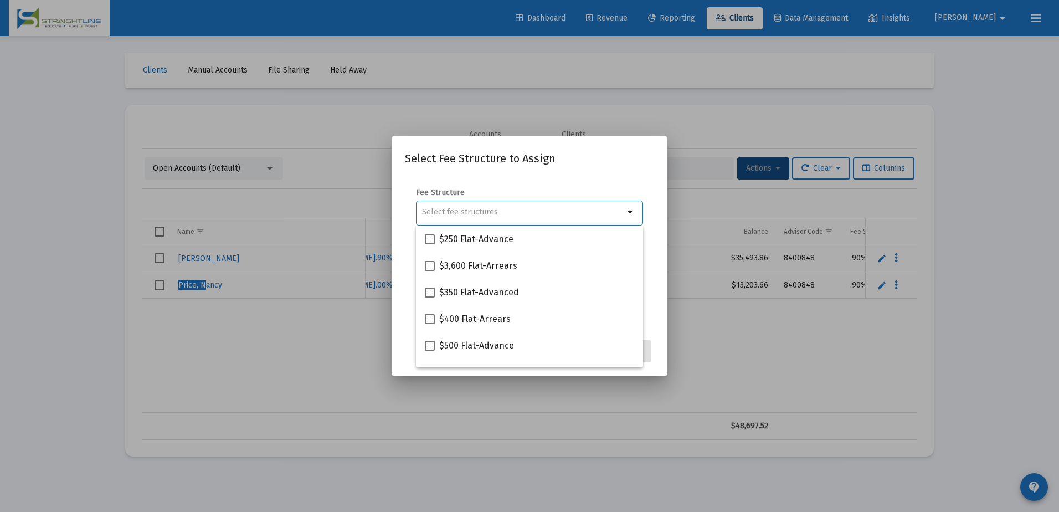
click at [483, 211] on input "Selection" at bounding box center [523, 212] width 202 height 9
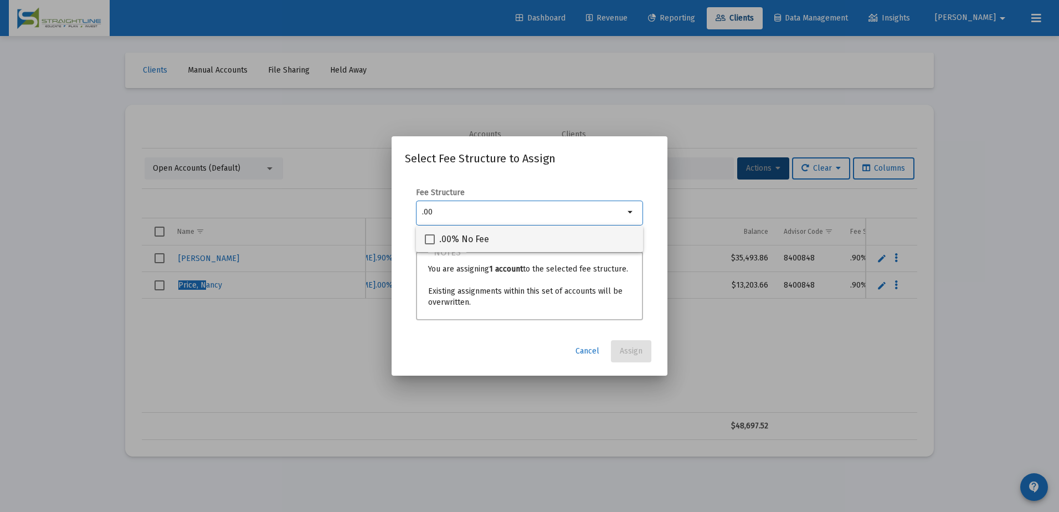
type input ".00"
click at [432, 240] on span at bounding box center [430, 239] width 10 height 10
click at [430, 244] on input ".00% No Fee" at bounding box center [429, 244] width 1 height 1
checkbox input "true"
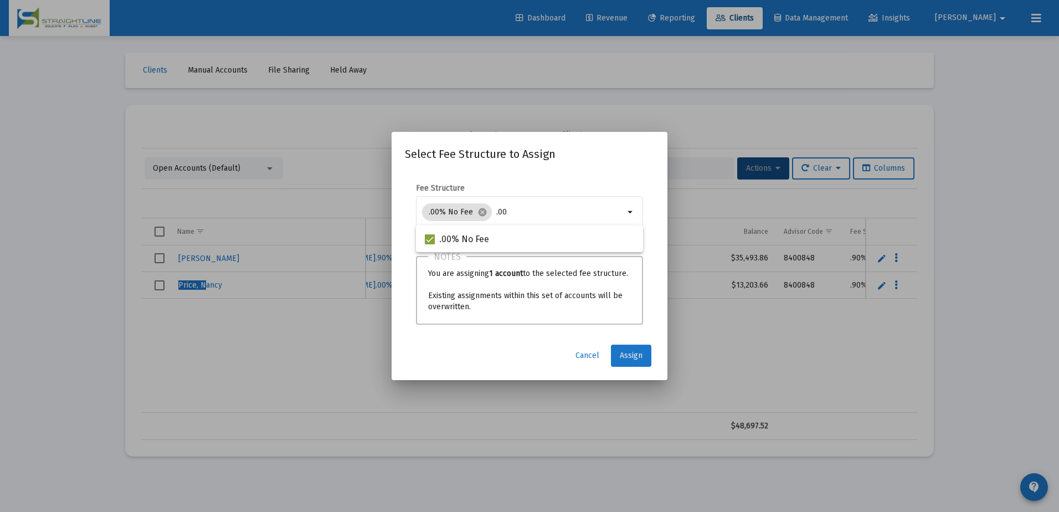
click at [629, 348] on button "Assign" at bounding box center [631, 355] width 40 height 22
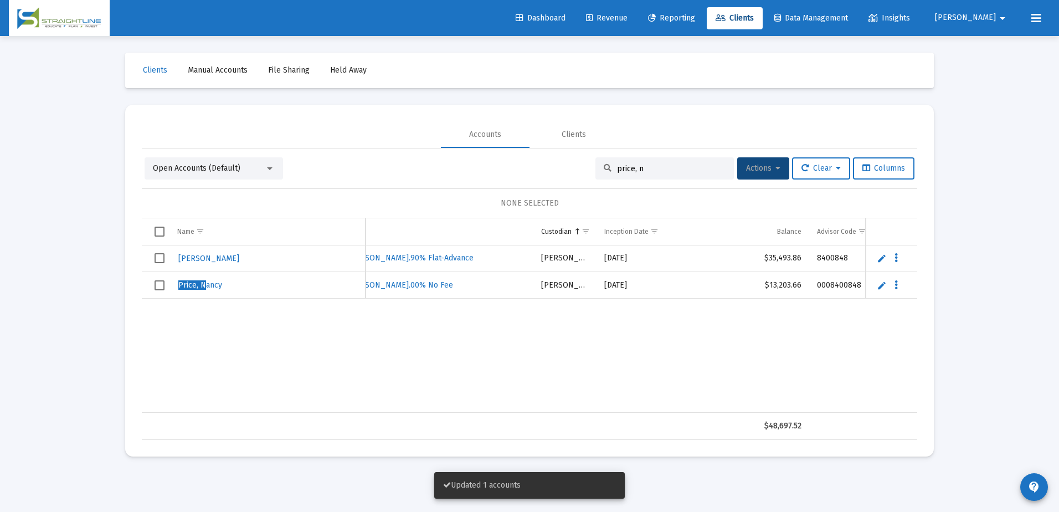
scroll to position [0, 278]
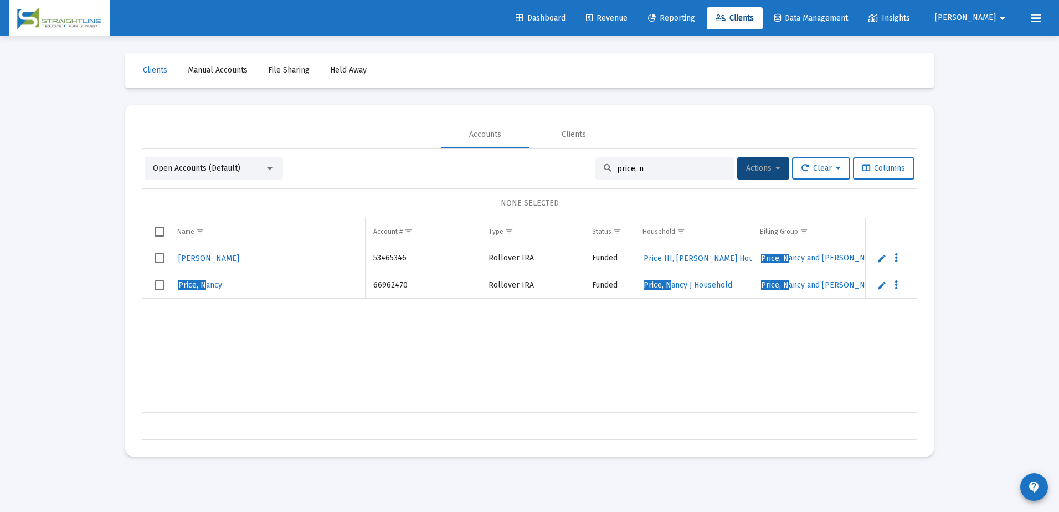
click at [645, 172] on input "price, n" at bounding box center [671, 168] width 109 height 9
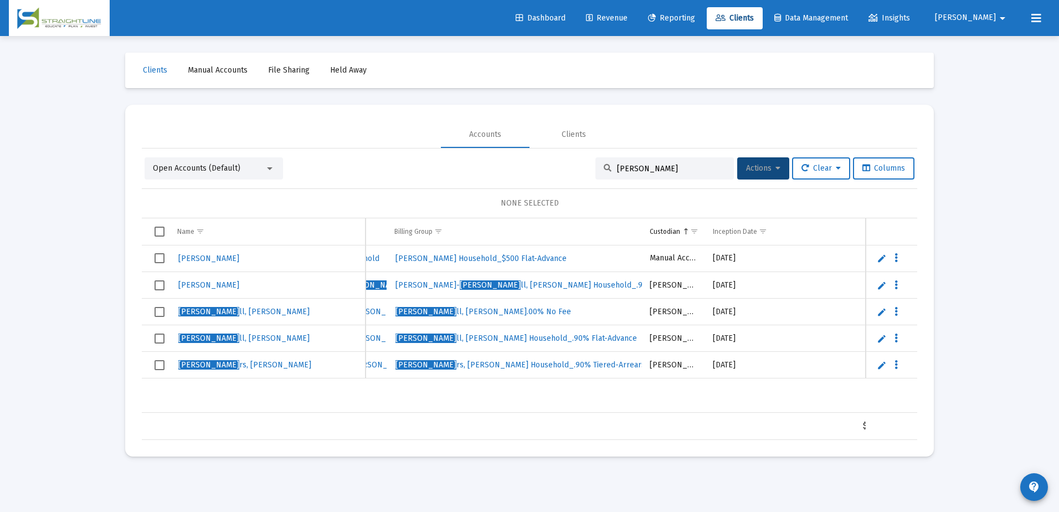
scroll to position [0, 419]
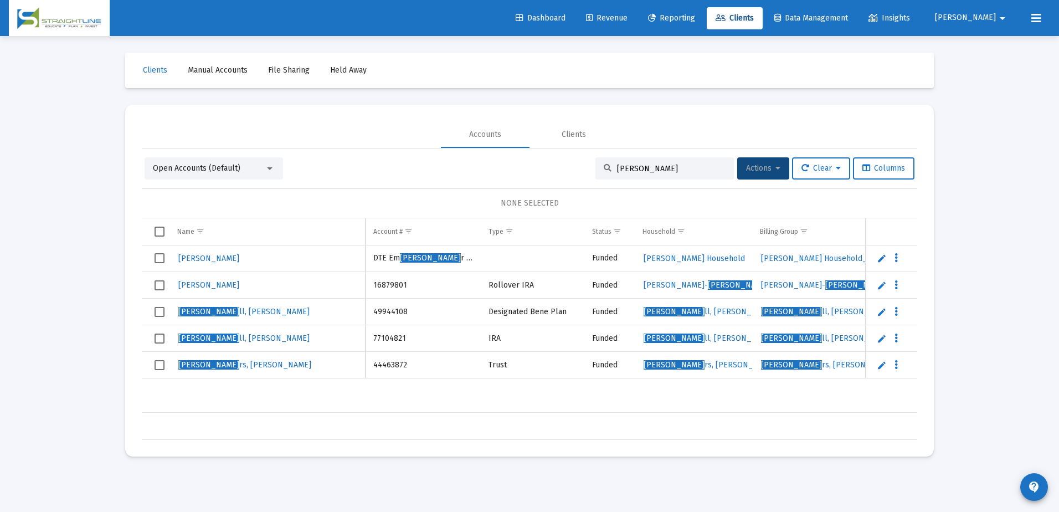
type input "[PERSON_NAME]"
click at [202, 311] on span "[PERSON_NAME] ll, [PERSON_NAME]" at bounding box center [243, 311] width 131 height 9
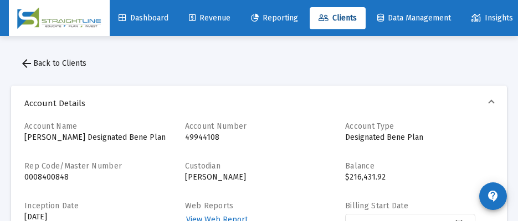
click at [349, 18] on span "Clients" at bounding box center [337, 17] width 38 height 9
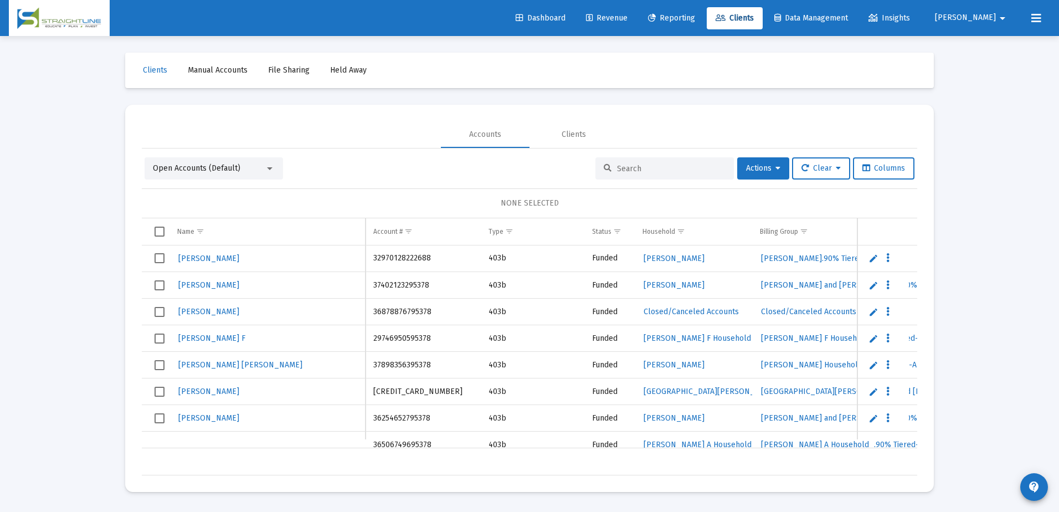
click at [638, 156] on div "Open Accounts (Default) Actions Clear Columns NONE SELECTED Name Name Account #…" at bounding box center [529, 311] width 775 height 327
click at [638, 166] on input at bounding box center [671, 168] width 109 height 9
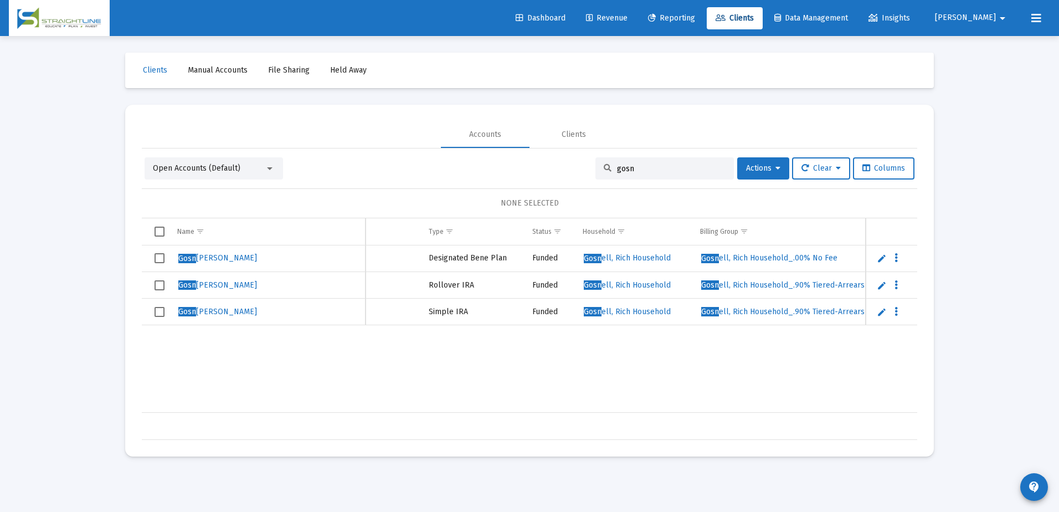
scroll to position [0, 87]
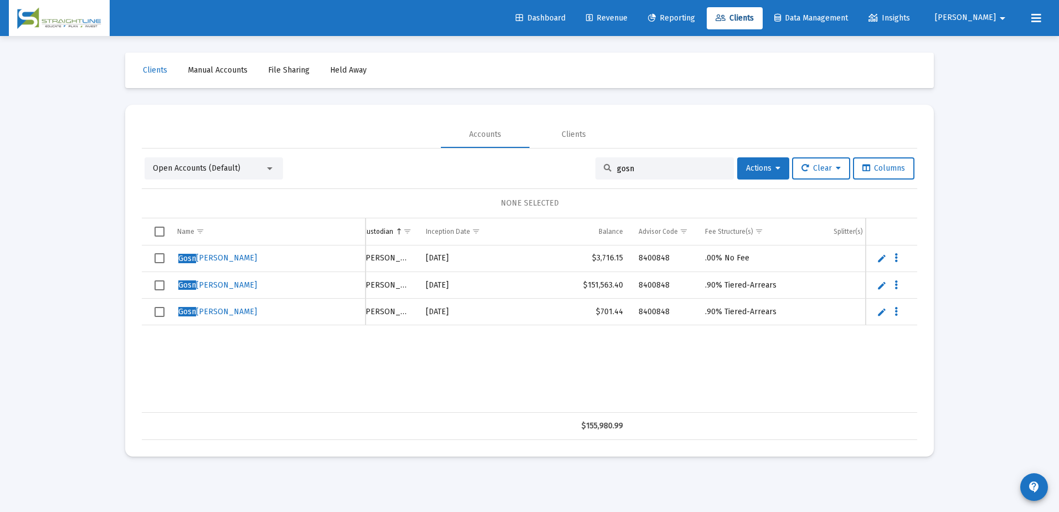
click at [641, 169] on input "gosn" at bounding box center [671, 168] width 109 height 9
click at [641, 168] on input "gosn" at bounding box center [671, 168] width 109 height 9
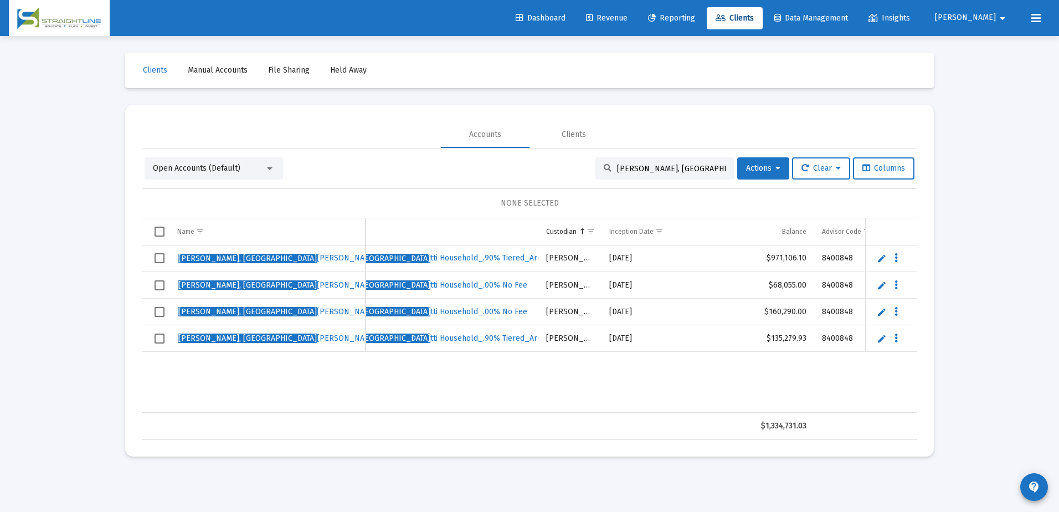
scroll to position [0, 445]
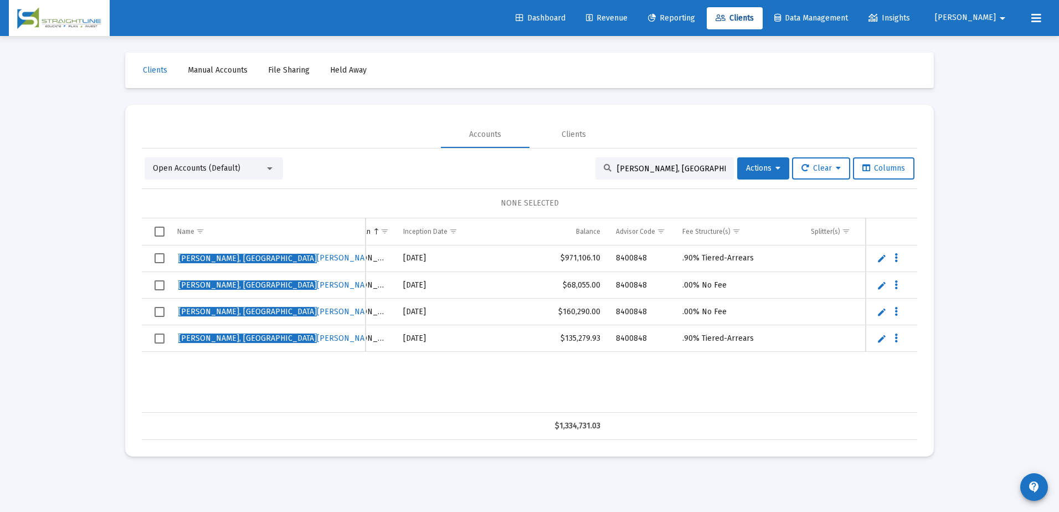
type input "[PERSON_NAME], [GEOGRAPHIC_DATA]"
click at [160, 340] on span "Select row" at bounding box center [159, 338] width 10 height 10
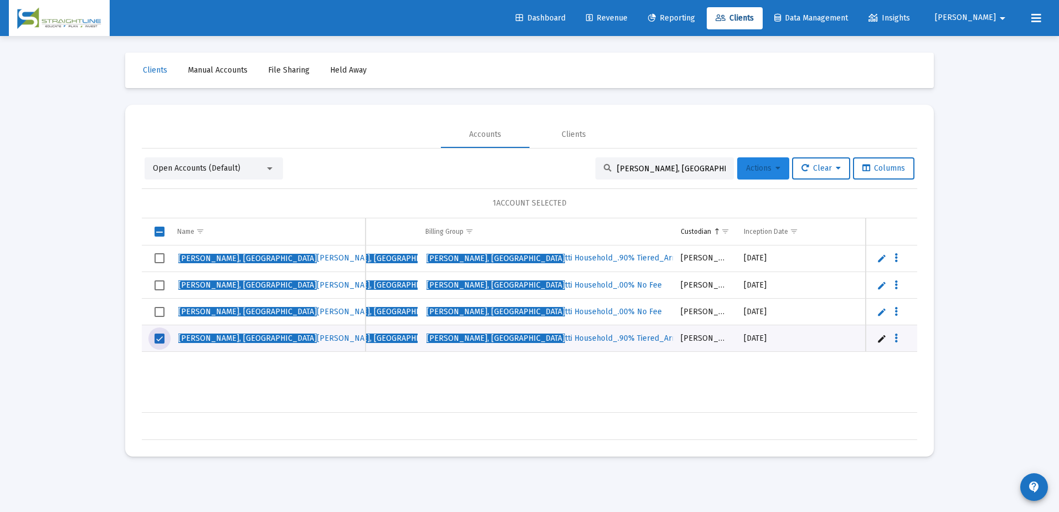
click at [766, 167] on span "Actions" at bounding box center [763, 167] width 34 height 9
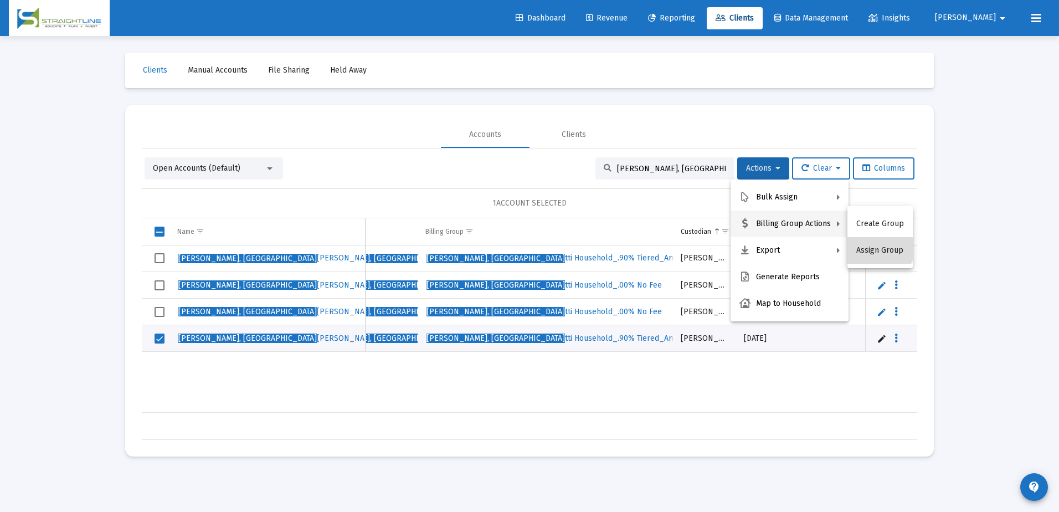
click at [876, 245] on button "Assign Group" at bounding box center [879, 250] width 65 height 27
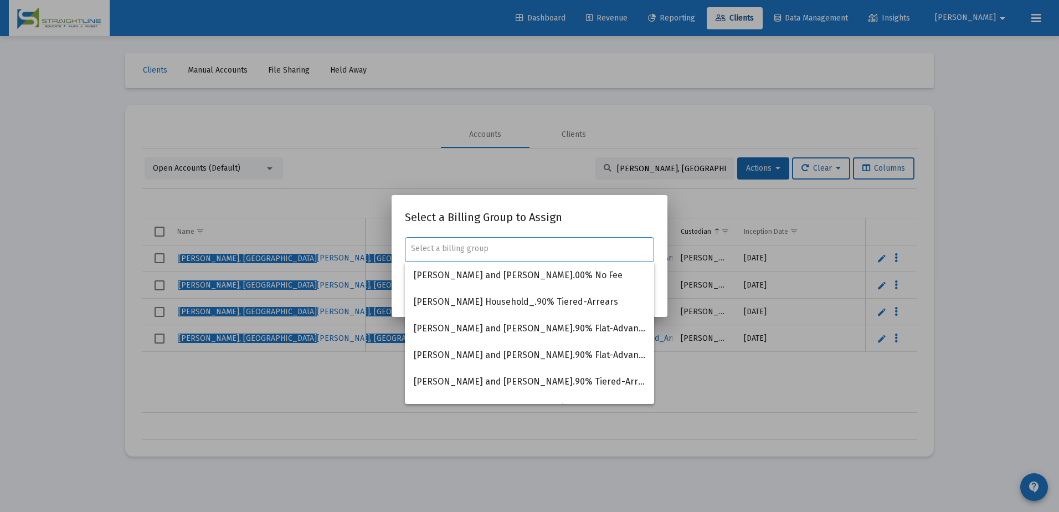
click at [492, 251] on input "text" at bounding box center [530, 248] width 238 height 9
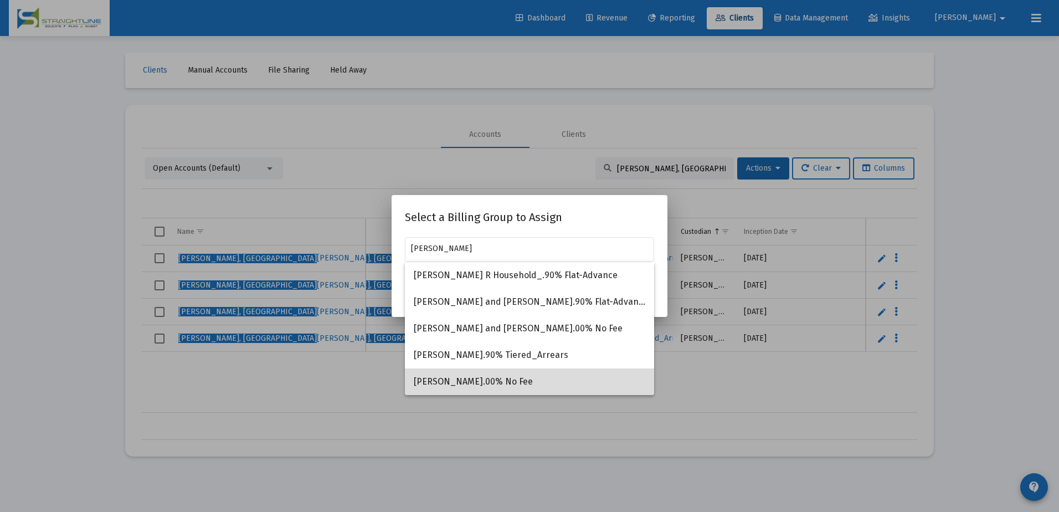
click at [502, 382] on span "[PERSON_NAME].00% No Fee" at bounding box center [529, 381] width 231 height 27
type input "[PERSON_NAME].00% No Fee"
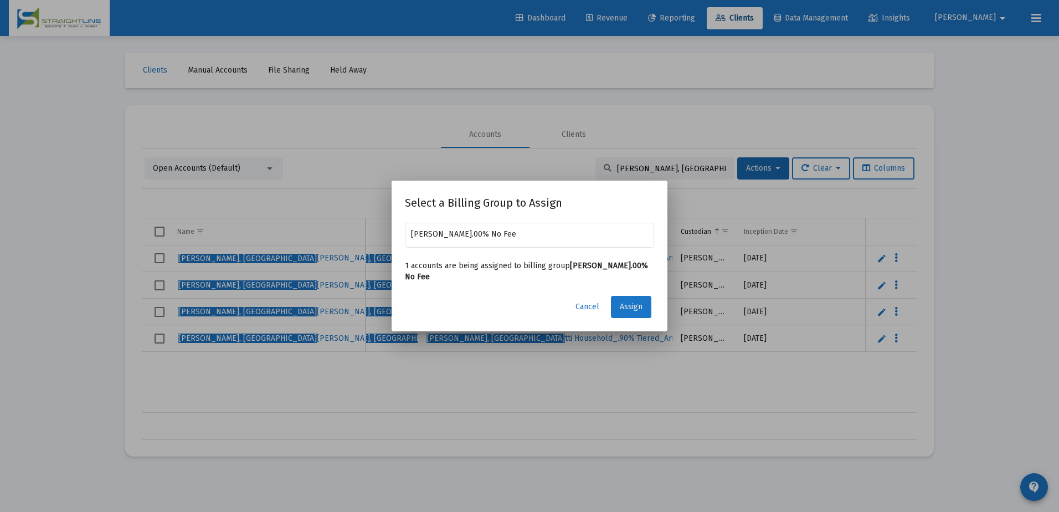
click at [630, 308] on span "Assign" at bounding box center [631, 306] width 23 height 9
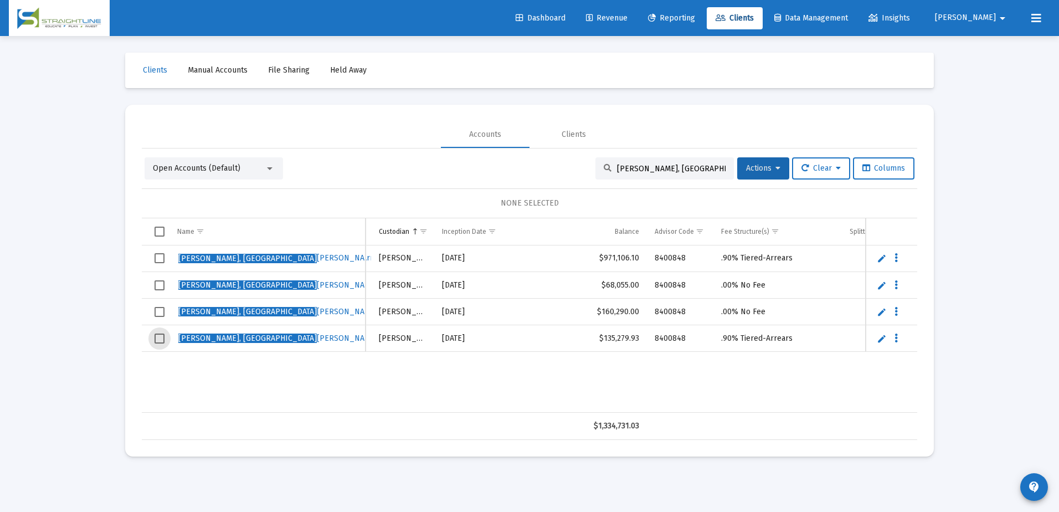
click at [162, 340] on span "Select row" at bounding box center [159, 338] width 10 height 10
click at [761, 172] on span "Actions" at bounding box center [763, 167] width 34 height 9
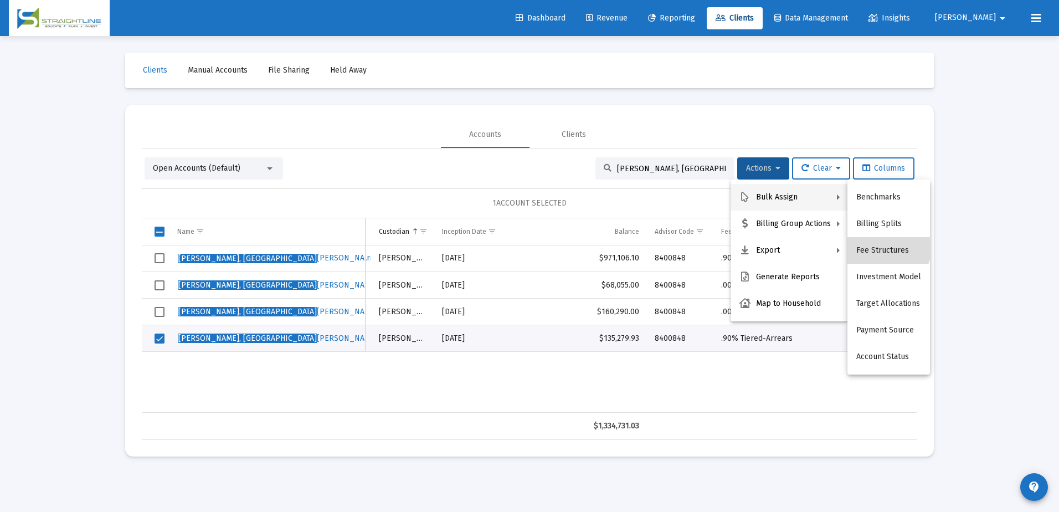
click at [885, 245] on button "Fee Structures" at bounding box center [888, 250] width 82 height 27
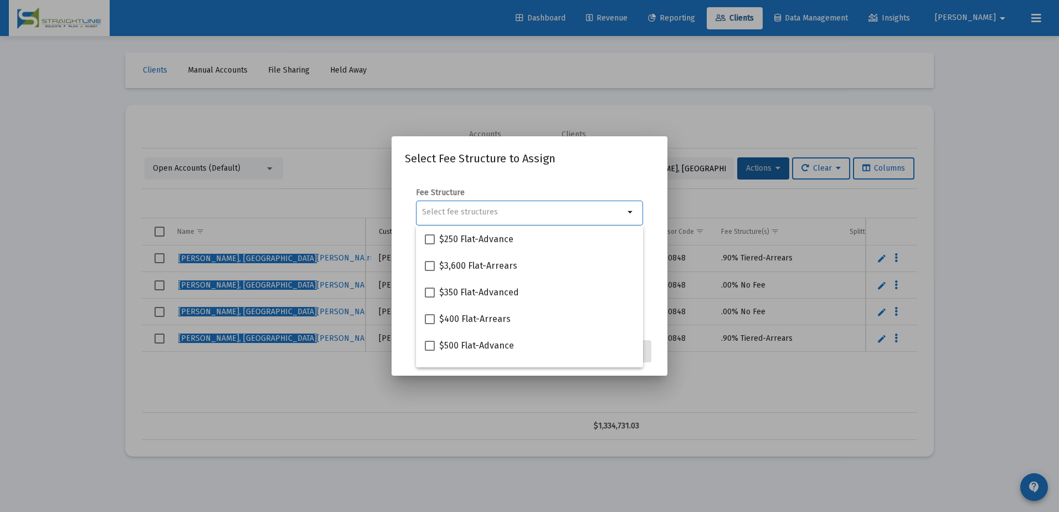
click at [468, 214] on input "Selection" at bounding box center [523, 212] width 202 height 9
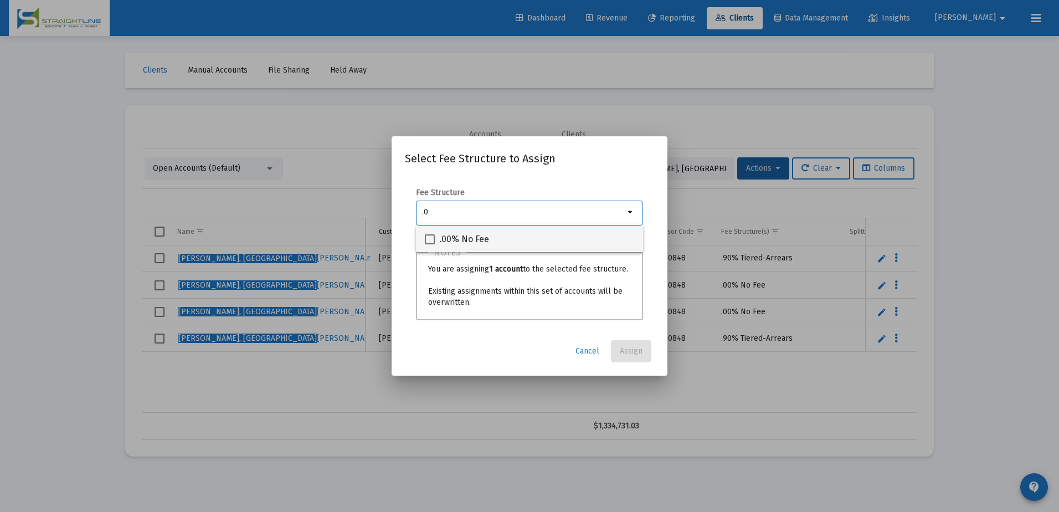
type input ".0"
click at [437, 239] on label ".00% No Fee" at bounding box center [457, 239] width 64 height 13
click at [430, 244] on input ".00% No Fee" at bounding box center [429, 244] width 1 height 1
checkbox input "true"
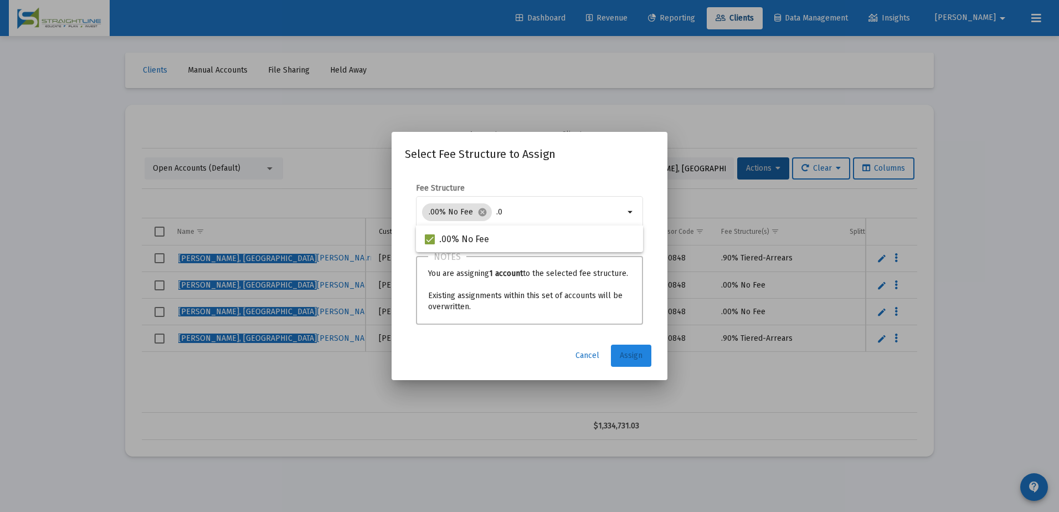
click at [633, 360] on button "Assign" at bounding box center [631, 355] width 40 height 22
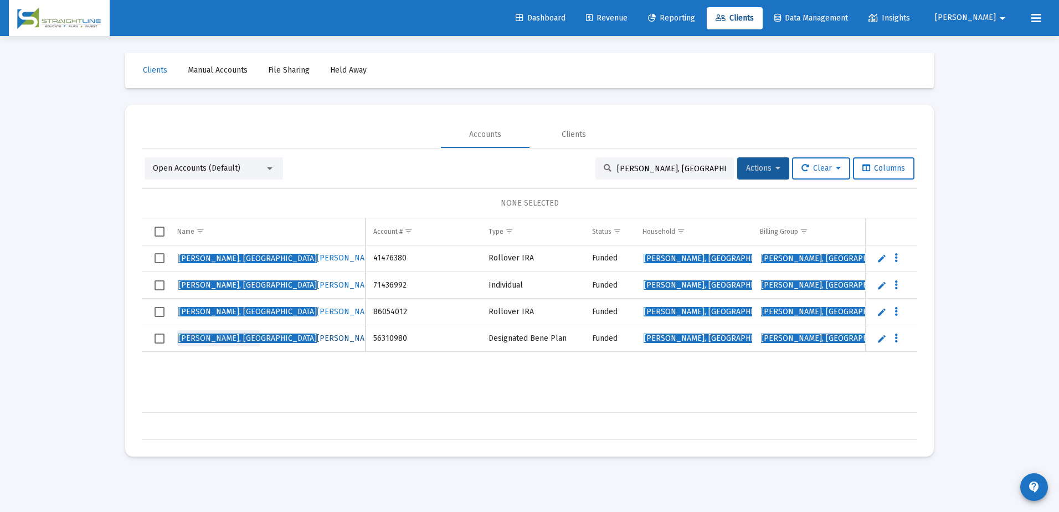
click at [218, 339] on span "[PERSON_NAME], Pa [PERSON_NAME]" at bounding box center [277, 337] width 199 height 9
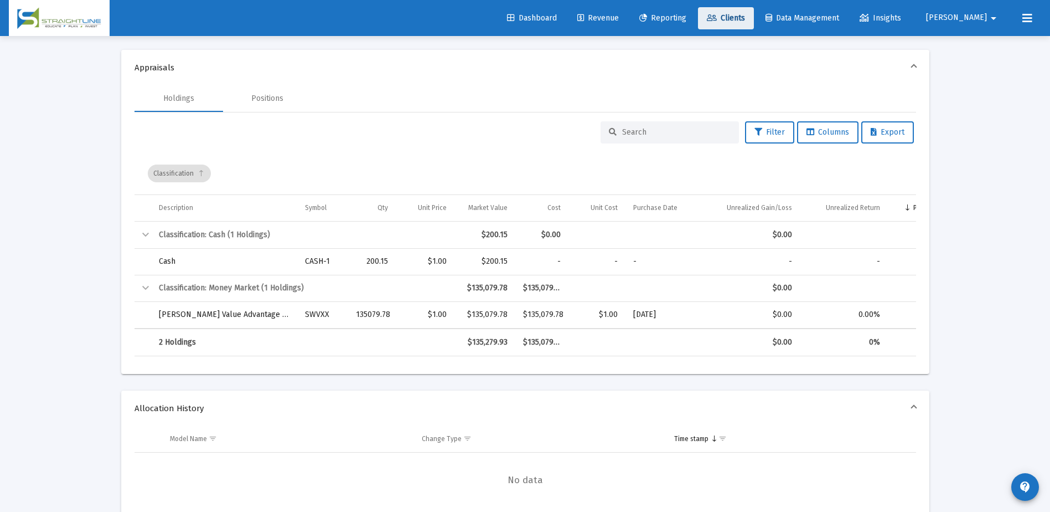
click at [717, 17] on icon at bounding box center [712, 18] width 10 height 8
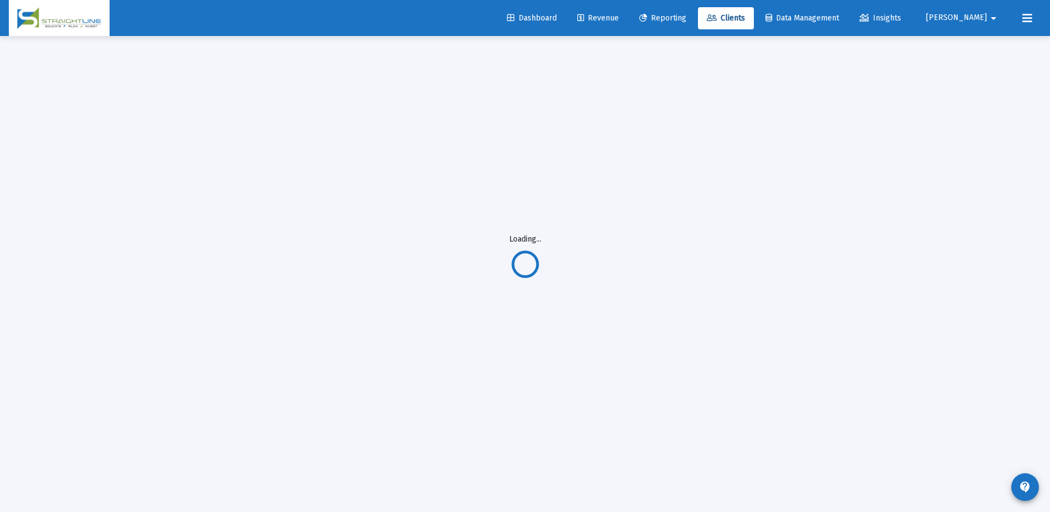
scroll to position [36, 0]
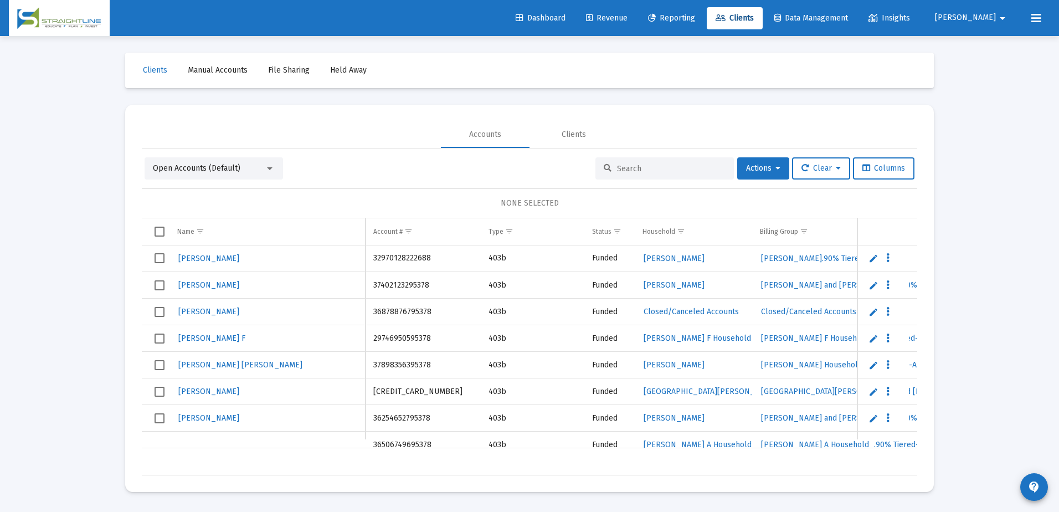
click at [653, 172] on input at bounding box center [671, 168] width 109 height 9
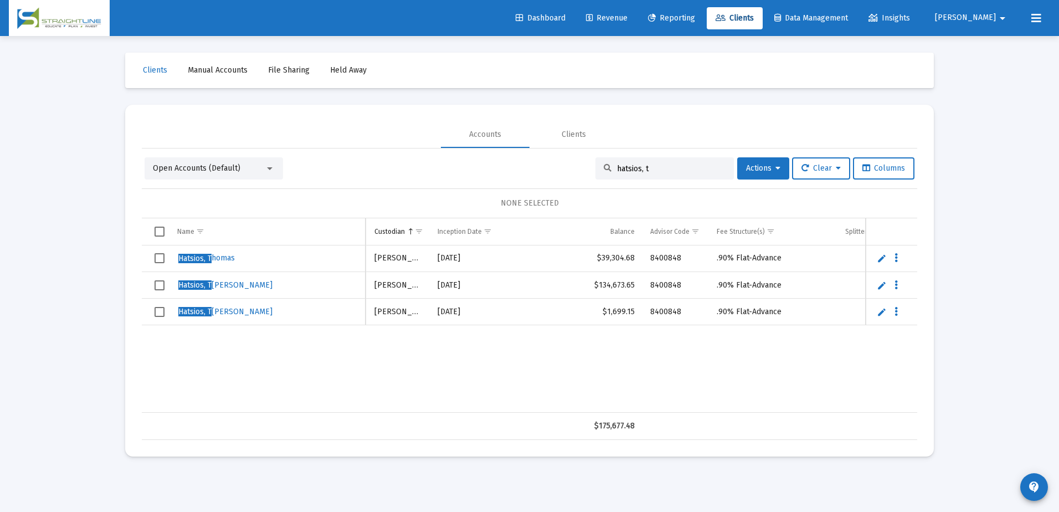
scroll to position [0, 663]
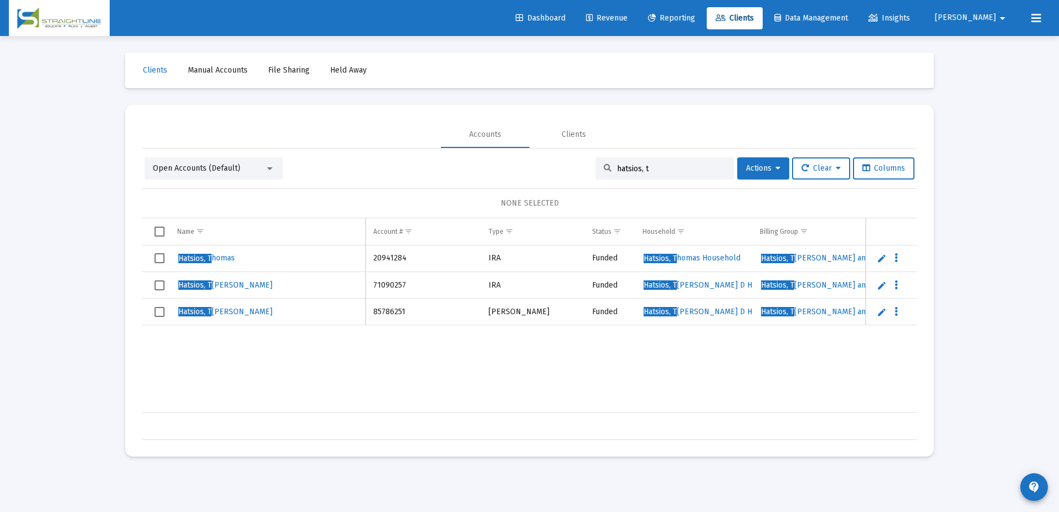
type input "hatsios, t"
